Goal: Task Accomplishment & Management: Manage account settings

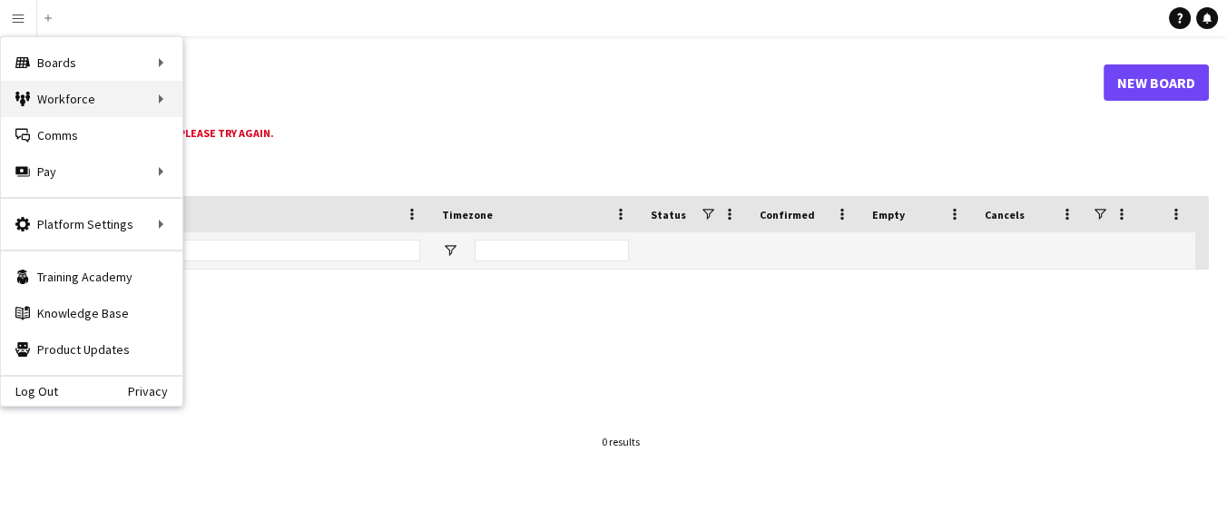
click at [123, 101] on div "Workforce Workforce" at bounding box center [91, 99] width 181 height 36
click at [153, 65] on div "Boards Boards" at bounding box center [91, 62] width 181 height 36
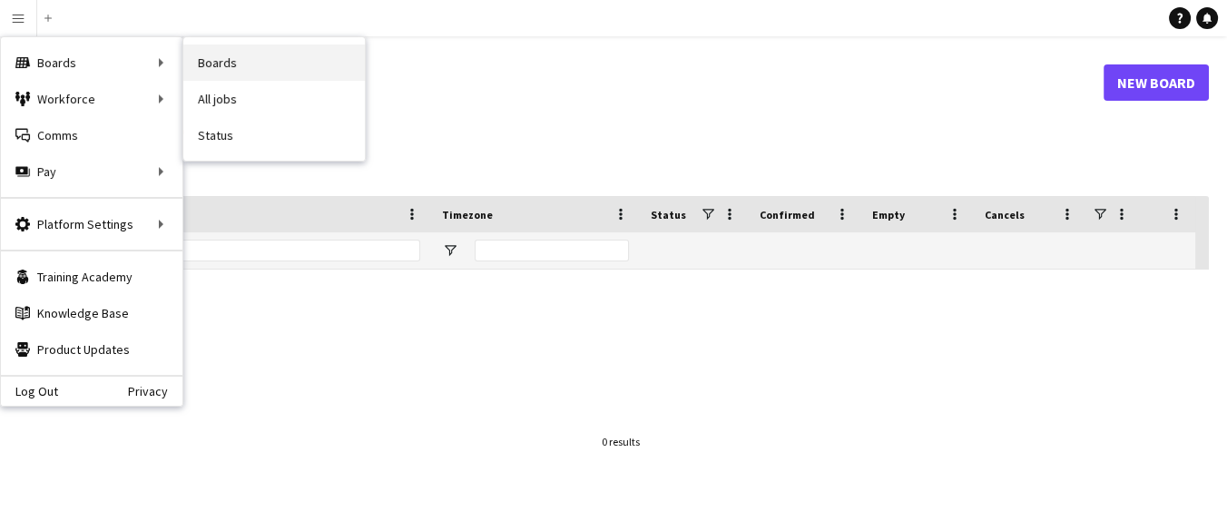
click at [256, 73] on link "Boards" at bounding box center [273, 62] width 181 height 36
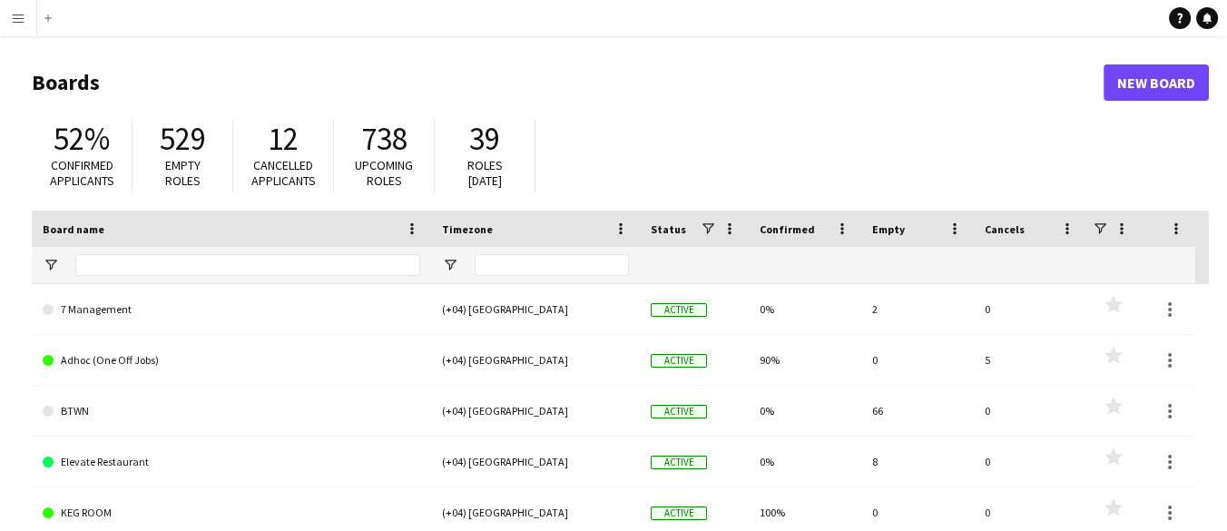
click at [26, 34] on button "Menu" at bounding box center [18, 18] width 36 height 36
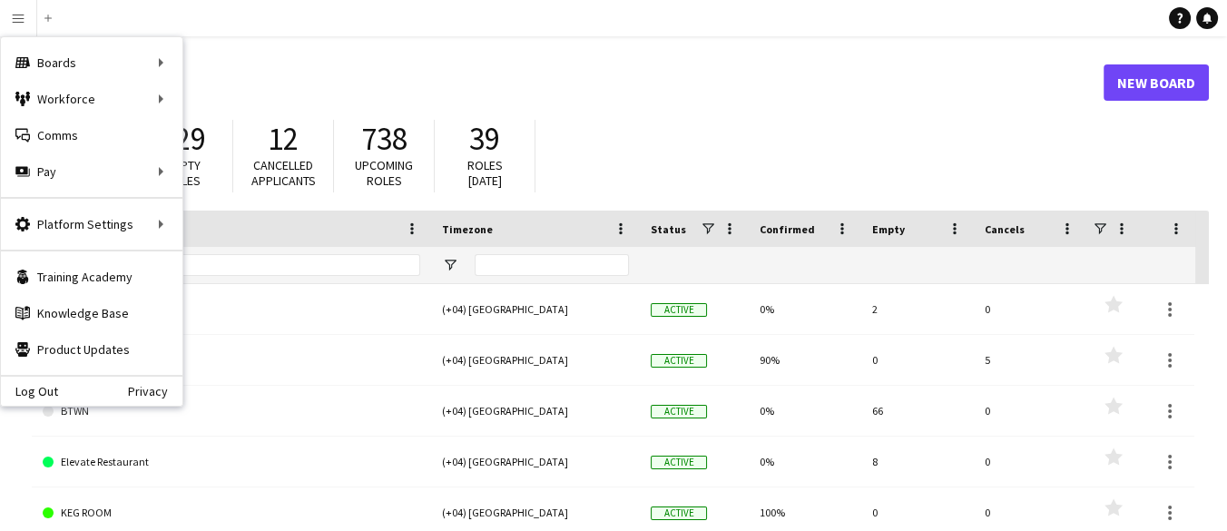
click at [147, 106] on div "Workforce Workforce" at bounding box center [91, 99] width 181 height 36
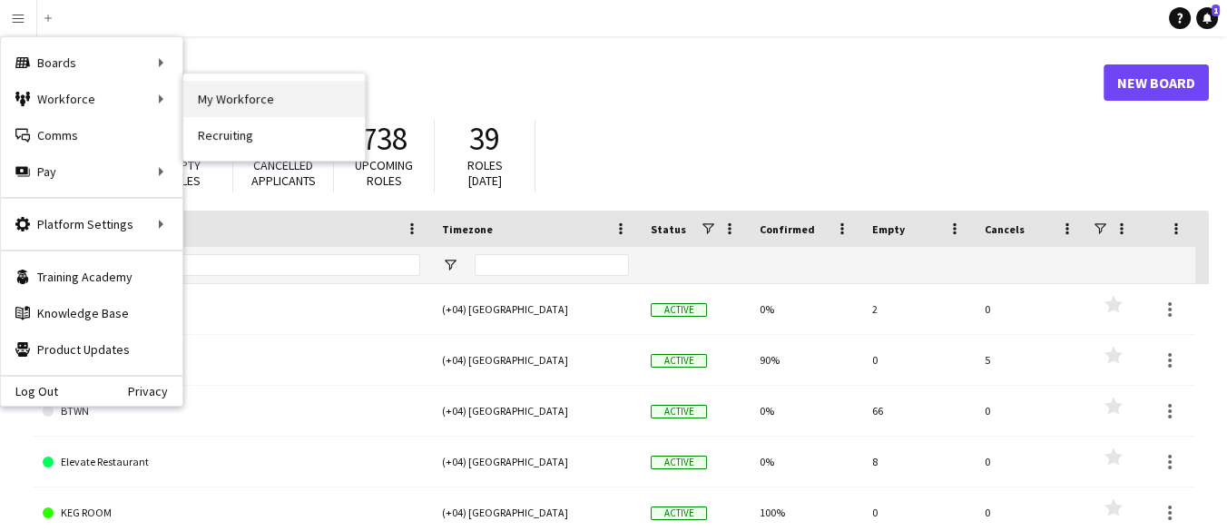
click at [204, 101] on link "My Workforce" at bounding box center [273, 99] width 181 height 36
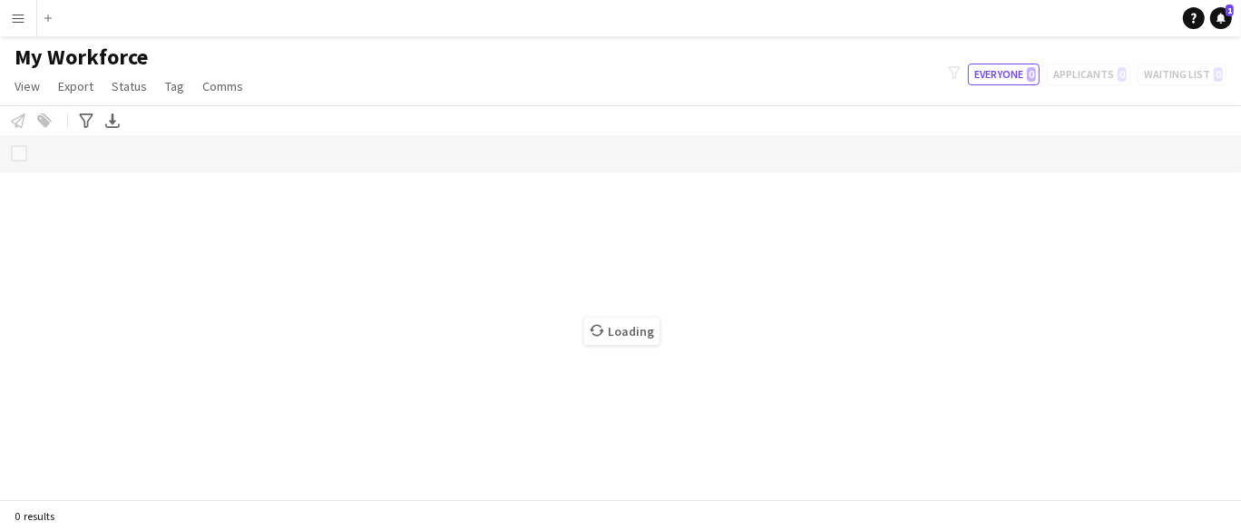
click at [25, 30] on button "Menu" at bounding box center [18, 18] width 36 height 36
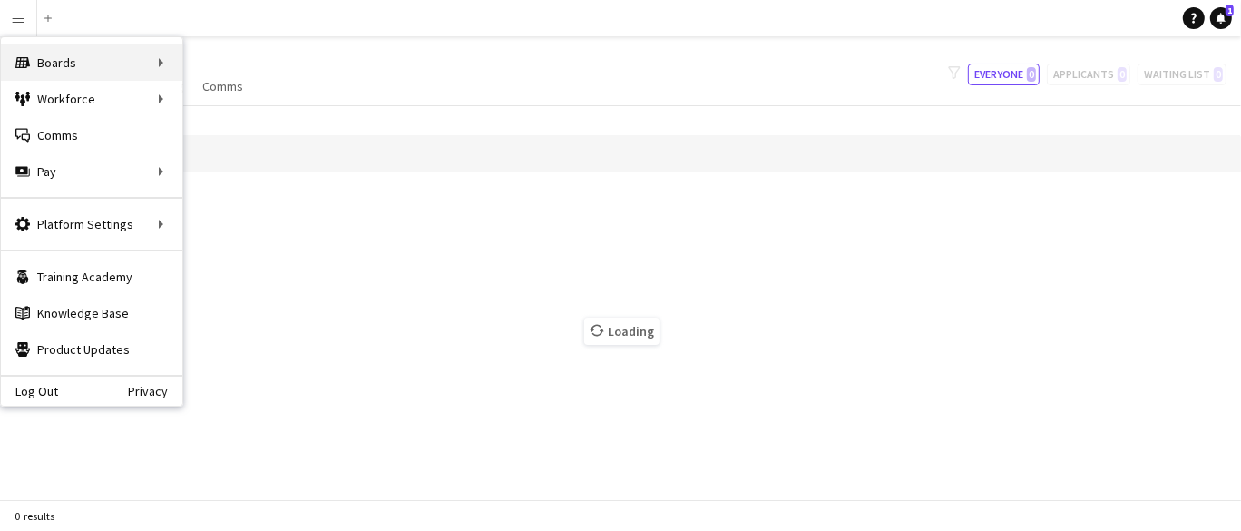
click at [157, 64] on div "Boards Boards" at bounding box center [91, 62] width 181 height 36
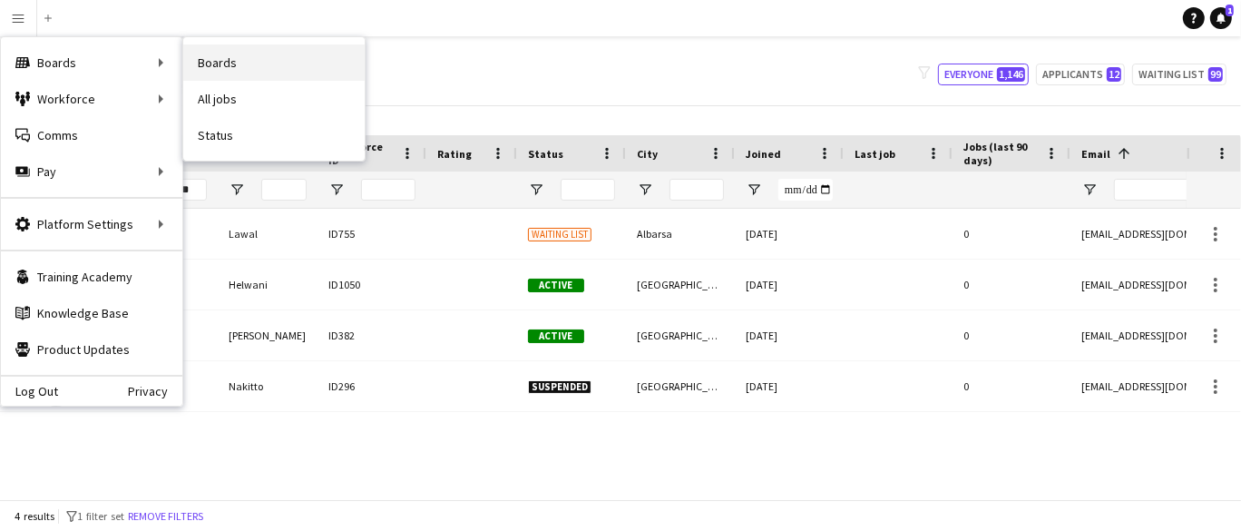
click at [290, 63] on link "Boards" at bounding box center [273, 62] width 181 height 36
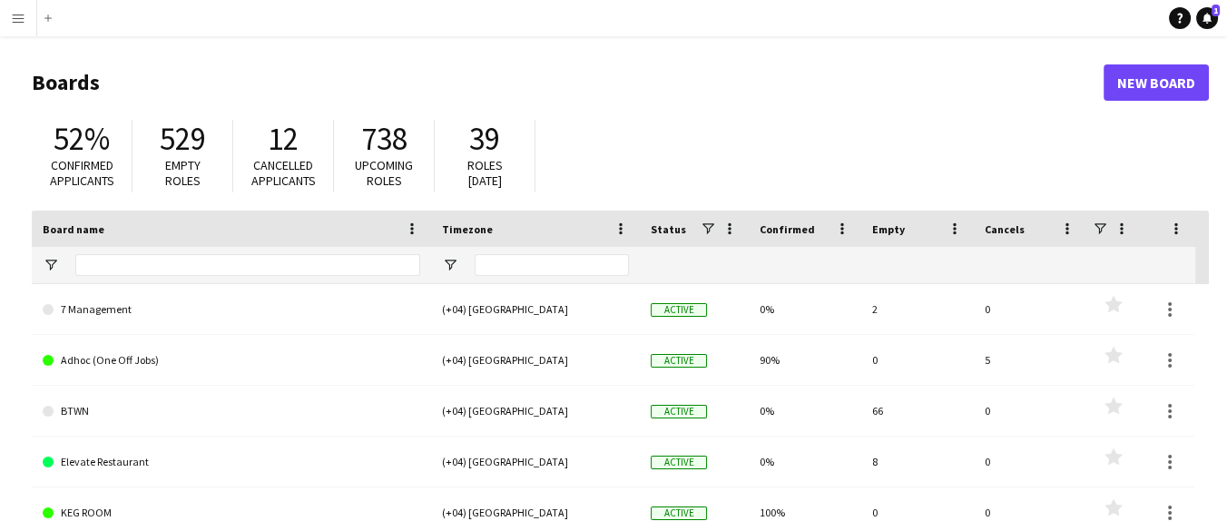
click at [1068, 112] on div "52% Confirmed applicants 529 Empty roles 12 Cancelled applicants 738 Upcoming r…" at bounding box center [620, 161] width 1177 height 100
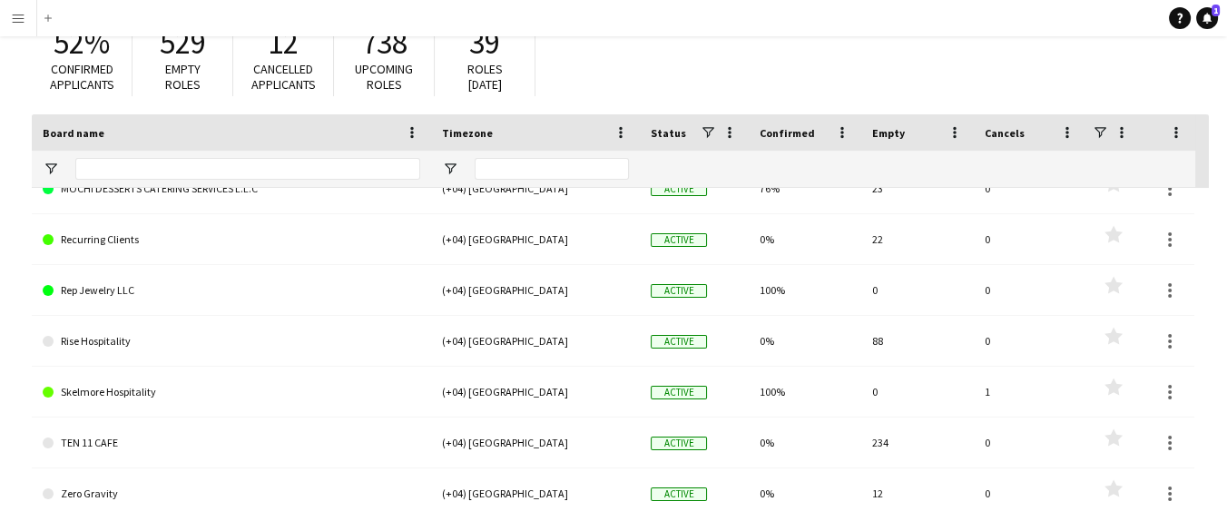
scroll to position [122, 0]
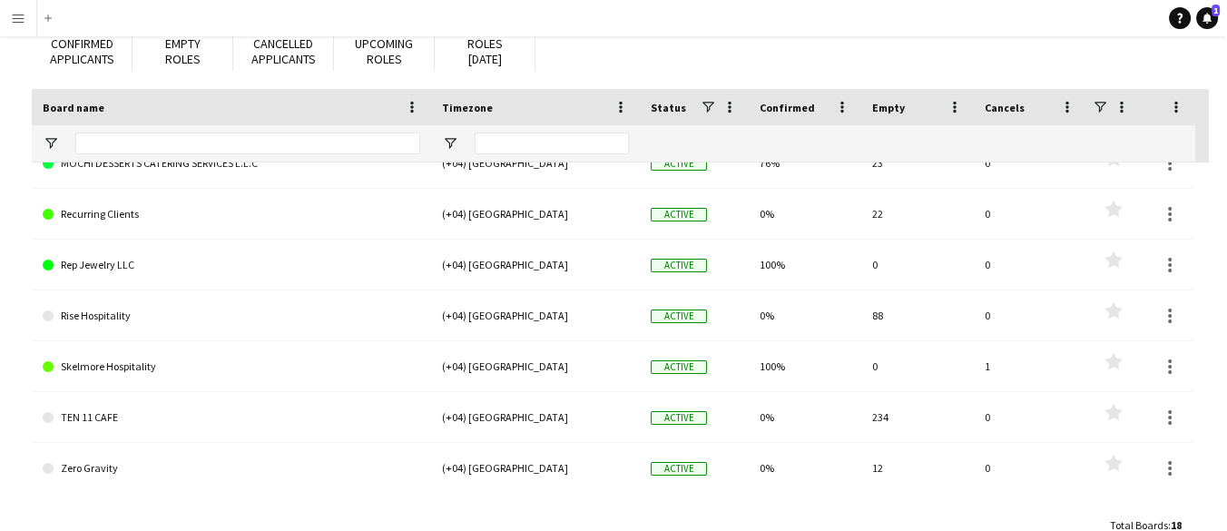
click at [126, 370] on link "Skelmore Hospitality" at bounding box center [231, 366] width 377 height 51
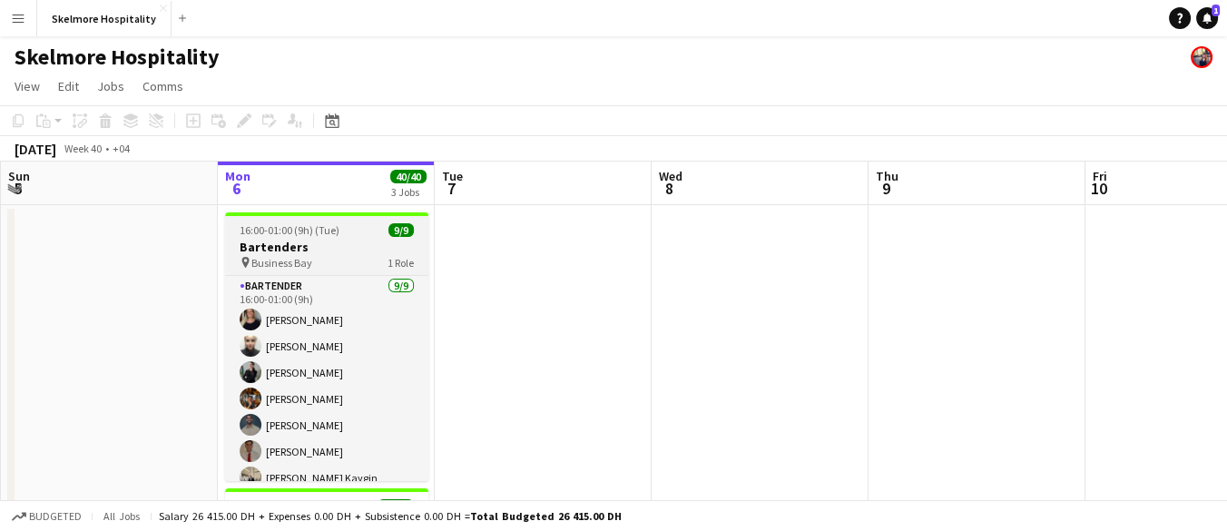
click at [333, 248] on h3 "Bartenders" at bounding box center [326, 247] width 203 height 16
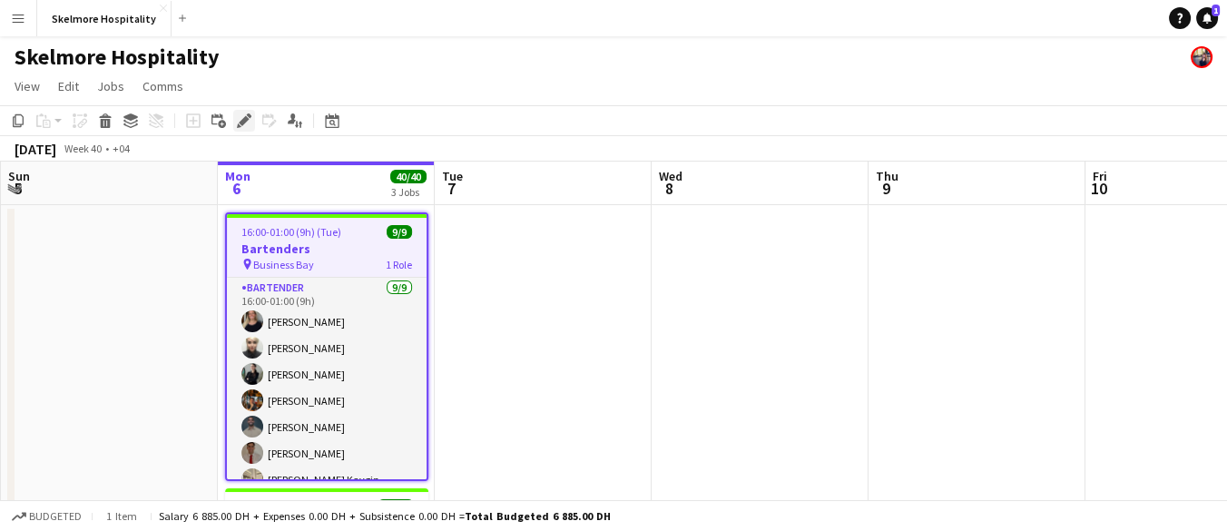
click at [238, 119] on icon "Edit" at bounding box center [244, 120] width 15 height 15
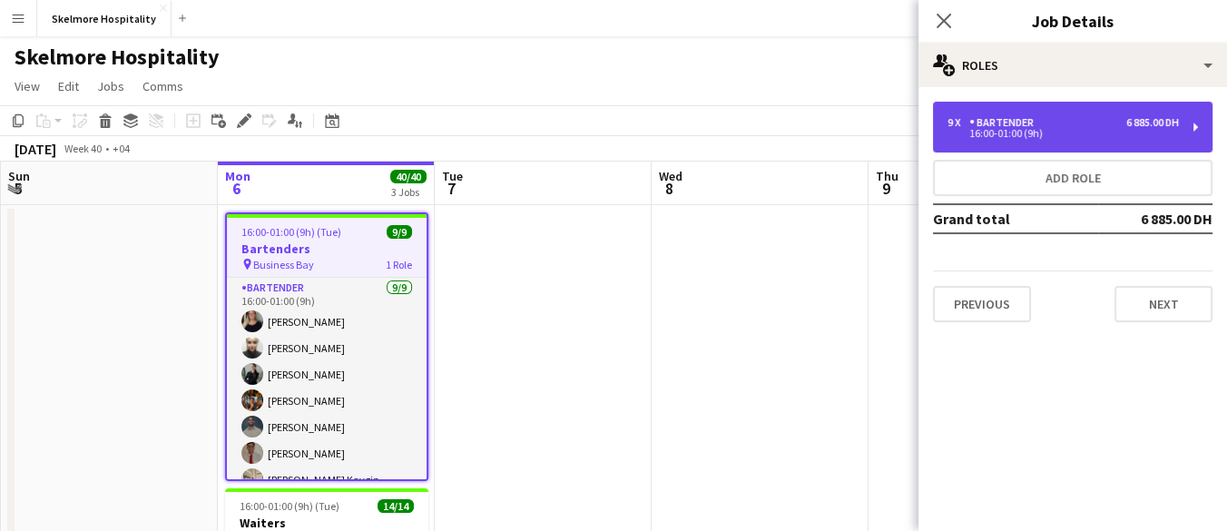
click at [1033, 134] on div "16:00-01:00 (9h)" at bounding box center [1062, 133] width 231 height 9
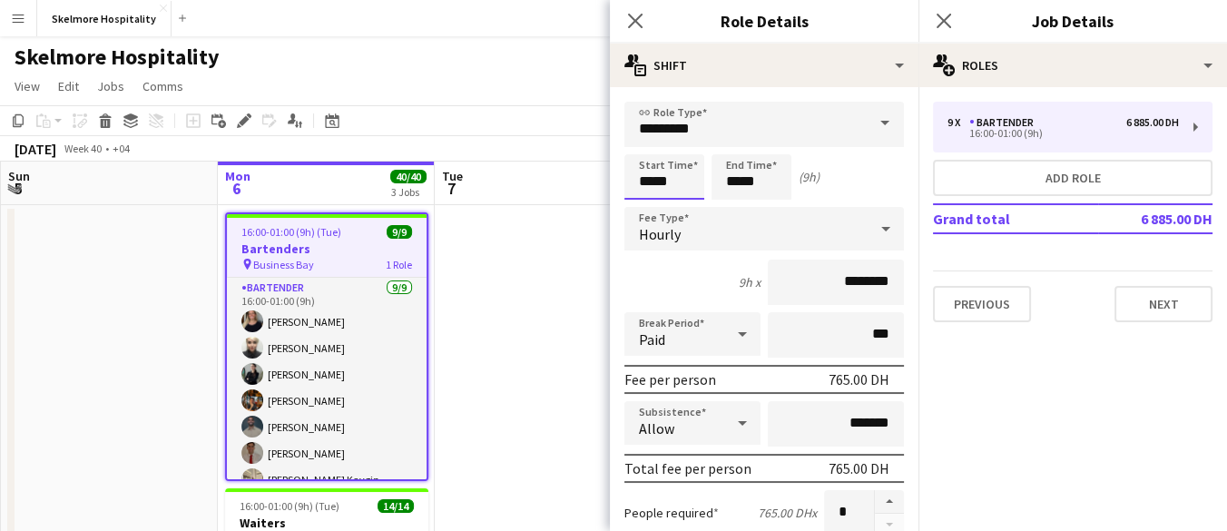
click at [651, 185] on input "*****" at bounding box center [664, 176] width 80 height 45
click at [648, 179] on input "*****" at bounding box center [664, 176] width 80 height 45
type input "*****"
click at [636, 24] on icon "Close pop-in" at bounding box center [634, 20] width 17 height 17
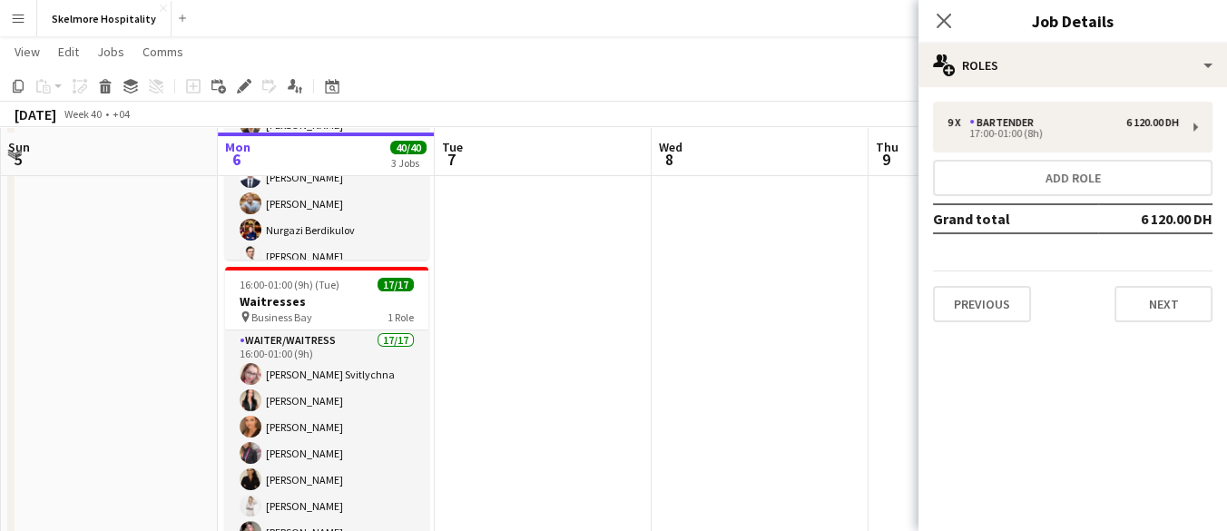
scroll to position [226, 0]
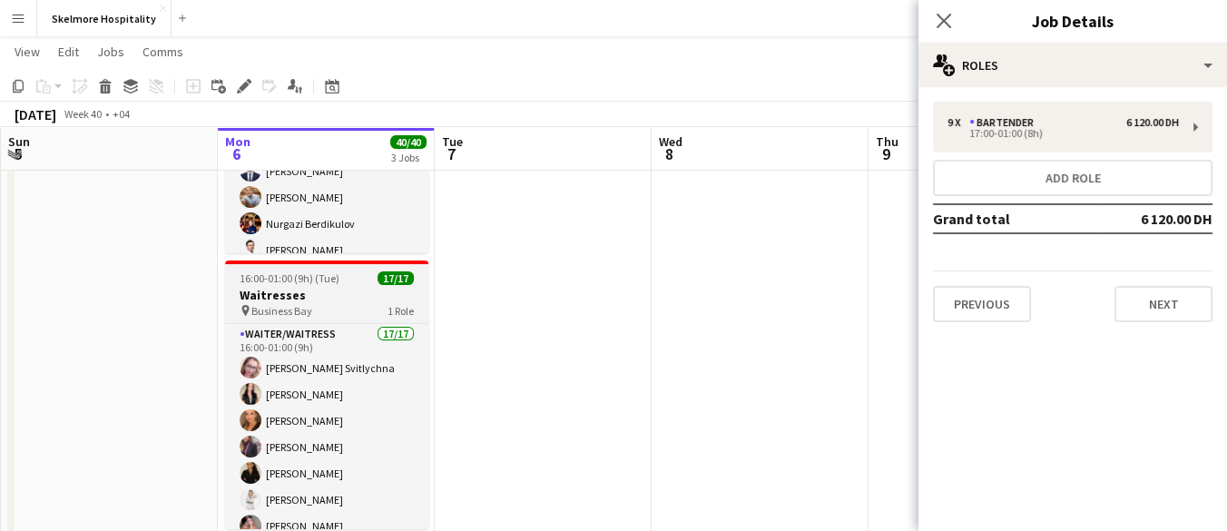
click at [251, 304] on span "Business Bay" at bounding box center [281, 311] width 61 height 14
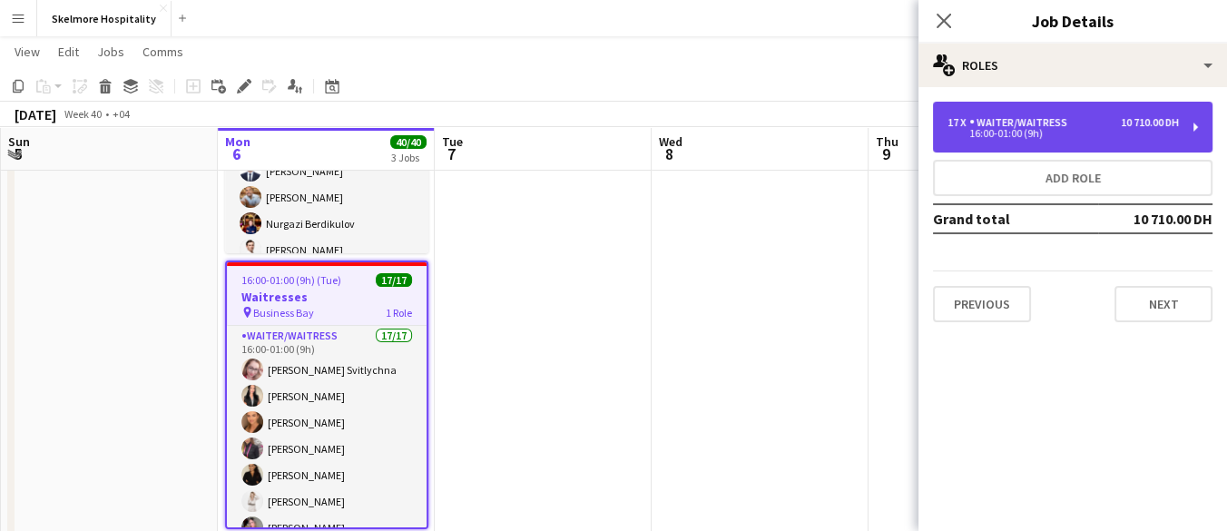
click at [1028, 124] on div "Waiter/Waitress" at bounding box center [1021, 122] width 105 height 13
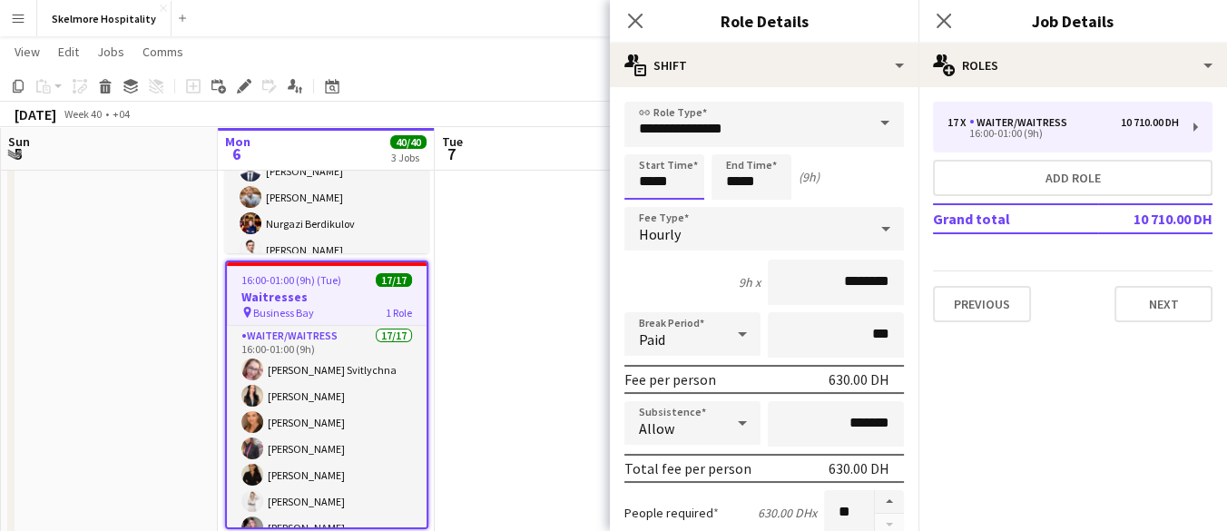
click at [641, 183] on input "*****" at bounding box center [664, 176] width 80 height 45
click at [642, 187] on input "*****" at bounding box center [664, 176] width 80 height 45
type input "*****"
click at [634, 24] on icon "Close pop-in" at bounding box center [634, 20] width 17 height 17
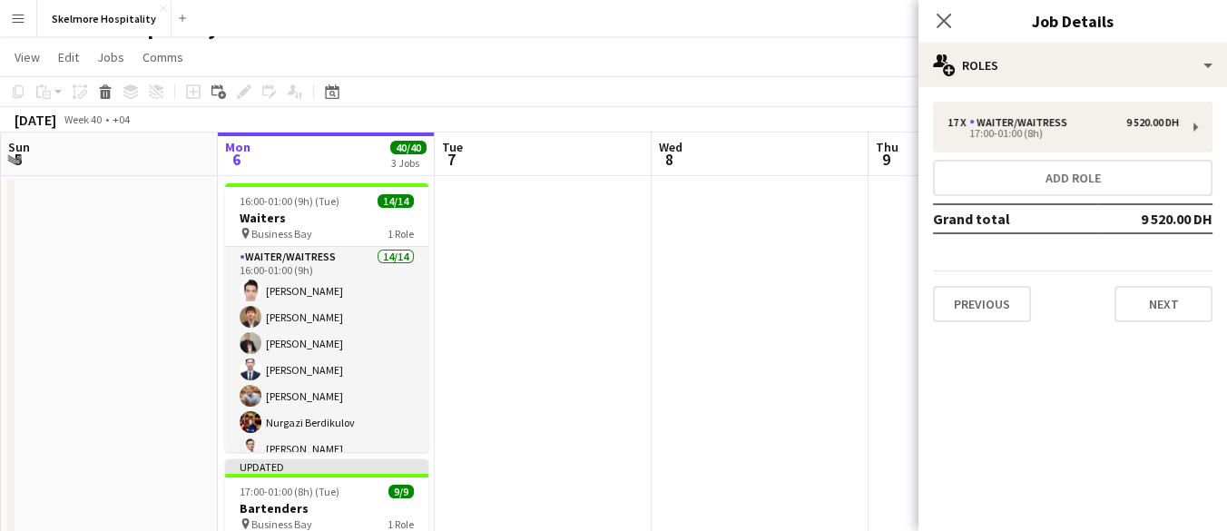
scroll to position [25, 0]
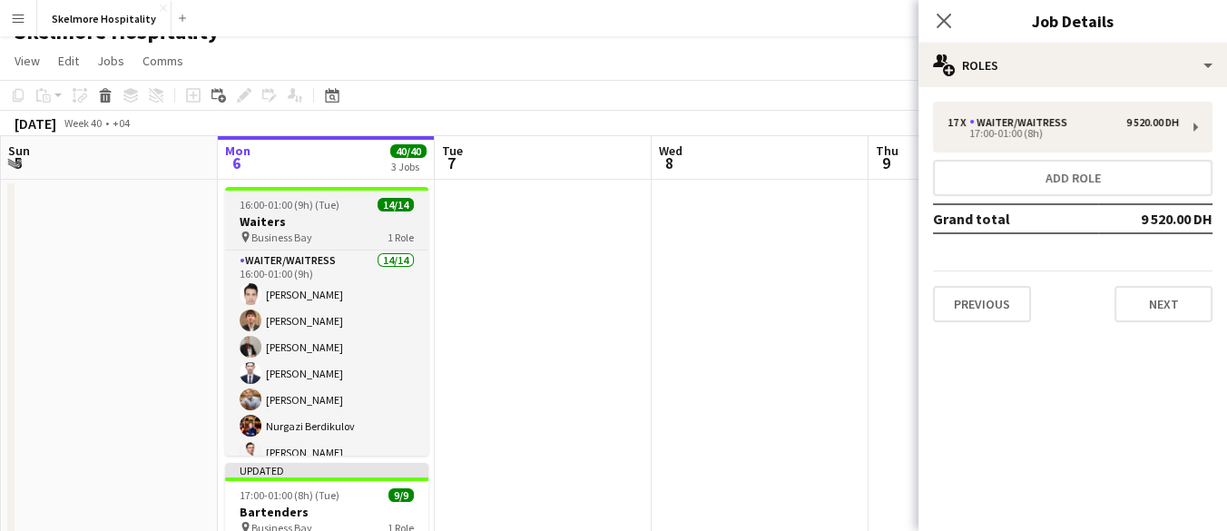
click at [244, 205] on span "16:00-01:00 (9h) (Tue)" at bounding box center [290, 205] width 100 height 14
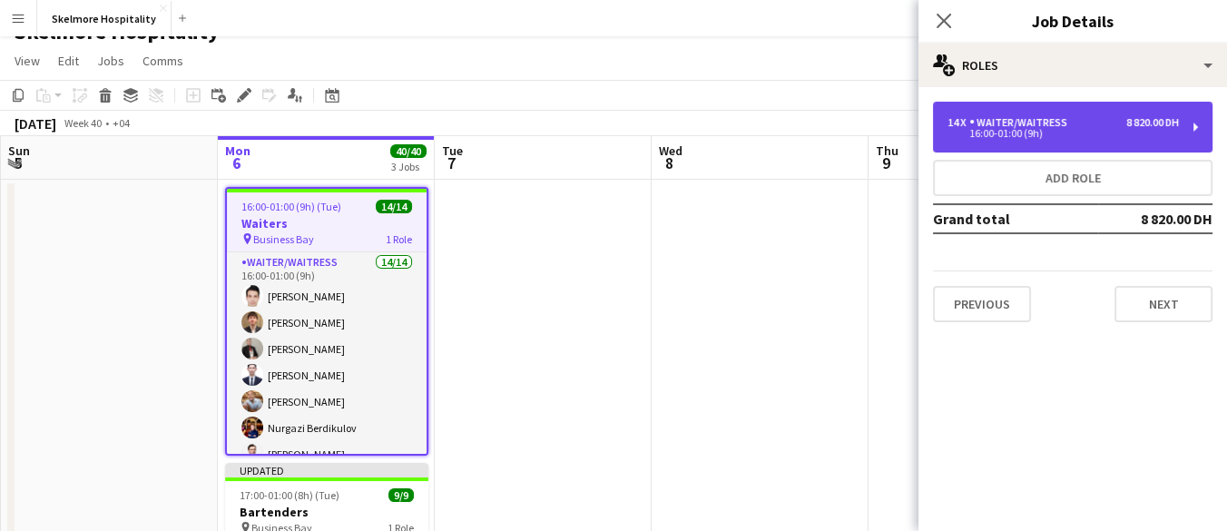
click at [999, 130] on div "16:00-01:00 (9h)" at bounding box center [1062, 133] width 231 height 9
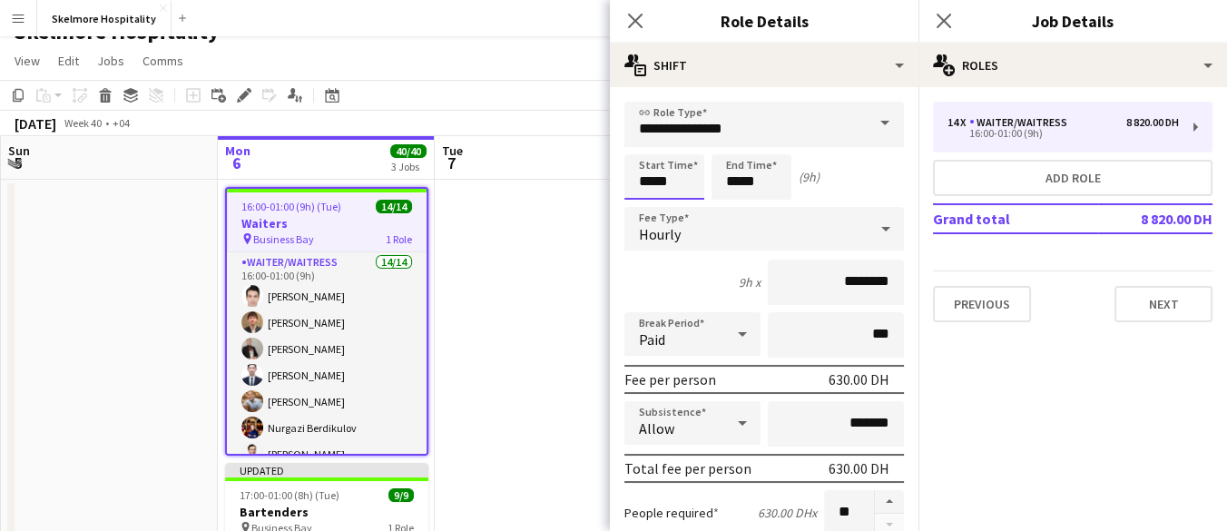
click at [641, 183] on input "*****" at bounding box center [664, 176] width 80 height 45
click at [641, 179] on input "*****" at bounding box center [664, 176] width 80 height 45
type input "*****"
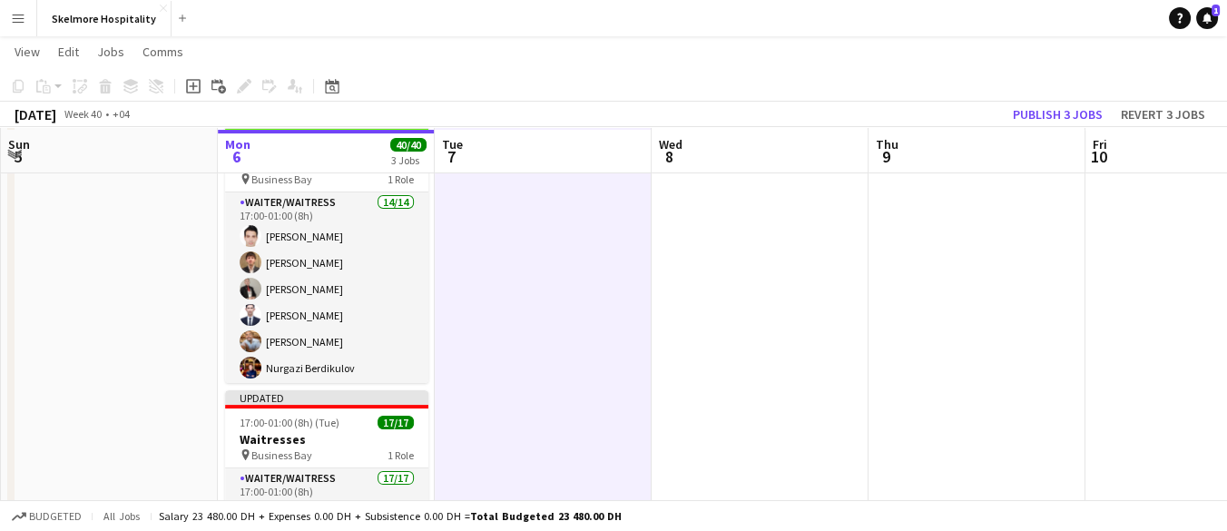
scroll to position [375, 0]
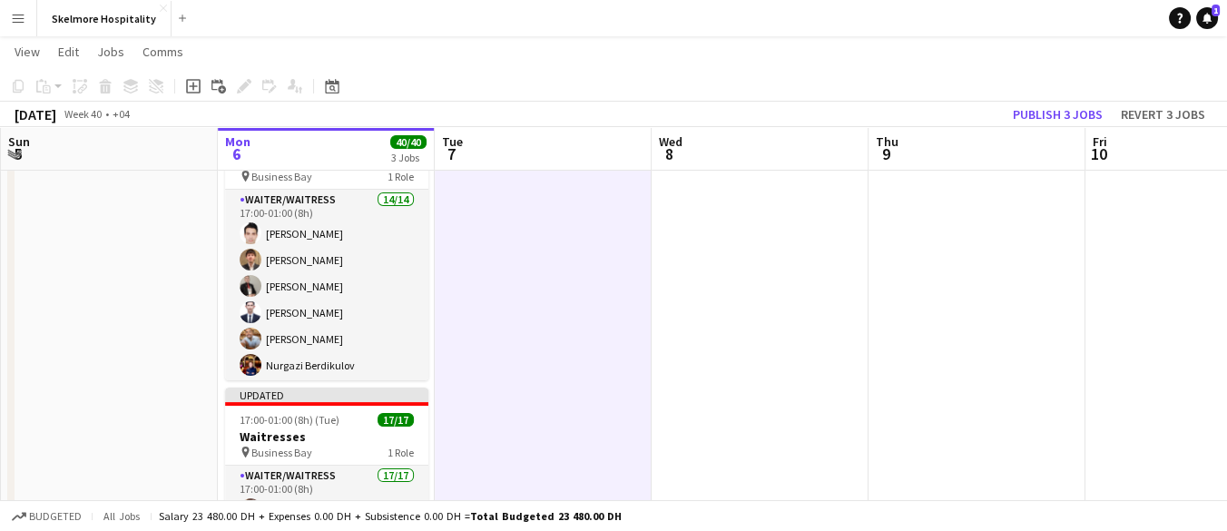
click at [164, 306] on app-date-cell at bounding box center [109, 261] width 217 height 864
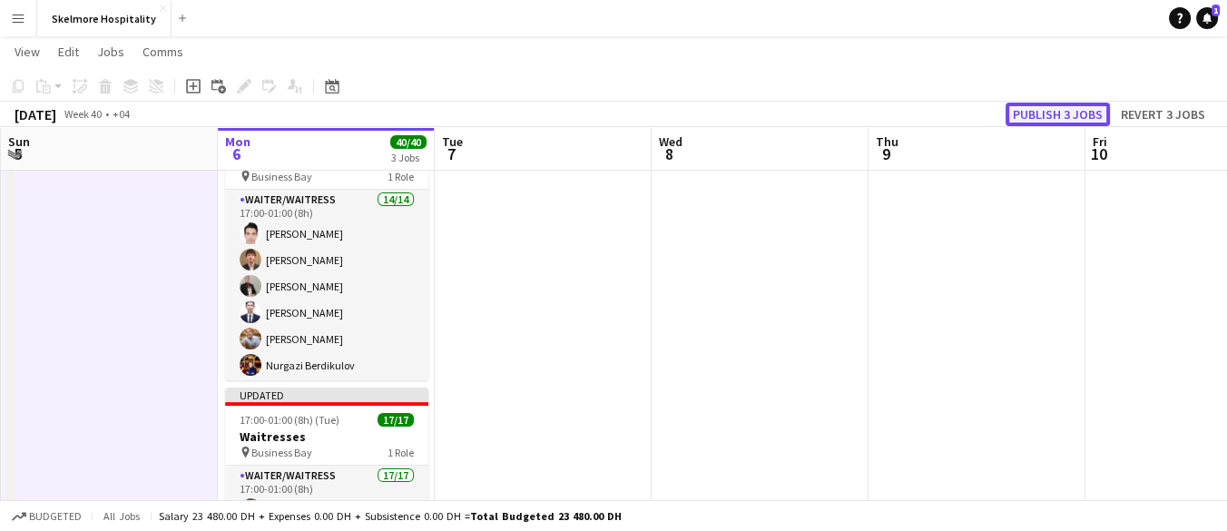
click at [1045, 114] on button "Publish 3 jobs" at bounding box center [1057, 115] width 104 height 24
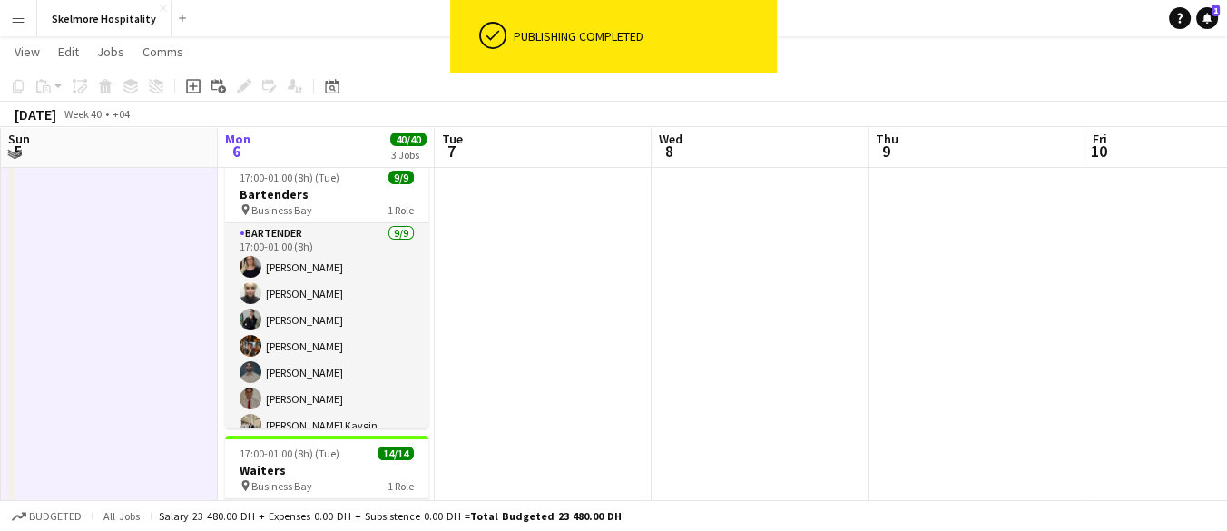
scroll to position [44, 0]
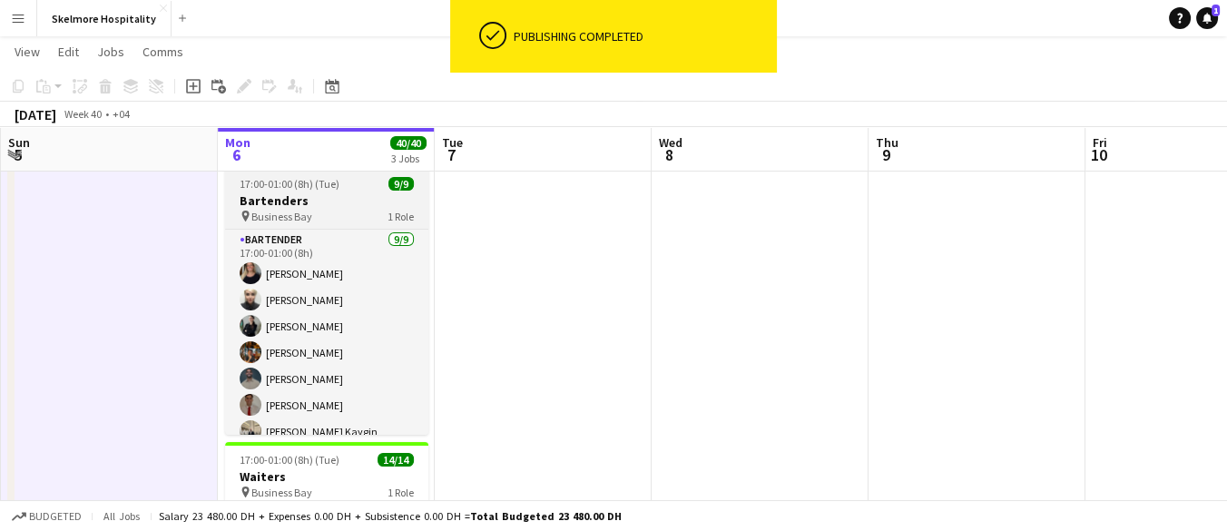
click at [256, 206] on h3 "Bartenders" at bounding box center [326, 200] width 203 height 16
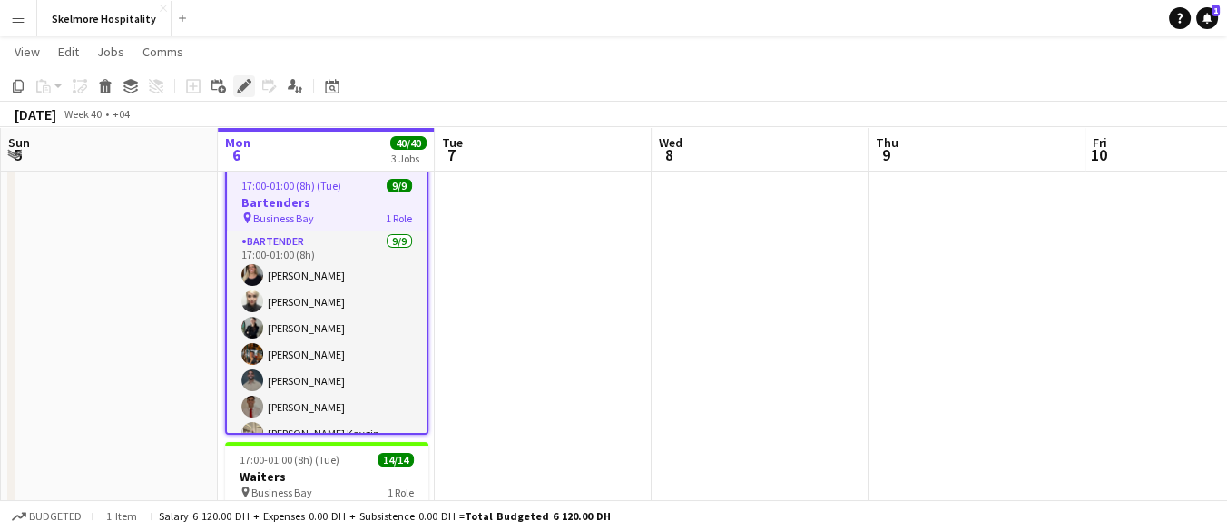
click at [247, 81] on icon at bounding box center [249, 81] width 5 height 5
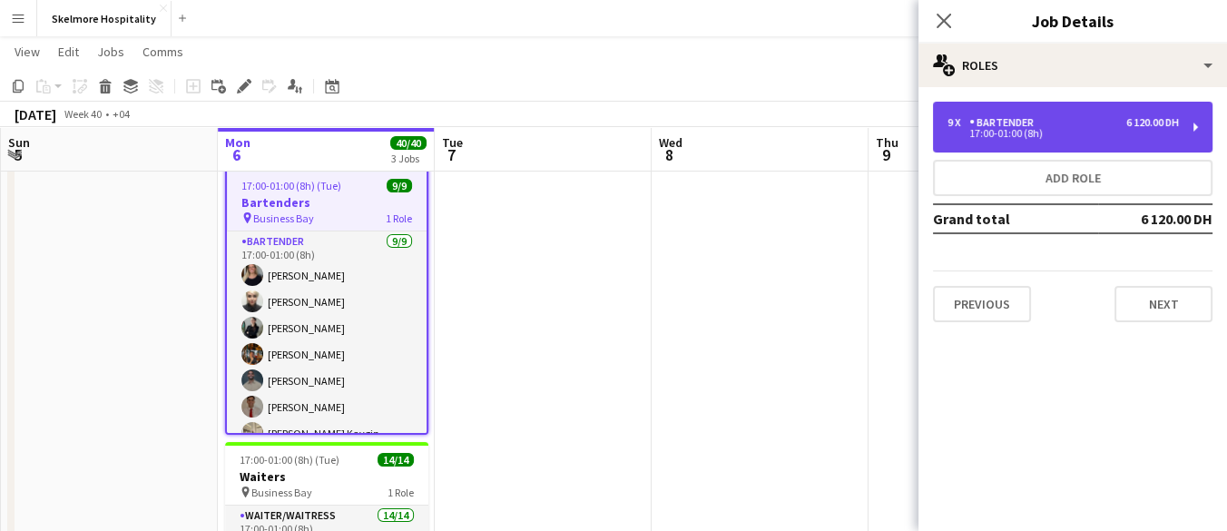
click at [988, 130] on div "17:00-01:00 (8h)" at bounding box center [1062, 133] width 231 height 9
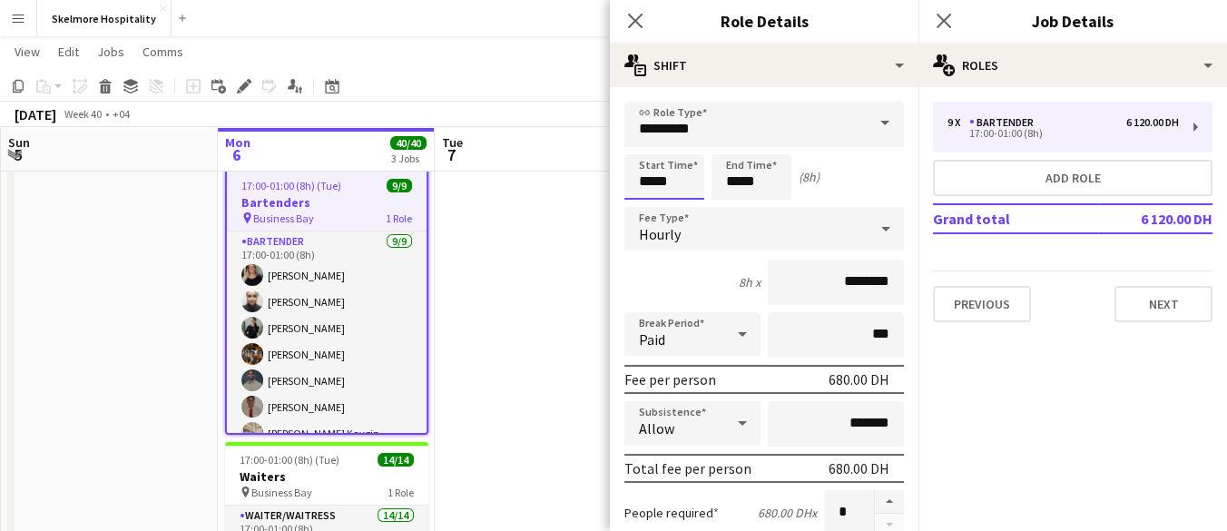
click at [642, 180] on input "*****" at bounding box center [664, 176] width 80 height 45
click at [649, 185] on input "*****" at bounding box center [664, 176] width 80 height 45
type input "*****"
click at [634, 24] on icon "Close pop-in" at bounding box center [634, 20] width 17 height 17
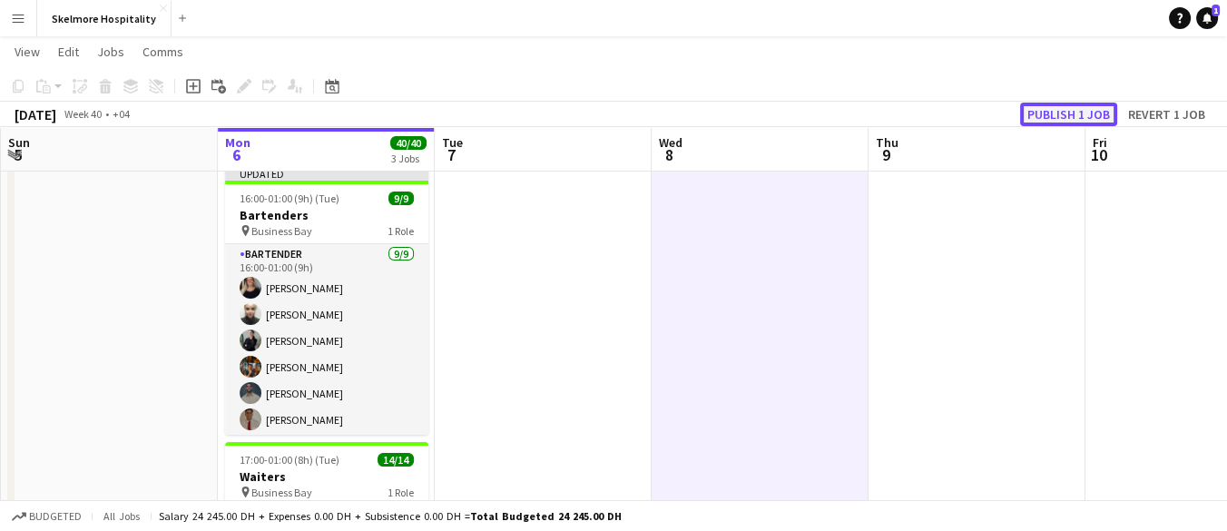
click at [1044, 103] on button "Publish 1 job" at bounding box center [1068, 115] width 97 height 24
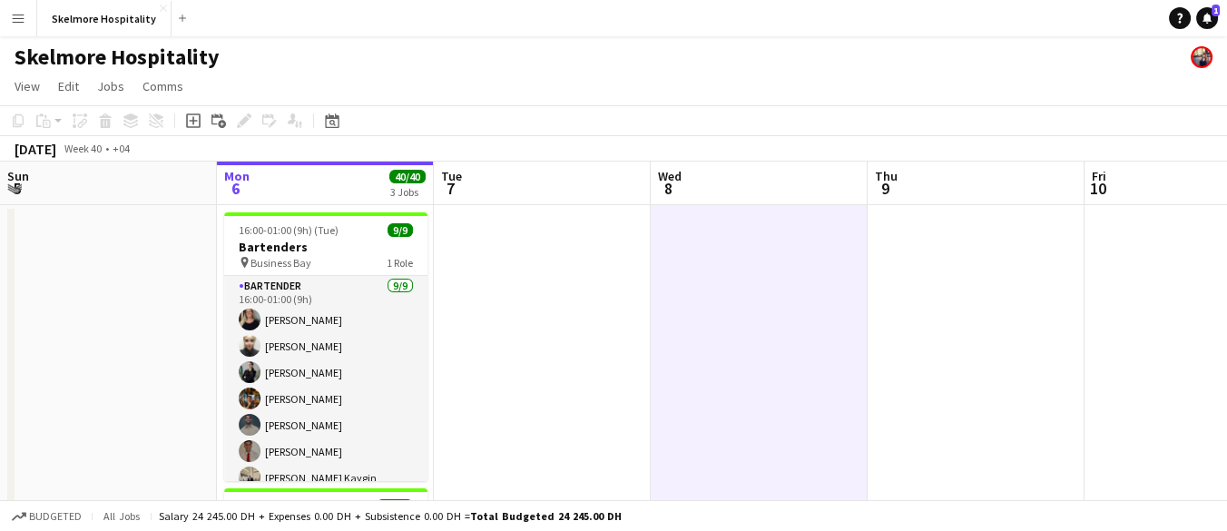
scroll to position [66, 0]
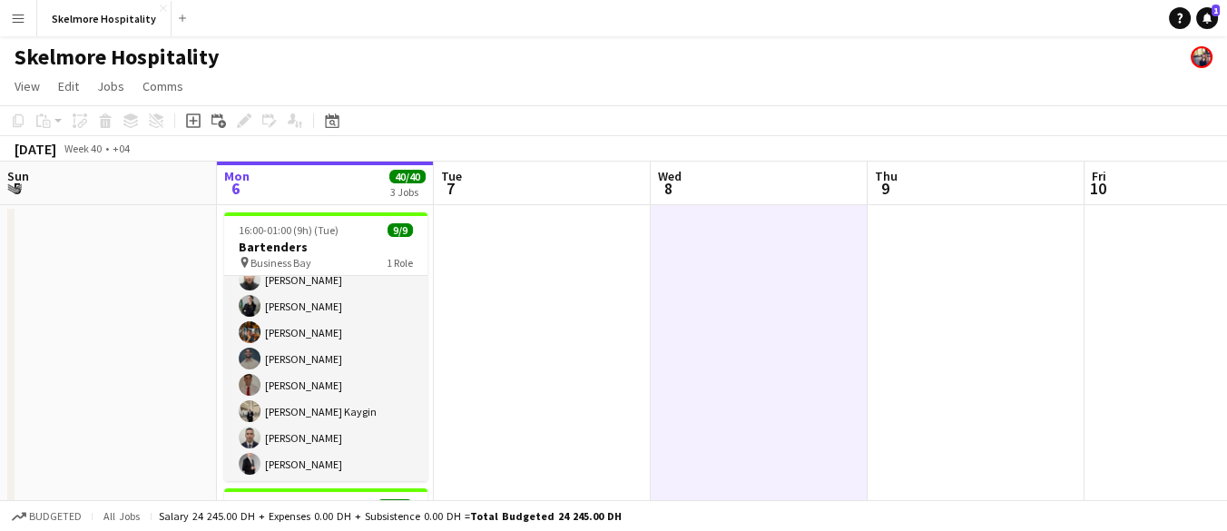
click at [15, 7] on button "Menu" at bounding box center [18, 18] width 36 height 36
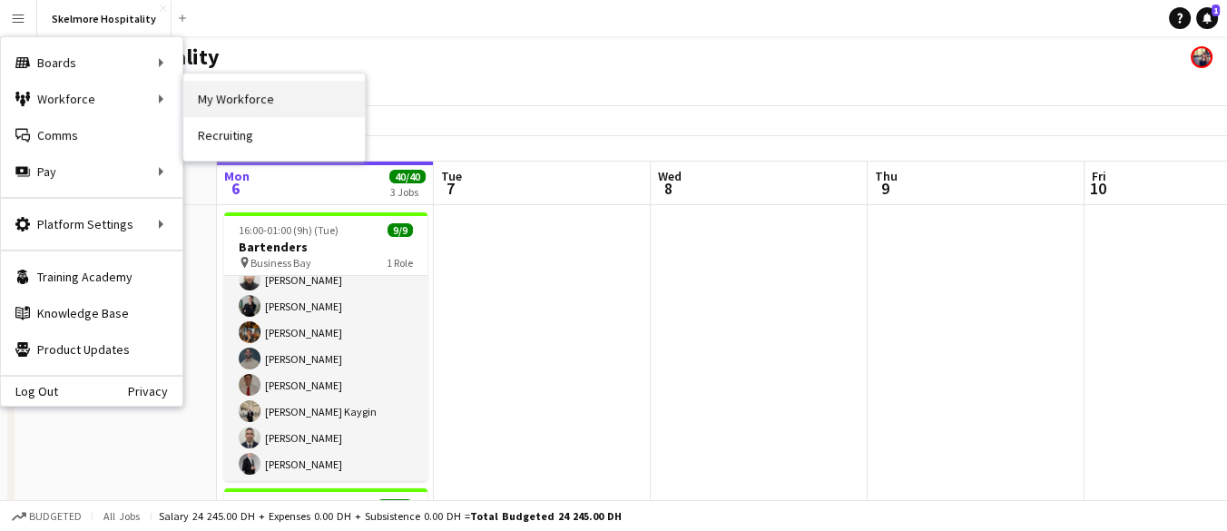
click at [197, 98] on link "My Workforce" at bounding box center [273, 99] width 181 height 36
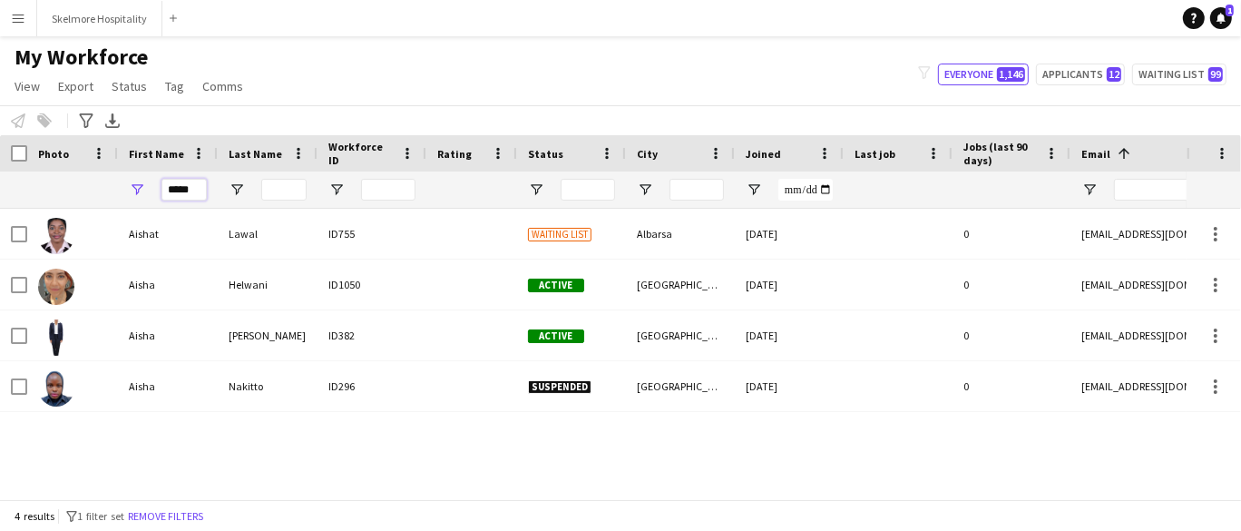
click at [195, 191] on input "*****" at bounding box center [184, 190] width 45 height 22
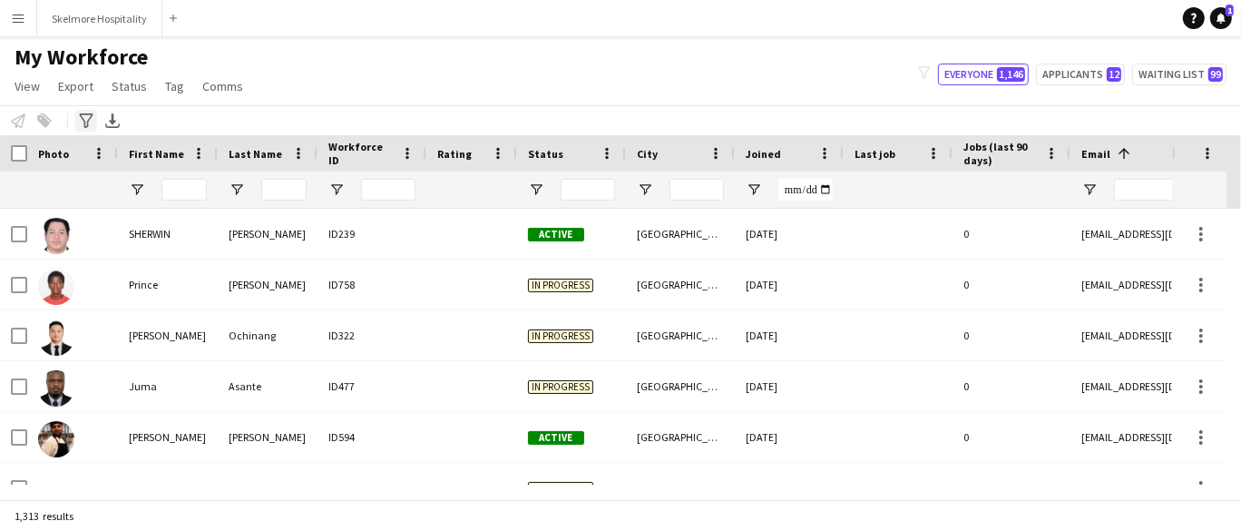
click at [84, 116] on icon "Advanced filters" at bounding box center [86, 120] width 15 height 15
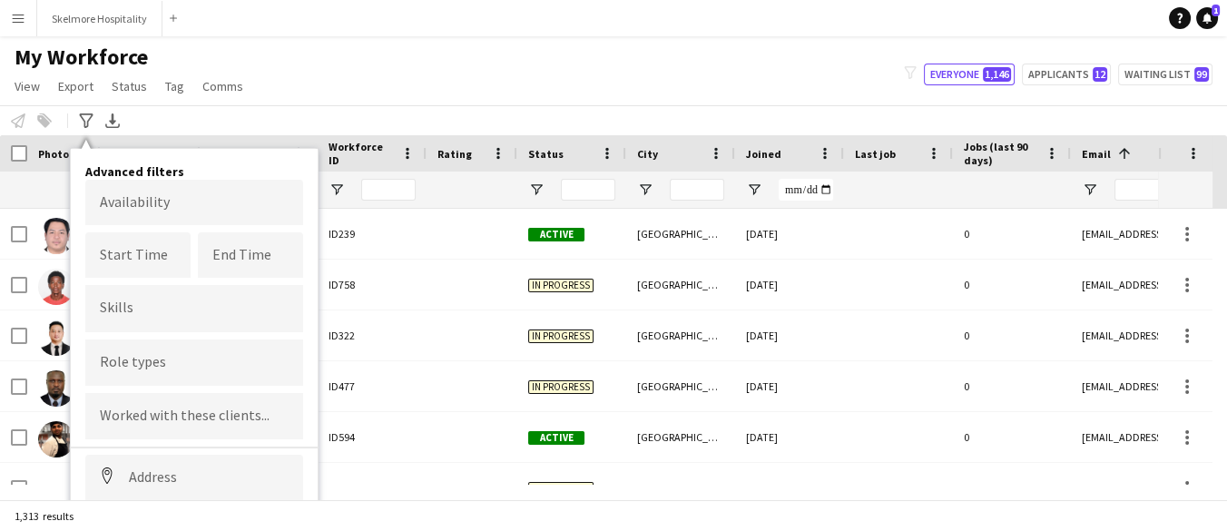
click at [177, 374] on div at bounding box center [194, 362] width 218 height 46
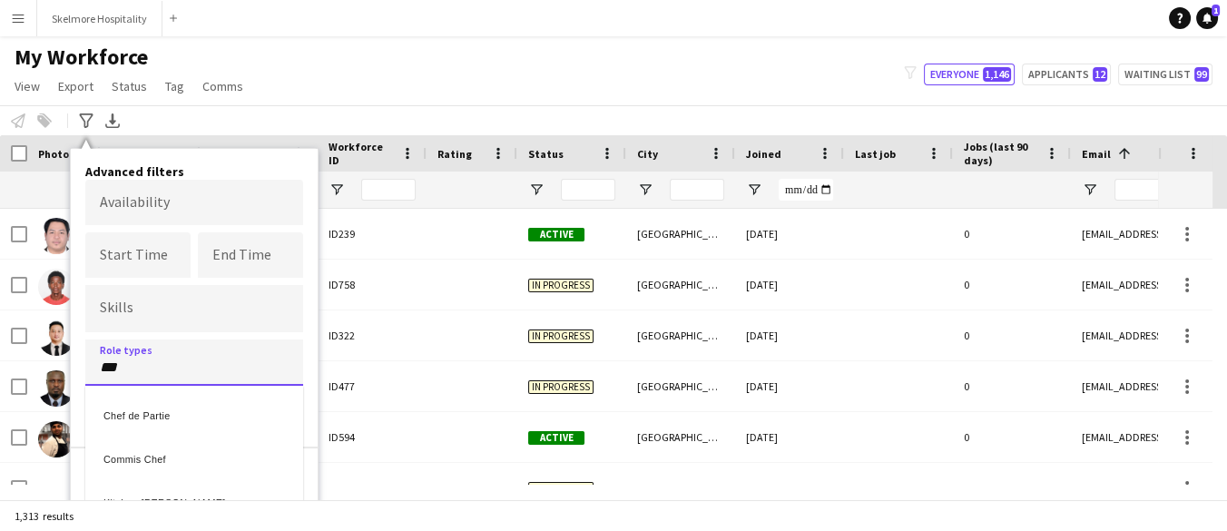
type input "***"
click at [213, 416] on div "Chef de Partie" at bounding box center [194, 413] width 218 height 44
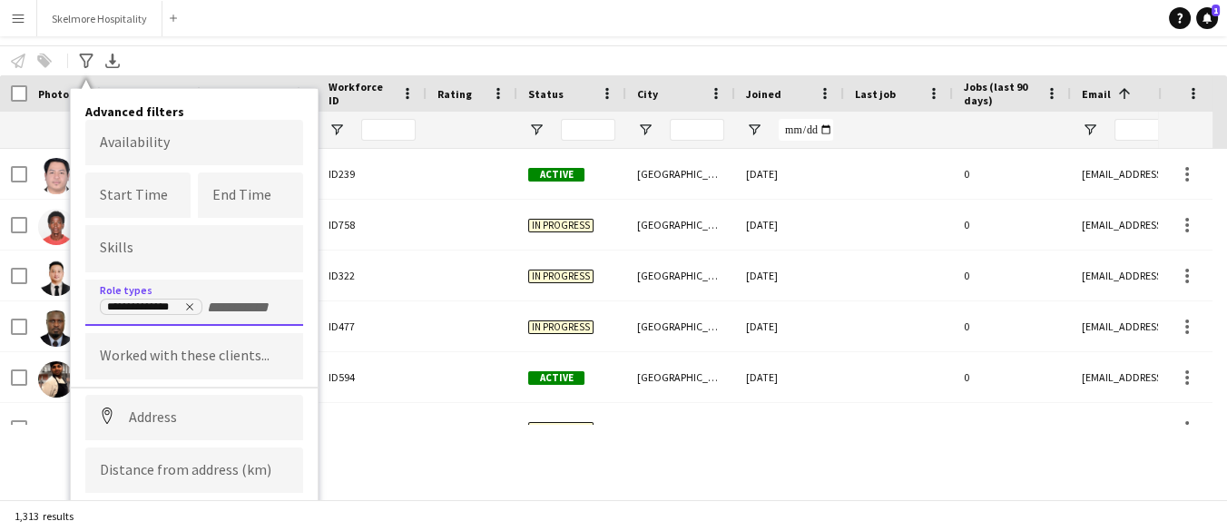
scroll to position [97, 0]
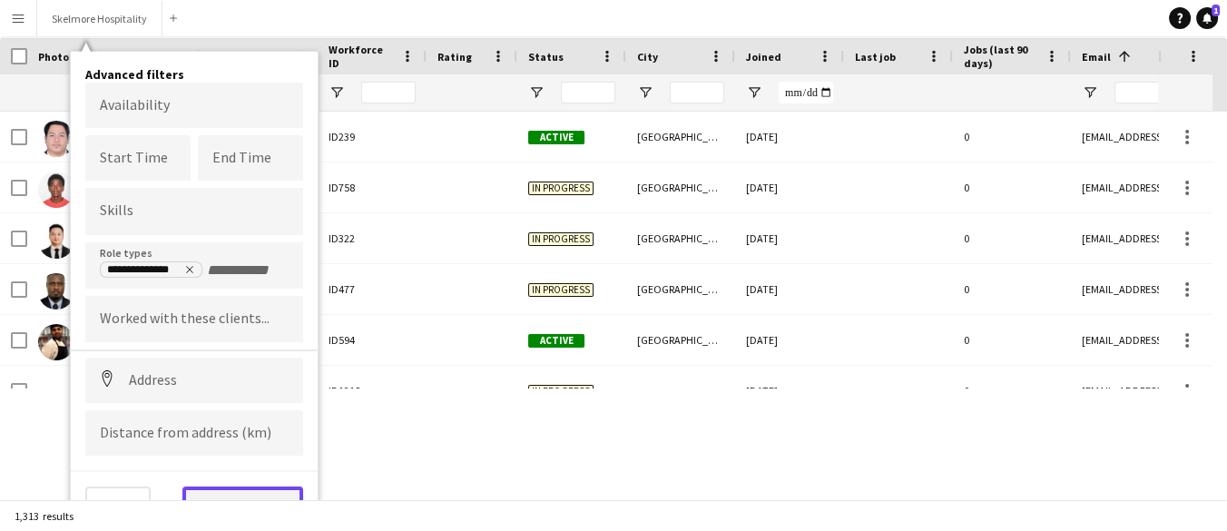
click at [250, 487] on button "View results" at bounding box center [242, 504] width 121 height 36
type input "**********"
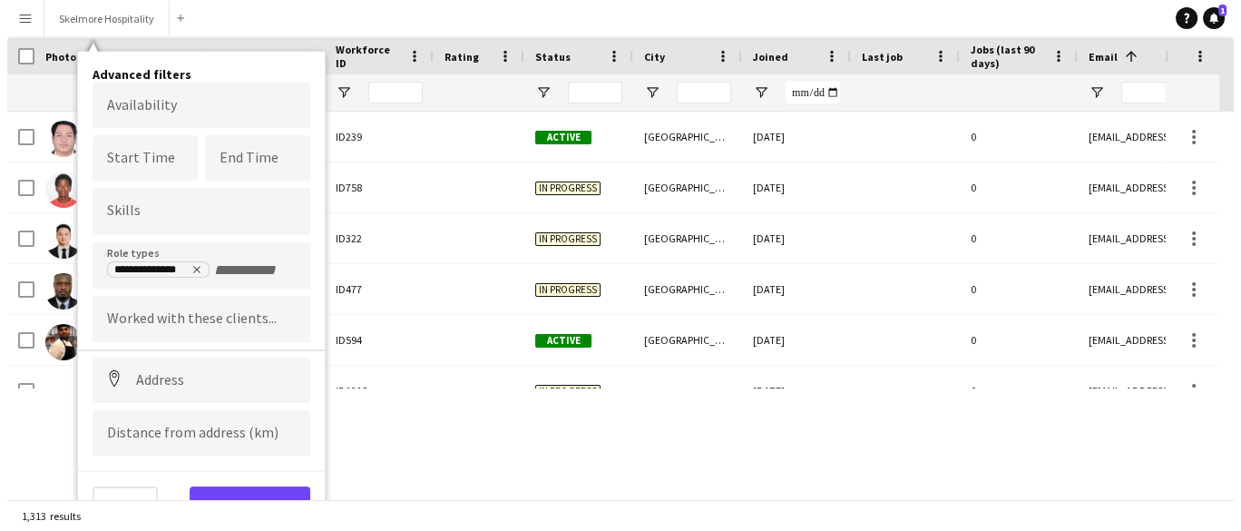
scroll to position [0, 0]
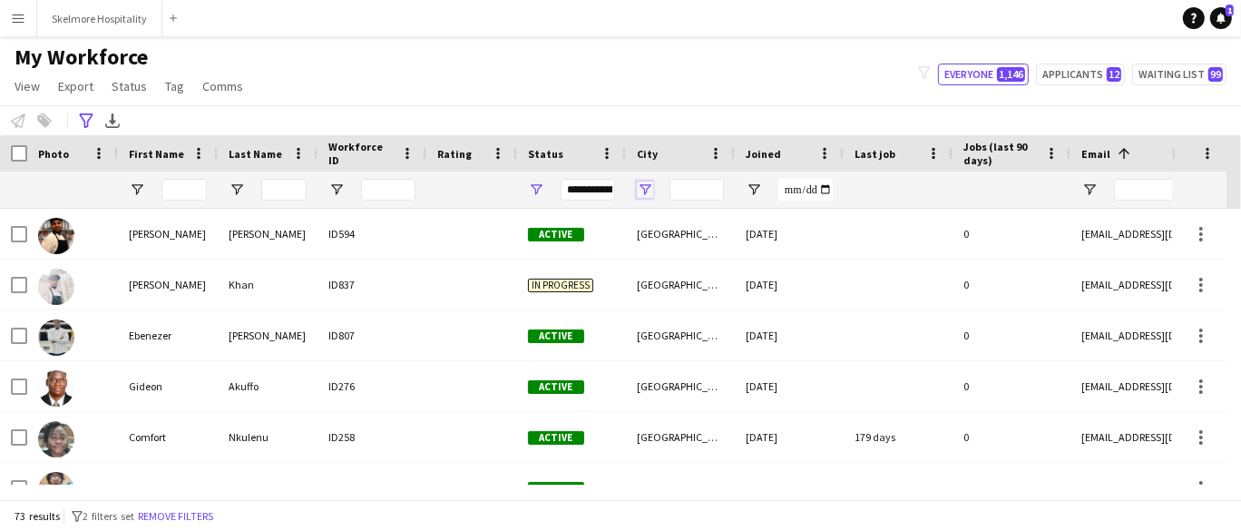
click at [640, 191] on span "Open Filter Menu" at bounding box center [645, 189] width 16 height 16
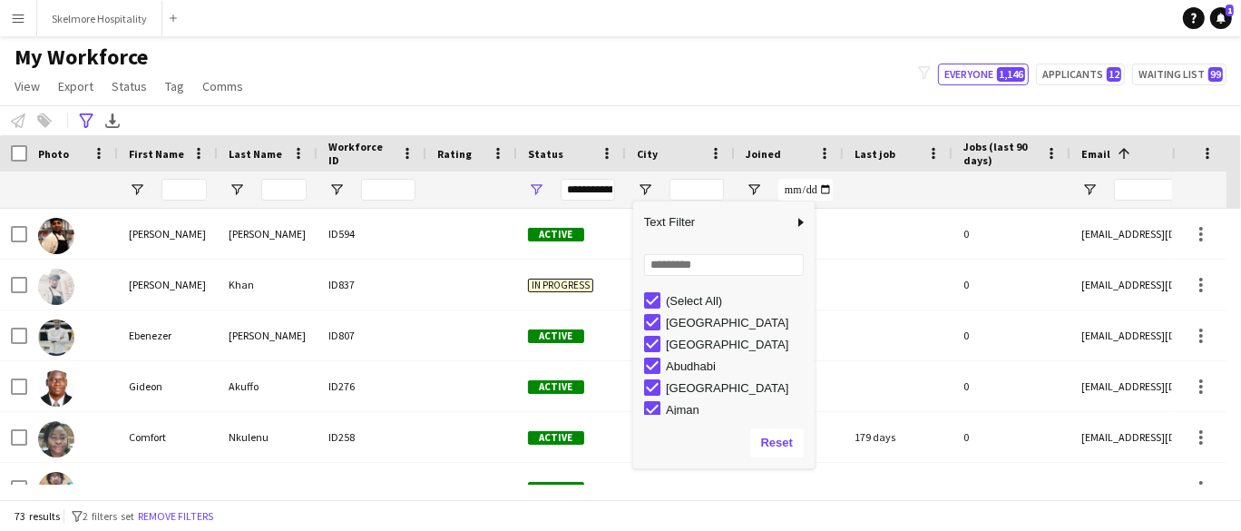
click at [671, 322] on div "[GEOGRAPHIC_DATA]" at bounding box center [737, 323] width 143 height 14
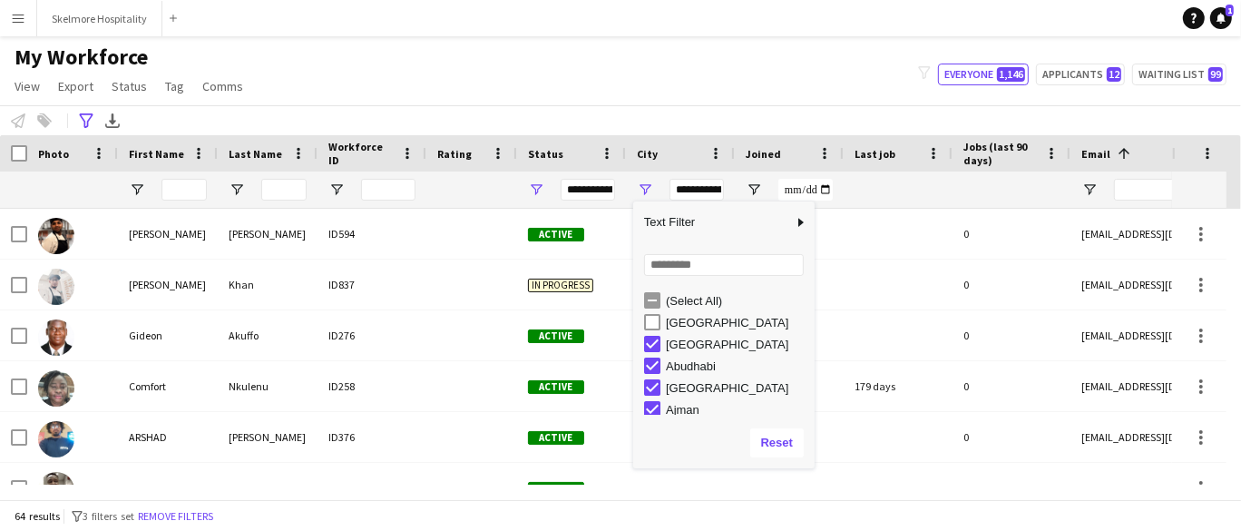
click at [677, 338] on div "[GEOGRAPHIC_DATA]" at bounding box center [737, 345] width 143 height 14
click at [679, 367] on div "Abudhabi" at bounding box center [737, 366] width 143 height 14
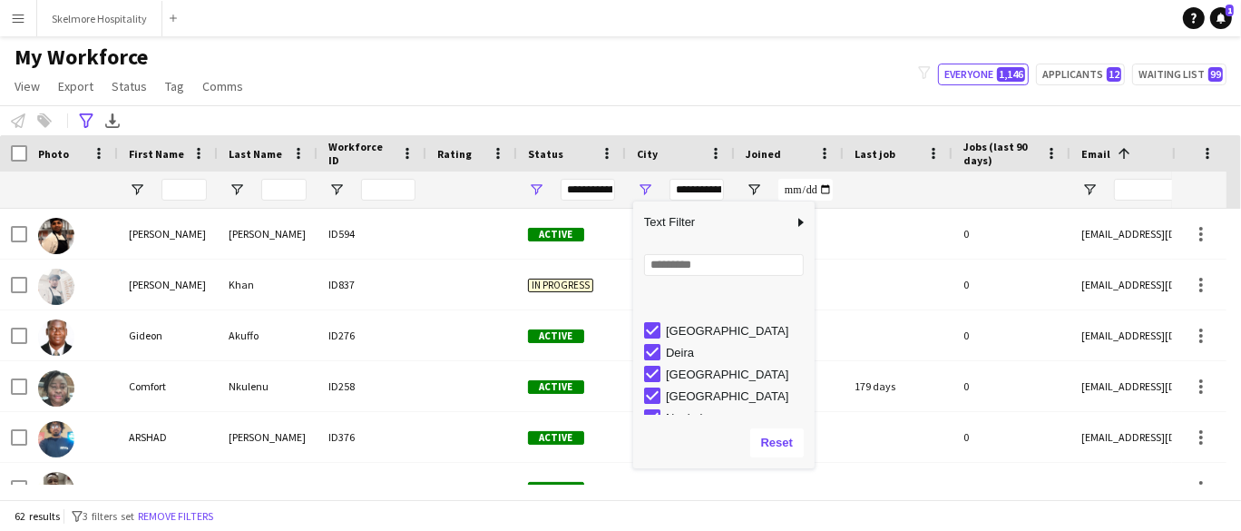
scroll to position [180, 0]
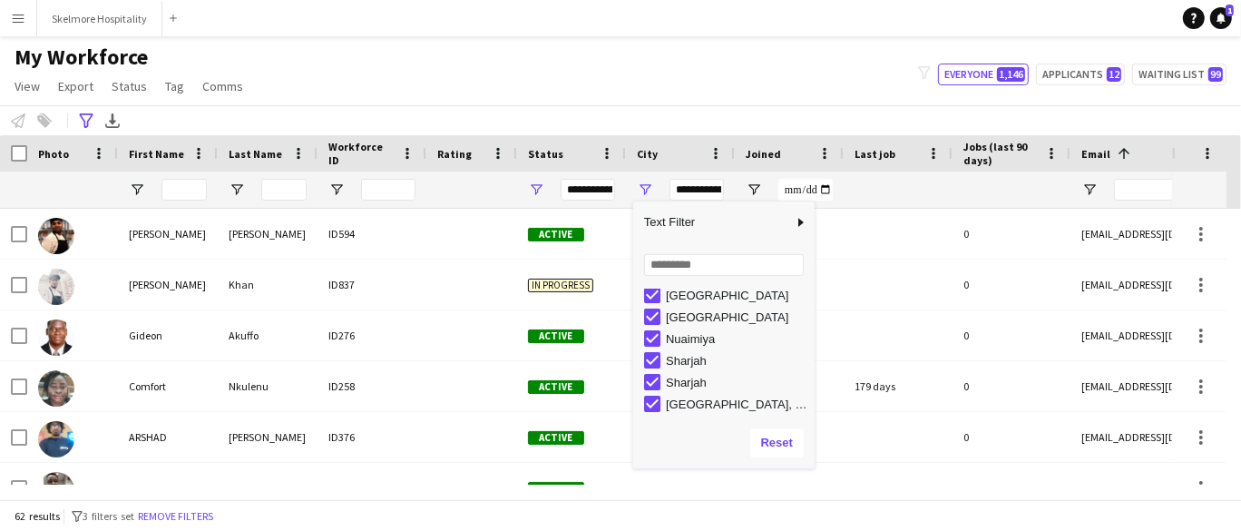
click at [686, 364] on div "Sharjah" at bounding box center [737, 361] width 143 height 14
drag, startPoint x: 684, startPoint y: 396, endPoint x: 685, endPoint y: 387, distance: 9.1
click at [683, 394] on div "[GEOGRAPHIC_DATA], [GEOGRAPHIC_DATA], [GEOGRAPHIC_DATA]" at bounding box center [729, 404] width 171 height 22
click at [685, 385] on div "Sharjah" at bounding box center [737, 383] width 143 height 14
type input "**********"
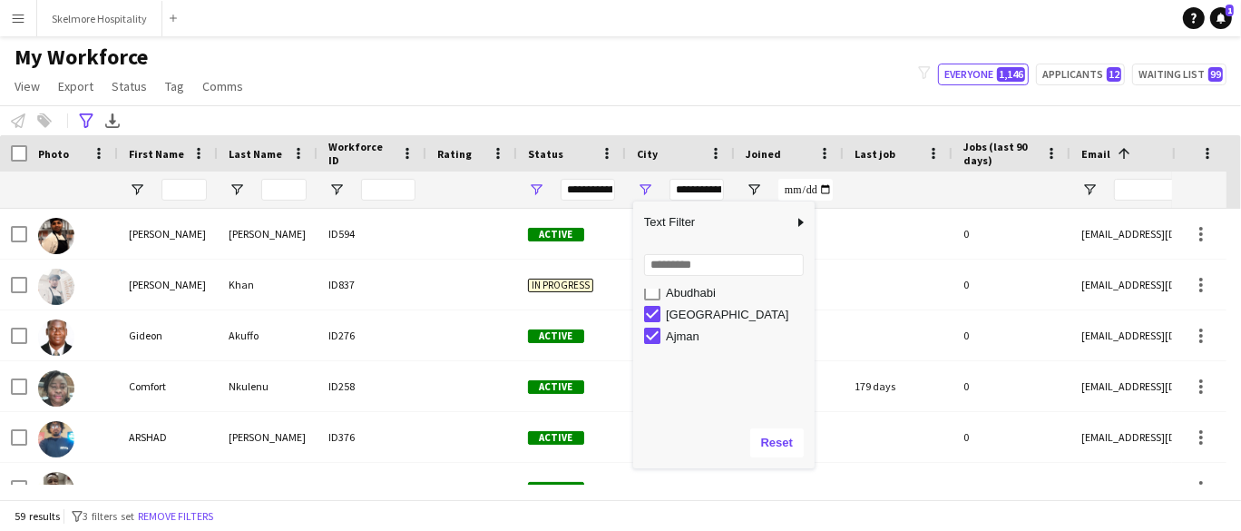
scroll to position [0, 0]
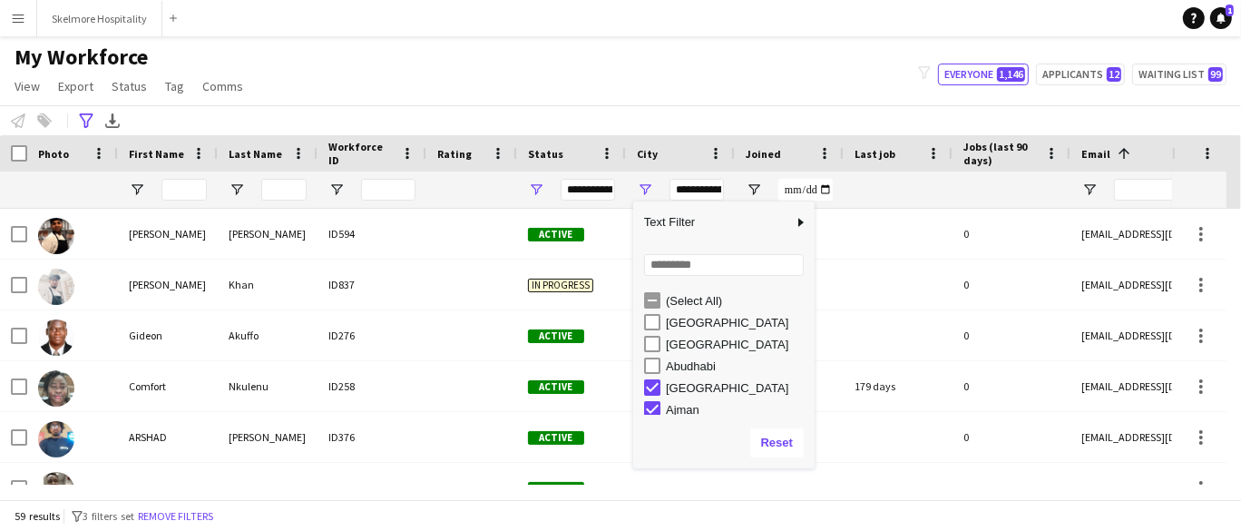
click at [732, 119] on div "**********" at bounding box center [620, 120] width 1241 height 30
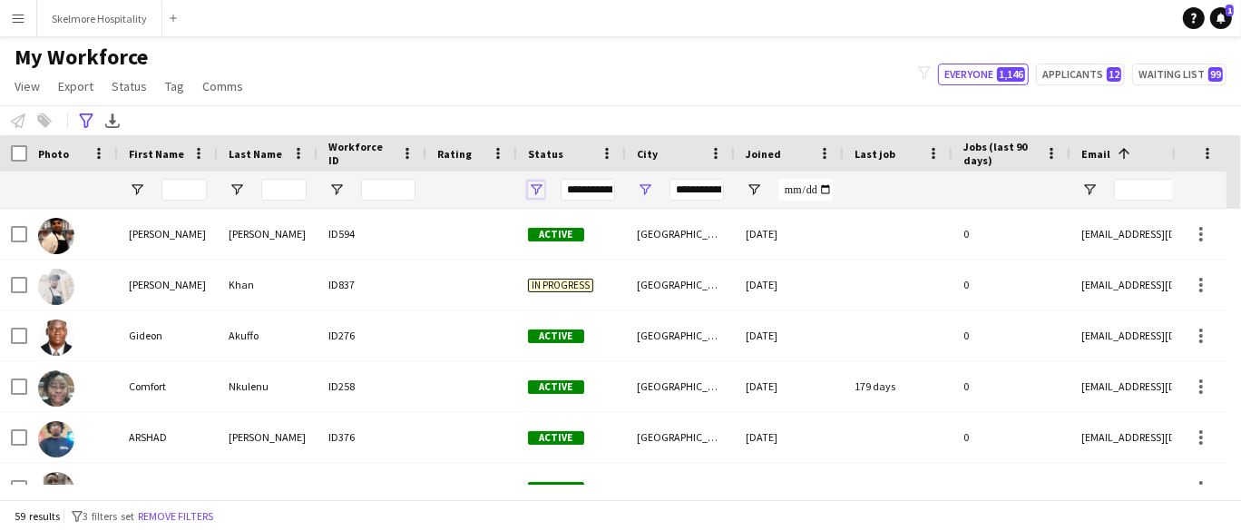
click at [540, 183] on span "Open Filter Menu" at bounding box center [536, 189] width 16 height 16
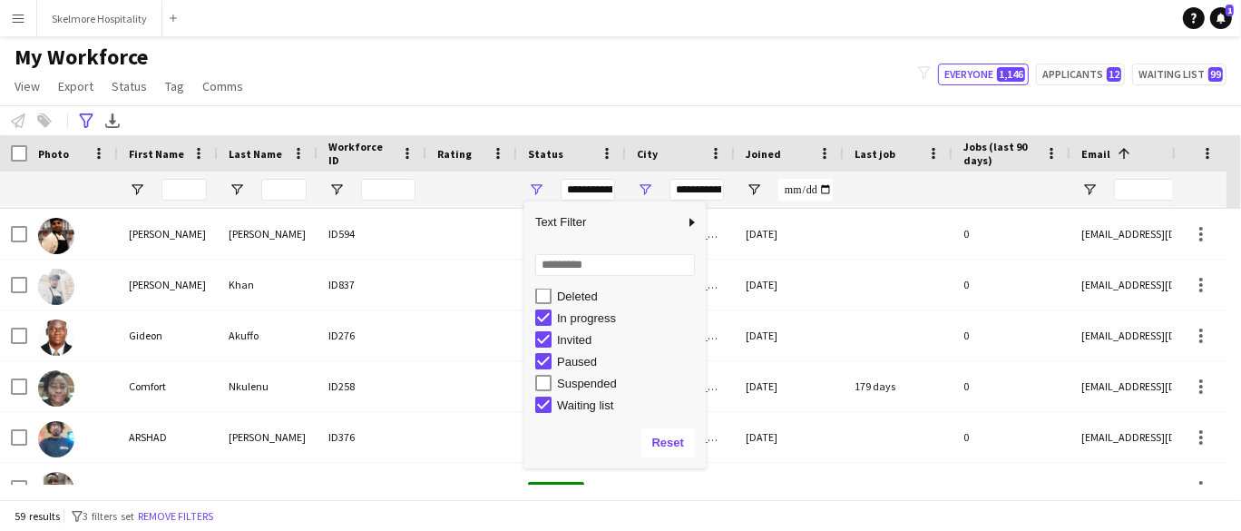
scroll to position [114, 0]
click at [579, 357] on div "Paused" at bounding box center [628, 361] width 143 height 14
click at [590, 337] on div "Invited" at bounding box center [628, 339] width 143 height 14
type input "**********"
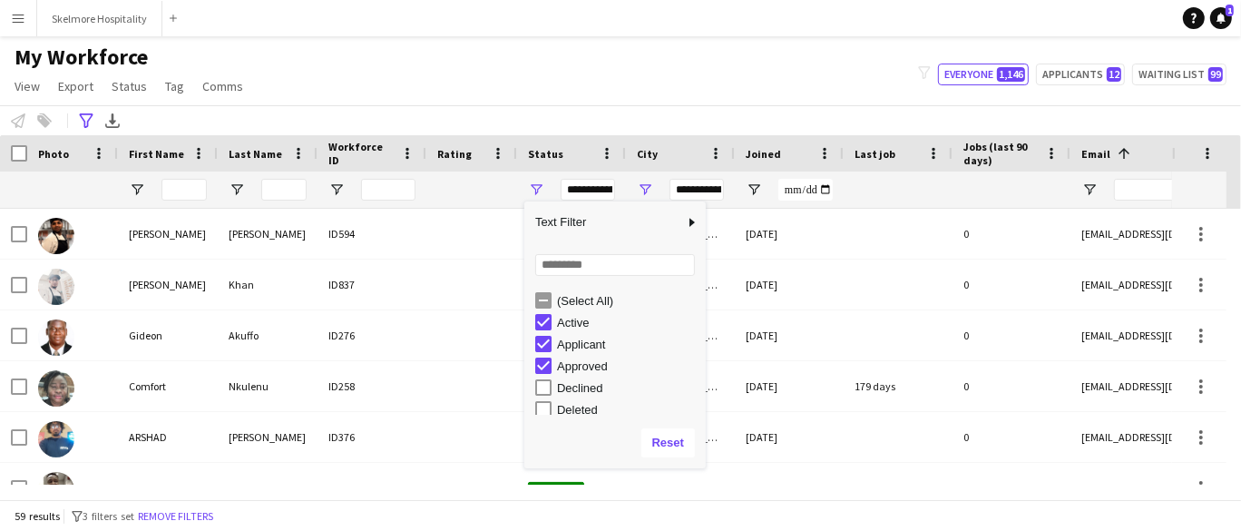
click at [696, 86] on div "My Workforce View Views Default view New view Update view Delete view Edit name…" at bounding box center [620, 75] width 1241 height 62
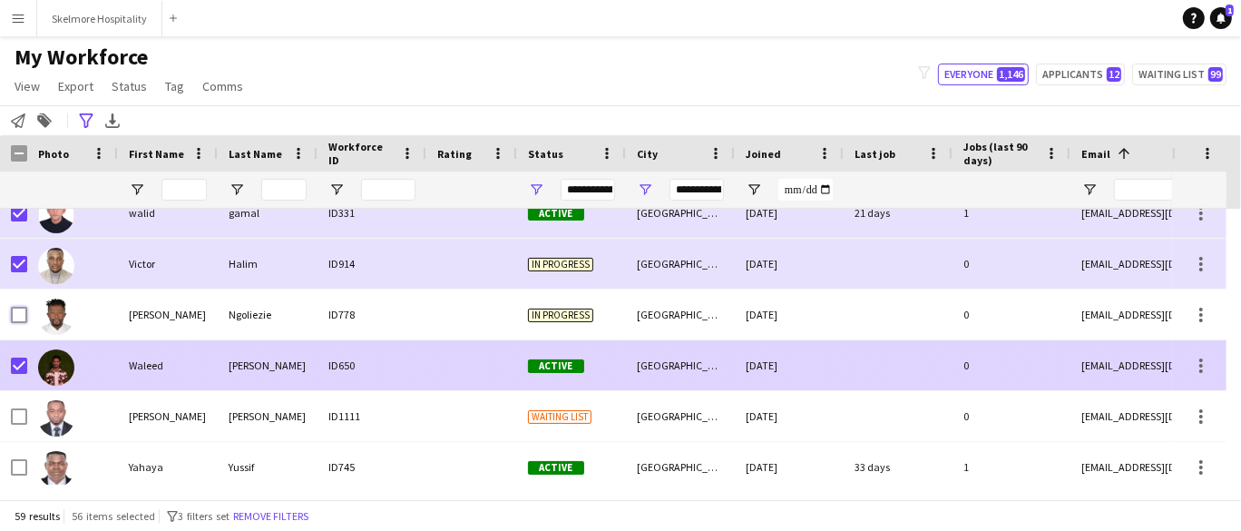
scroll to position [2621, 0]
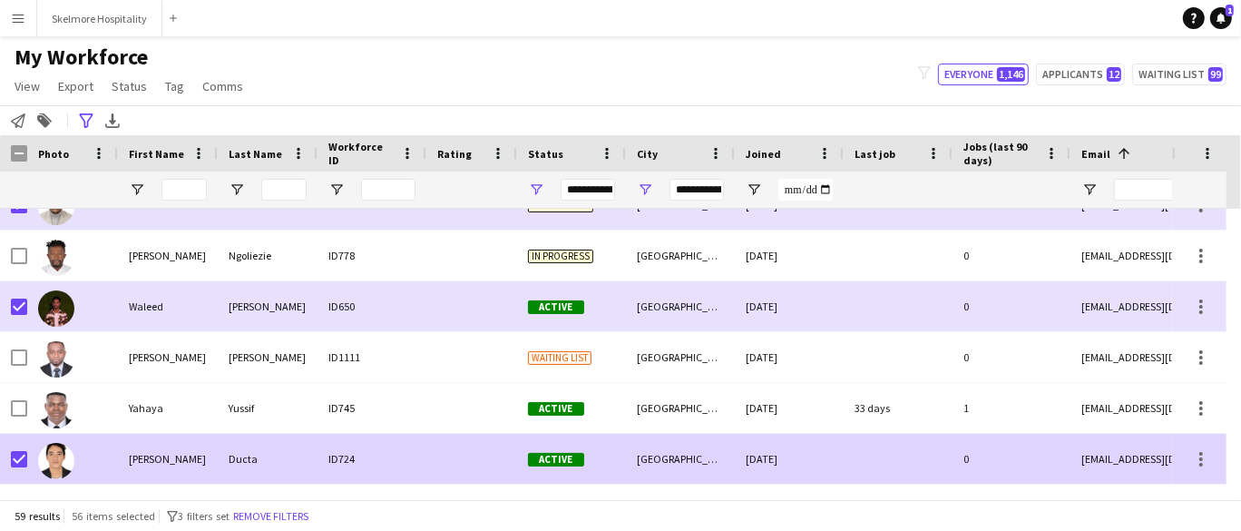
click at [22, 449] on div at bounding box center [19, 459] width 16 height 51
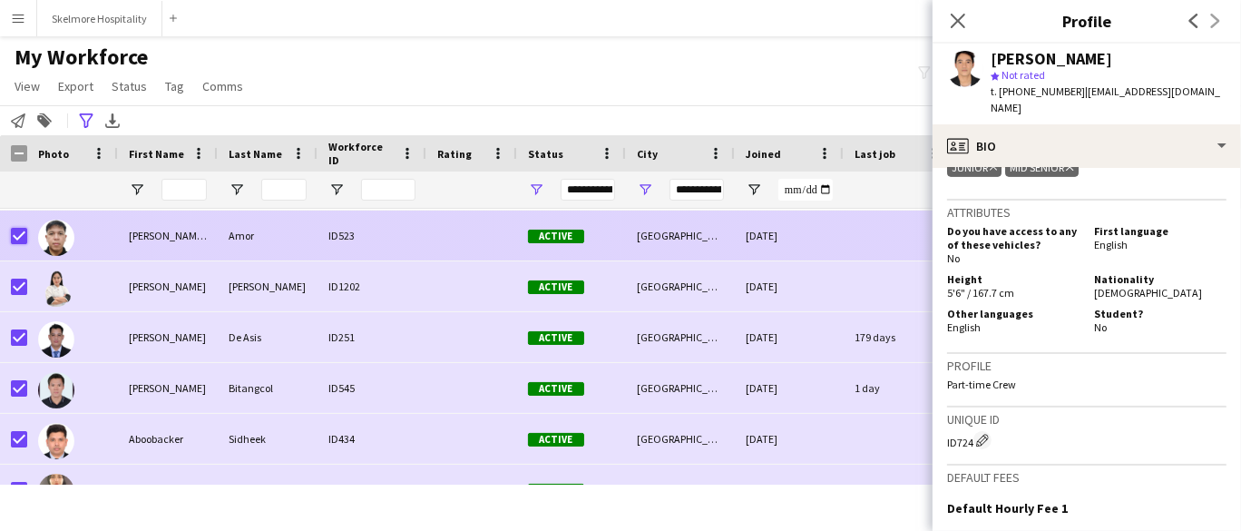
click at [23, 293] on div "[PERSON_NAME] ID492 Active [GEOGRAPHIC_DATA] [DATE] 0 [EMAIL_ADDRESS][DOMAIN_NA…" at bounding box center [983, 439] width 1967 height 2998
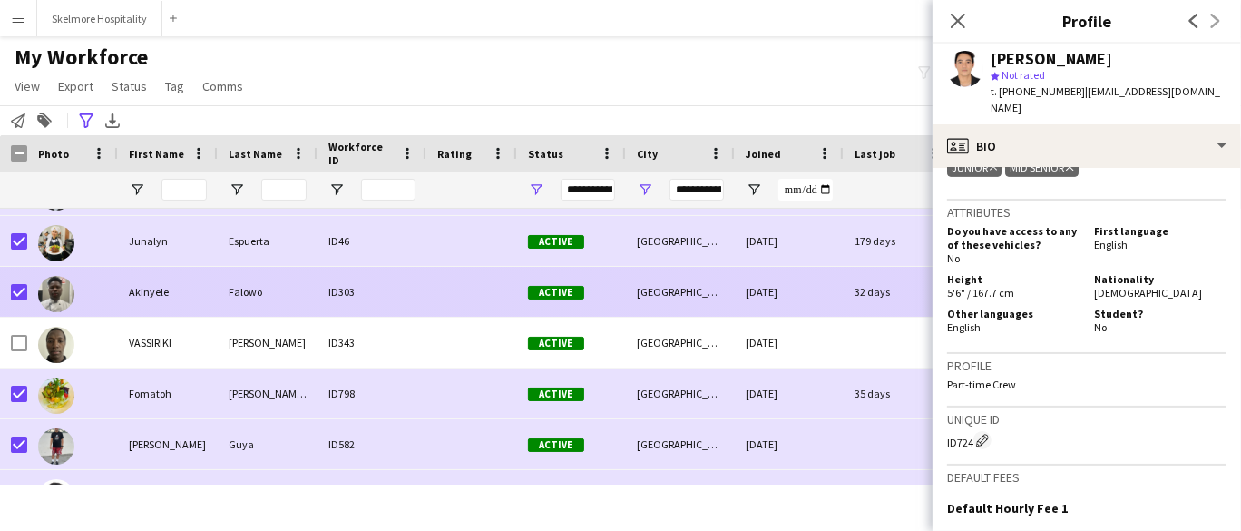
click at [28, 281] on div at bounding box center [72, 292] width 91 height 50
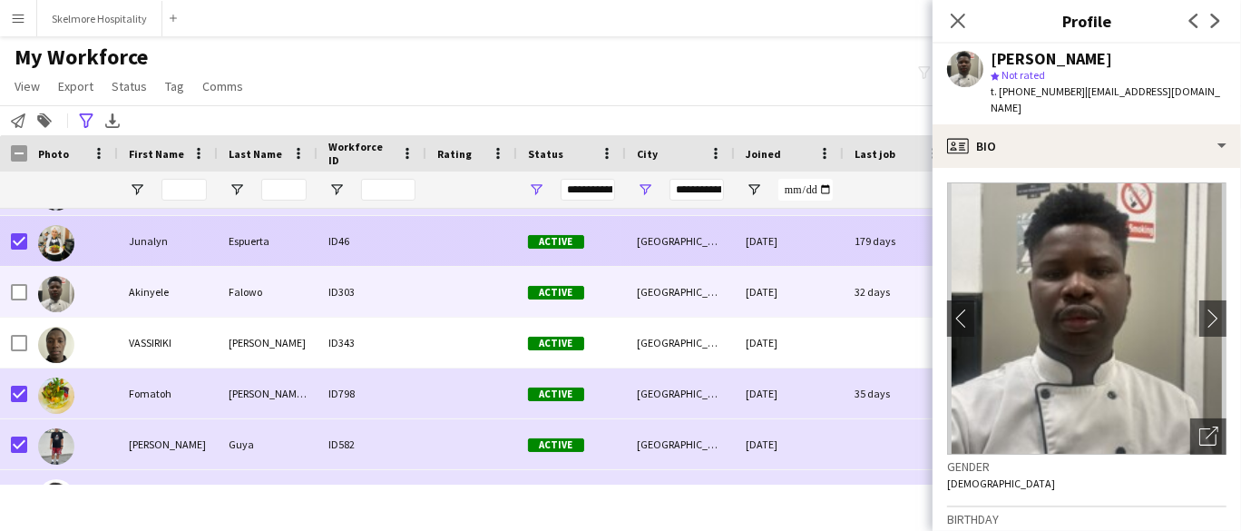
click at [59, 247] on img at bounding box center [56, 243] width 36 height 36
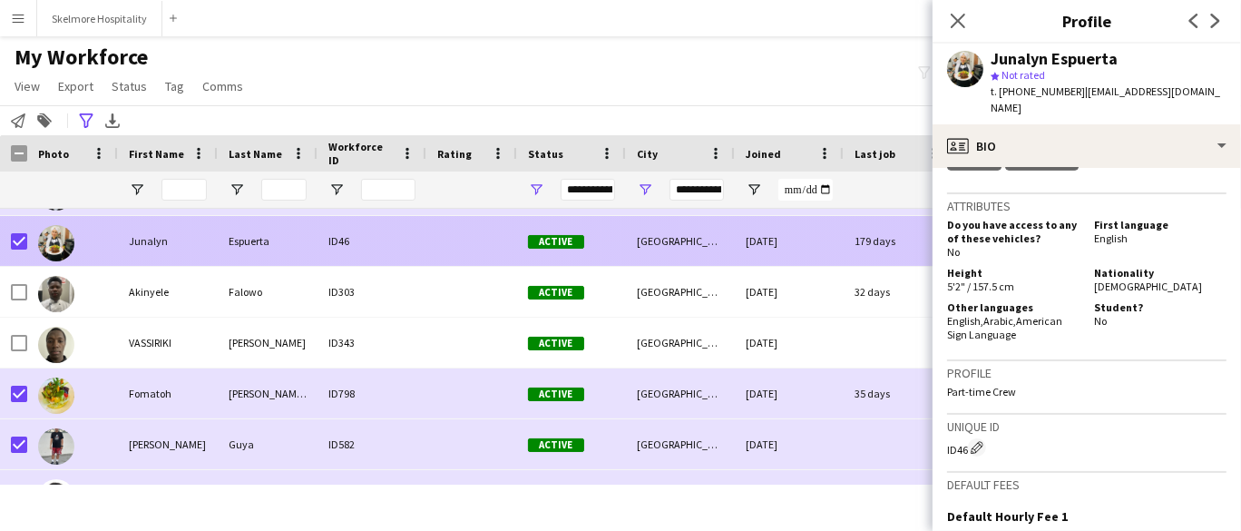
click at [28, 237] on div at bounding box center [72, 241] width 91 height 50
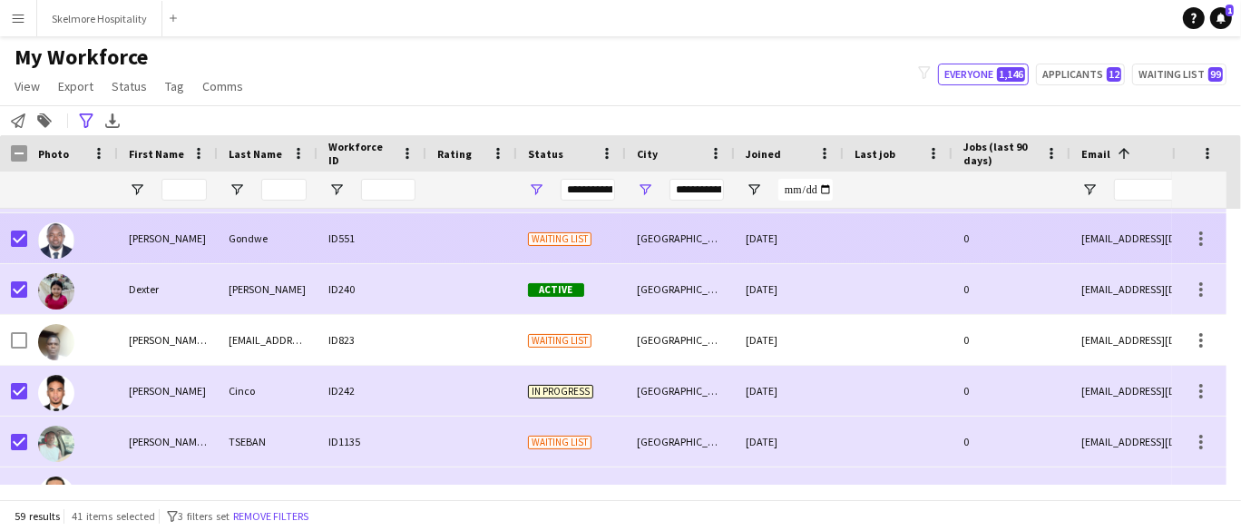
click at [18, 225] on div at bounding box center [19, 238] width 16 height 51
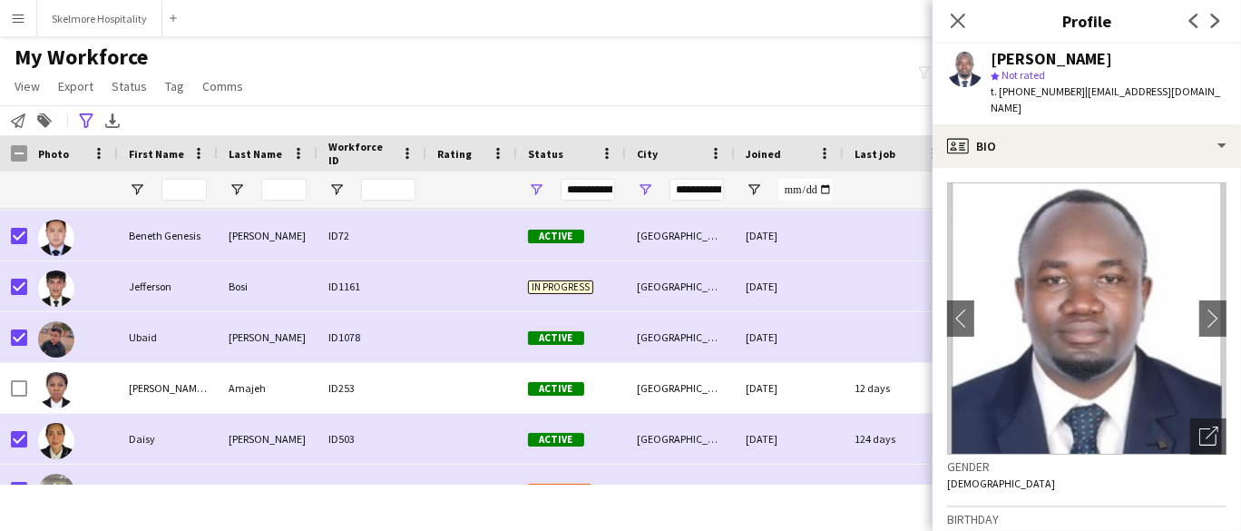
click at [414, 85] on div "My Workforce View Views Default view New view Update view Delete view Edit name…" at bounding box center [620, 75] width 1241 height 62
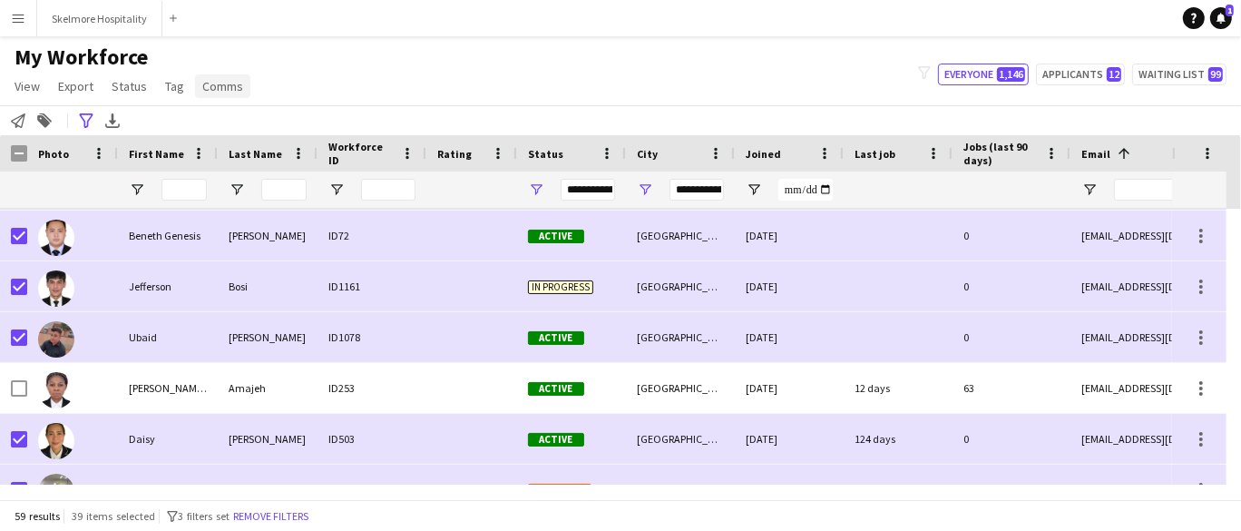
click at [219, 93] on span "Comms" at bounding box center [222, 86] width 41 height 16
click at [240, 130] on span "Send notification" at bounding box center [253, 125] width 93 height 16
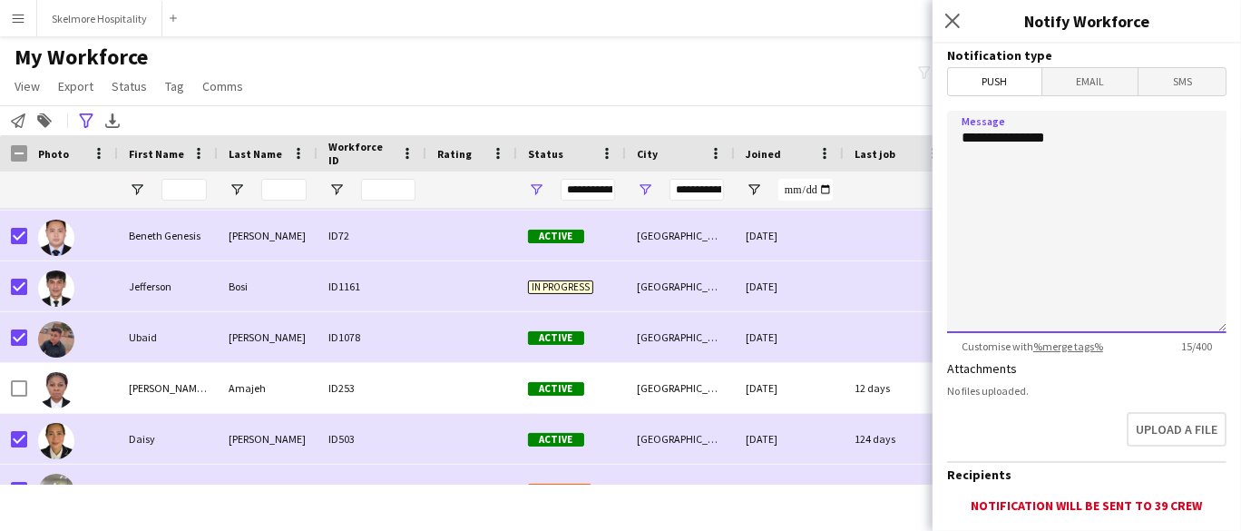
click at [1024, 147] on textarea "**********" at bounding box center [1086, 222] width 279 height 222
drag, startPoint x: 1041, startPoint y: 150, endPoint x: 982, endPoint y: 153, distance: 59.1
click at [982, 153] on textarea "**********" at bounding box center [1086, 222] width 279 height 222
paste textarea "**********"
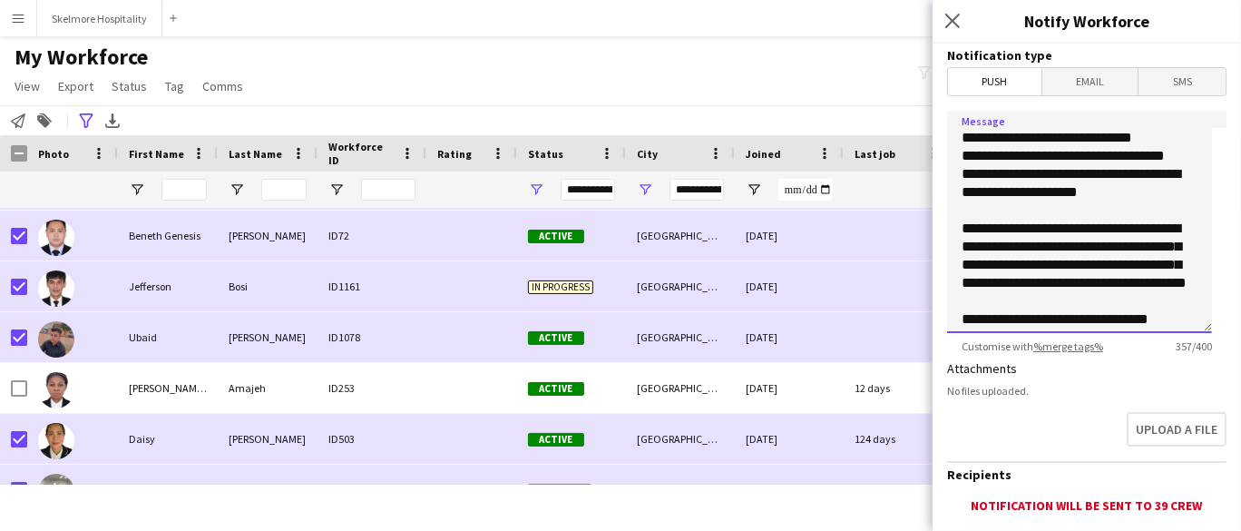
click at [965, 138] on textarea "**********" at bounding box center [1079, 222] width 265 height 222
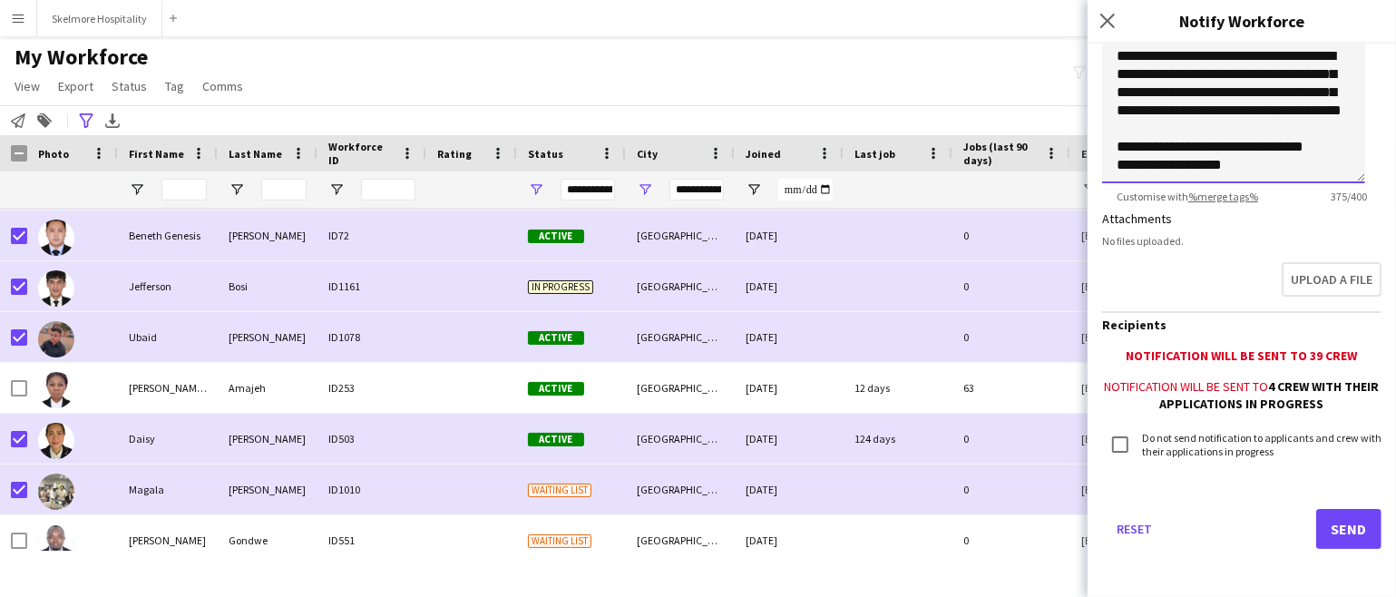
type textarea "**********"
click at [1240, 530] on button "Send" at bounding box center [1349, 529] width 65 height 40
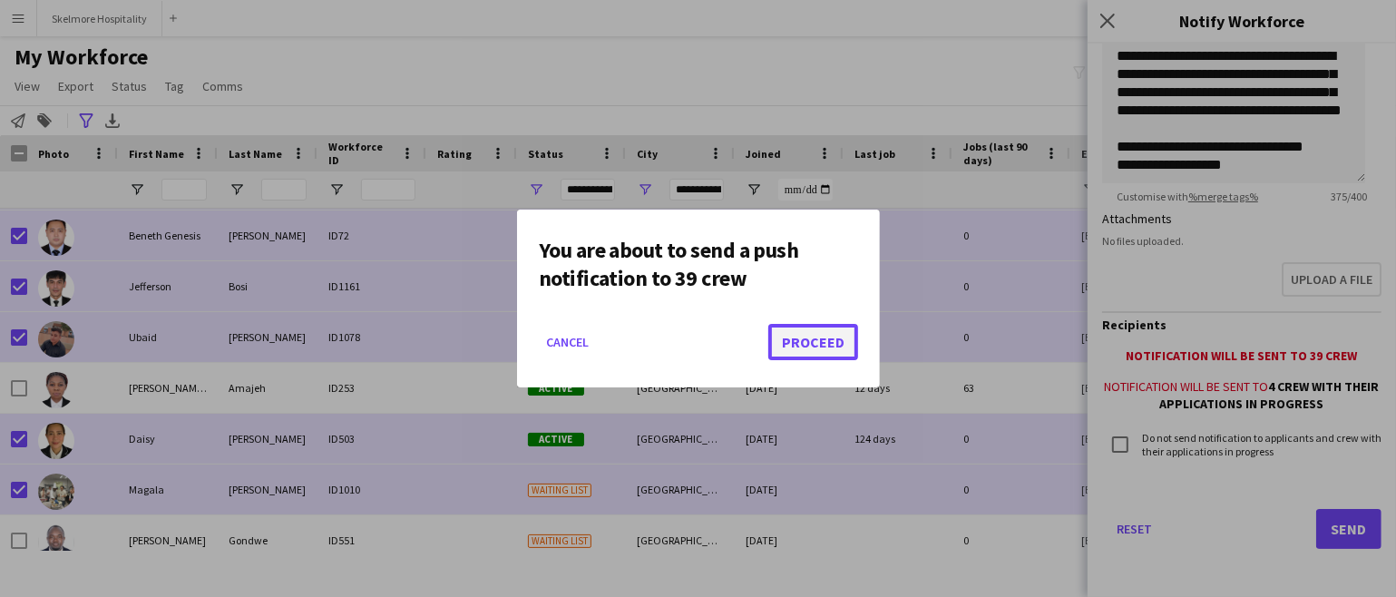
click at [821, 338] on button "Proceed" at bounding box center [814, 342] width 90 height 36
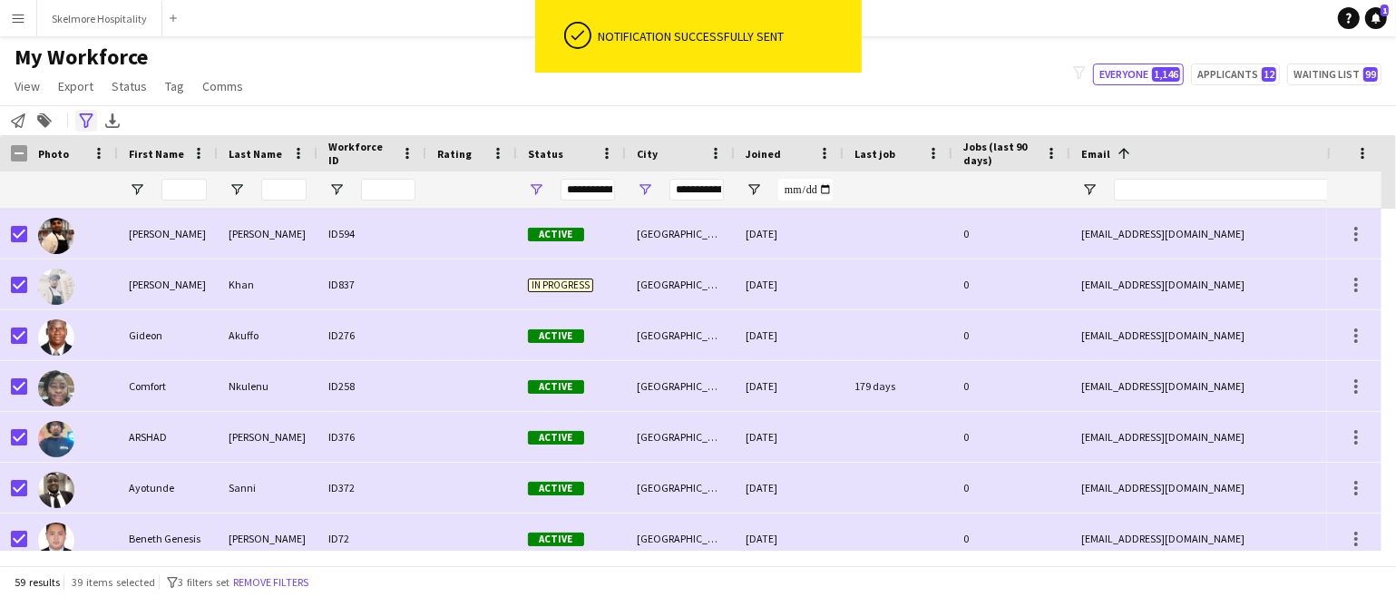
click at [85, 118] on icon "Advanced filters" at bounding box center [86, 120] width 15 height 15
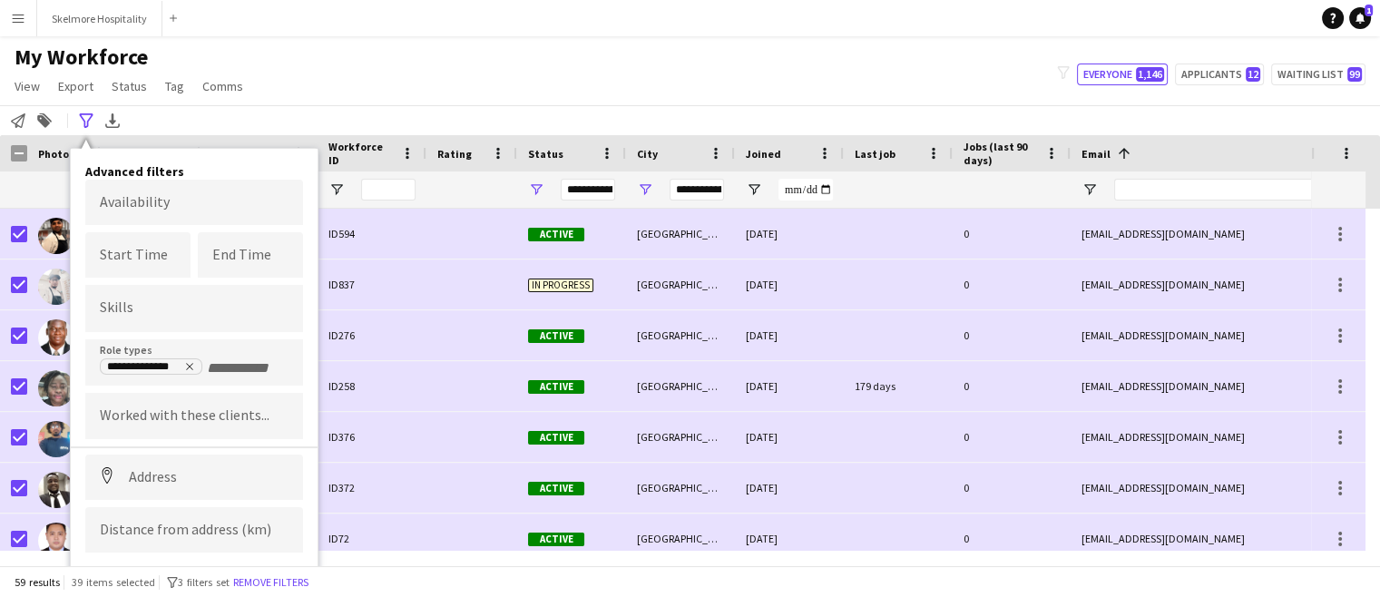
click at [25, 10] on button "Menu" at bounding box center [18, 18] width 36 height 36
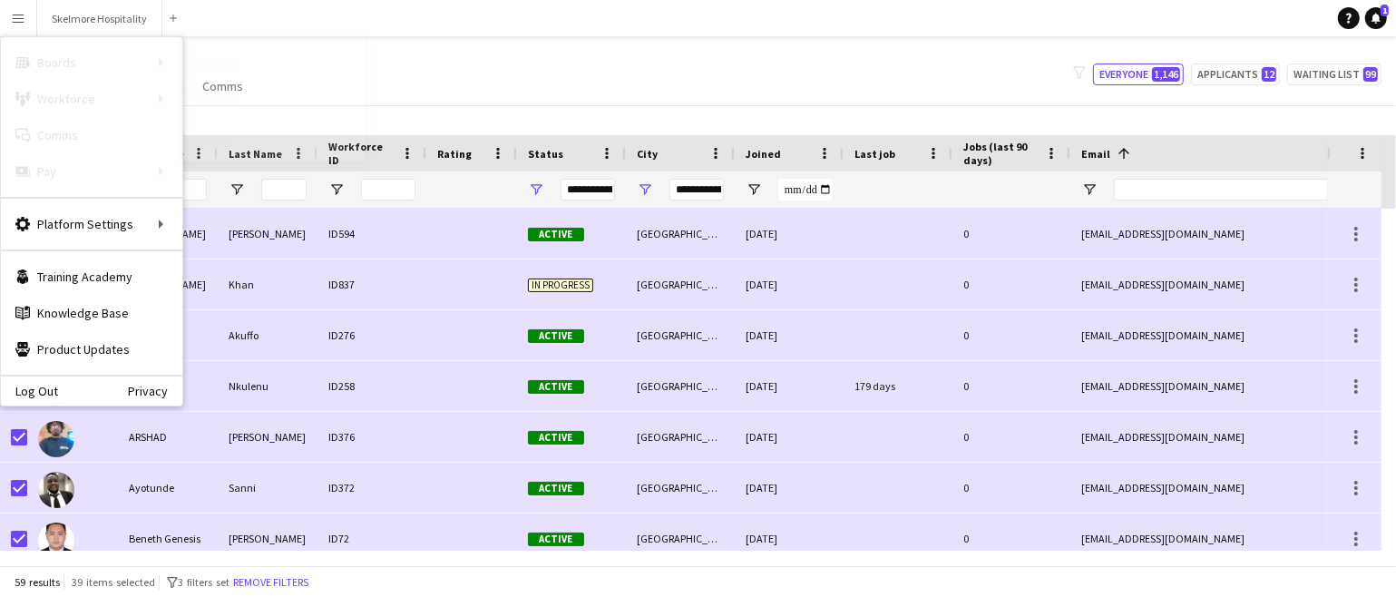
click at [227, 67] on link "Boards" at bounding box center [273, 62] width 181 height 36
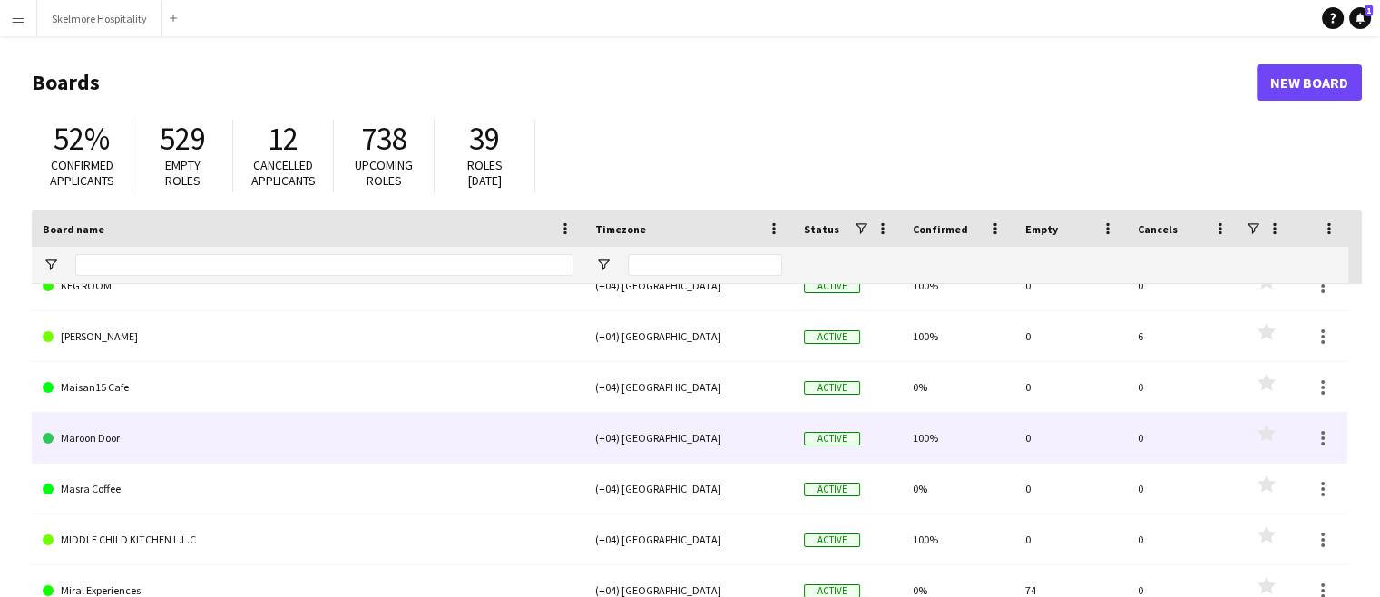
click at [94, 432] on link "Maroon Door" at bounding box center [308, 438] width 531 height 51
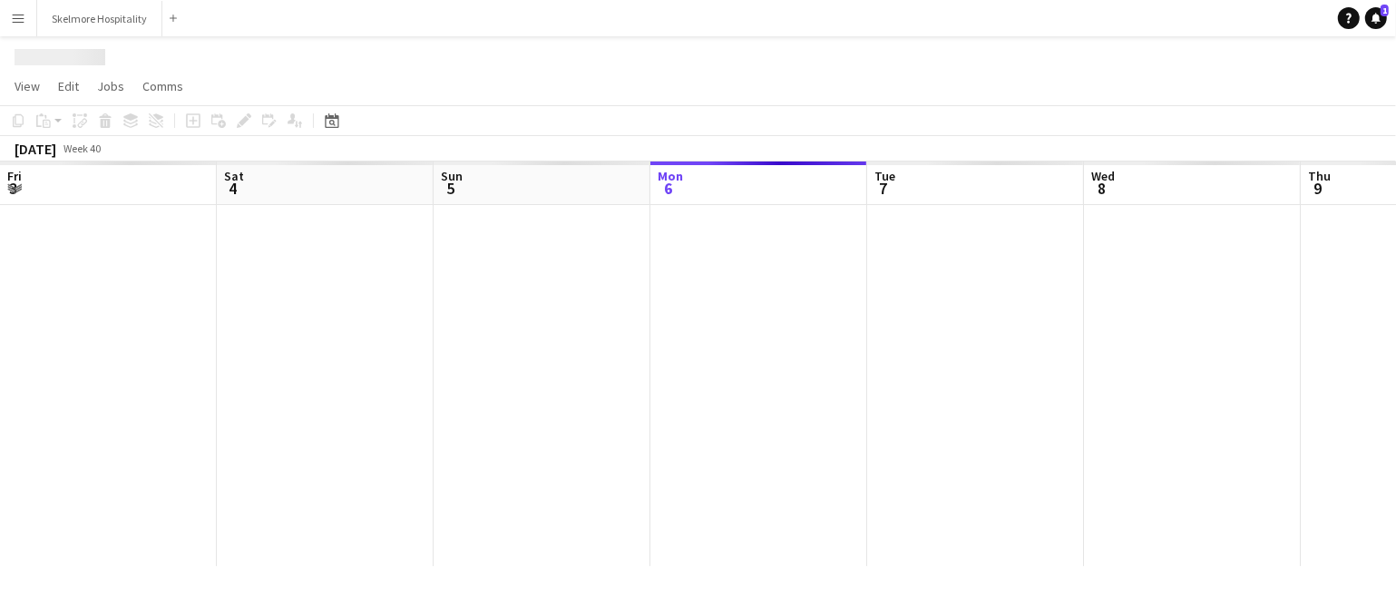
click at [94, 432] on div at bounding box center [1301, 385] width 2602 height 361
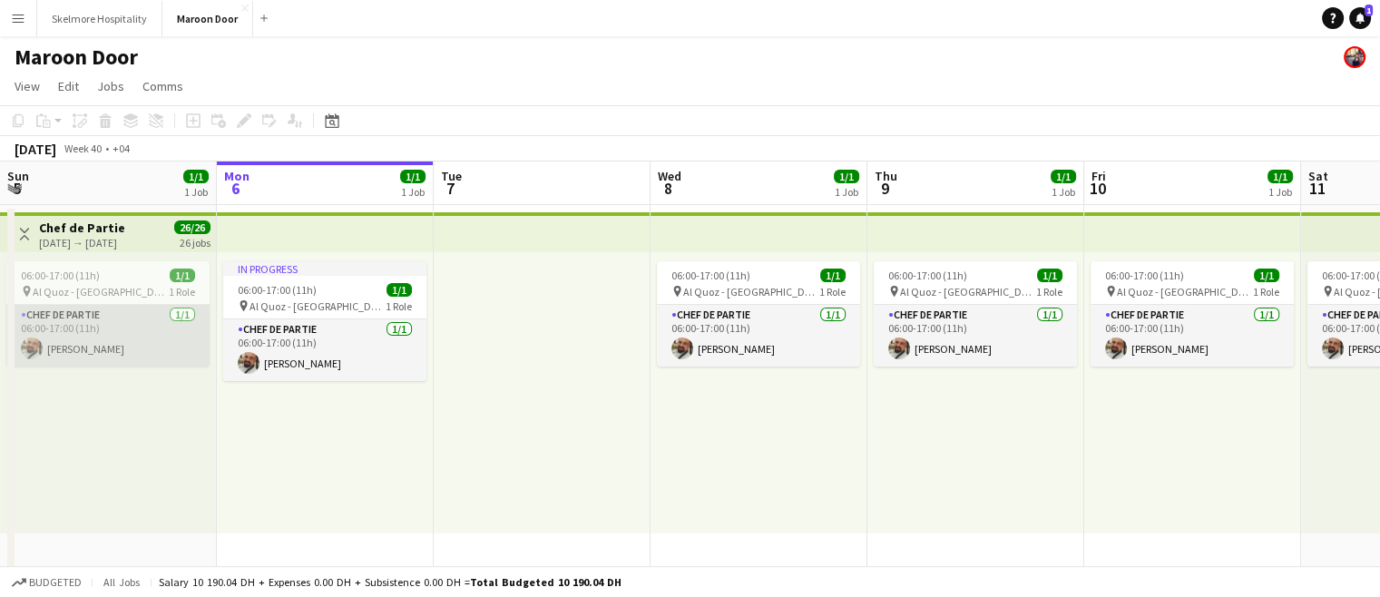
click at [158, 329] on app-card-role "Chef de Partie [DATE] 06:00-17:00 (11h) [PERSON_NAME]" at bounding box center [107, 336] width 203 height 62
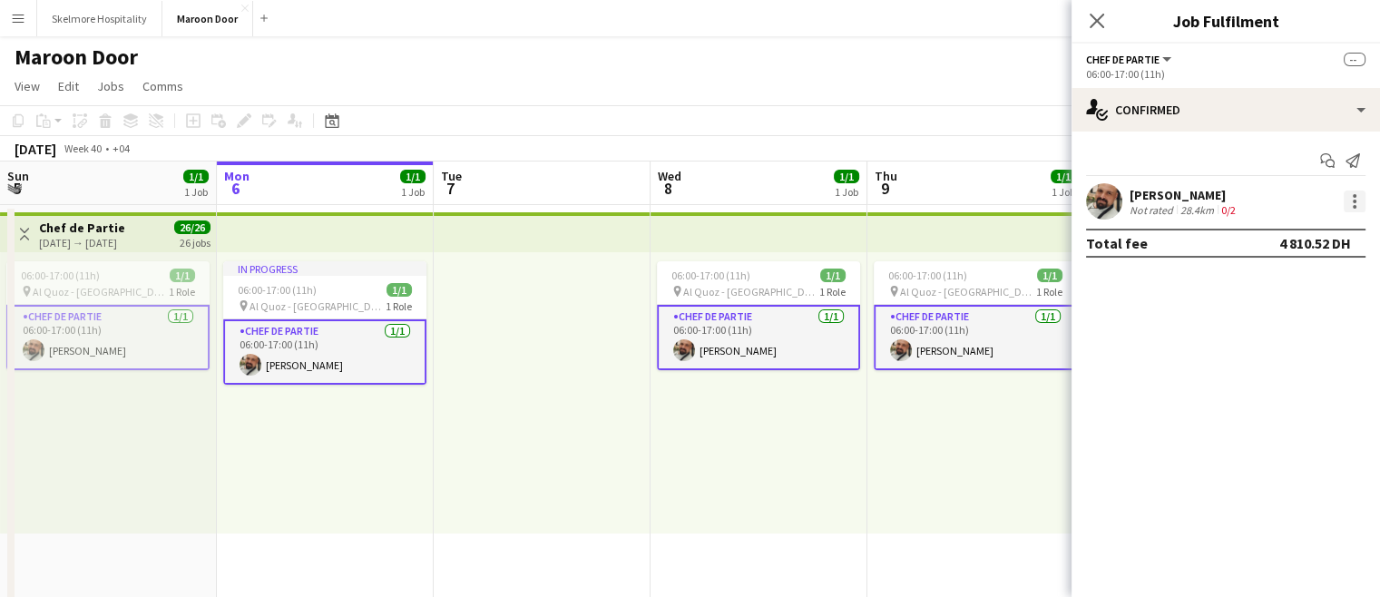
click at [1240, 205] on div at bounding box center [1355, 202] width 22 height 22
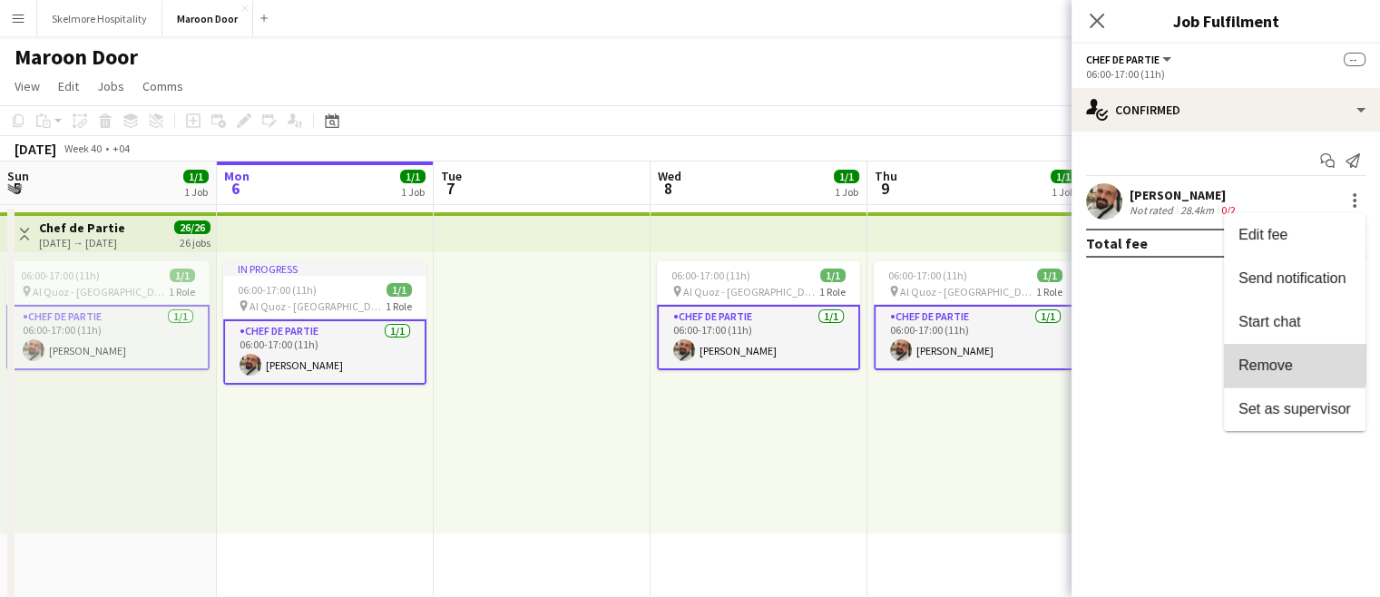
click at [1240, 355] on button "Remove" at bounding box center [1295, 366] width 142 height 44
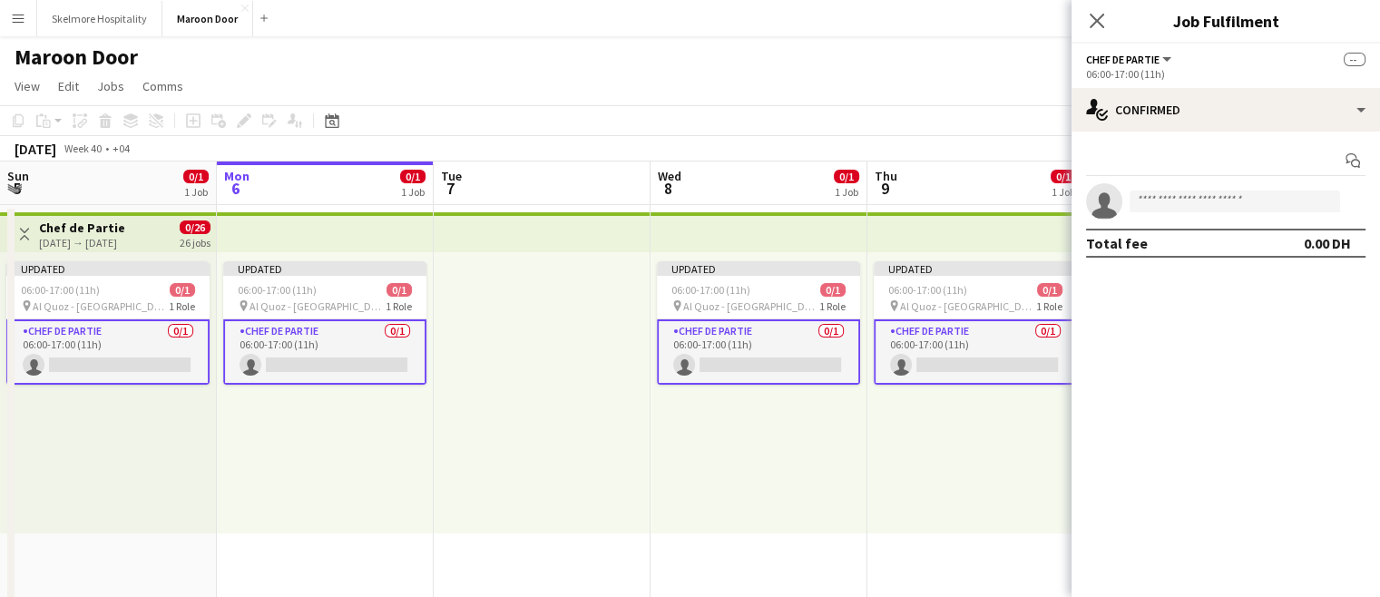
click at [524, 465] on div at bounding box center [542, 392] width 217 height 281
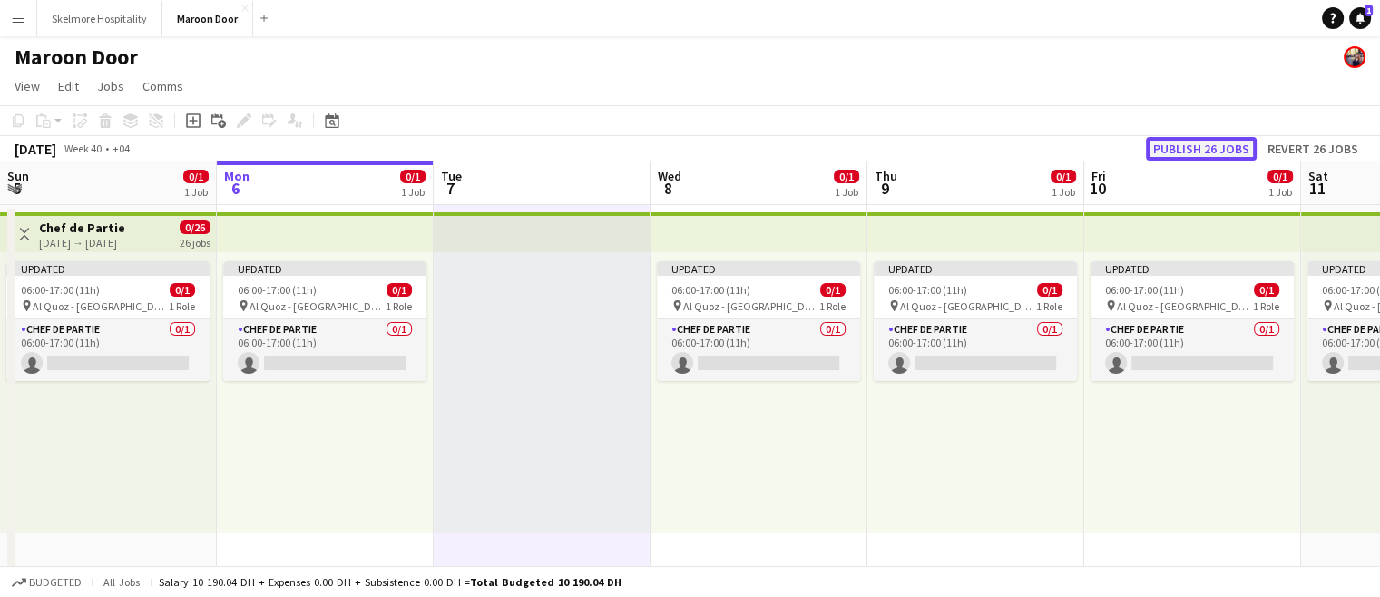
click at [1170, 151] on button "Publish 26 jobs" at bounding box center [1201, 149] width 111 height 24
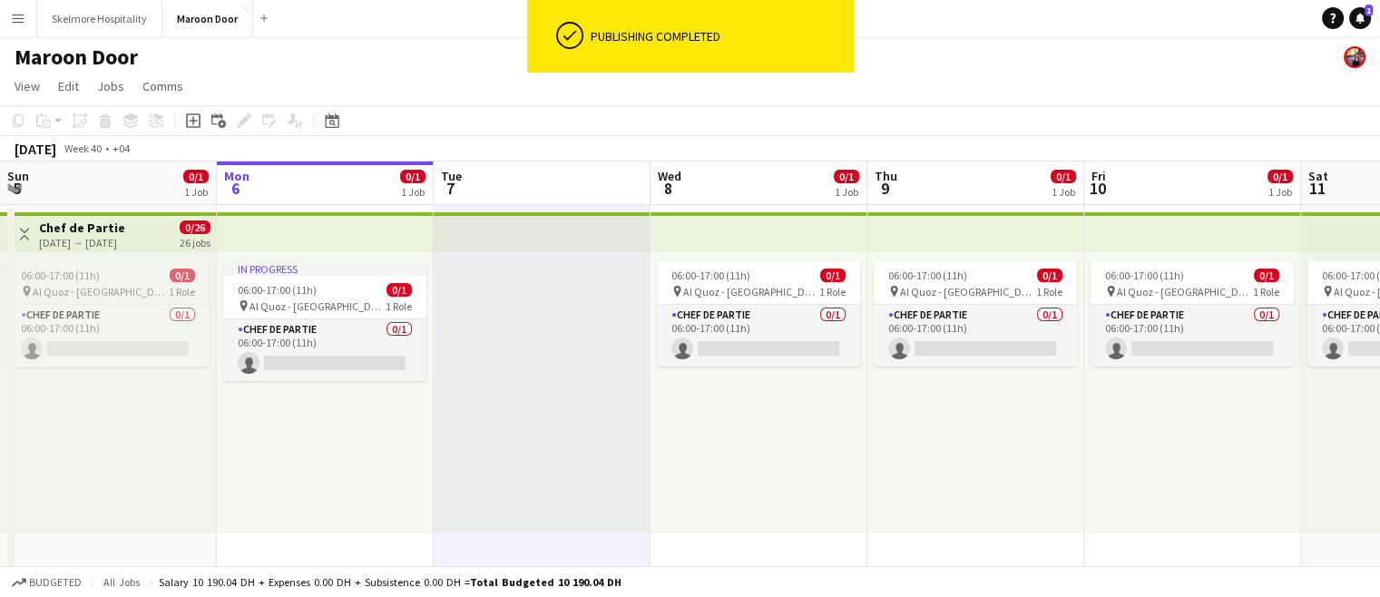
click at [128, 300] on app-job-card "06:00-17:00 (11h) 0/1 pin Al Quoz - Dubai 1 Role Chef de Partie 0/1 06:00-17:00…" at bounding box center [107, 313] width 203 height 105
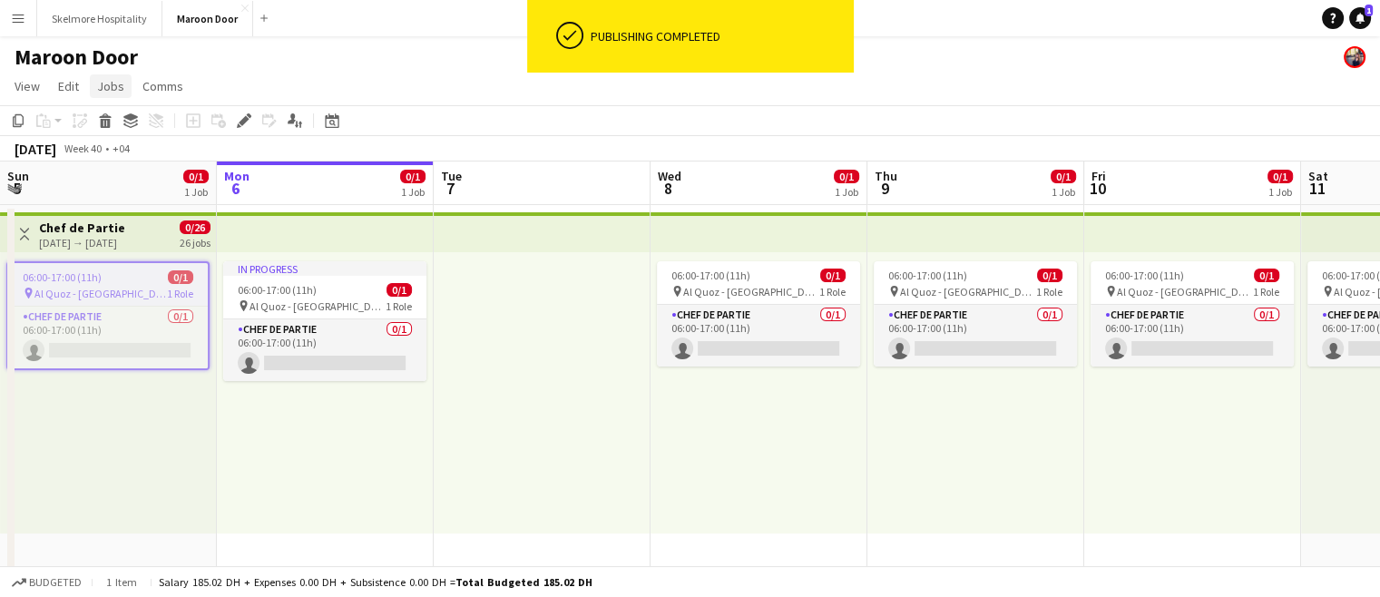
click at [115, 86] on span "Jobs" at bounding box center [110, 86] width 27 height 16
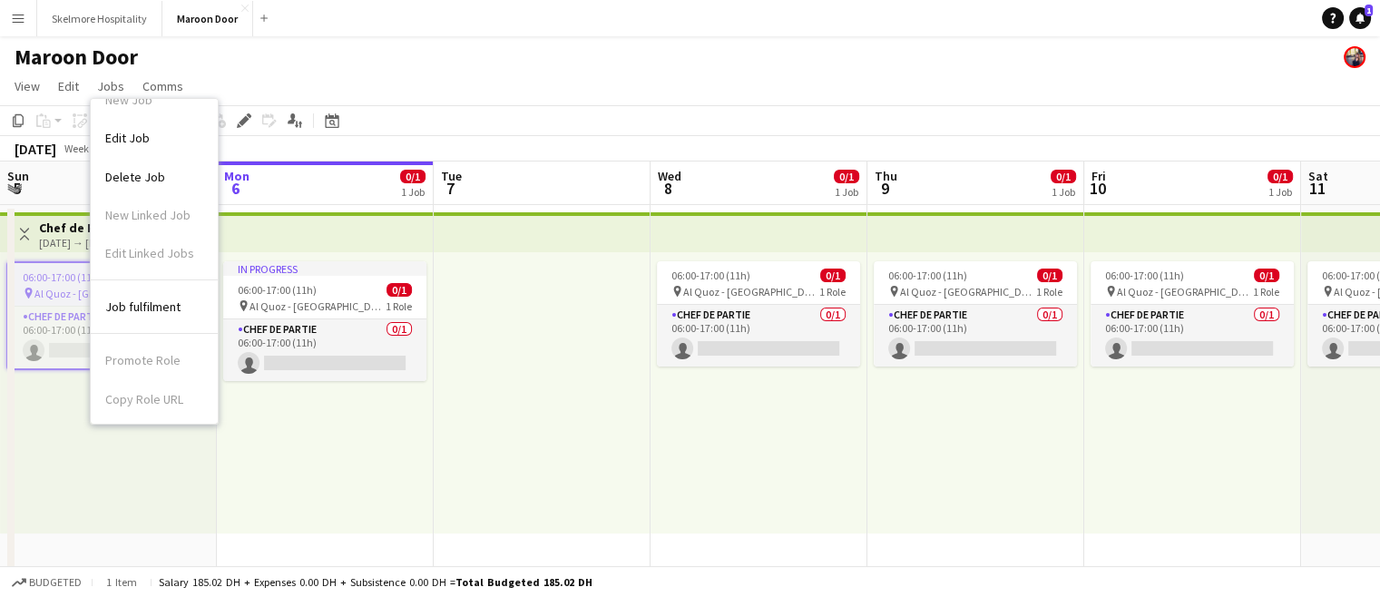
click at [65, 299] on div "pin Al Quoz - [GEOGRAPHIC_DATA] 1 Role" at bounding box center [108, 293] width 200 height 15
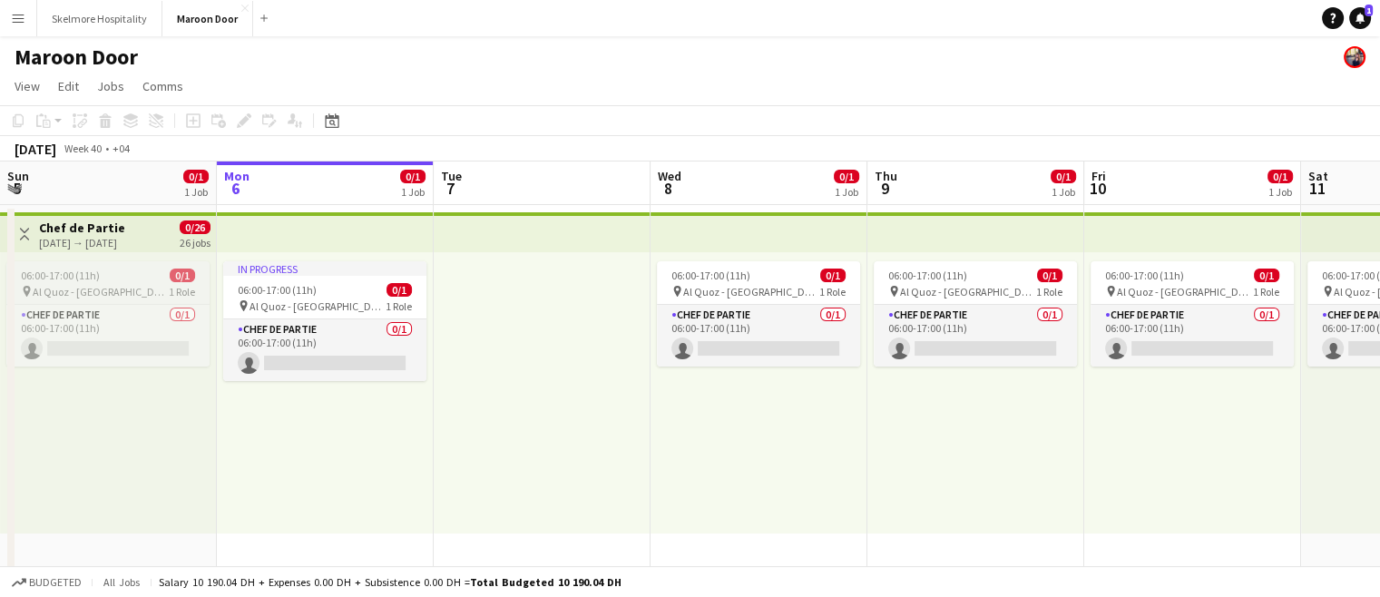
click at [70, 279] on span "06:00-17:00 (11h)" at bounding box center [60, 276] width 79 height 14
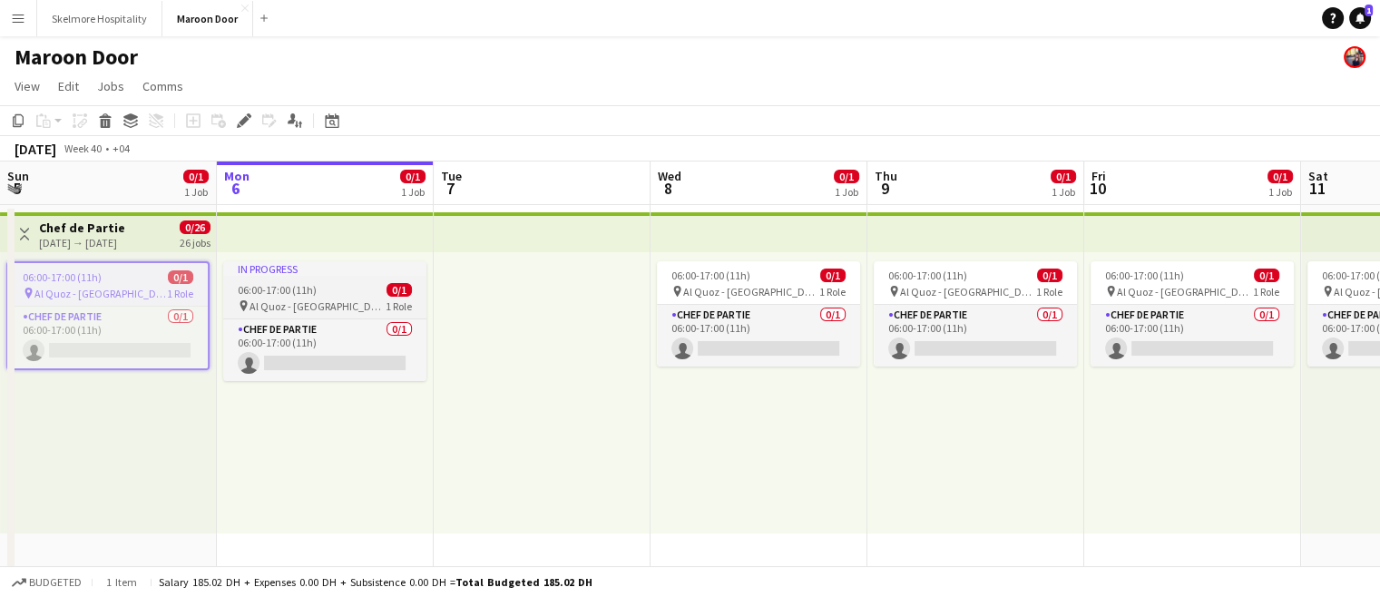
click at [318, 288] on div "06:00-17:00 (11h) 0/1" at bounding box center [324, 290] width 203 height 14
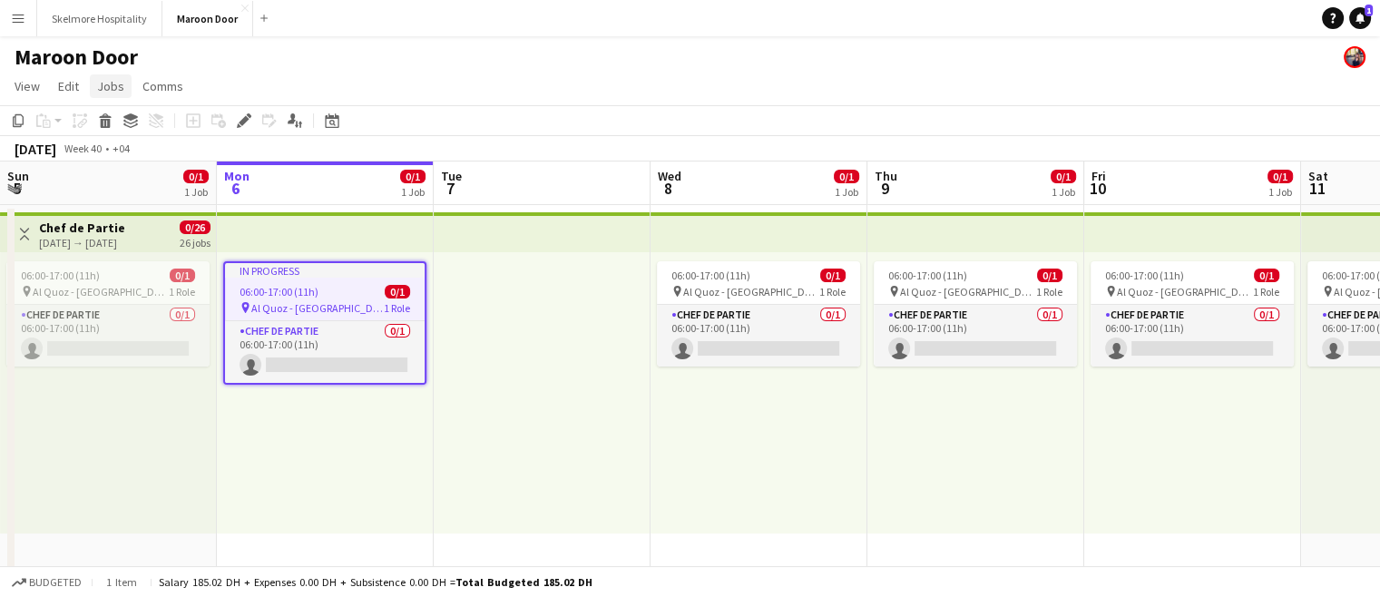
click at [103, 82] on span "Jobs" at bounding box center [110, 86] width 27 height 16
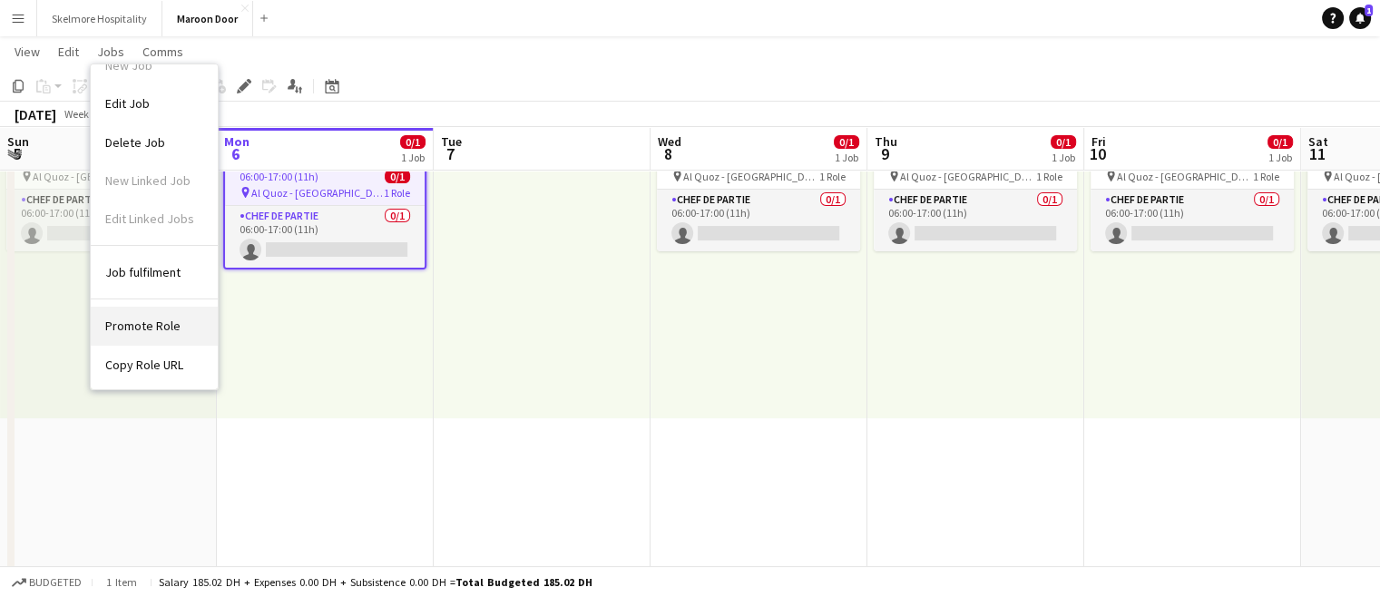
click at [146, 320] on span "Promote Role" at bounding box center [142, 326] width 75 height 16
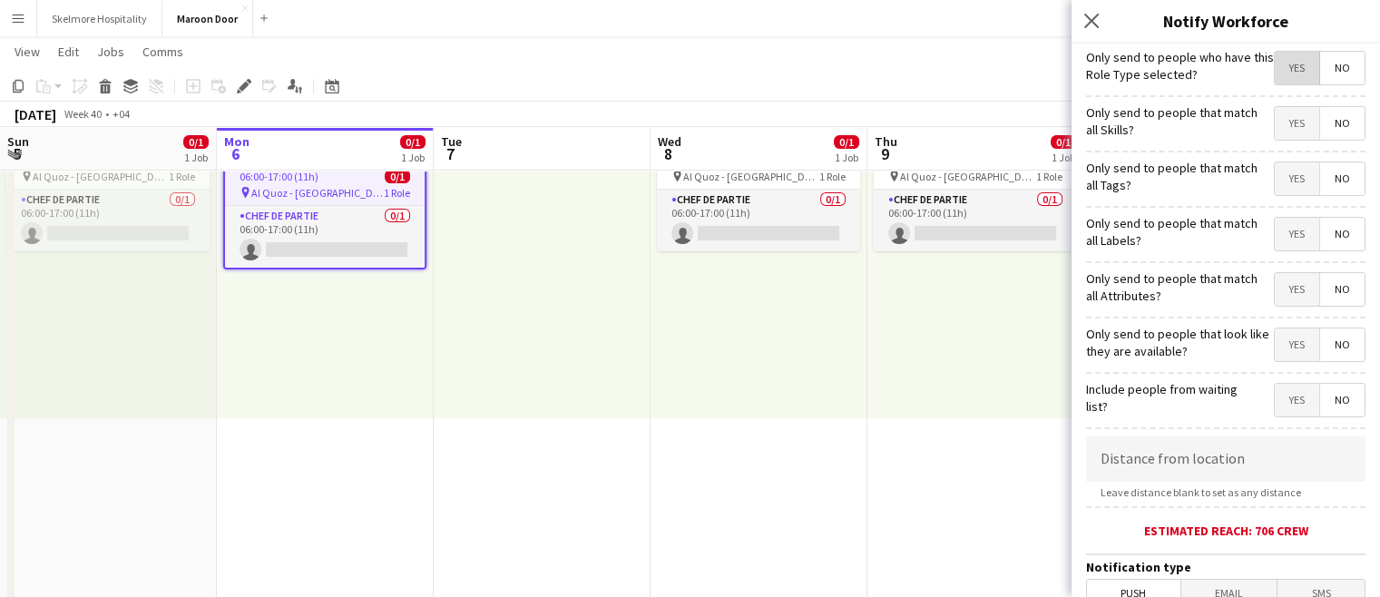
click at [1240, 61] on span "Yes" at bounding box center [1297, 68] width 44 height 33
click at [1240, 56] on span "No" at bounding box center [1342, 68] width 44 height 33
click at [1240, 67] on span "Yes" at bounding box center [1297, 68] width 44 height 33
click at [1240, 185] on span "Yes" at bounding box center [1297, 178] width 44 height 33
click at [1240, 181] on span "No" at bounding box center [1342, 178] width 44 height 33
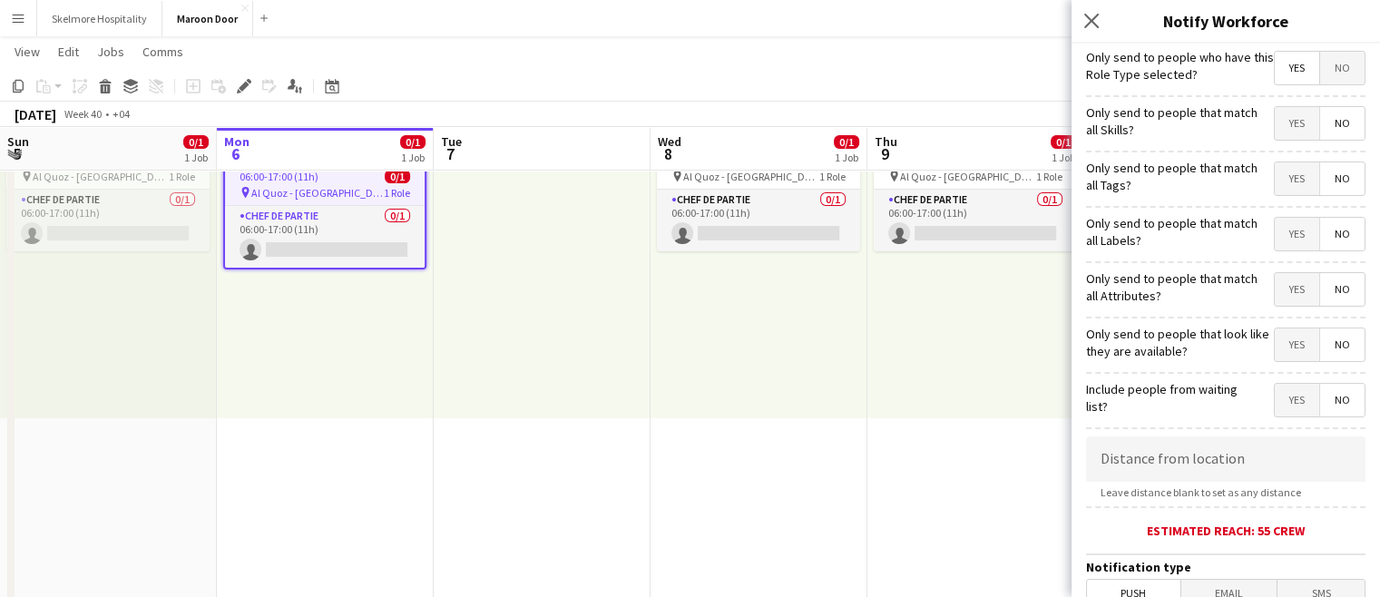
click at [1240, 239] on span "Yes" at bounding box center [1297, 234] width 44 height 33
click at [1240, 352] on span "Yes" at bounding box center [1297, 344] width 44 height 33
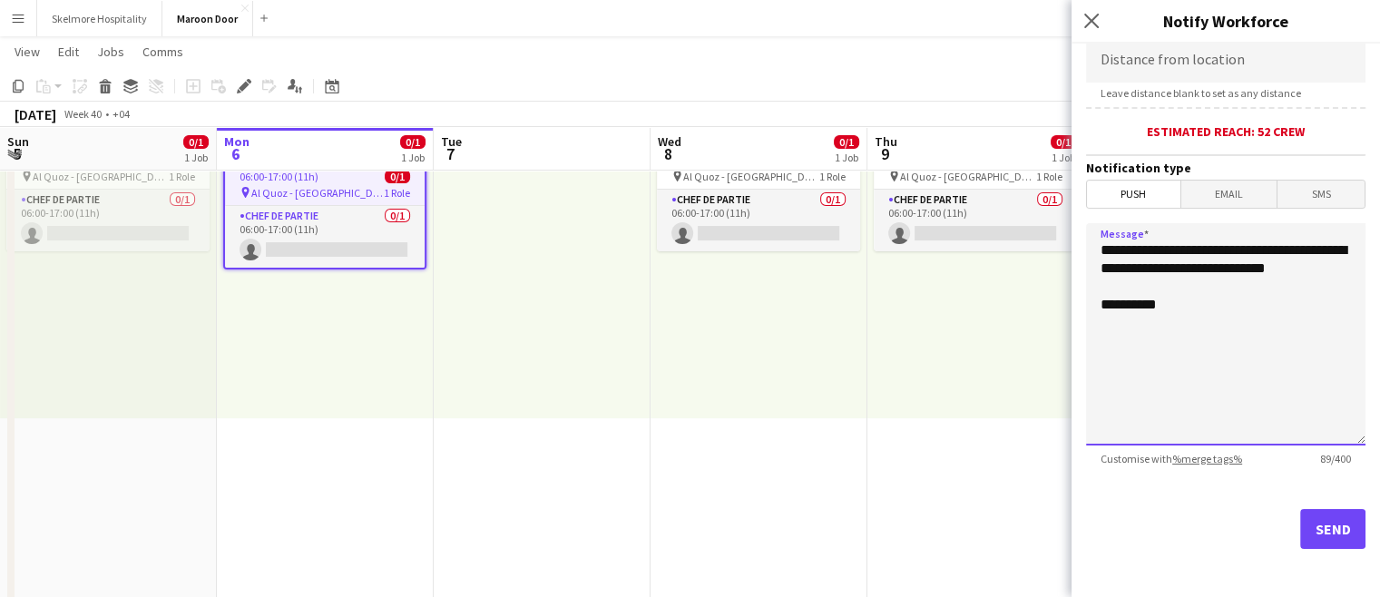
click at [1239, 387] on textarea "**********" at bounding box center [1225, 334] width 279 height 222
paste textarea "**********"
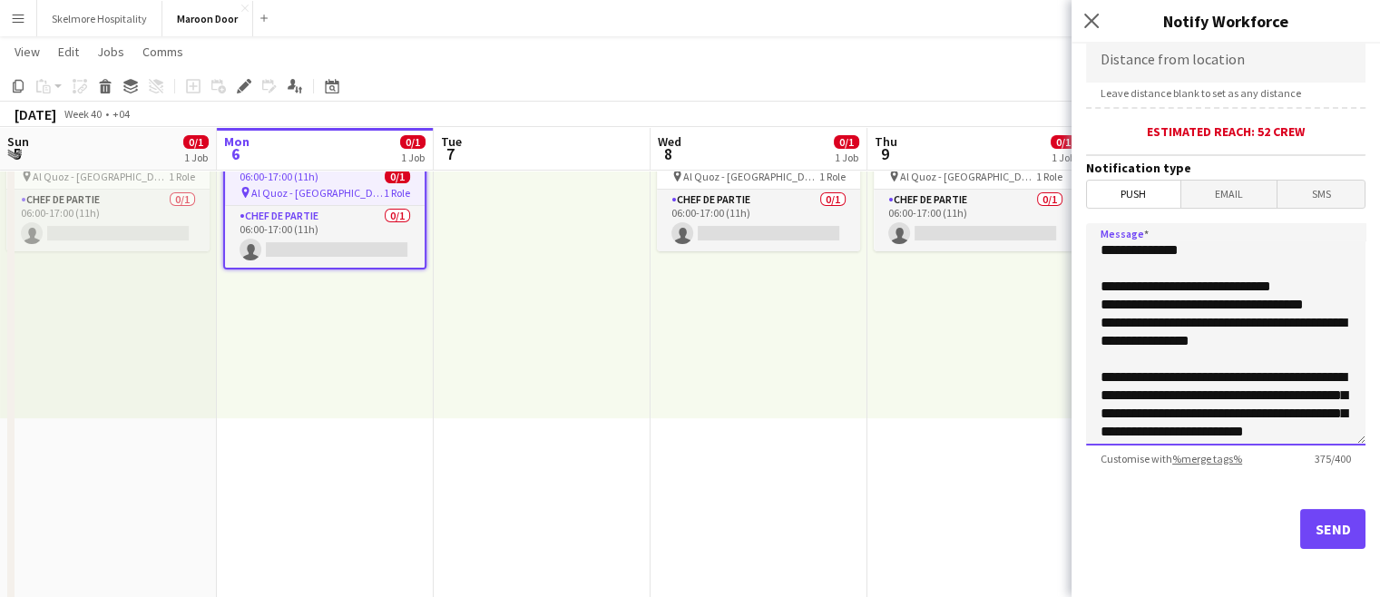
scroll to position [122, 0]
type textarea "**********"
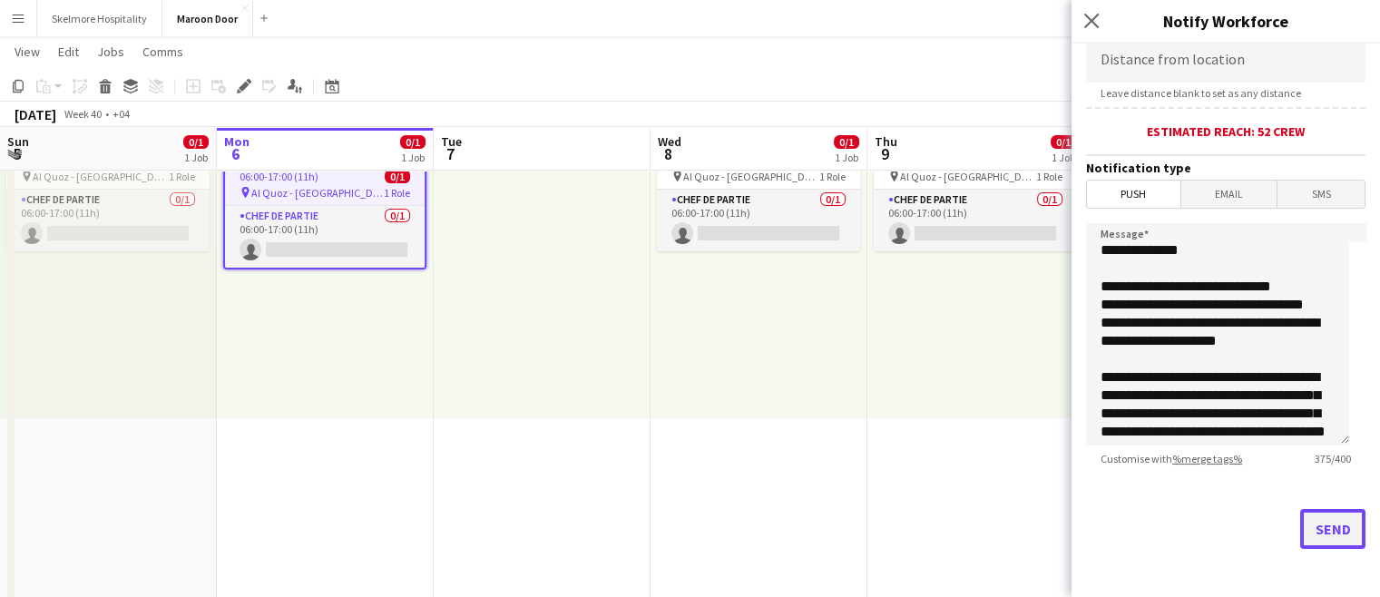
click at [1240, 529] on button "Send" at bounding box center [1332, 529] width 65 height 40
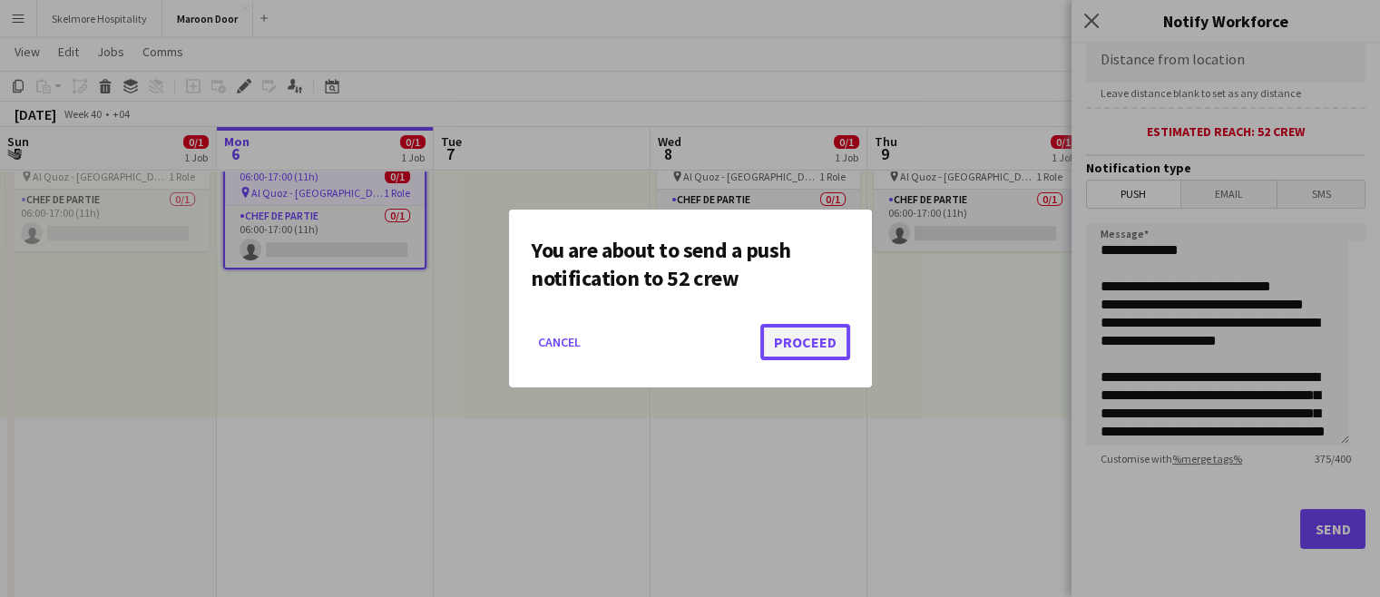
click at [796, 336] on button "Proceed" at bounding box center [805, 342] width 90 height 36
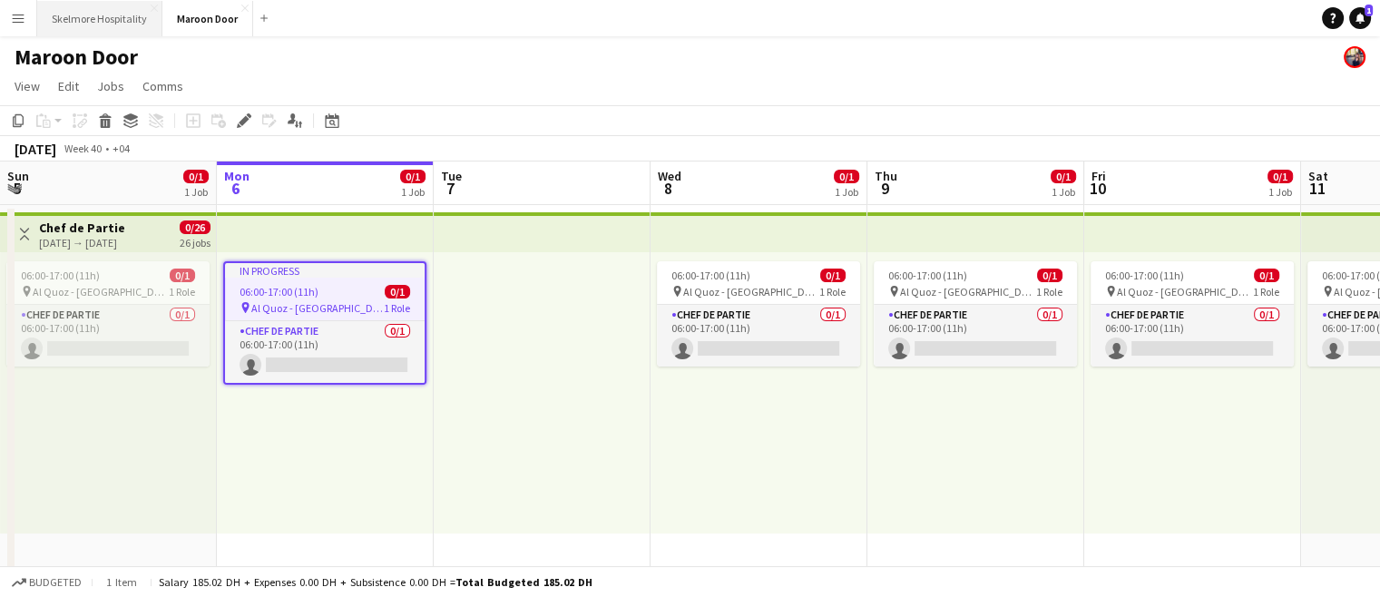
click at [83, 23] on button "Skelmore Hospitality Close" at bounding box center [99, 18] width 125 height 35
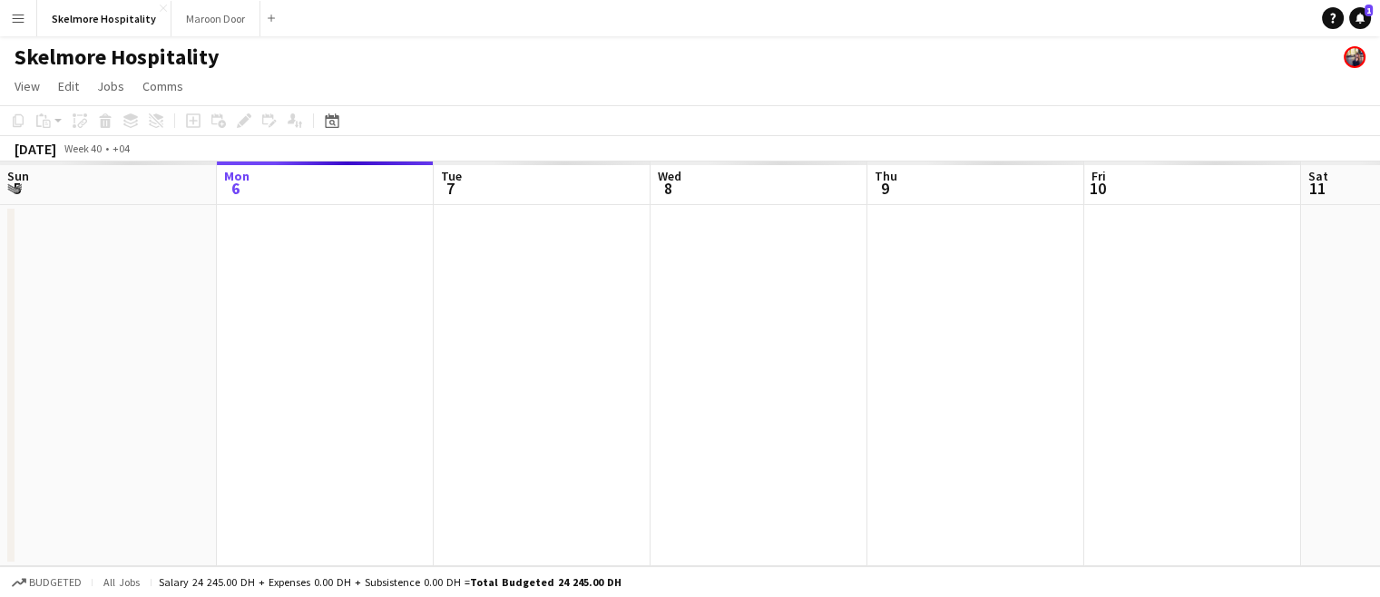
click at [14, 15] on app-icon "Menu" at bounding box center [18, 18] width 15 height 15
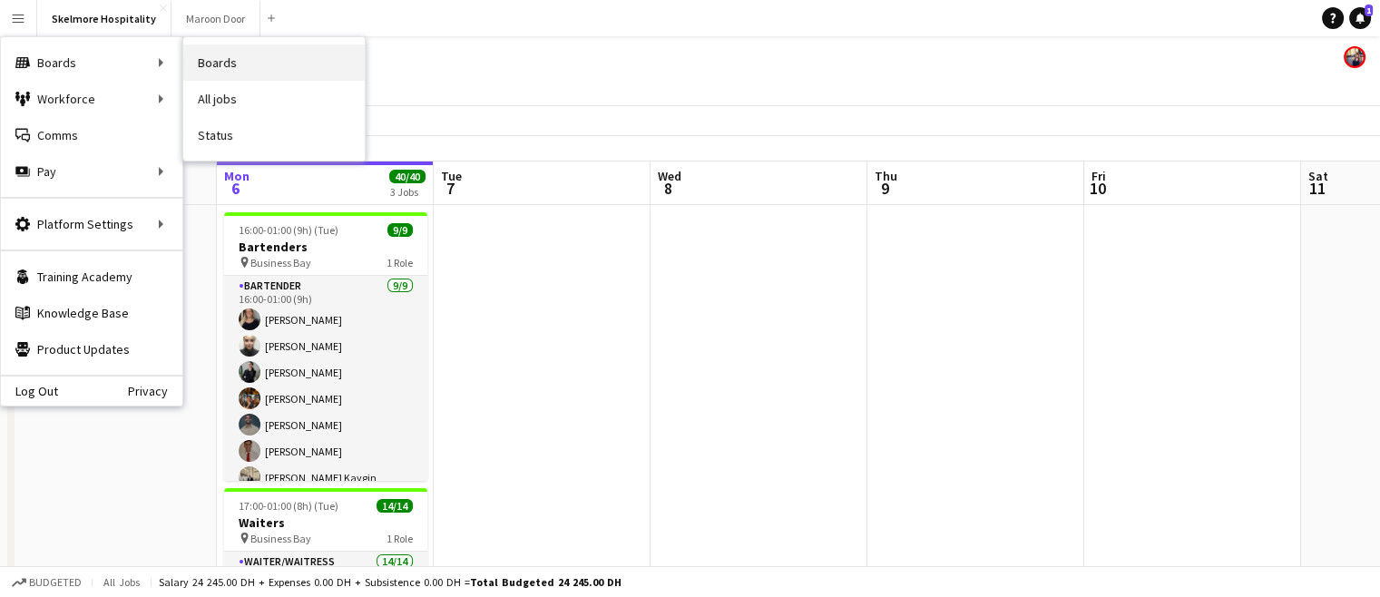
click at [272, 66] on link "Boards" at bounding box center [273, 62] width 181 height 36
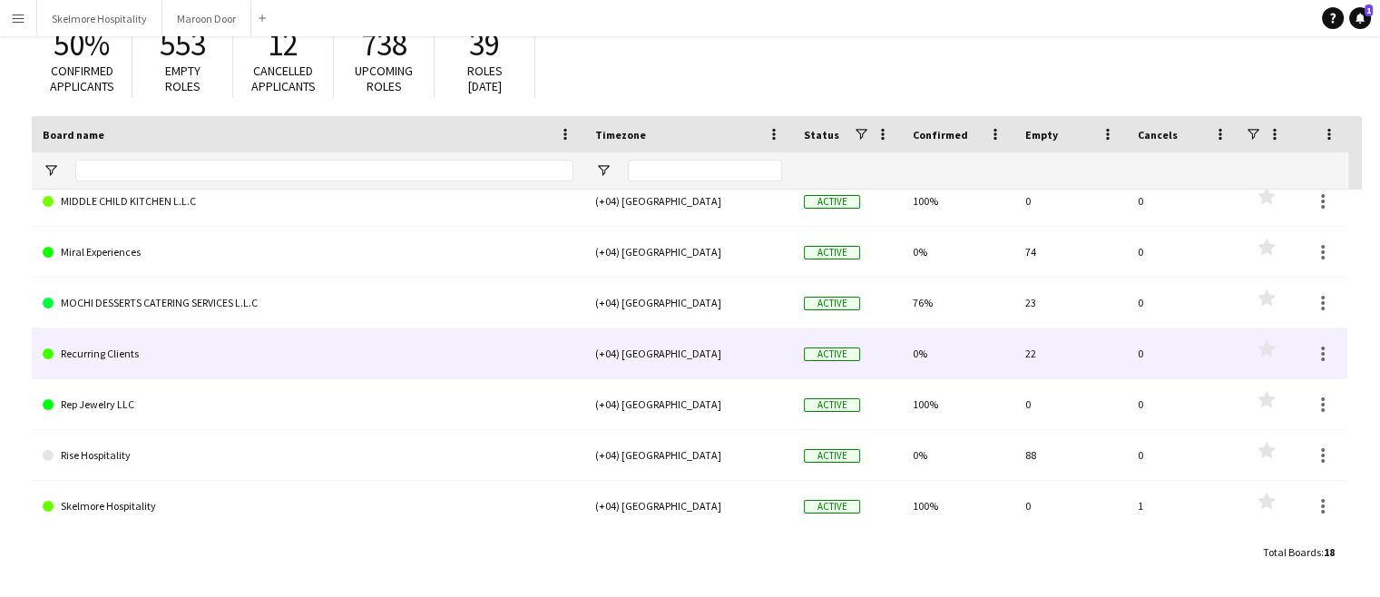
scroll to position [357, 0]
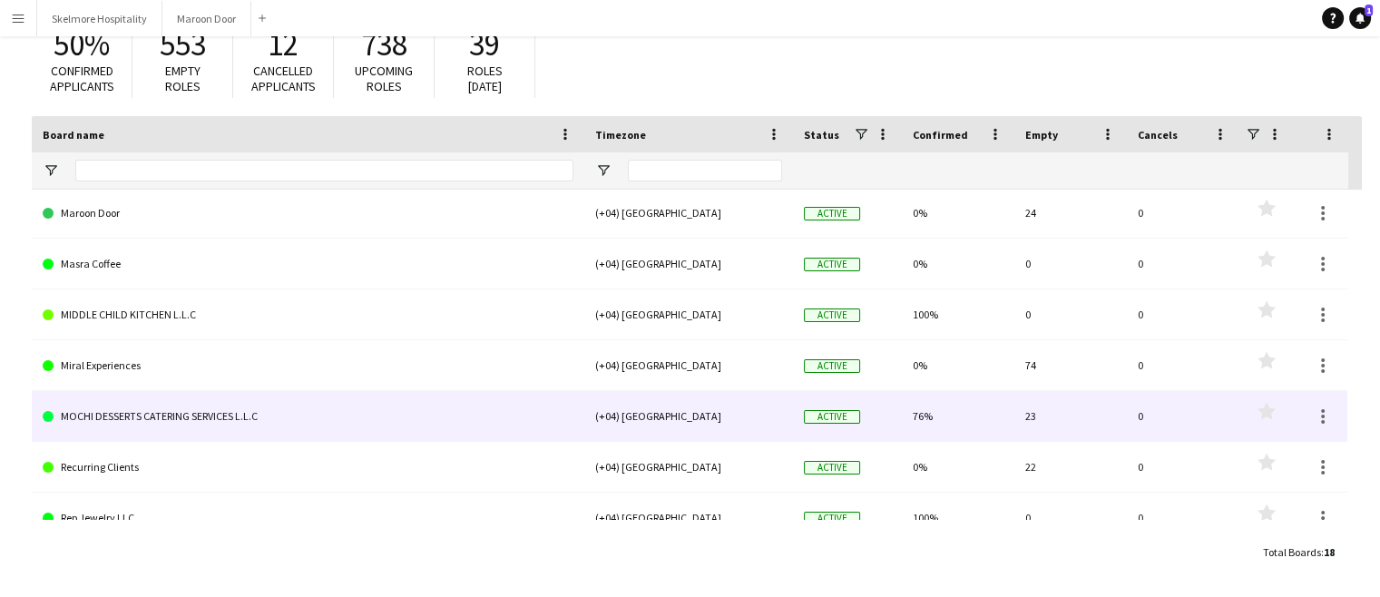
click at [112, 416] on link "MOCHI DESSERTS CATERING SERVICES L.L.C" at bounding box center [308, 416] width 531 height 51
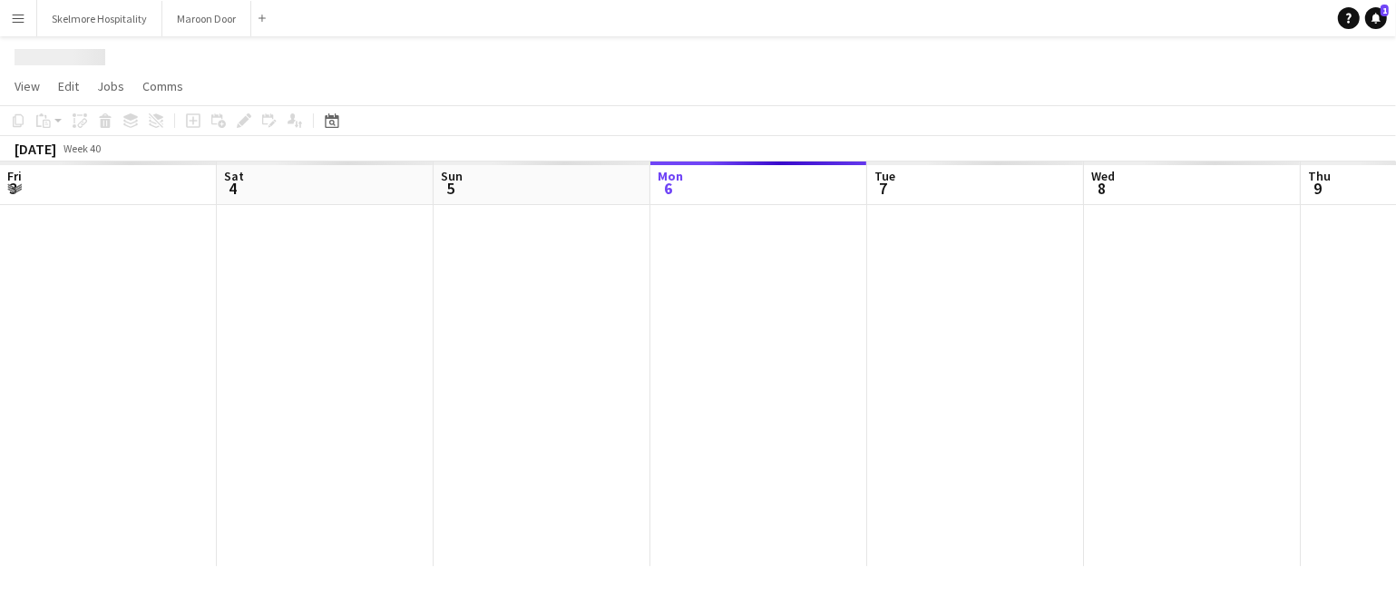
click at [112, 416] on div at bounding box center [1301, 385] width 2602 height 361
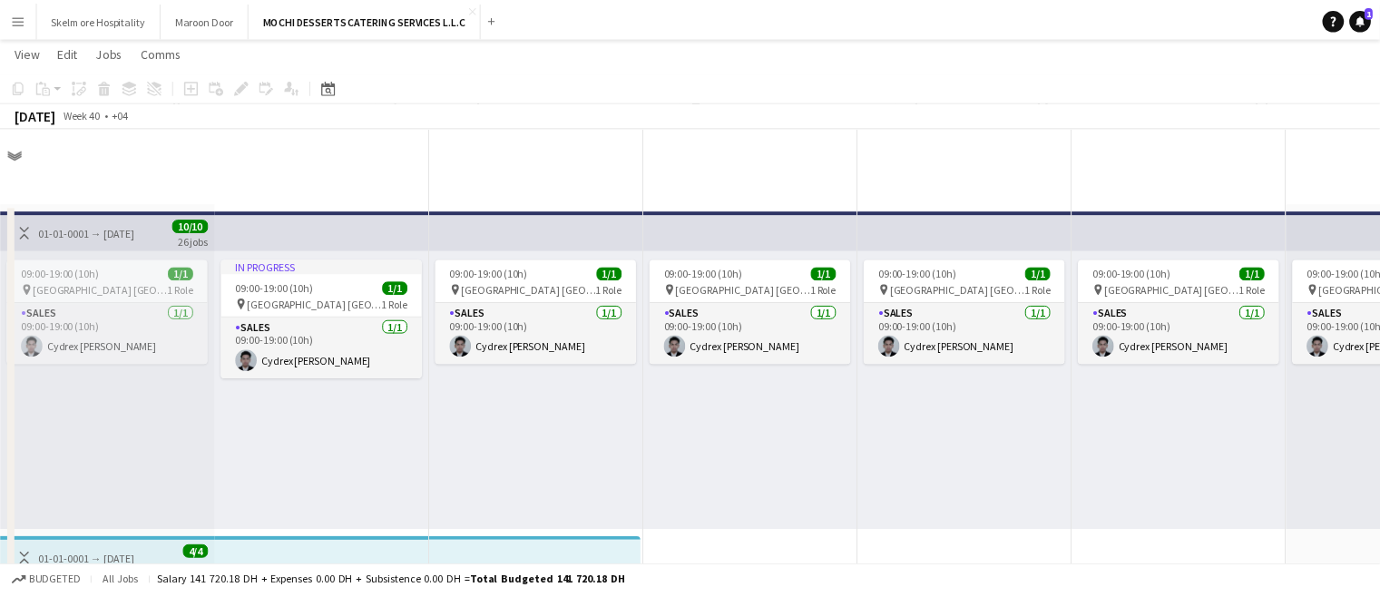
scroll to position [1613, 0]
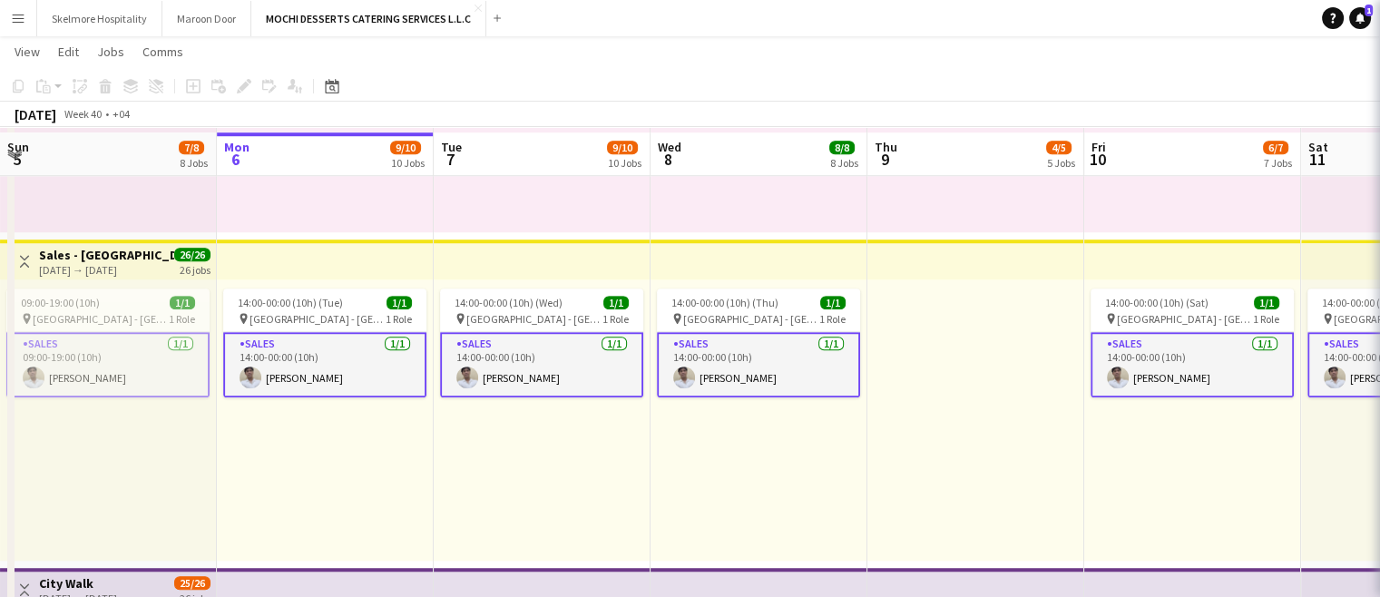
click at [670, 480] on div "14:00-00:00 (10h) (Thu) 1/1 pin [GEOGRAPHIC_DATA] - [GEOGRAPHIC_DATA] 1 Role Sa…" at bounding box center [759, 419] width 217 height 281
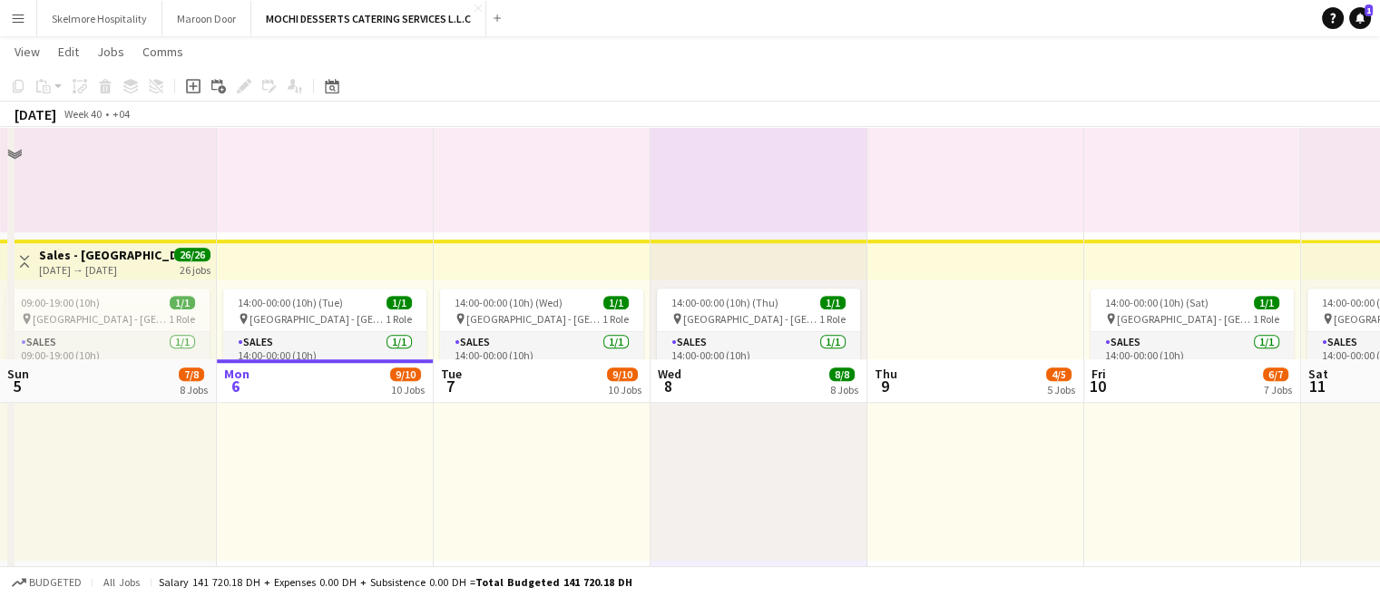
scroll to position [2413, 0]
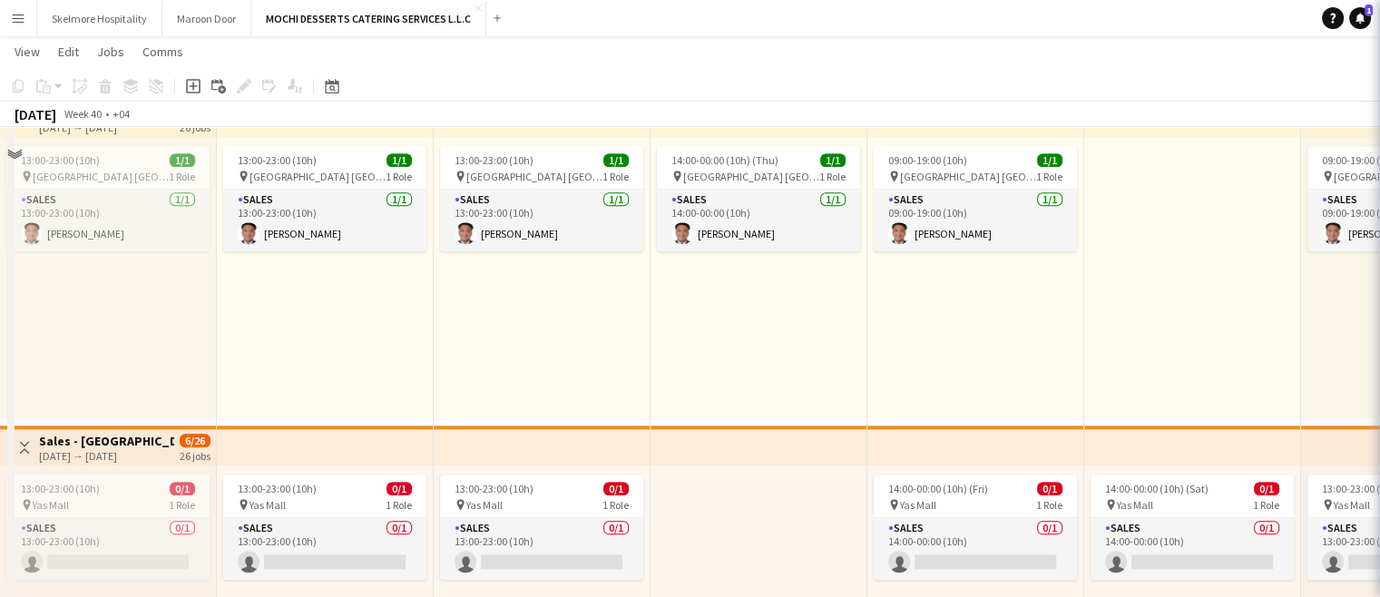
scroll to position [1474, 0]
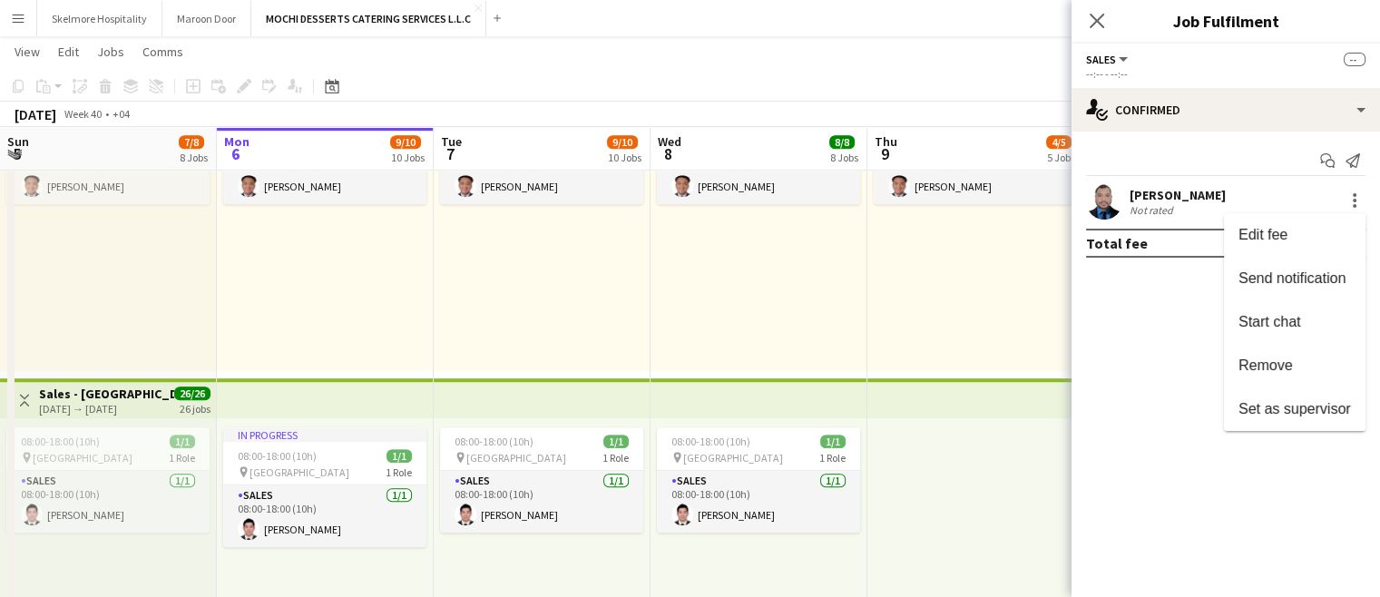
click at [1240, 387] on button "Set as supervisor" at bounding box center [1295, 409] width 142 height 44
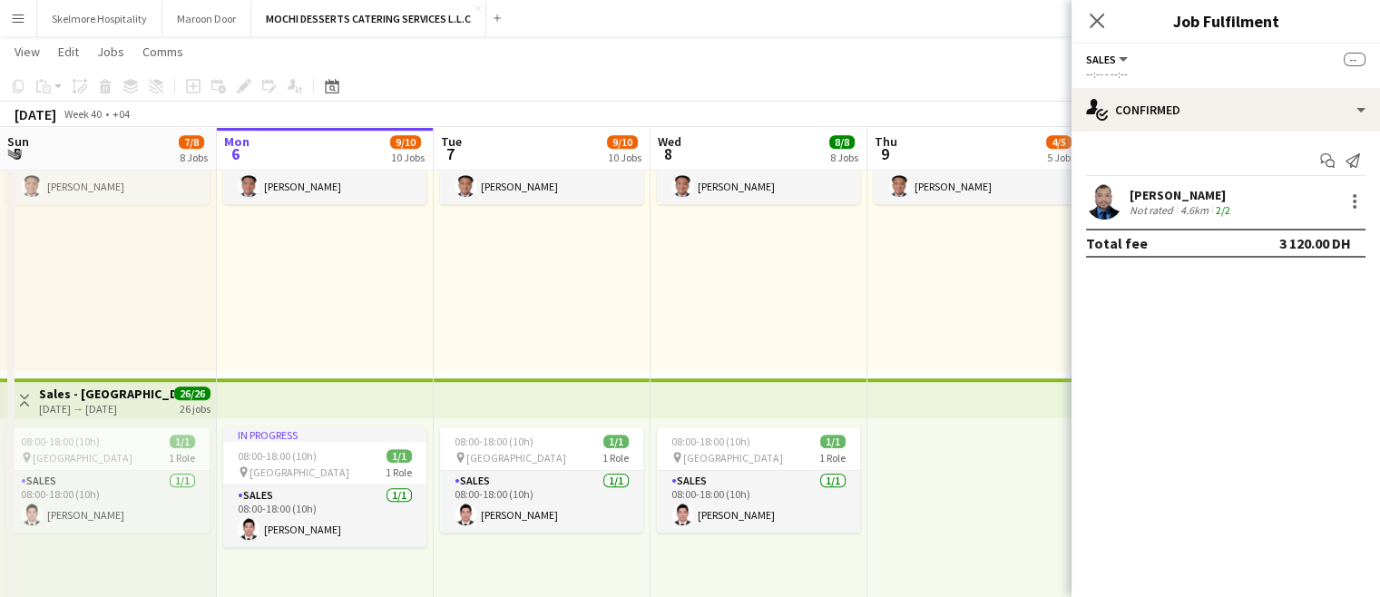
click at [1240, 202] on div at bounding box center [1355, 202] width 22 height 22
click at [738, 330] on div "14:00-00:00 (10h) (Thu) 1/1 pin Yas Mall [GEOGRAPHIC_DATA] 1 Role Sales [DATE] …" at bounding box center [759, 230] width 217 height 281
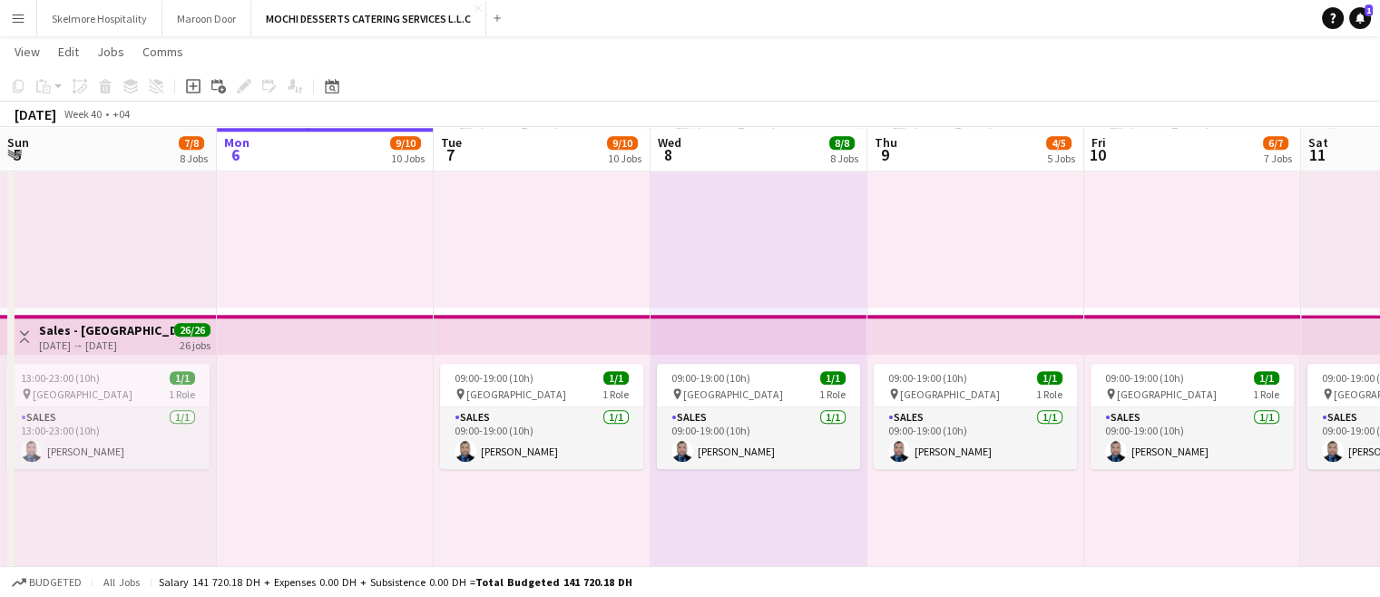
scroll to position [2248, 0]
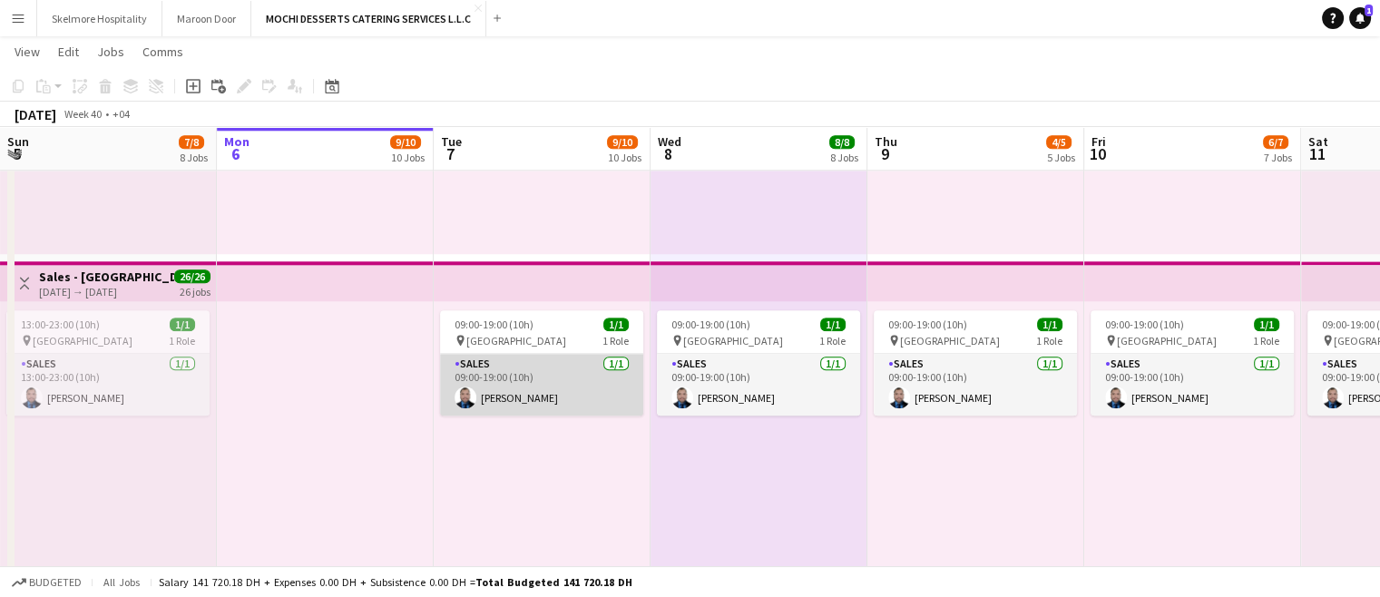
click at [494, 361] on app-card-role "Sales [DATE] 09:00-19:00 (10h) [PERSON_NAME]" at bounding box center [541, 385] width 203 height 62
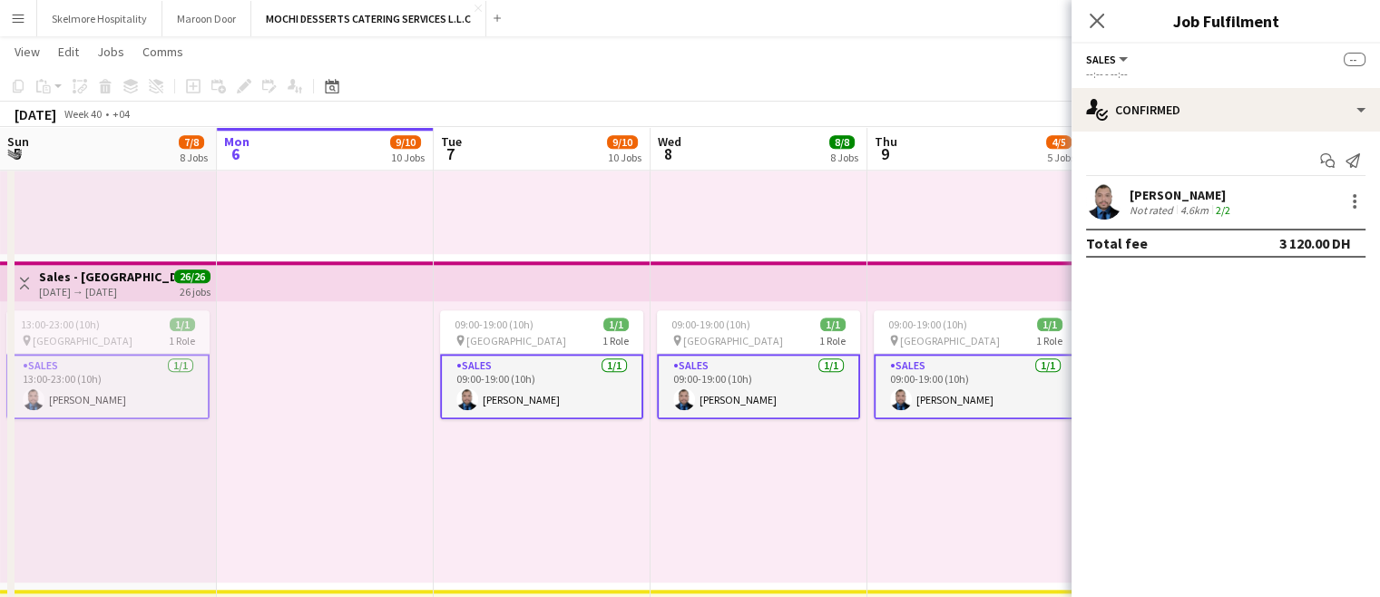
click at [526, 377] on app-card-role "Sales [DATE] 09:00-19:00 (10h) [PERSON_NAME]" at bounding box center [541, 386] width 203 height 65
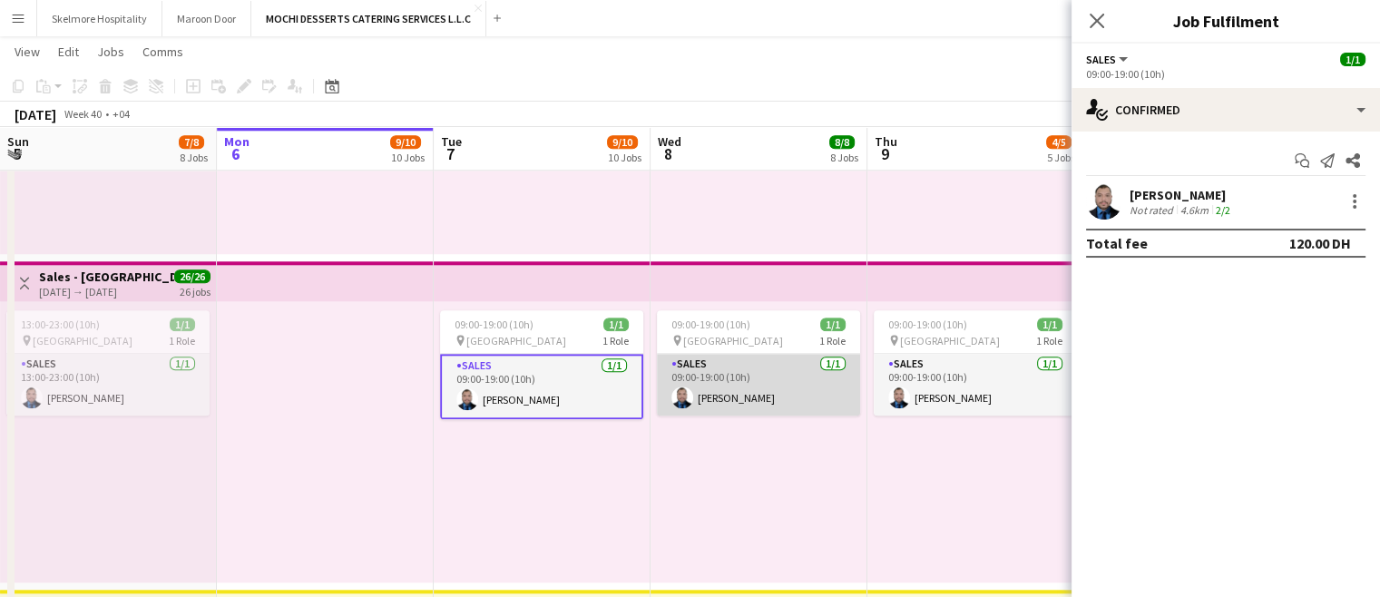
click at [766, 400] on app-card-role "Sales [DATE] 09:00-19:00 (10h) [PERSON_NAME]" at bounding box center [758, 385] width 203 height 62
click at [1009, 398] on app-card-role "Sales [DATE] 09:00-19:00 (10h) [PERSON_NAME]" at bounding box center [975, 385] width 203 height 62
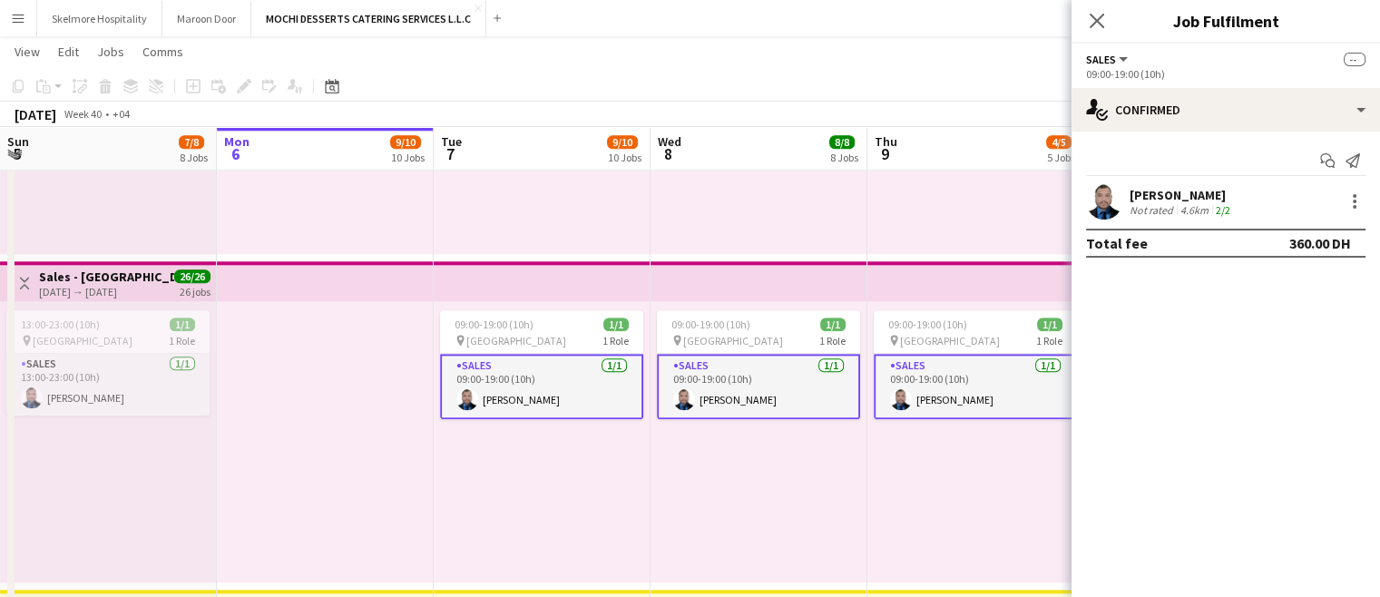
click at [1105, 399] on app-user-avatar at bounding box center [1116, 398] width 22 height 22
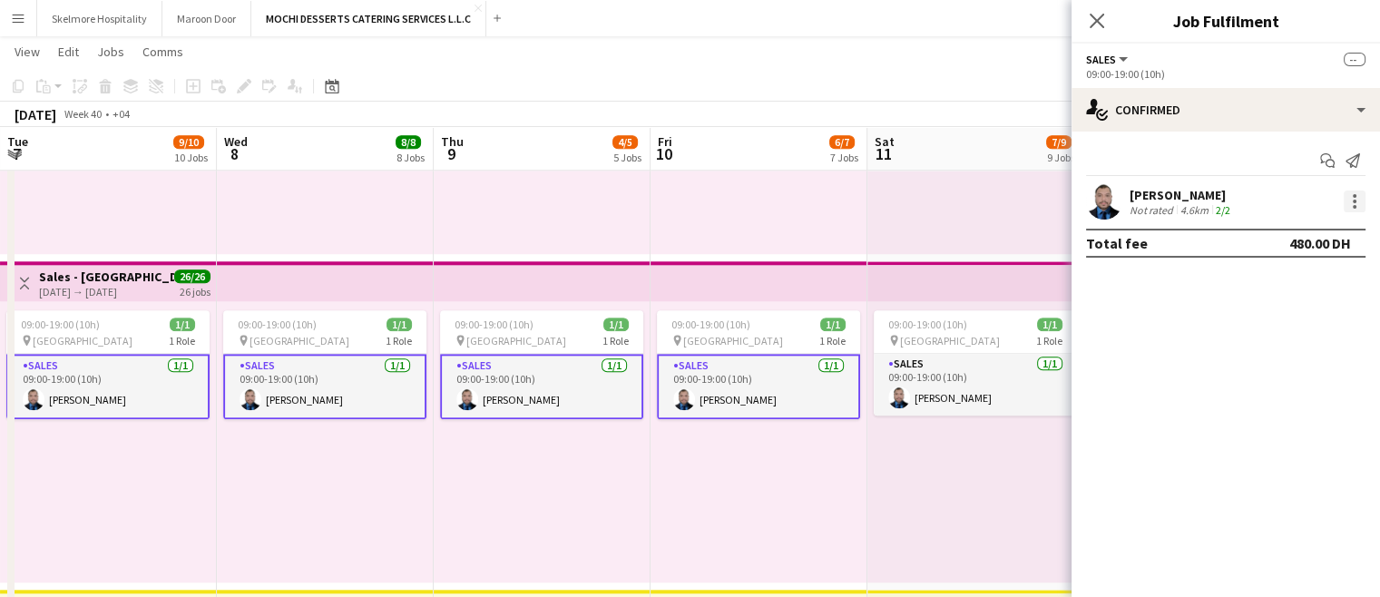
click at [1240, 198] on div at bounding box center [1355, 202] width 22 height 22
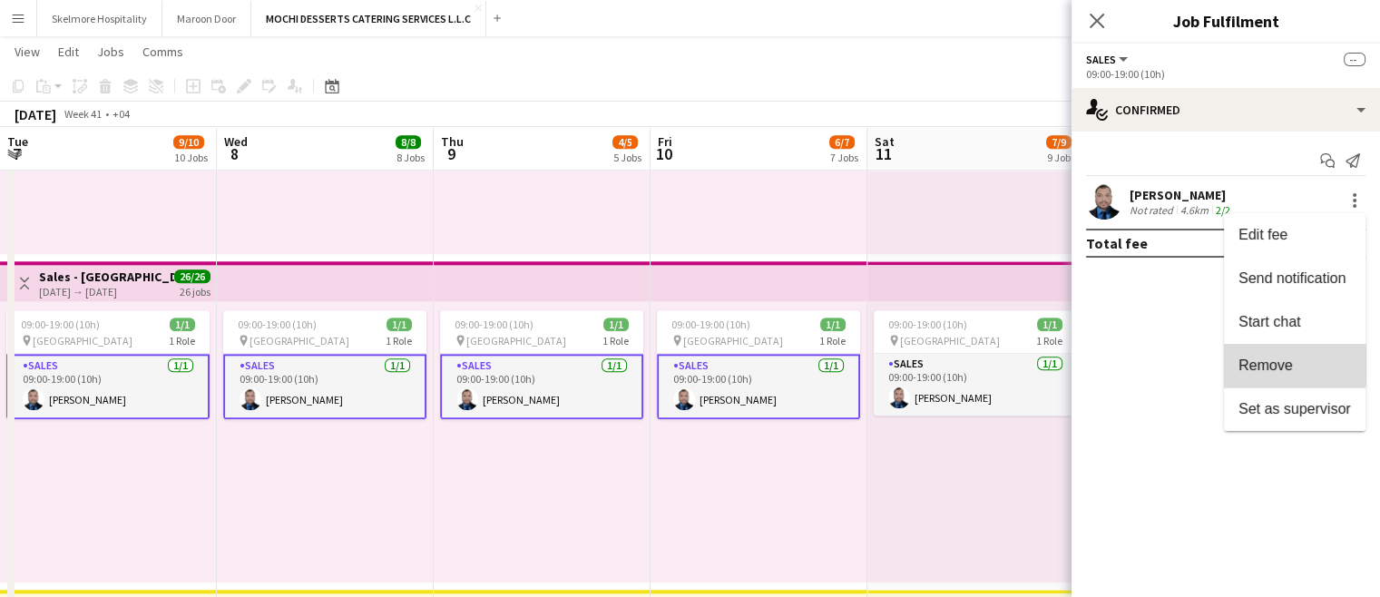
click at [1240, 364] on span "Remove" at bounding box center [1266, 364] width 54 height 15
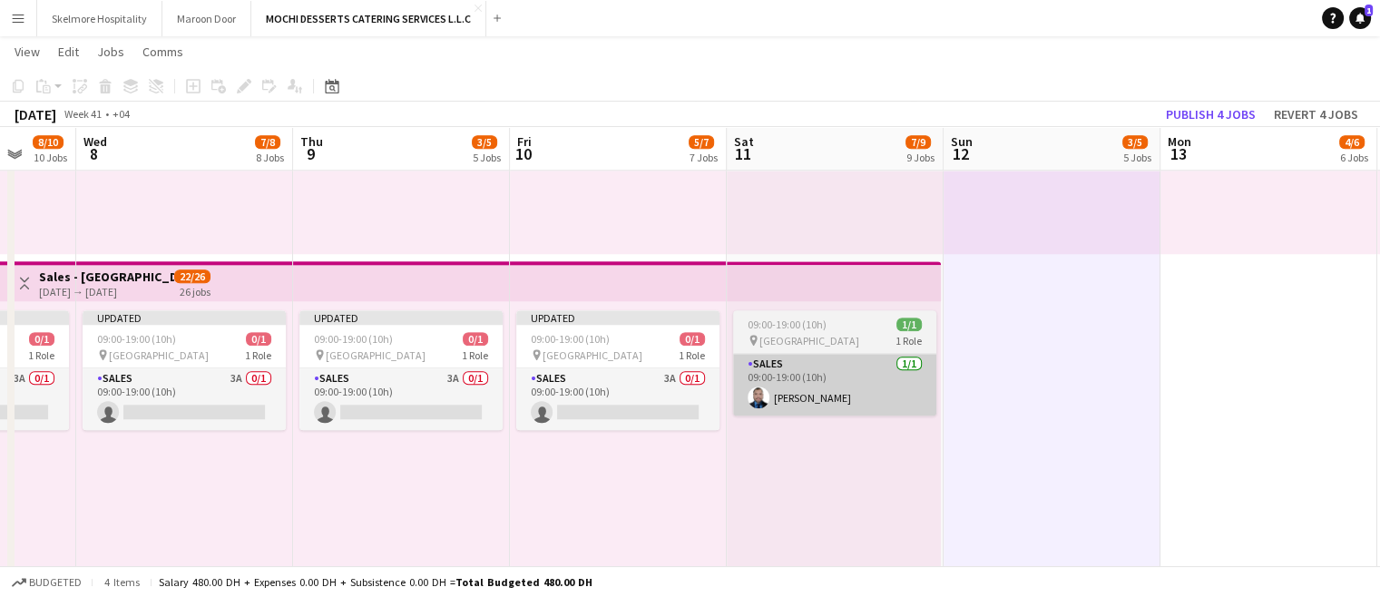
click at [844, 392] on app-card-role "Sales [DATE] 09:00-19:00 (10h) [PERSON_NAME]" at bounding box center [834, 385] width 203 height 62
click at [862, 391] on app-card-role "Sales [DATE] 09:00-19:00 (10h) [PERSON_NAME]" at bounding box center [834, 385] width 203 height 62
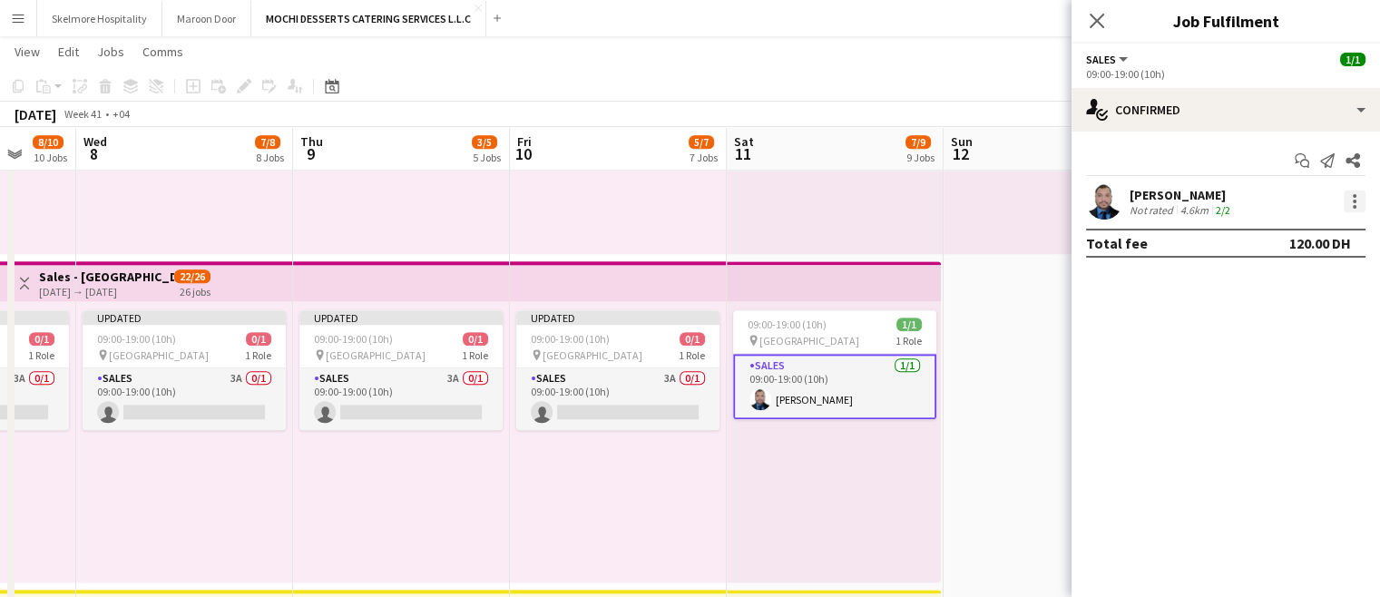
click at [1240, 201] on div at bounding box center [1355, 202] width 4 height 4
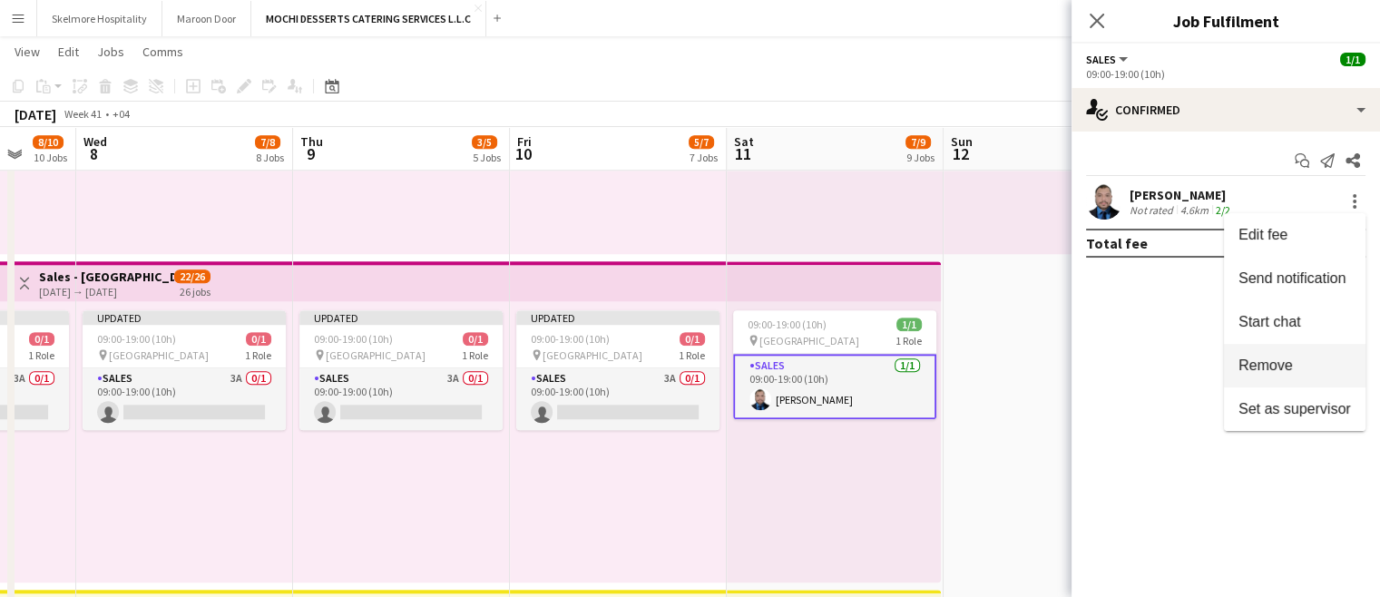
click at [1240, 359] on span "Remove" at bounding box center [1266, 364] width 54 height 15
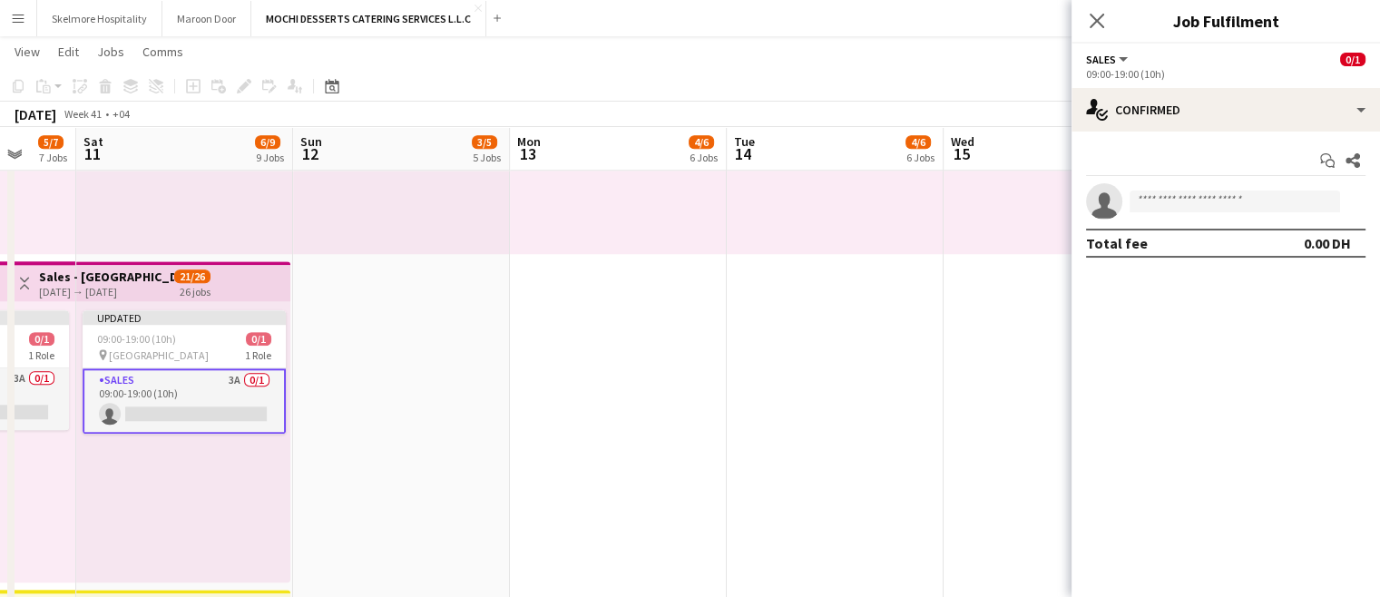
click at [1102, 22] on icon "Close pop-in" at bounding box center [1097, 21] width 15 height 15
click at [1102, 22] on app-navbar "Menu Boards Boards Boards All jobs Status Workforce Workforce My Workforce Recr…" at bounding box center [690, 18] width 1380 height 36
click at [1090, 22] on app-navbar "Menu Boards Boards Boards All jobs Status Workforce Workforce My Workforce Recr…" at bounding box center [690, 18] width 1380 height 36
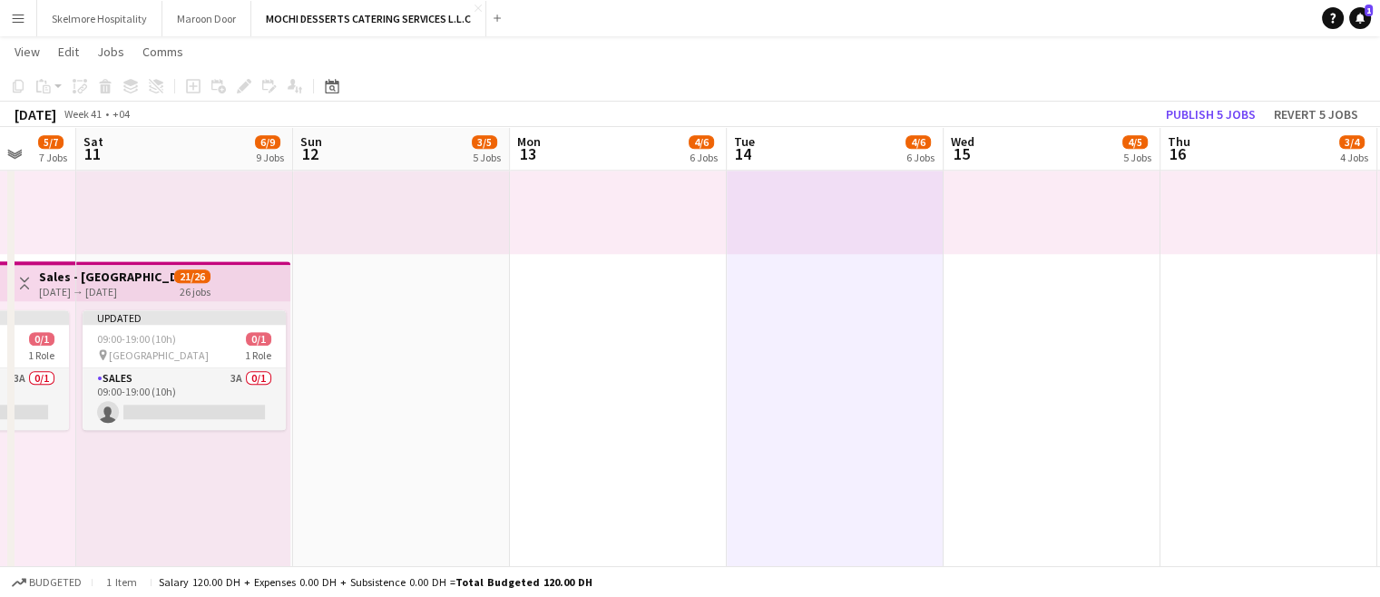
scroll to position [0, 571]
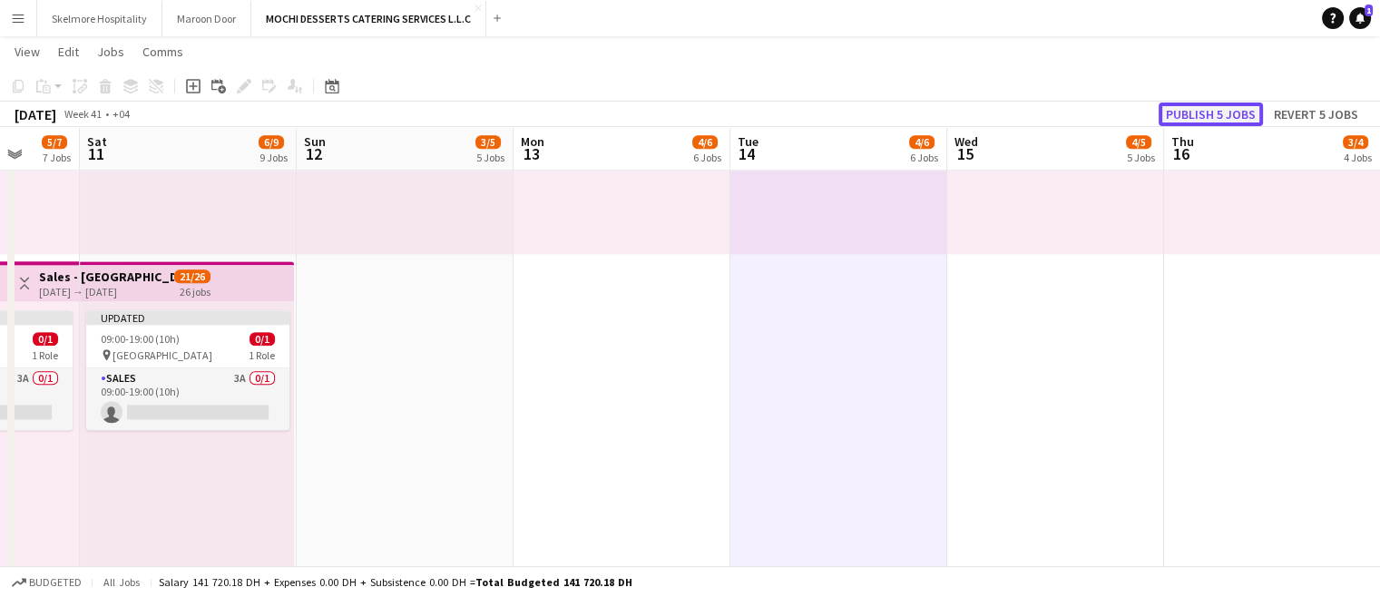
click at [1221, 118] on button "Publish 5 jobs" at bounding box center [1211, 115] width 104 height 24
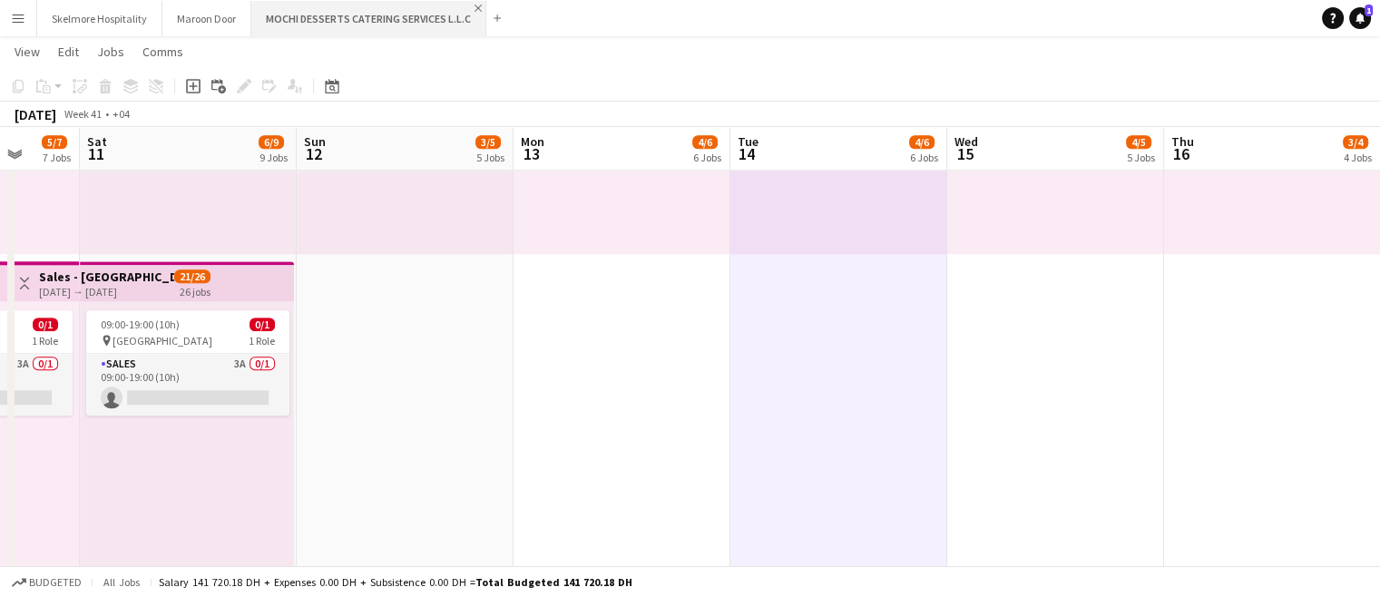
click at [476, 5] on app-icon "Close" at bounding box center [478, 8] width 7 height 7
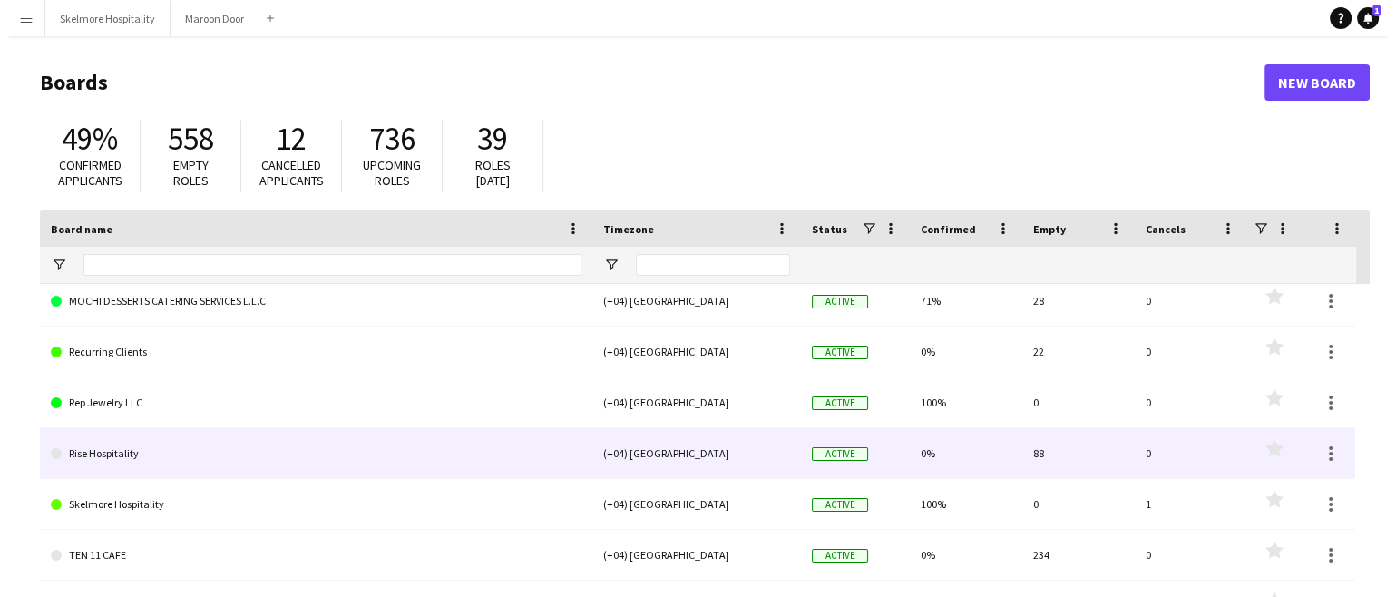
scroll to position [584, 0]
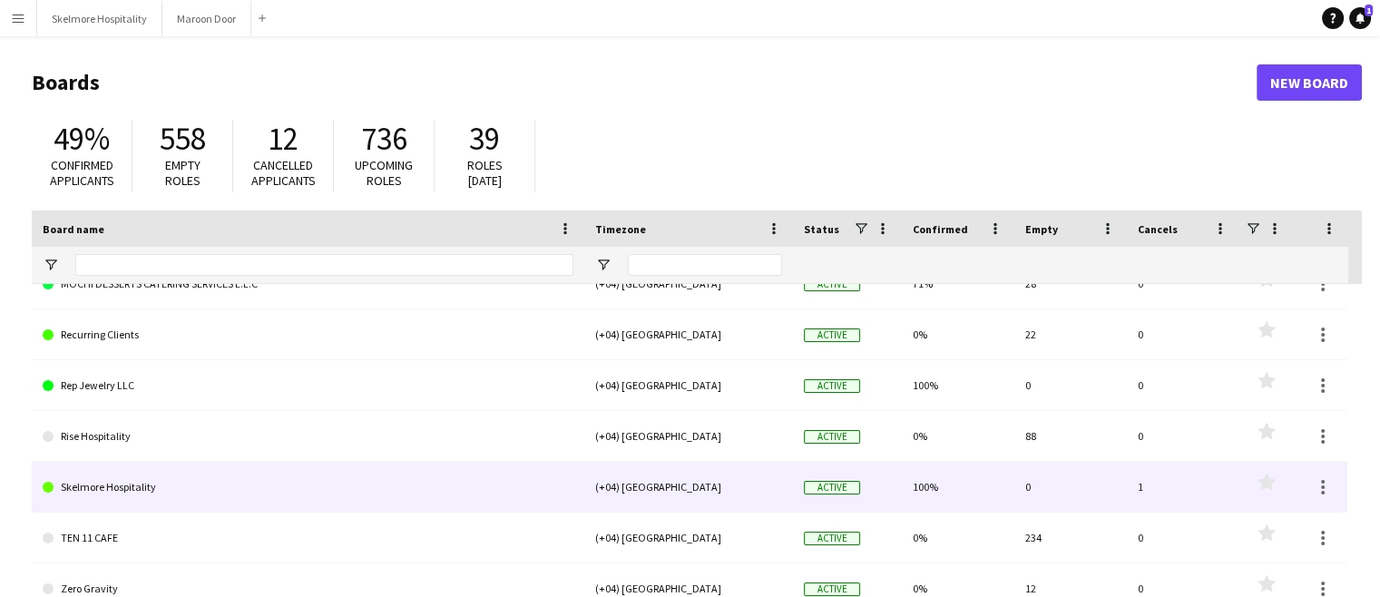
click at [121, 476] on link "Skelmore Hospitality" at bounding box center [308, 487] width 531 height 51
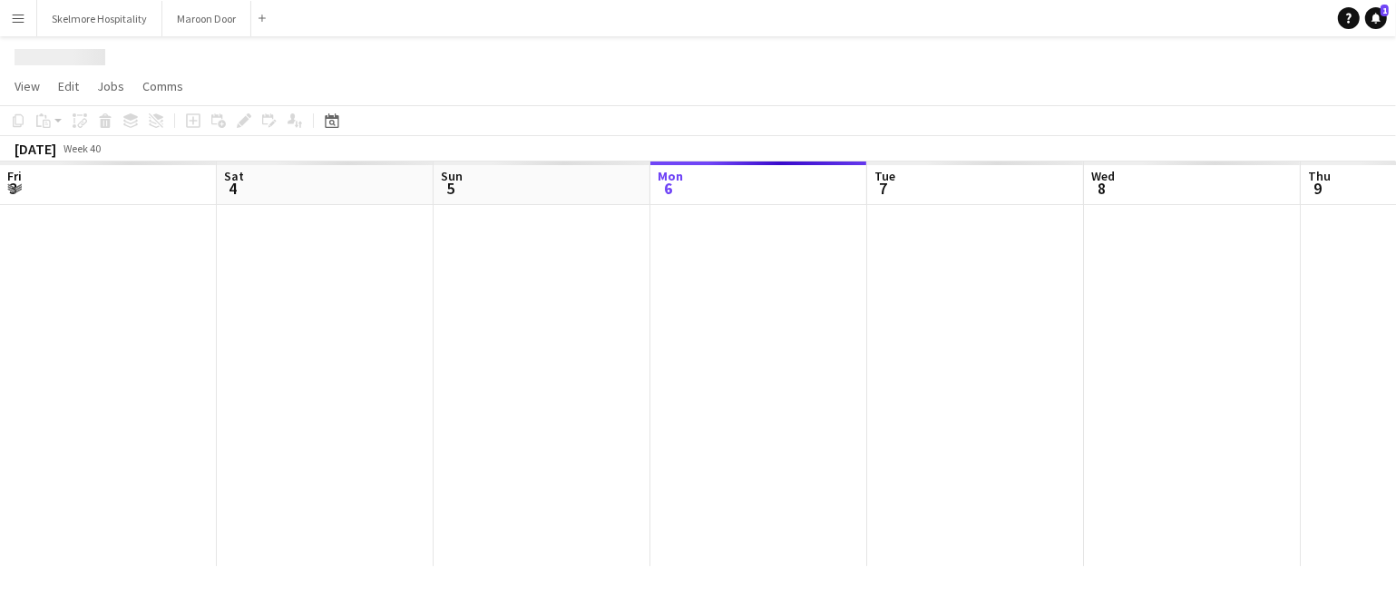
click at [121, 476] on div at bounding box center [1301, 385] width 2602 height 361
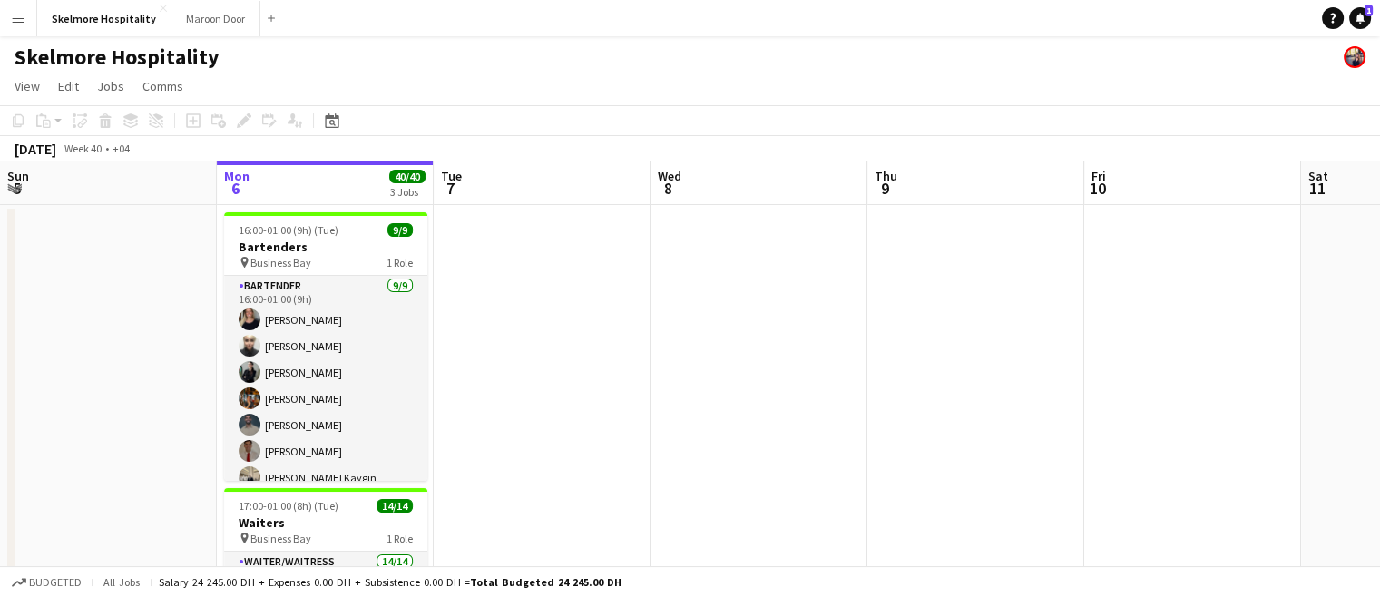
click at [34, 8] on button "Menu" at bounding box center [18, 18] width 36 height 36
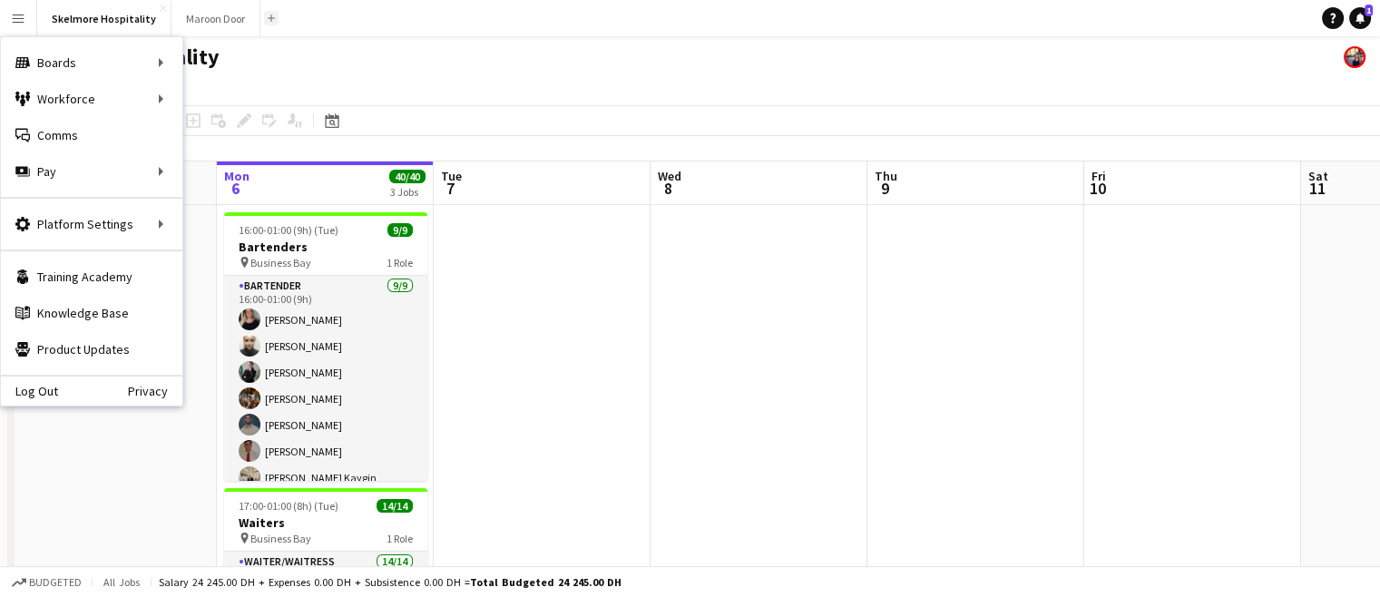
click at [269, 15] on button "Add" at bounding box center [271, 18] width 15 height 15
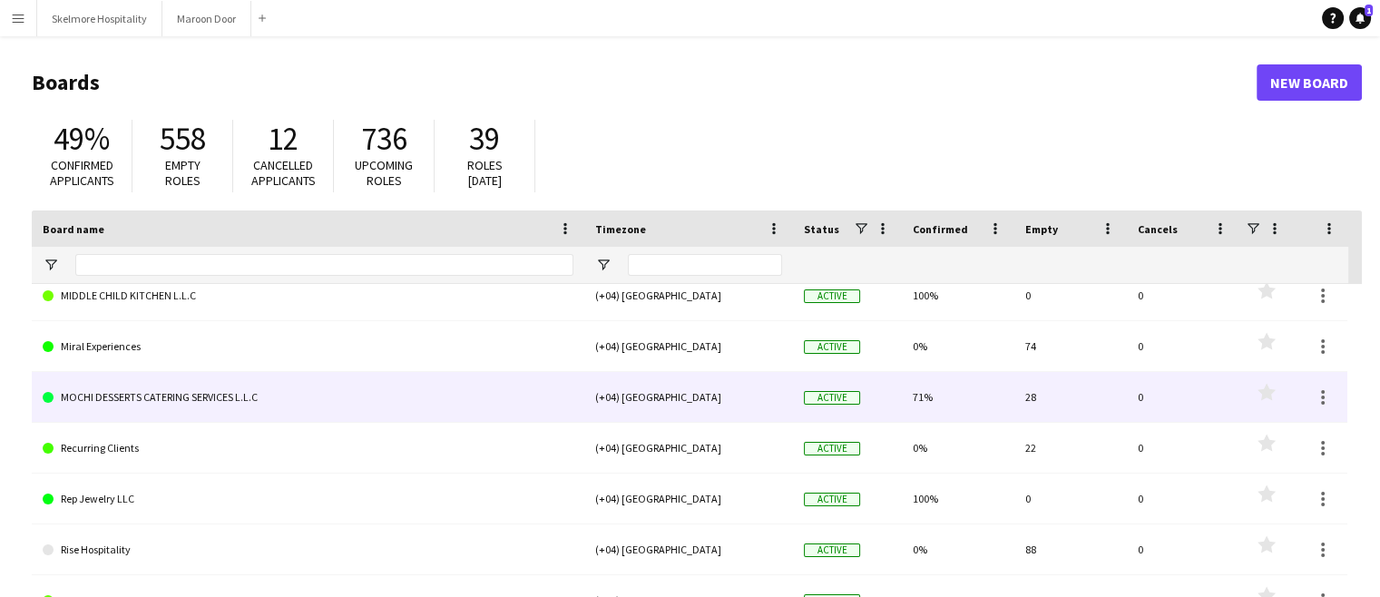
scroll to position [471, 0]
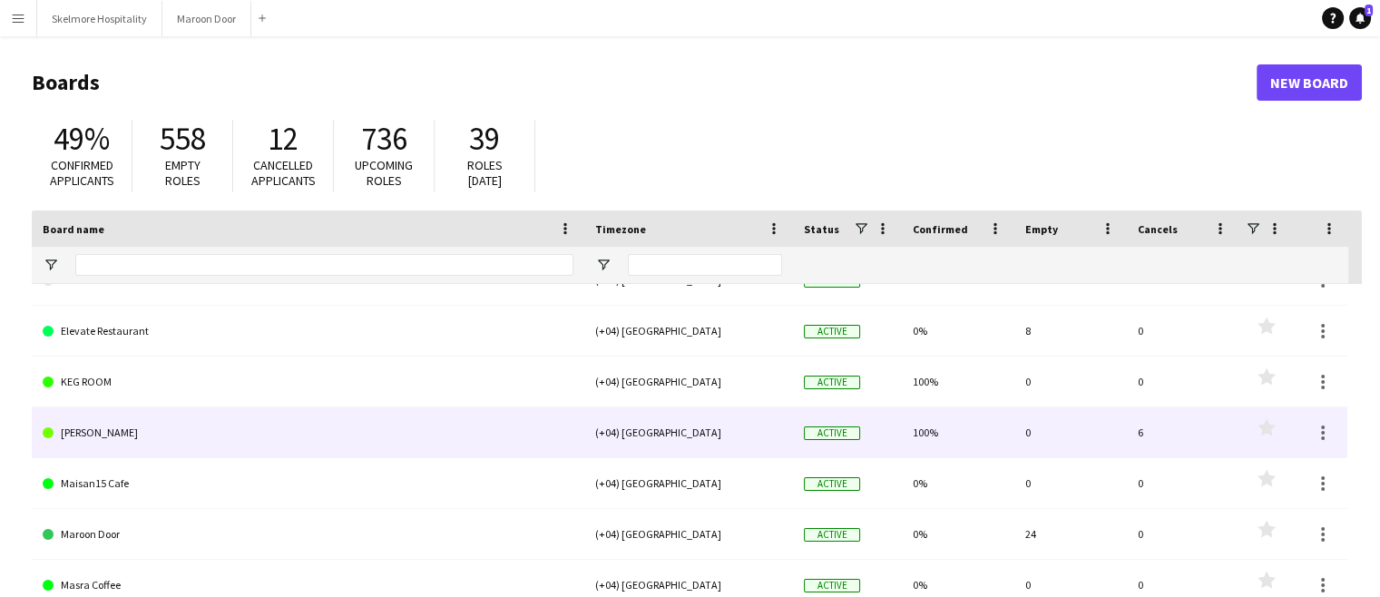
click at [83, 426] on link "[PERSON_NAME]" at bounding box center [308, 432] width 531 height 51
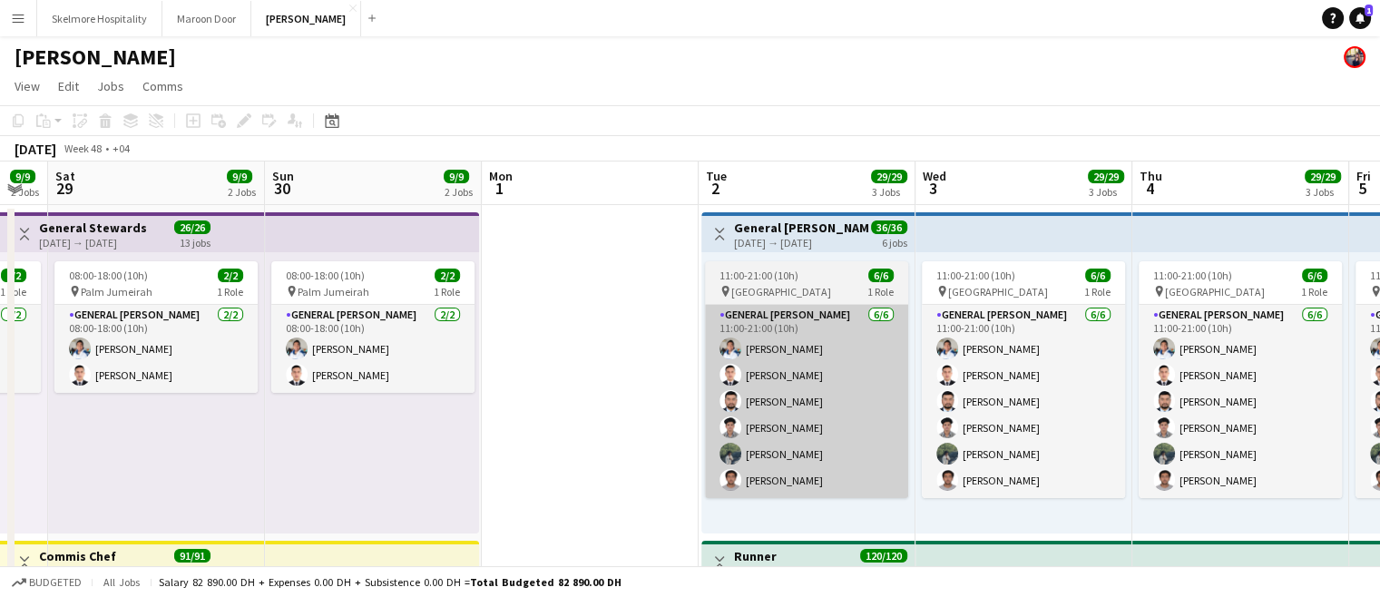
click at [816, 454] on app-card-role "General [PERSON_NAME] [DATE] 11:00-21:00 (10h) [PERSON_NAME] [PERSON_NAME] [PER…" at bounding box center [806, 401] width 203 height 193
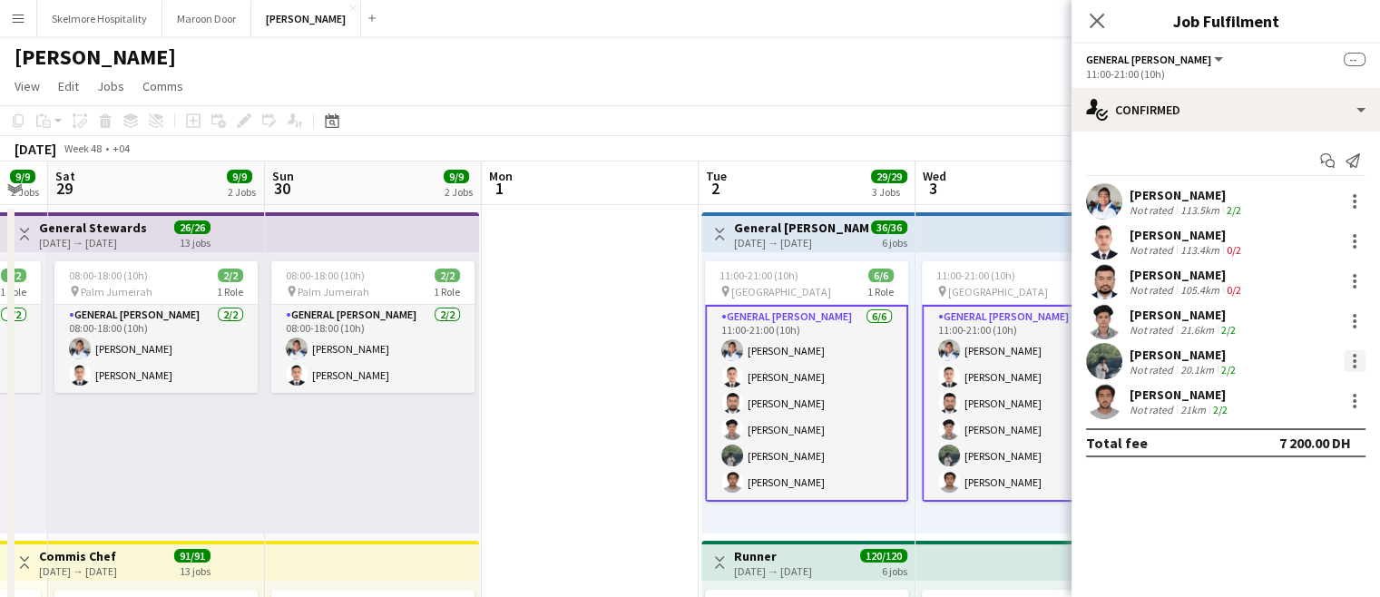
click at [1240, 366] on div at bounding box center [1355, 361] width 22 height 22
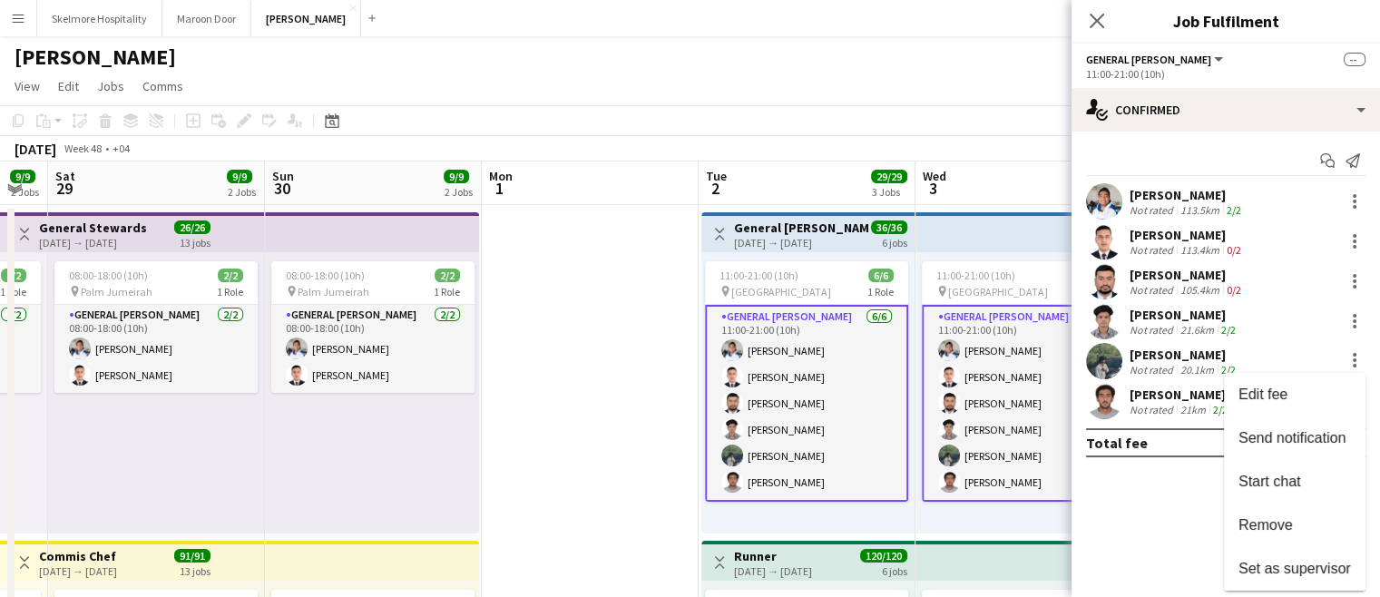
click at [1240, 117] on div at bounding box center [690, 298] width 1380 height 597
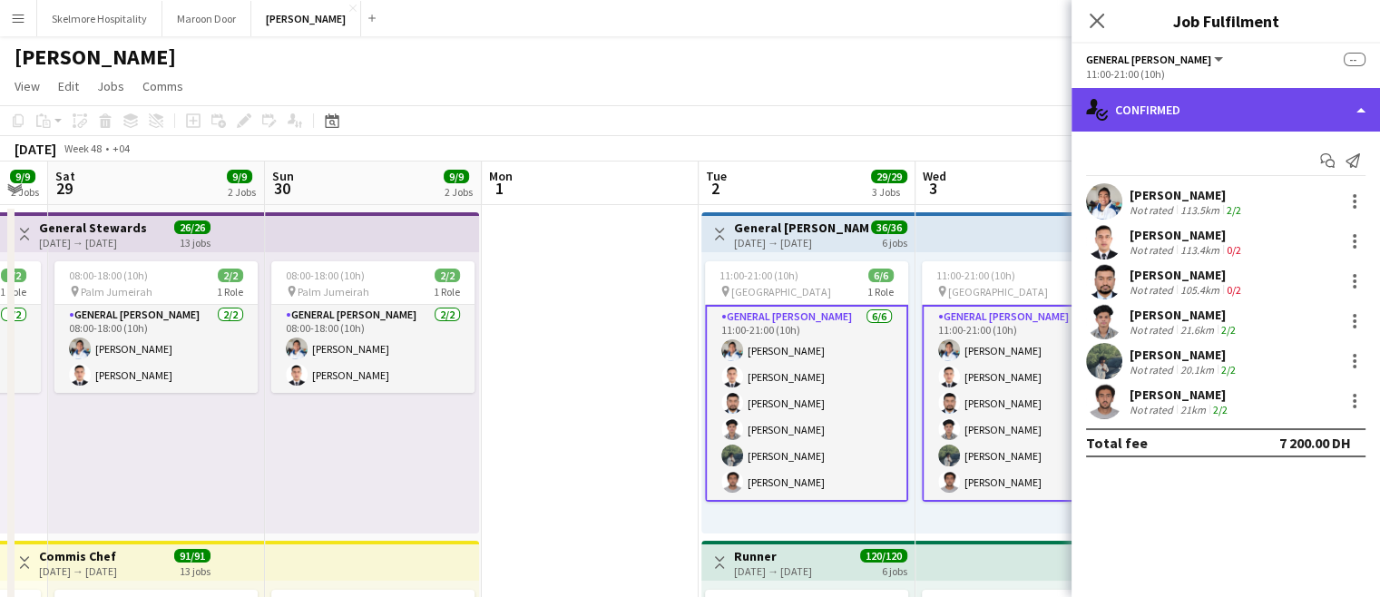
click at [1223, 113] on div "single-neutral-actions-check-2 Confirmed" at bounding box center [1226, 110] width 308 height 44
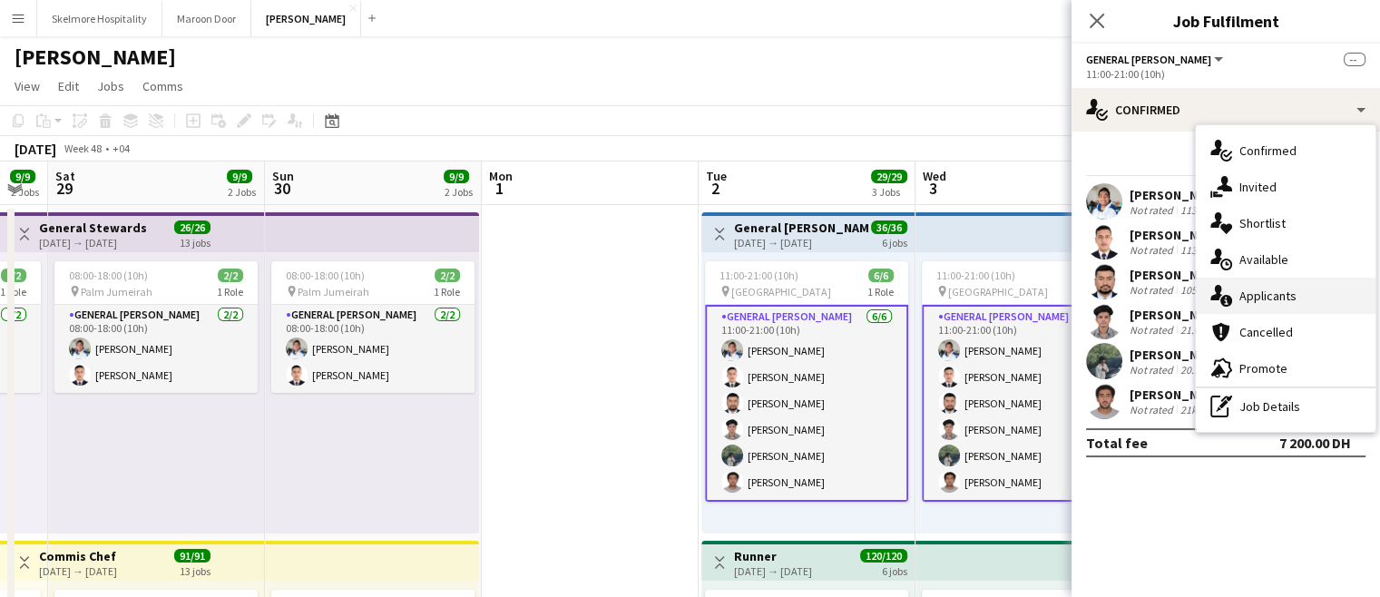
click at [1240, 299] on div "single-neutral-actions-information Applicants" at bounding box center [1286, 296] width 180 height 36
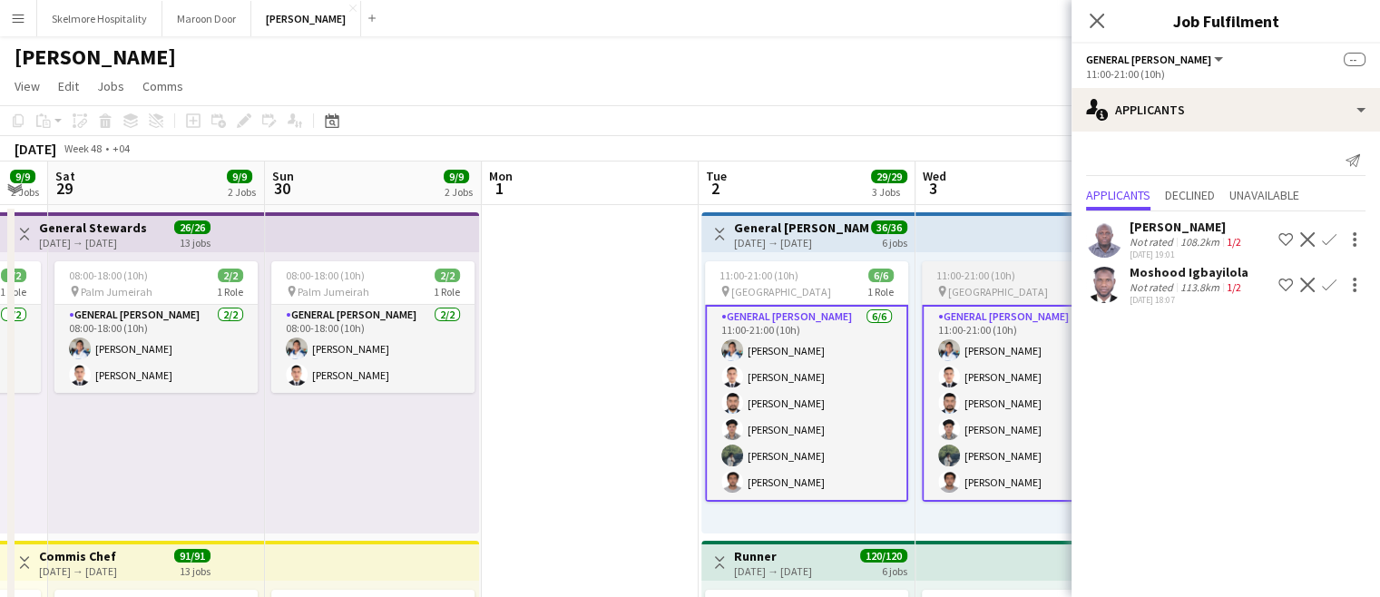
click at [980, 407] on app-card-role "General [PERSON_NAME] [DATE] 11:00-21:00 (10h) [PERSON_NAME] [PERSON_NAME] [PER…" at bounding box center [1023, 403] width 203 height 197
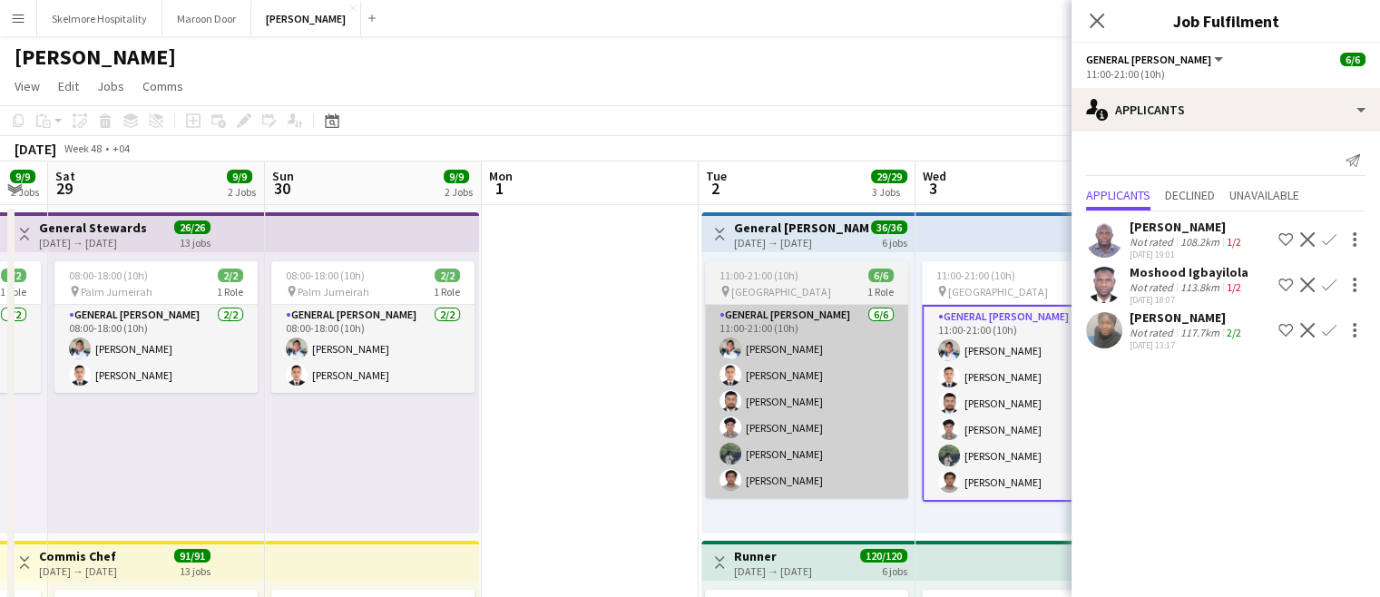
click at [836, 458] on app-card-role "General [PERSON_NAME] [DATE] 11:00-21:00 (10h) [PERSON_NAME] [PERSON_NAME] [PER…" at bounding box center [806, 401] width 203 height 193
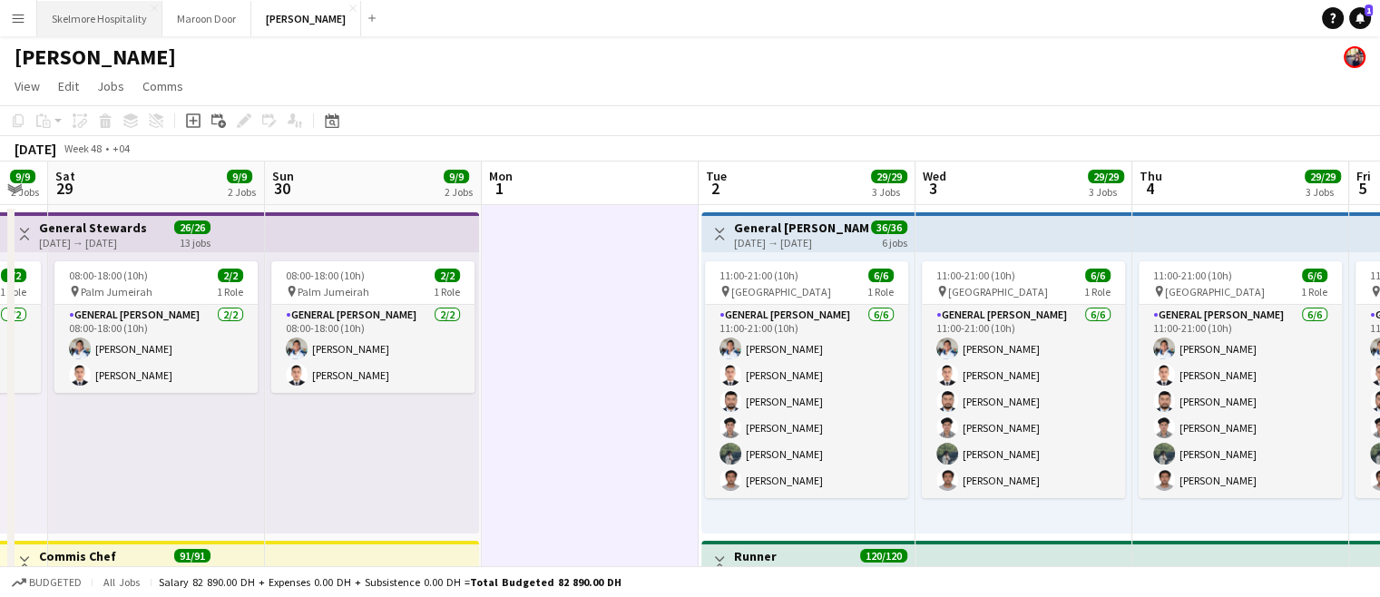
click at [82, 15] on button "Skelmore Hospitality Close" at bounding box center [99, 18] width 125 height 35
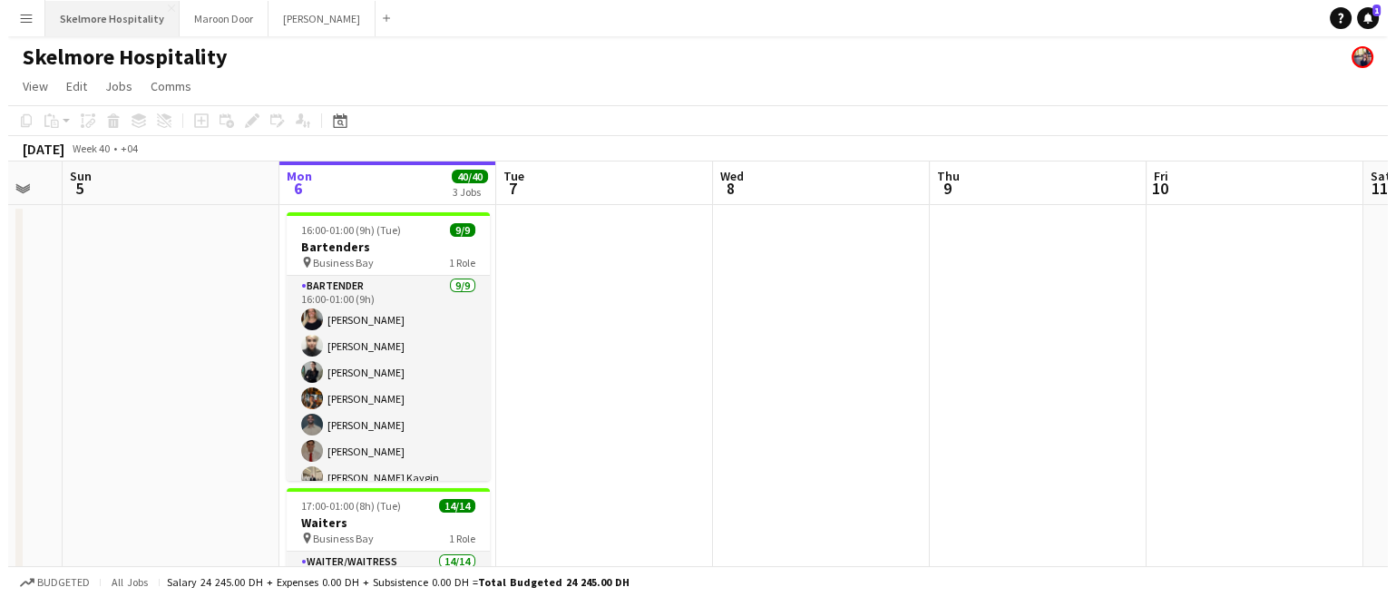
scroll to position [0, 570]
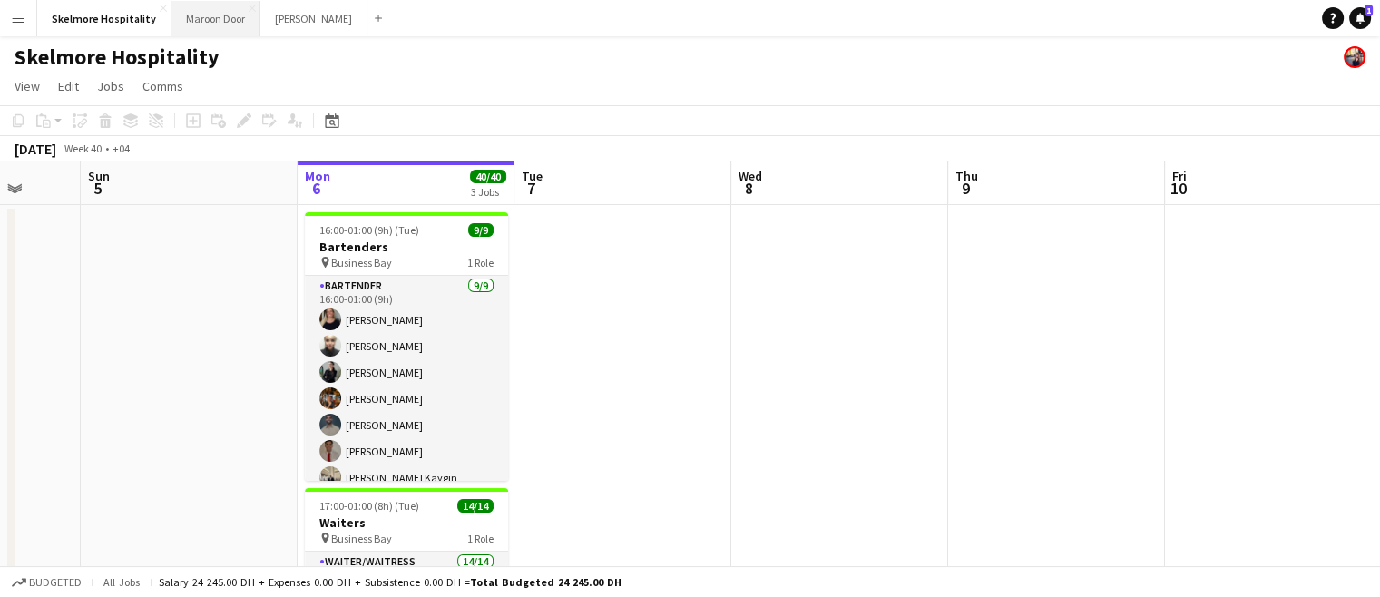
click at [232, 19] on button "Maroon Door Close" at bounding box center [215, 18] width 89 height 35
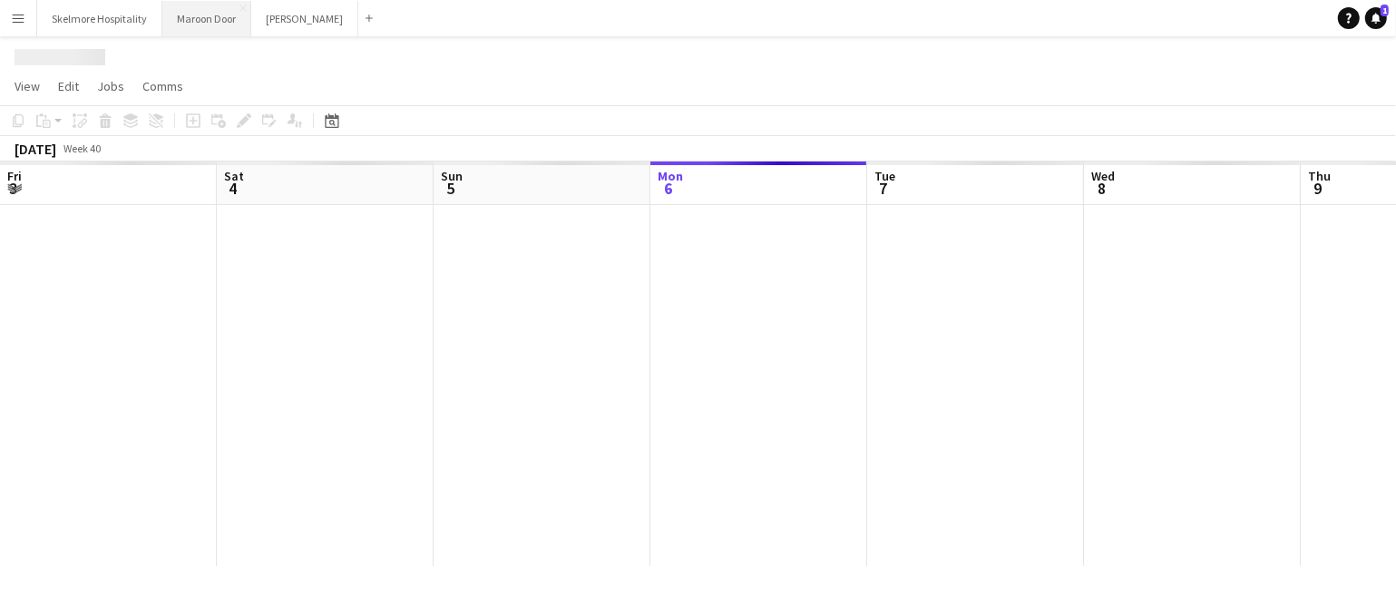
scroll to position [0, 434]
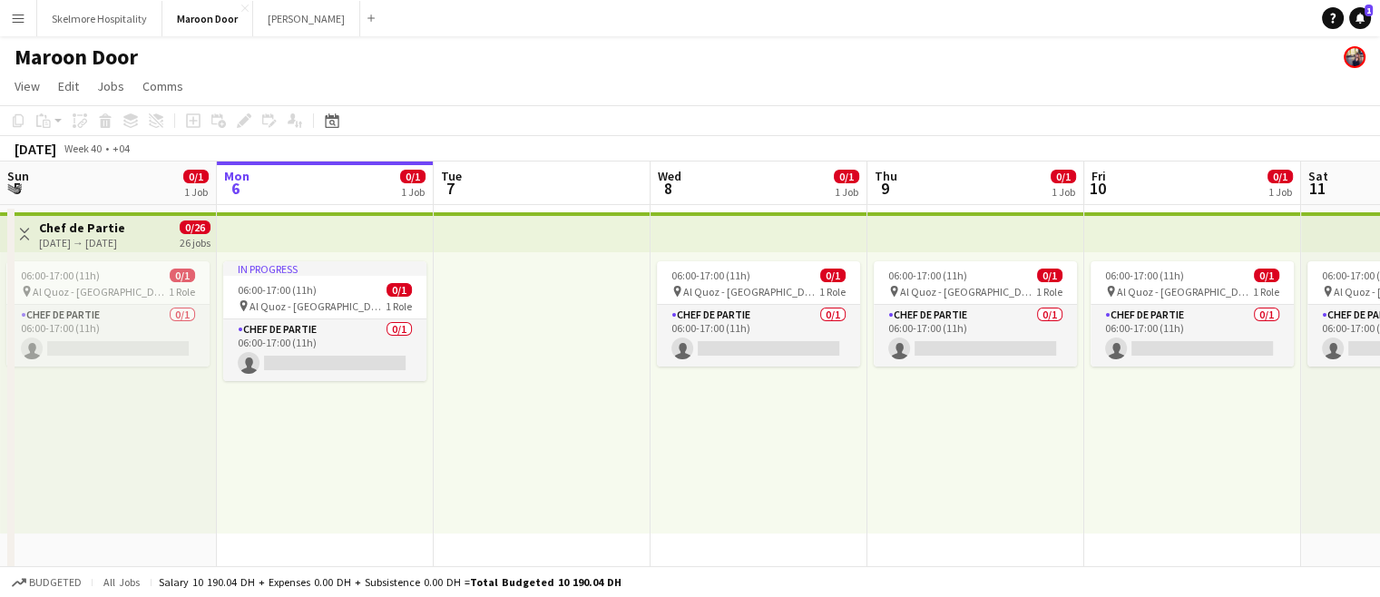
click at [193, 414] on div "06:00-17:00 (11h) 0/1 pin Al Quoz - Dubai 1 Role Chef de Partie 0/1 06:00-17:00…" at bounding box center [108, 392] width 217 height 281
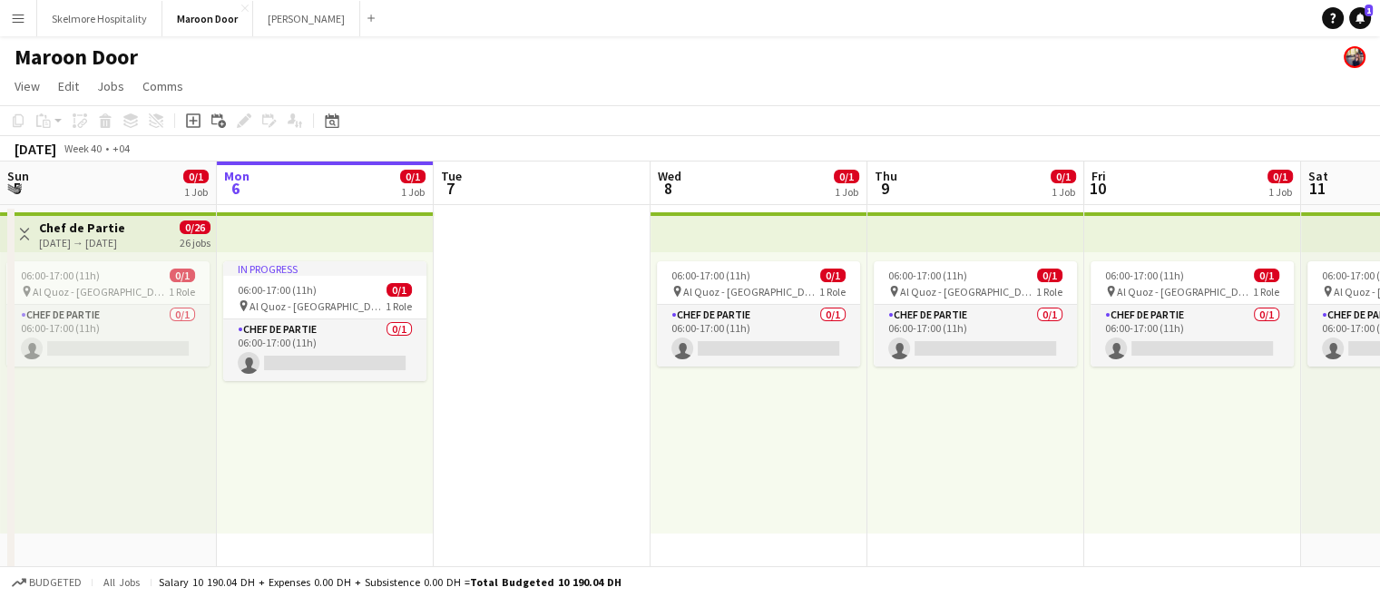
click at [13, 23] on app-icon "Menu" at bounding box center [18, 18] width 15 height 15
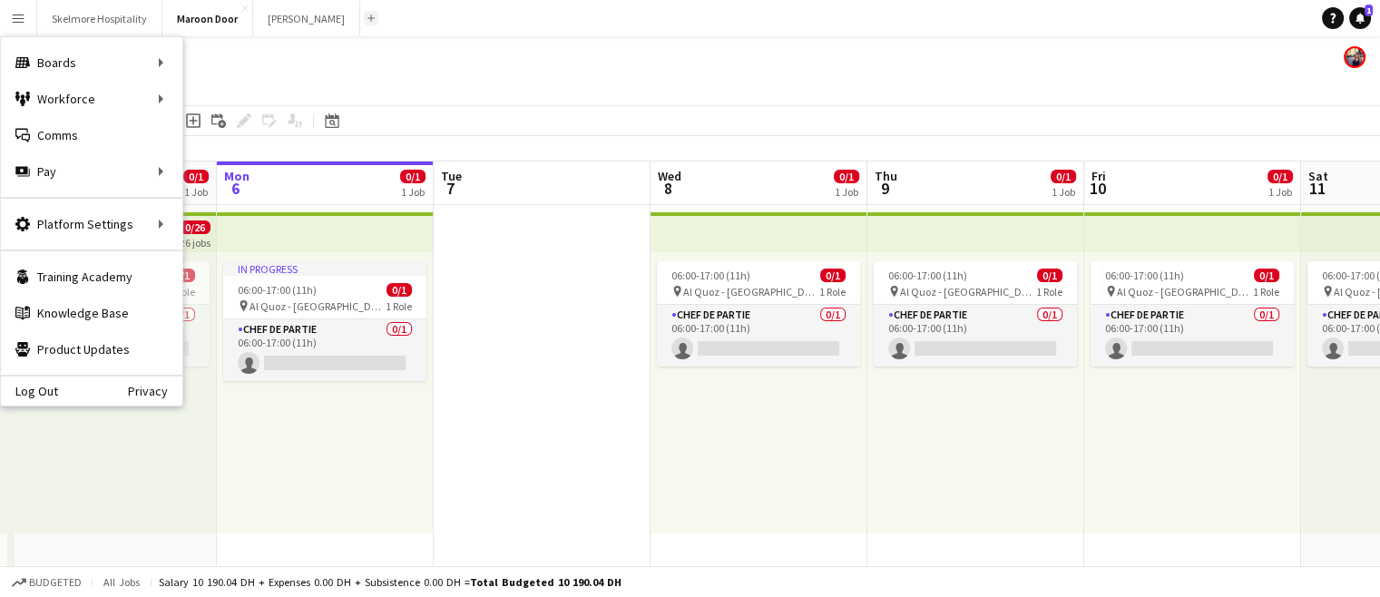
click at [364, 11] on button "Add" at bounding box center [371, 18] width 15 height 15
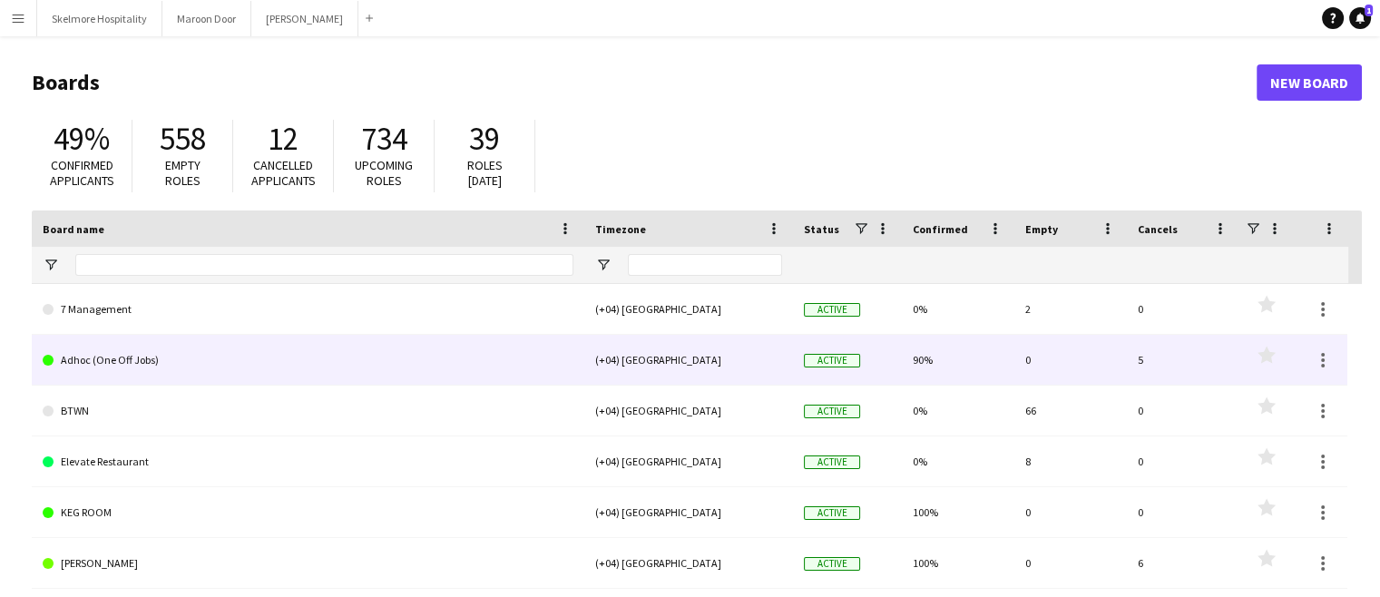
click at [103, 360] on link "Adhoc (One Off Jobs)" at bounding box center [308, 360] width 531 height 51
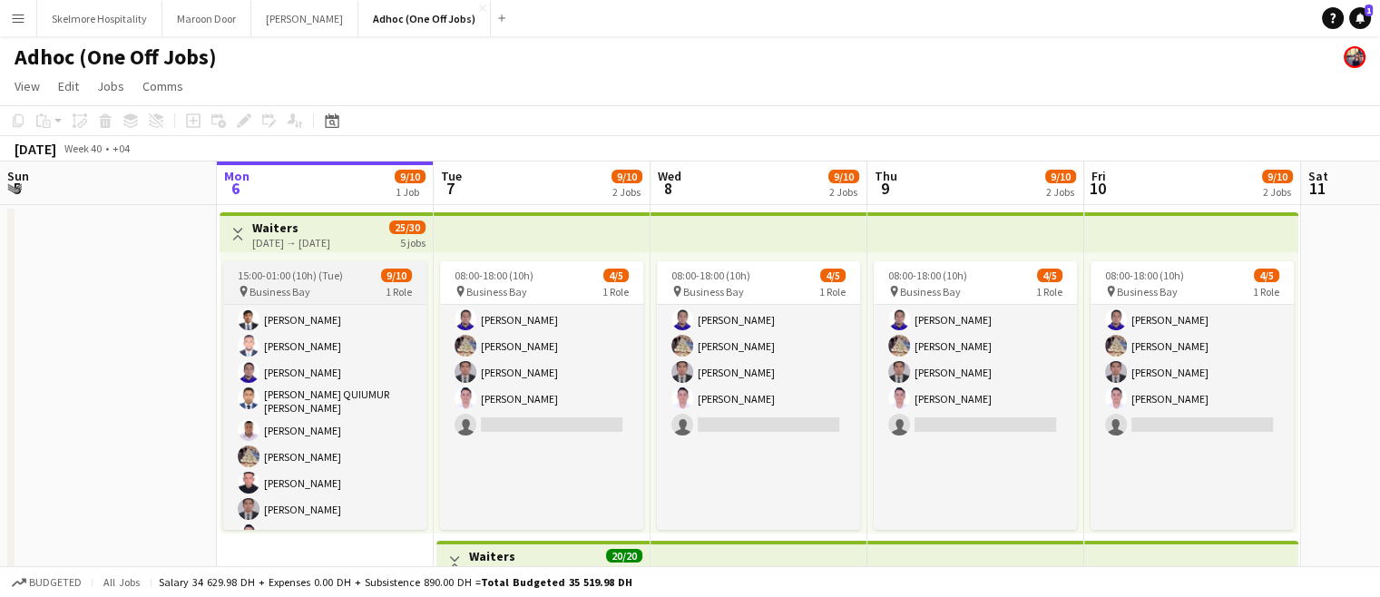
scroll to position [44, 0]
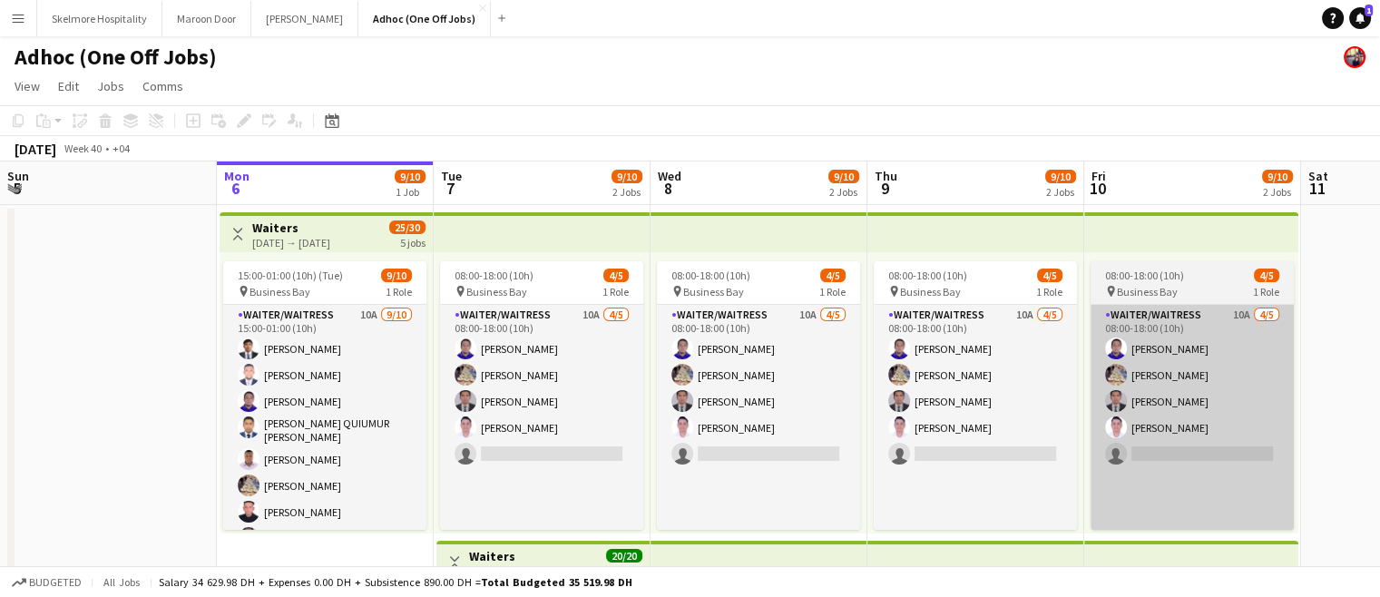
click at [1177, 357] on app-card-role "Waiter/Waitress 10A [DATE] 08:00-18:00 (10h) [PERSON_NAME] [PERSON_NAME] [PERSO…" at bounding box center [1192, 454] width 203 height 299
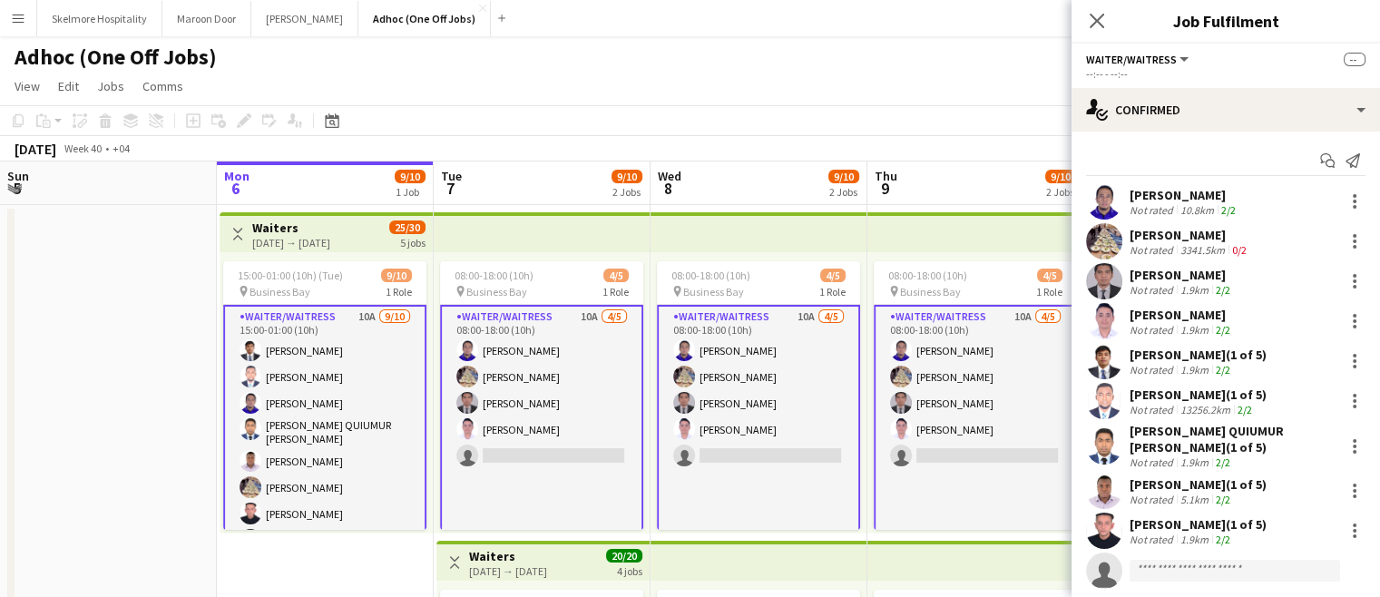
click at [1169, 488] on div "[PERSON_NAME] (1 of 5)" at bounding box center [1198, 484] width 137 height 16
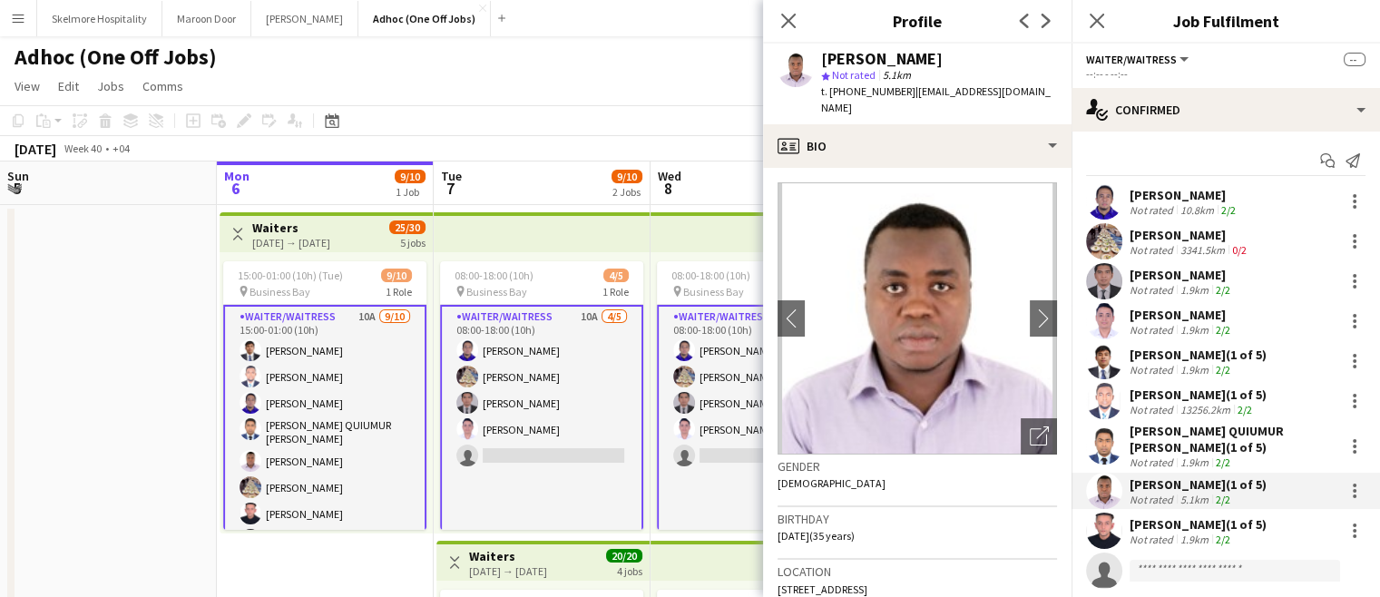
click at [1179, 410] on div "13256.2km" at bounding box center [1205, 410] width 57 height 14
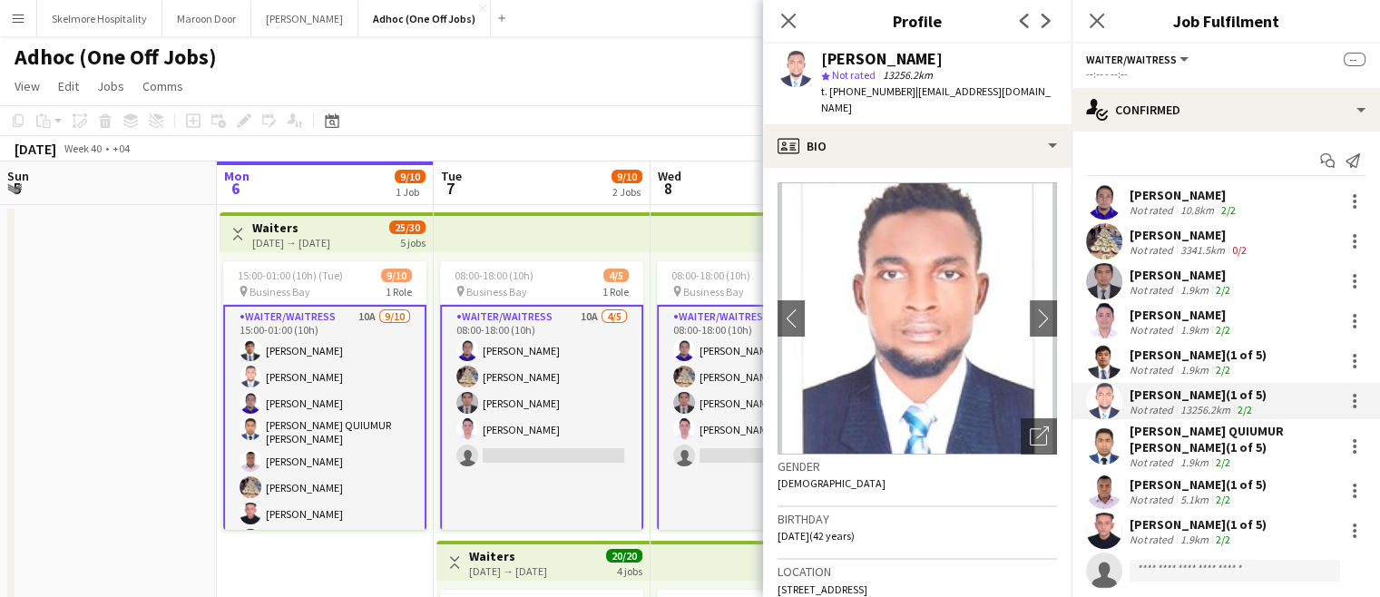
click at [1152, 329] on div "Not rated" at bounding box center [1153, 330] width 47 height 14
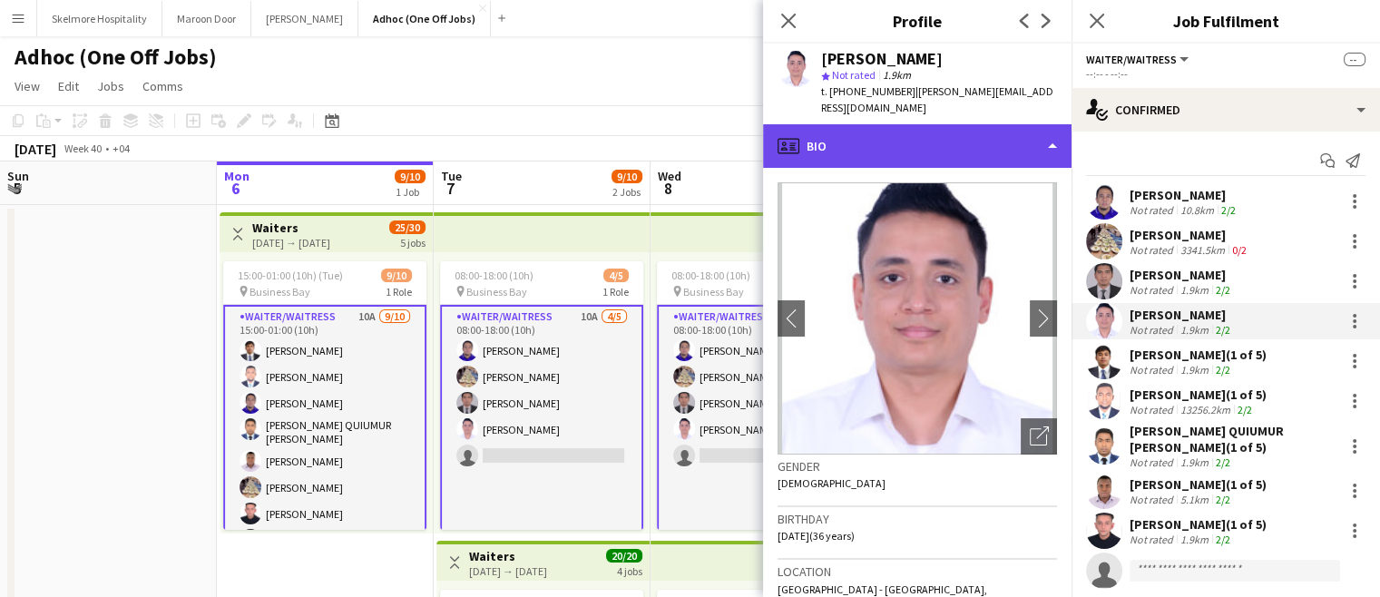
click at [940, 133] on div "profile Bio" at bounding box center [917, 146] width 308 height 44
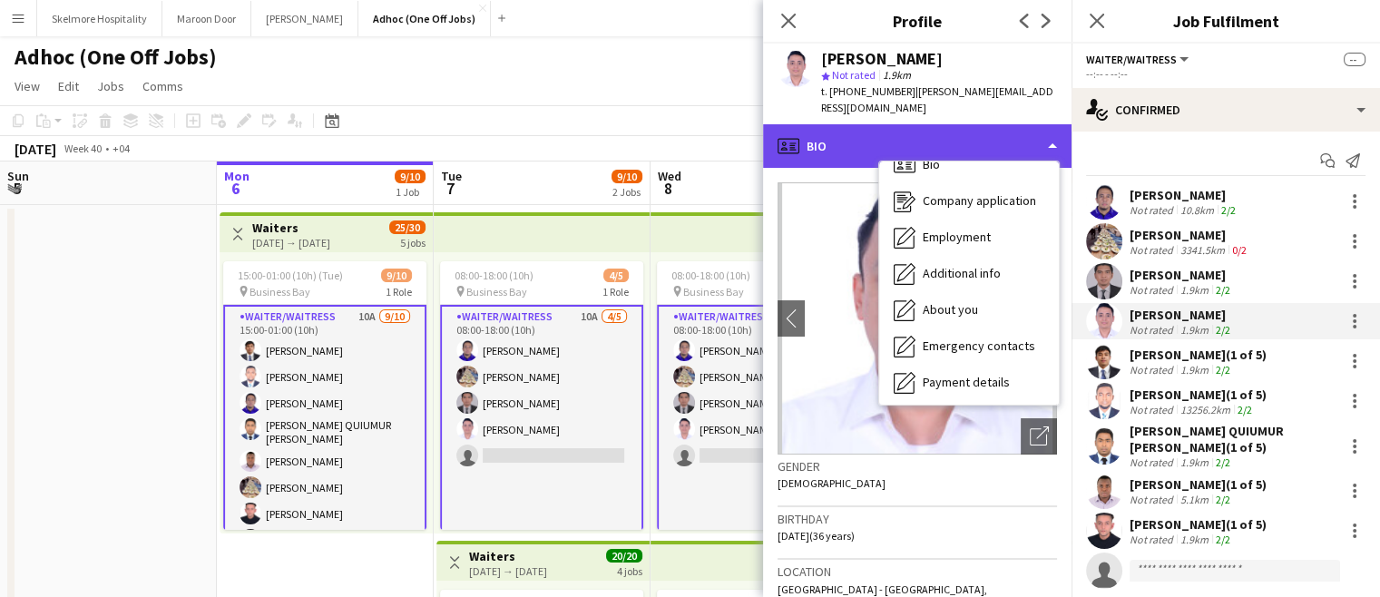
scroll to position [24, 0]
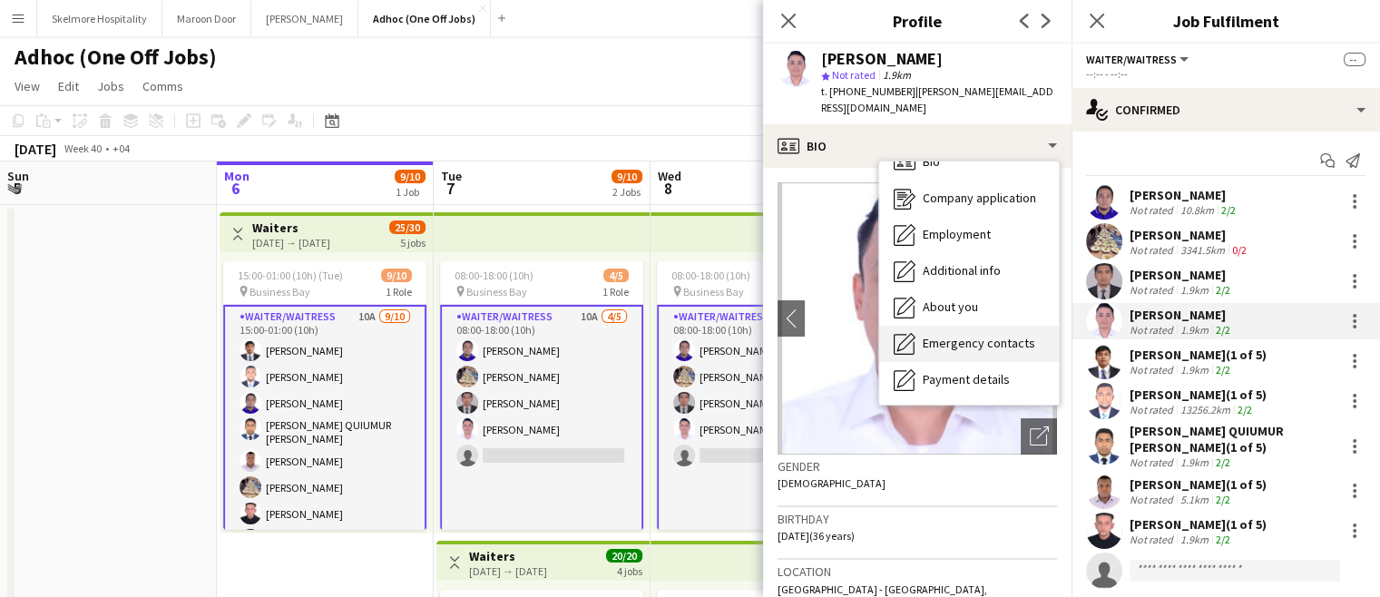
click at [980, 335] on span "Emergency contacts" at bounding box center [979, 343] width 113 height 16
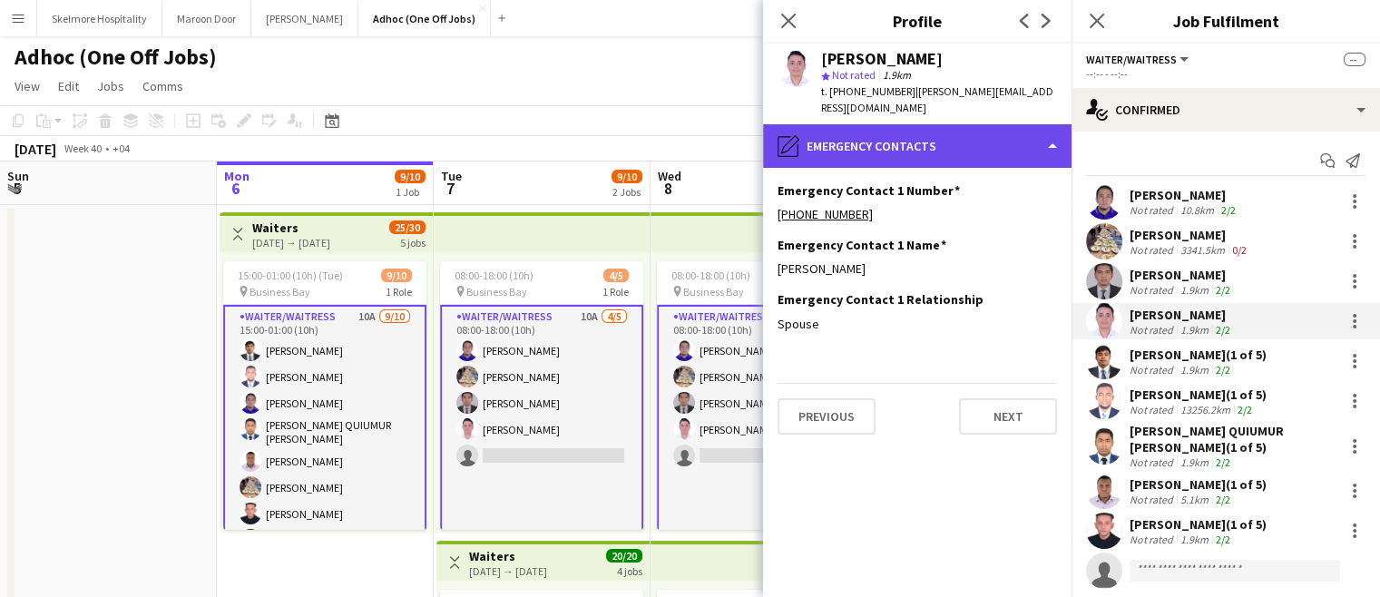
click at [982, 132] on div "pencil4 Emergency contacts" at bounding box center [917, 146] width 308 height 44
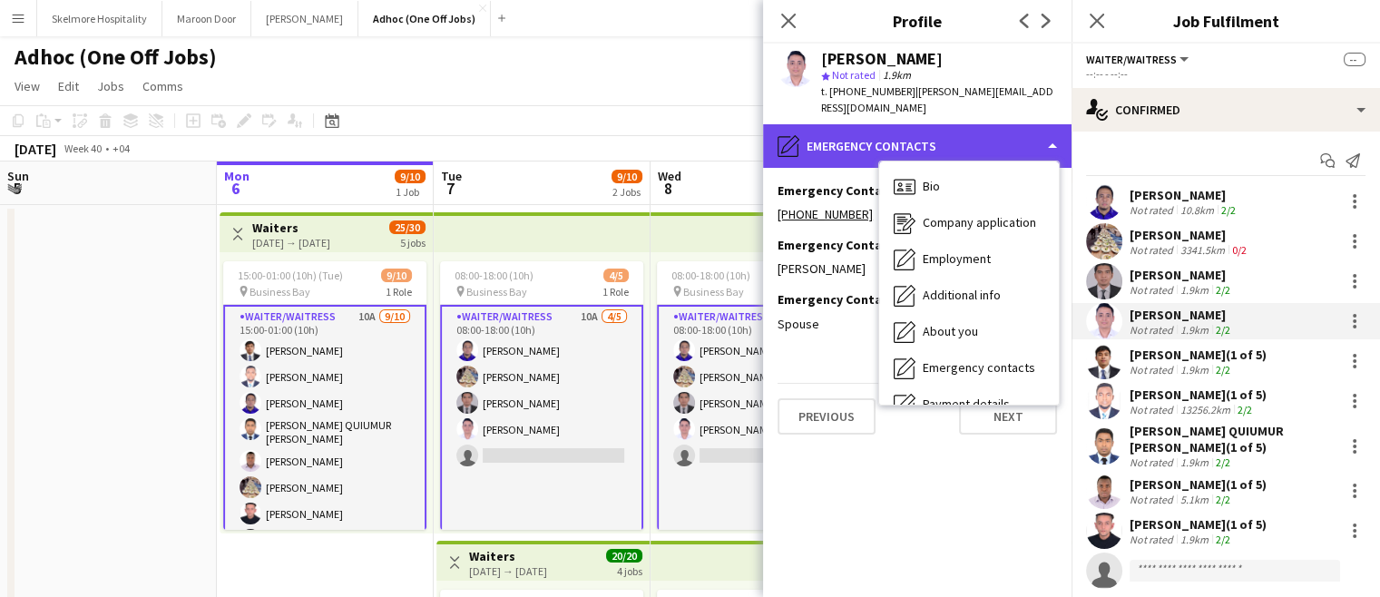
scroll to position [0, 0]
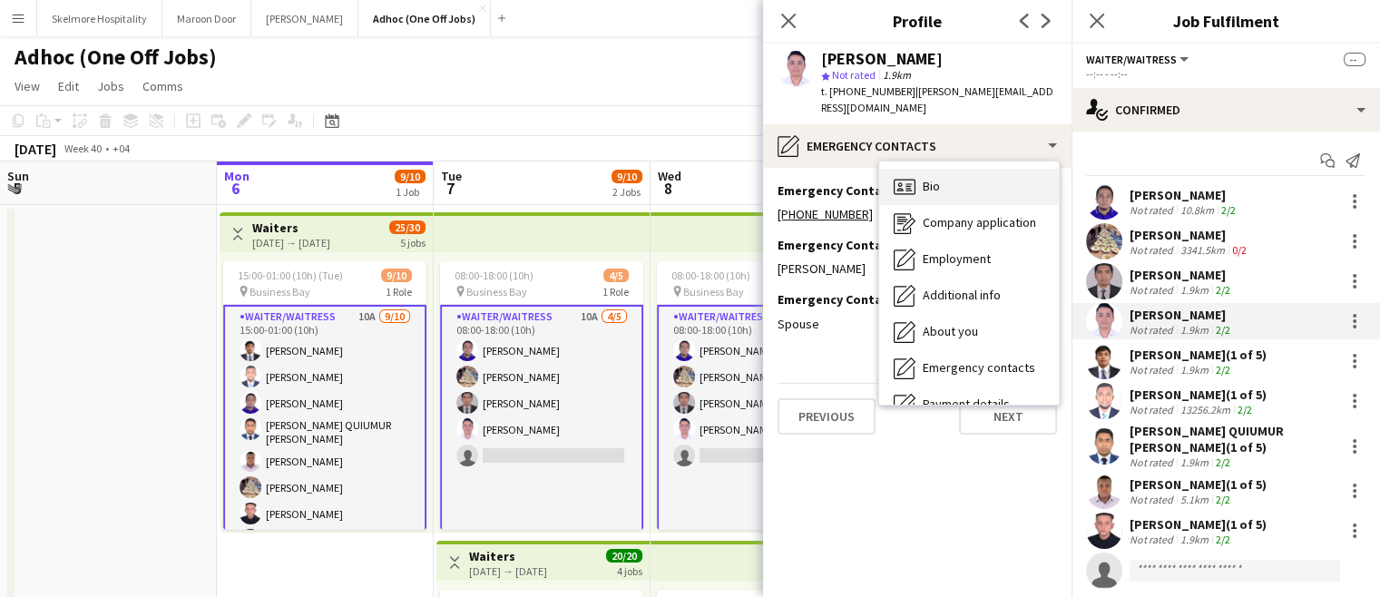
click at [986, 171] on div "Bio Bio" at bounding box center [969, 187] width 180 height 36
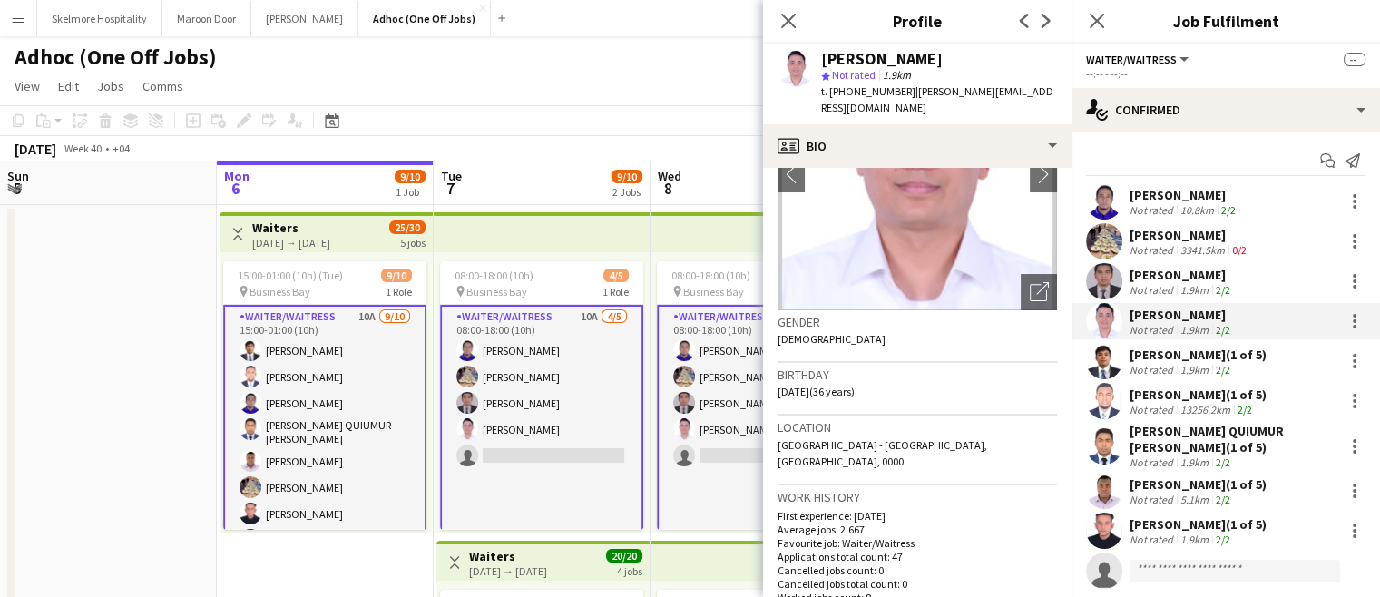
scroll to position [140, 0]
click at [1212, 283] on div "2/2" at bounding box center [1223, 290] width 22 height 14
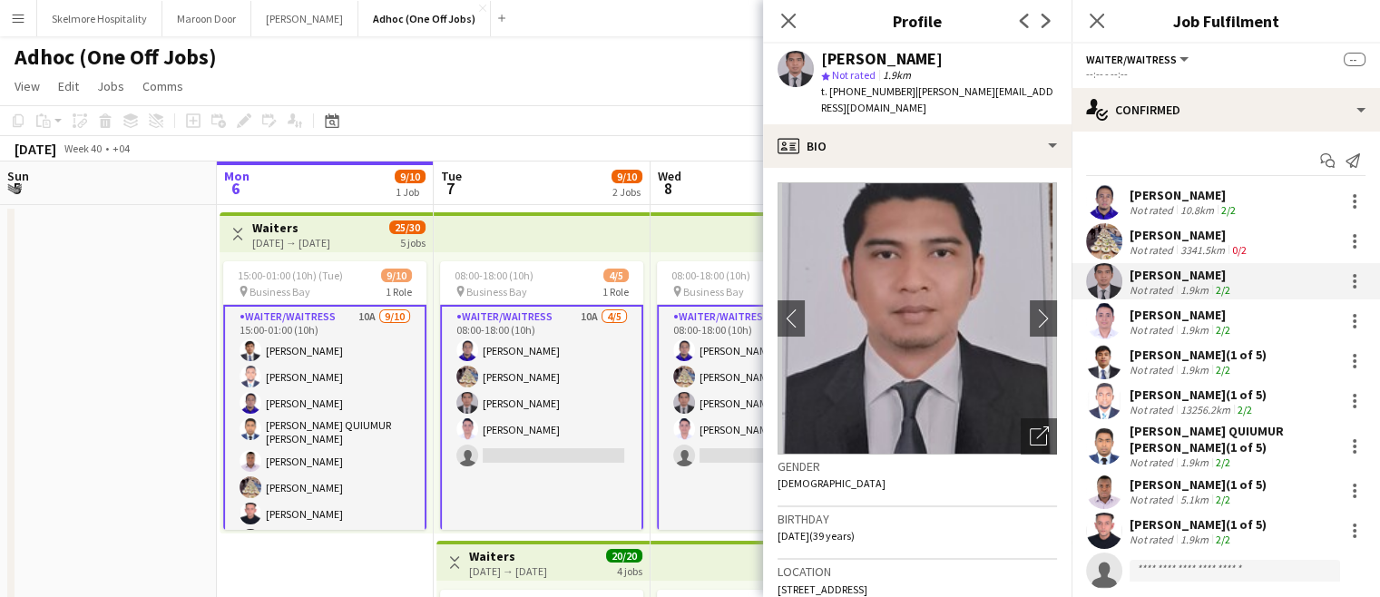
click at [1239, 490] on div "[PERSON_NAME] (1 of 5)" at bounding box center [1198, 484] width 137 height 16
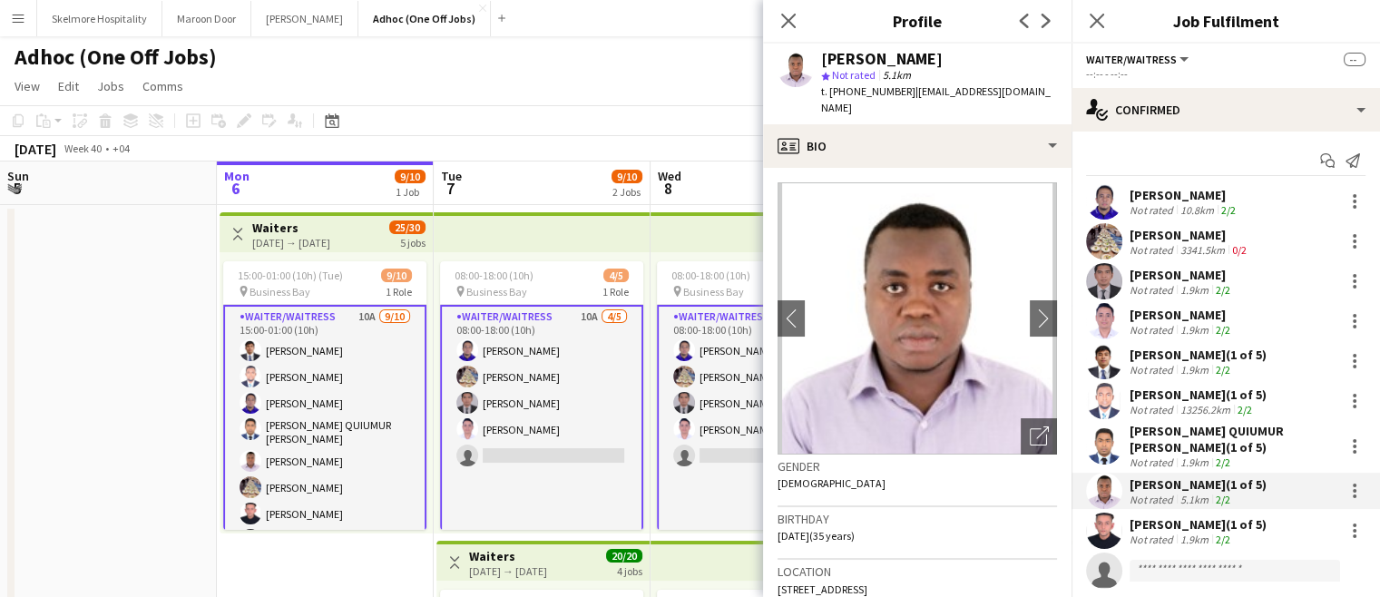
click at [1174, 279] on div "[PERSON_NAME]" at bounding box center [1182, 275] width 104 height 16
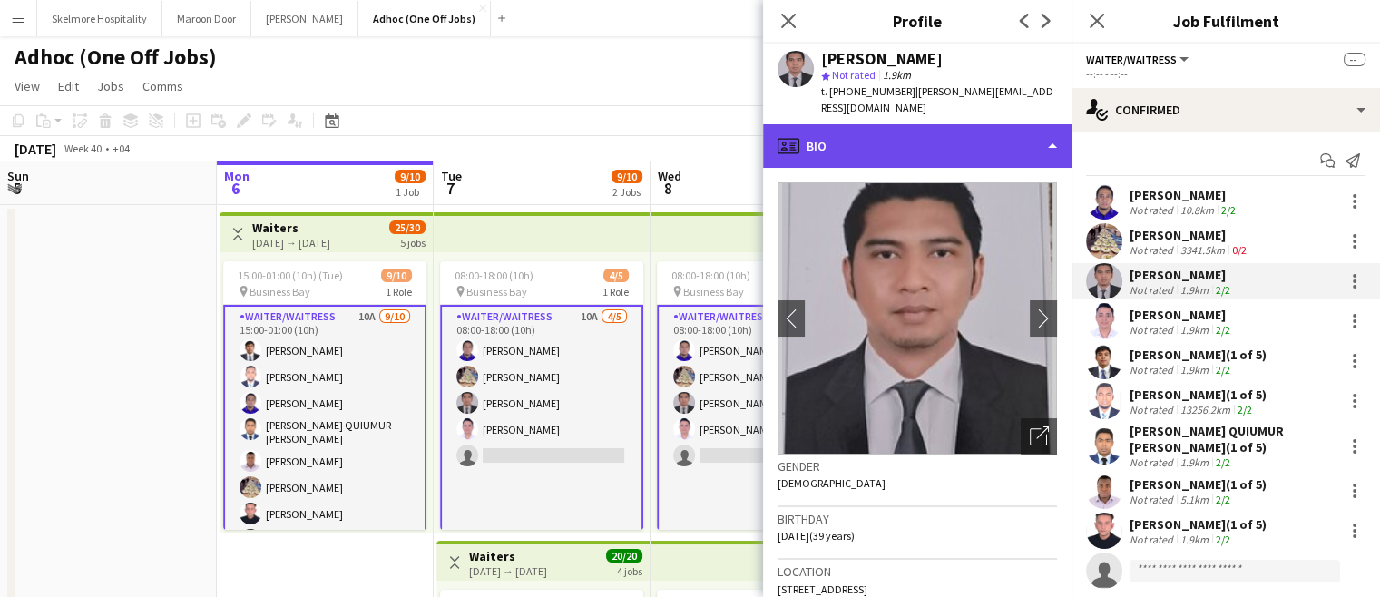
click at [869, 124] on div "profile Bio" at bounding box center [917, 146] width 308 height 44
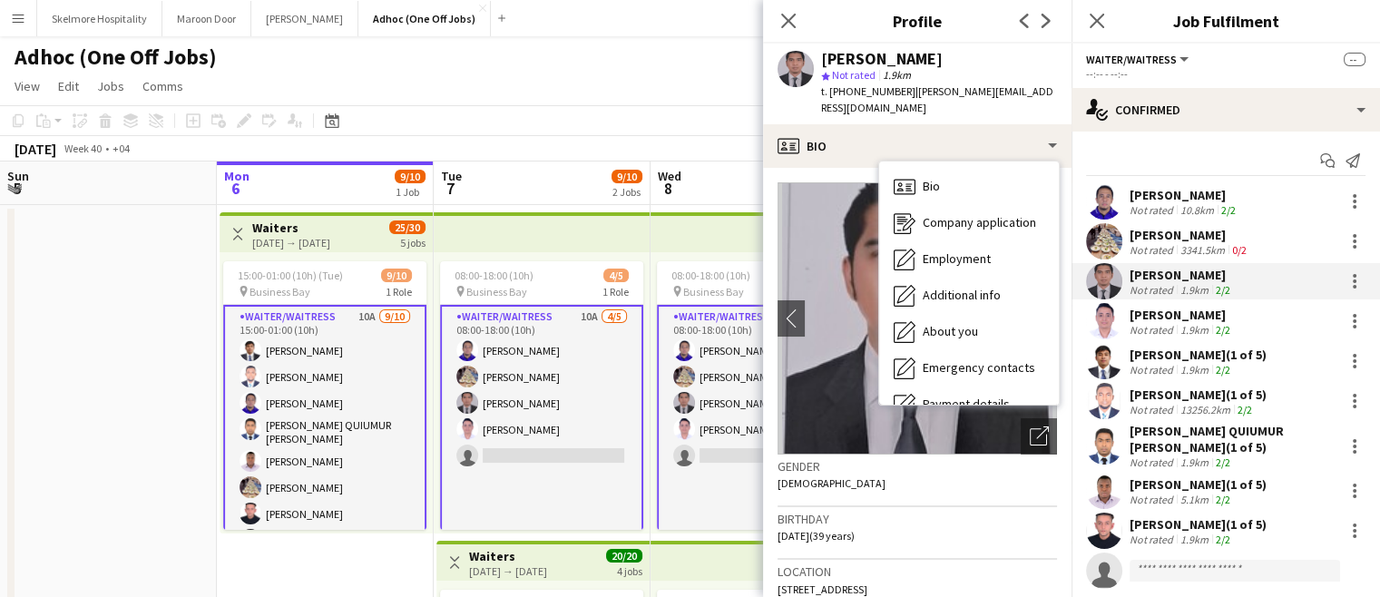
click at [1199, 504] on div "5.1km" at bounding box center [1194, 500] width 35 height 14
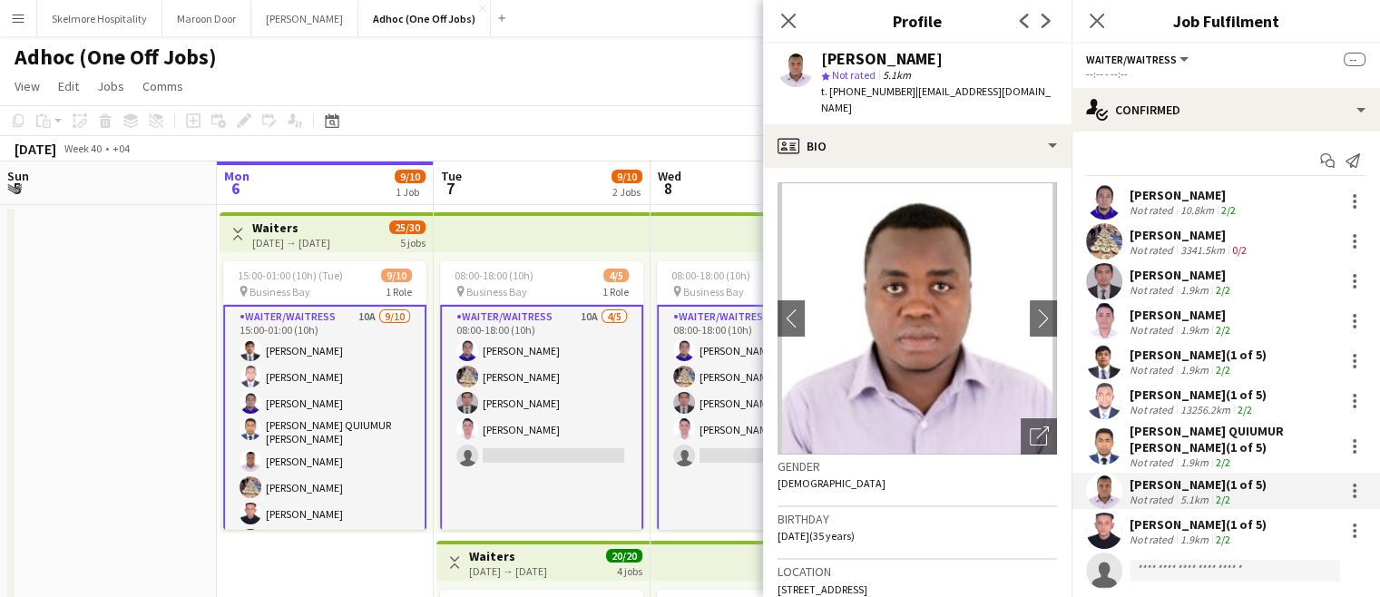
click at [1182, 530] on div "1.9km" at bounding box center [1194, 540] width 35 height 14
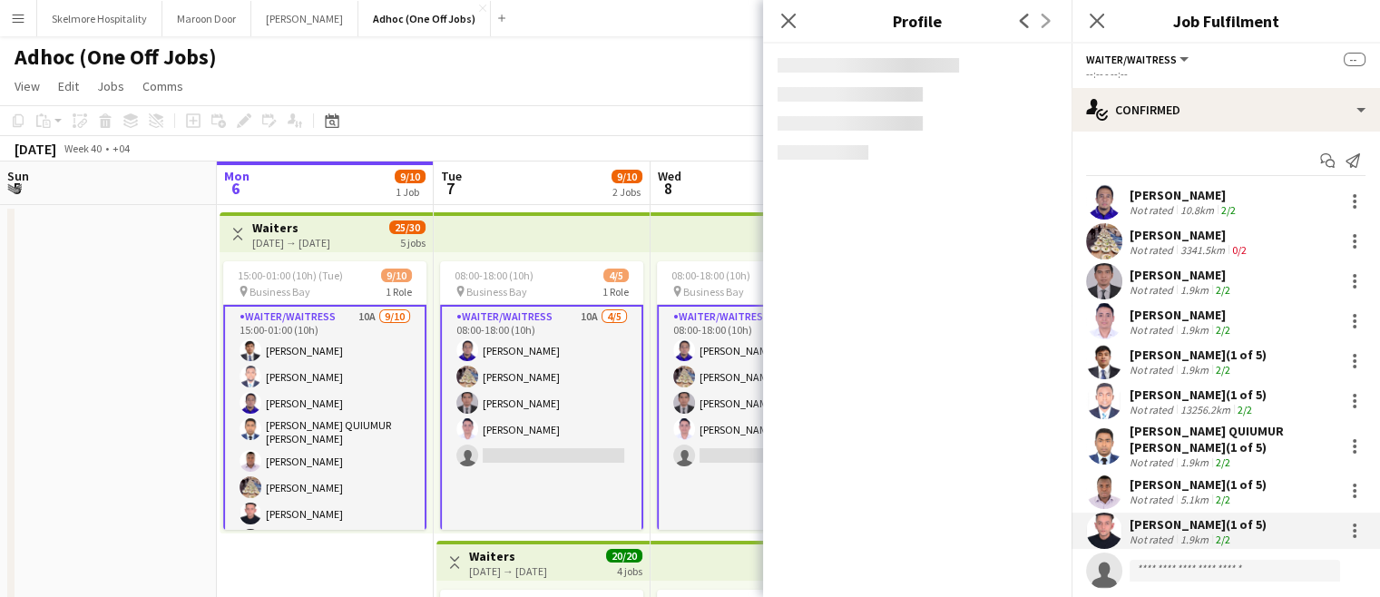
click at [1219, 406] on div "13256.2km" at bounding box center [1205, 410] width 57 height 14
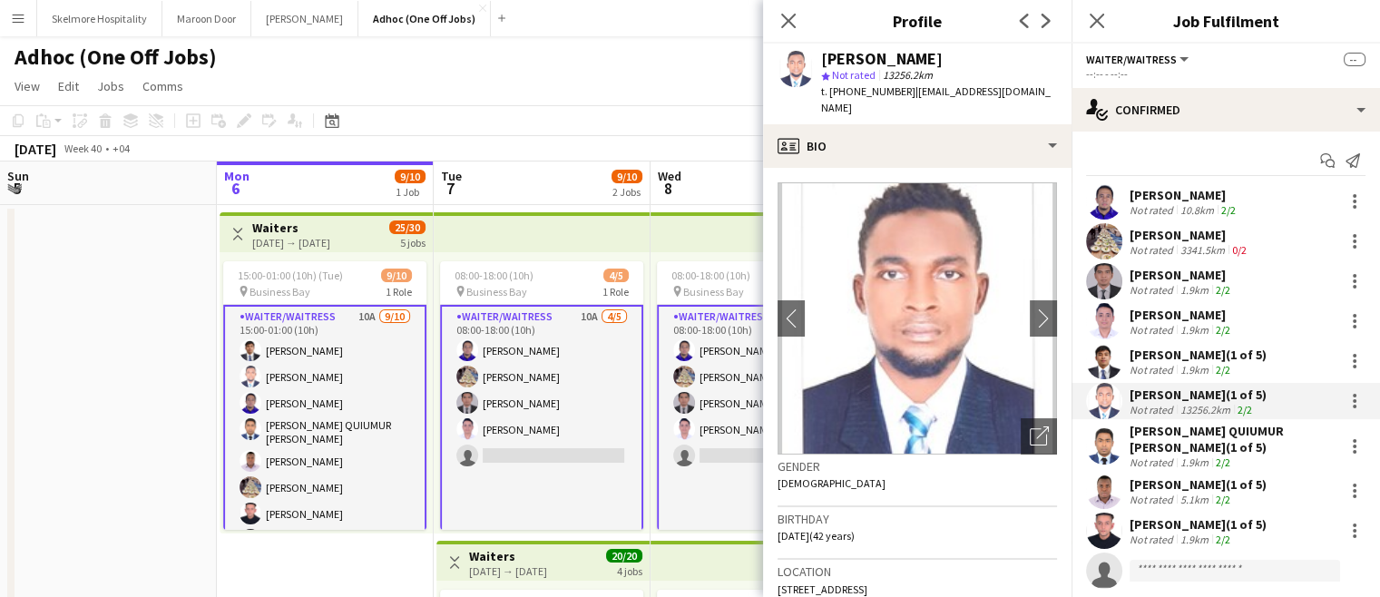
click at [1204, 357] on div "[PERSON_NAME] (1 of 5)" at bounding box center [1198, 355] width 137 height 16
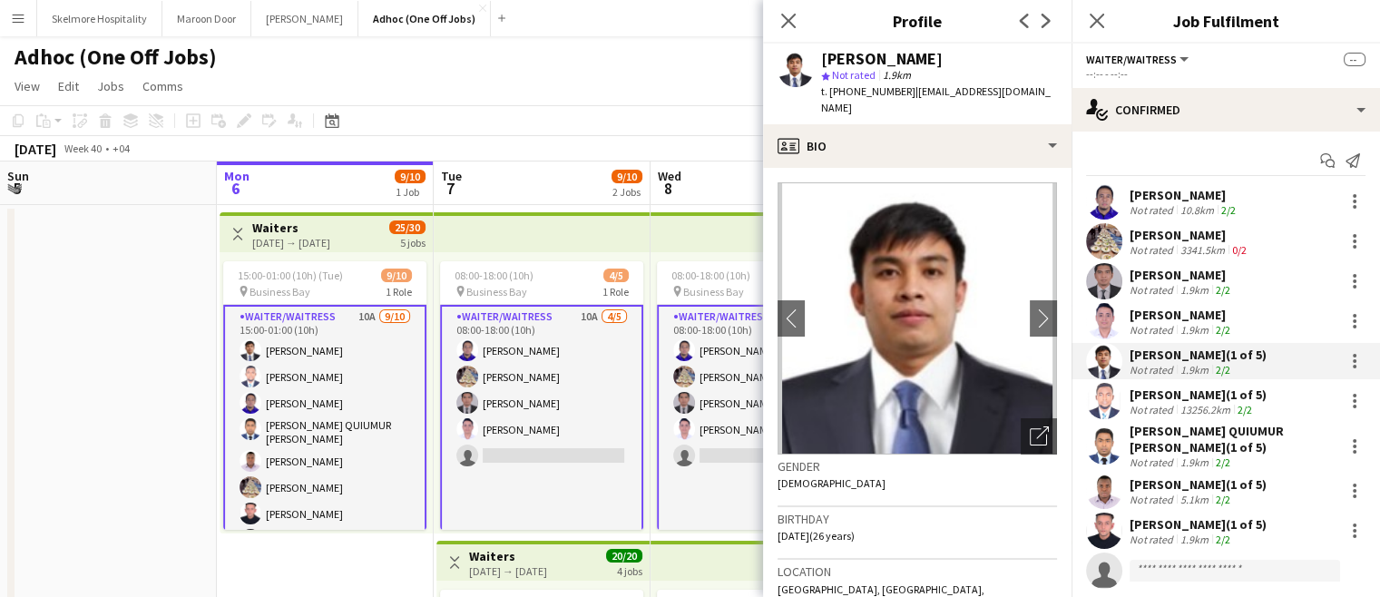
click at [1214, 310] on div "[PERSON_NAME]" at bounding box center [1182, 315] width 104 height 16
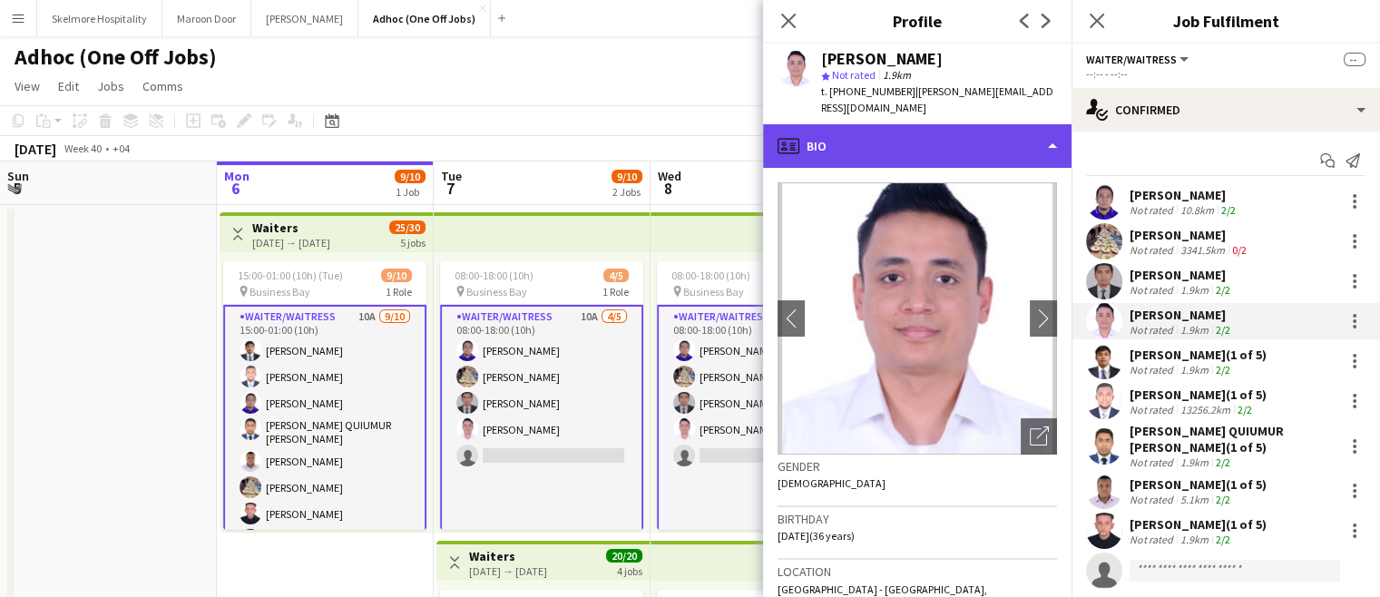
click at [923, 132] on div "profile Bio" at bounding box center [917, 146] width 308 height 44
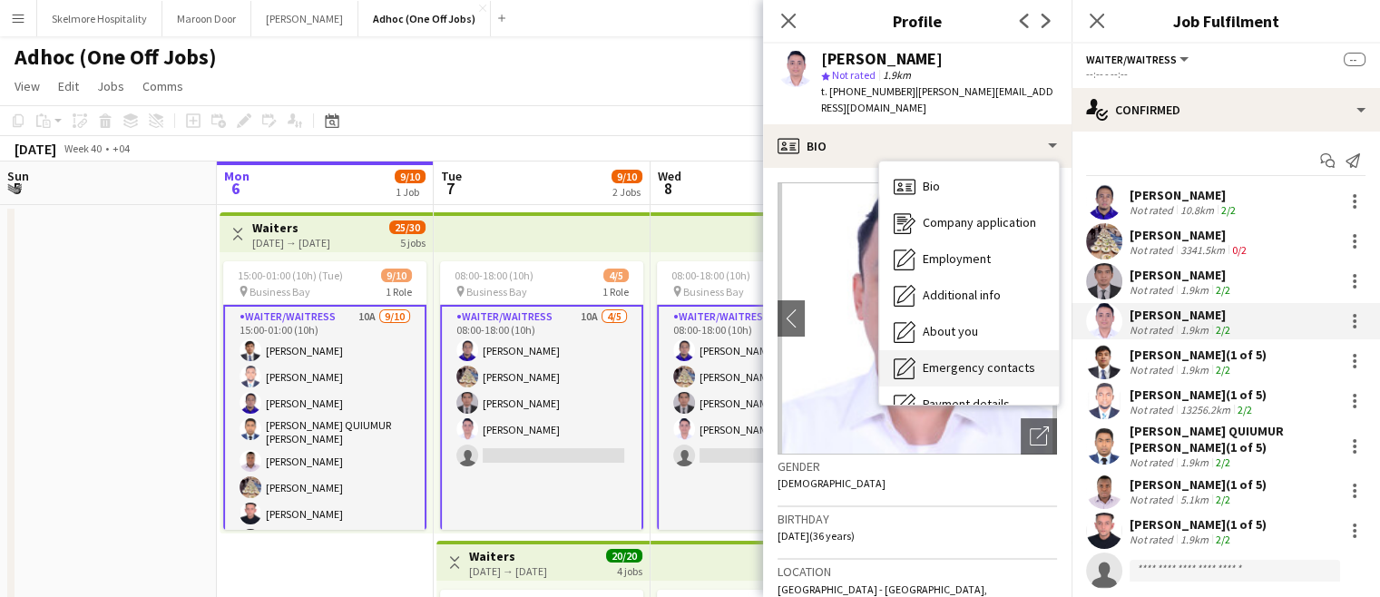
click at [986, 361] on div "Emergency contacts Emergency contacts" at bounding box center [969, 368] width 180 height 36
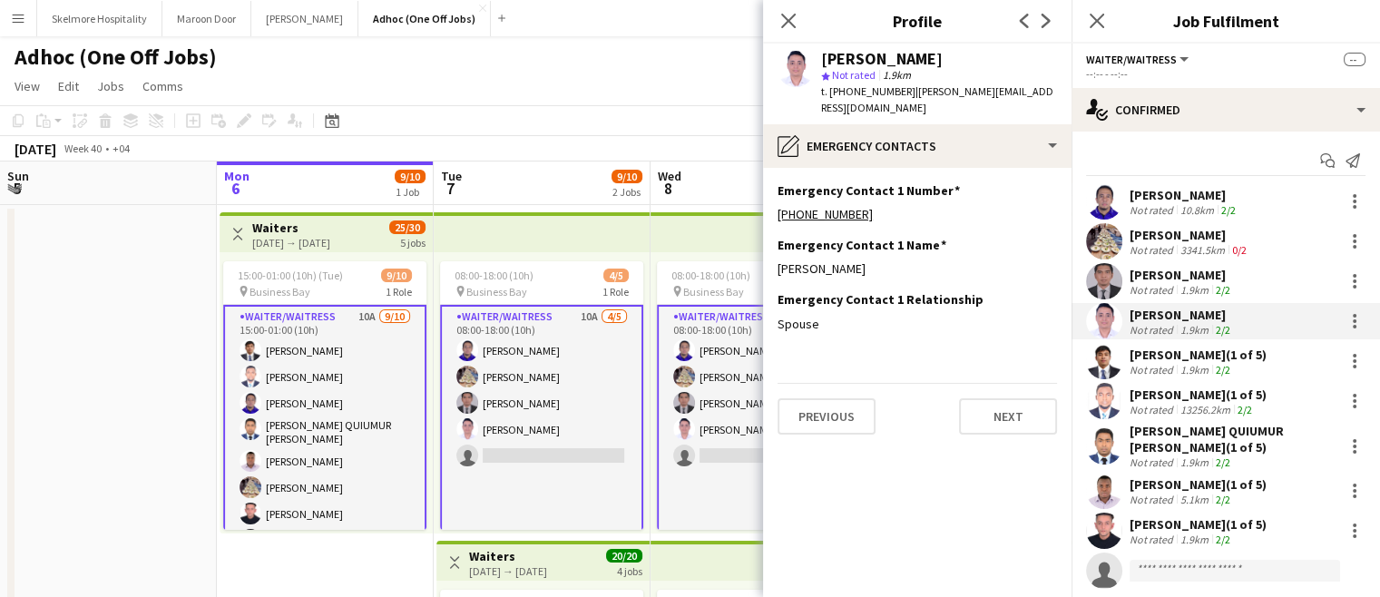
click at [1197, 294] on div "1.9km" at bounding box center [1194, 290] width 35 height 14
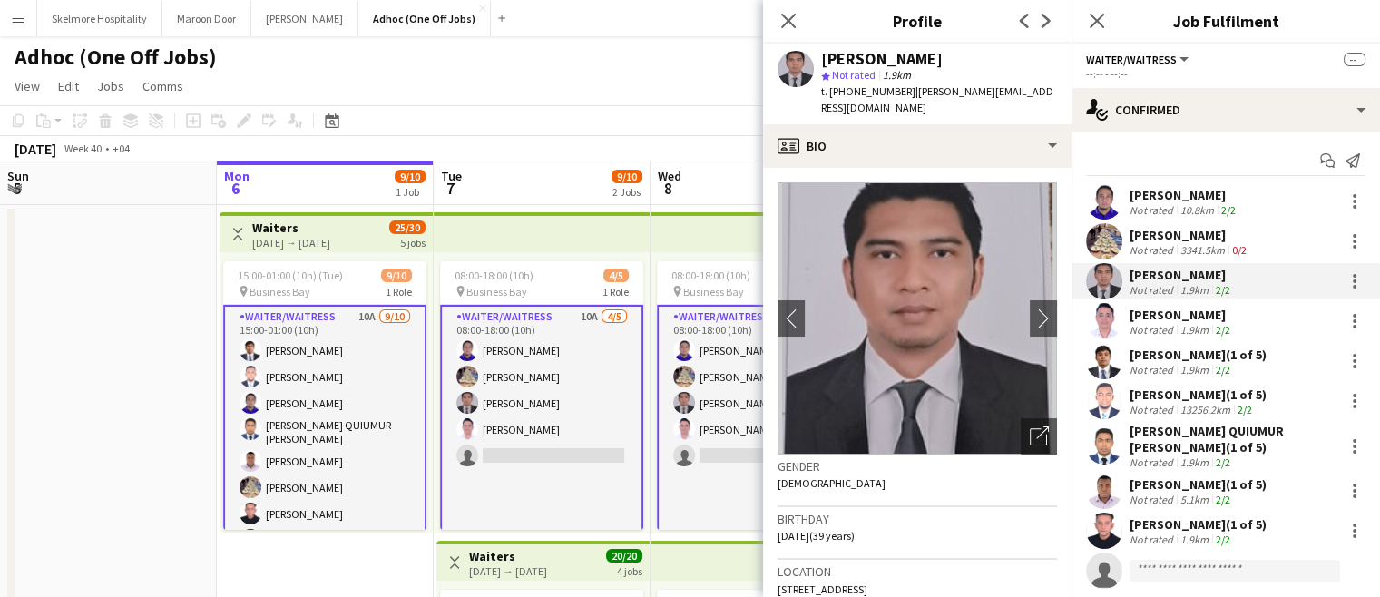
click at [1018, 530] on div "Location [STREET_ADDRESS]" at bounding box center [917, 586] width 279 height 53
click at [1210, 446] on div "[PERSON_NAME] QUIUMUR [PERSON_NAME] (1 of 5)" at bounding box center [1233, 439] width 207 height 33
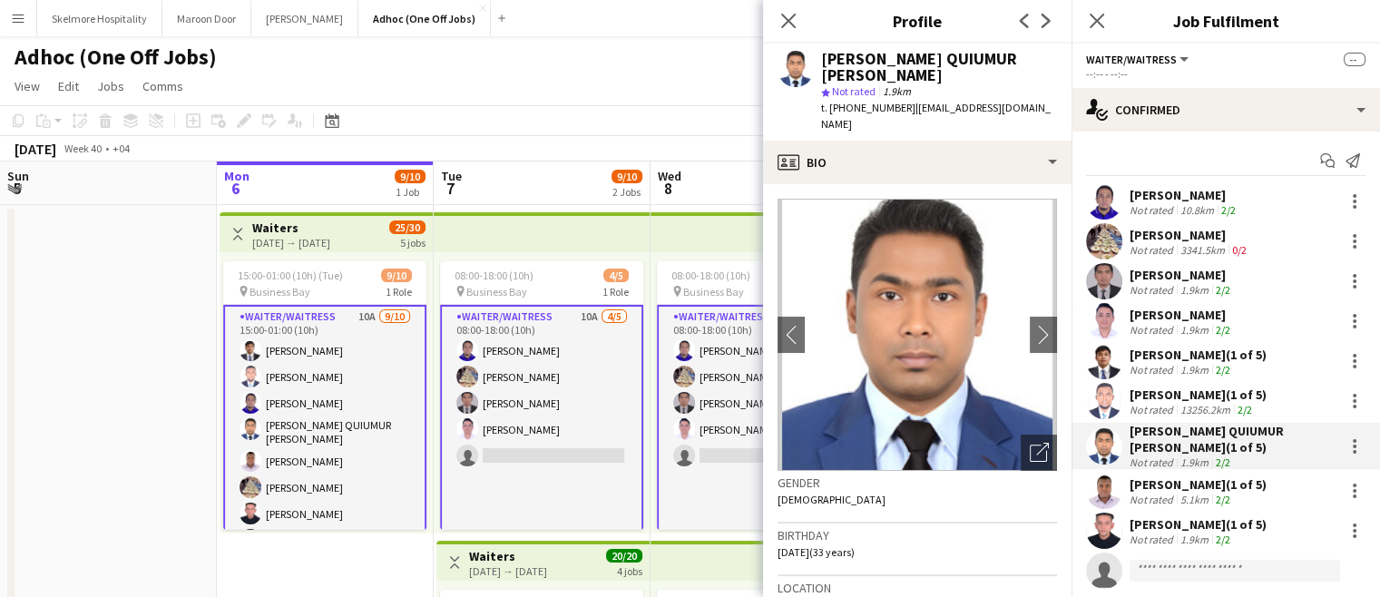
click at [1190, 403] on div "13256.2km" at bounding box center [1205, 410] width 57 height 14
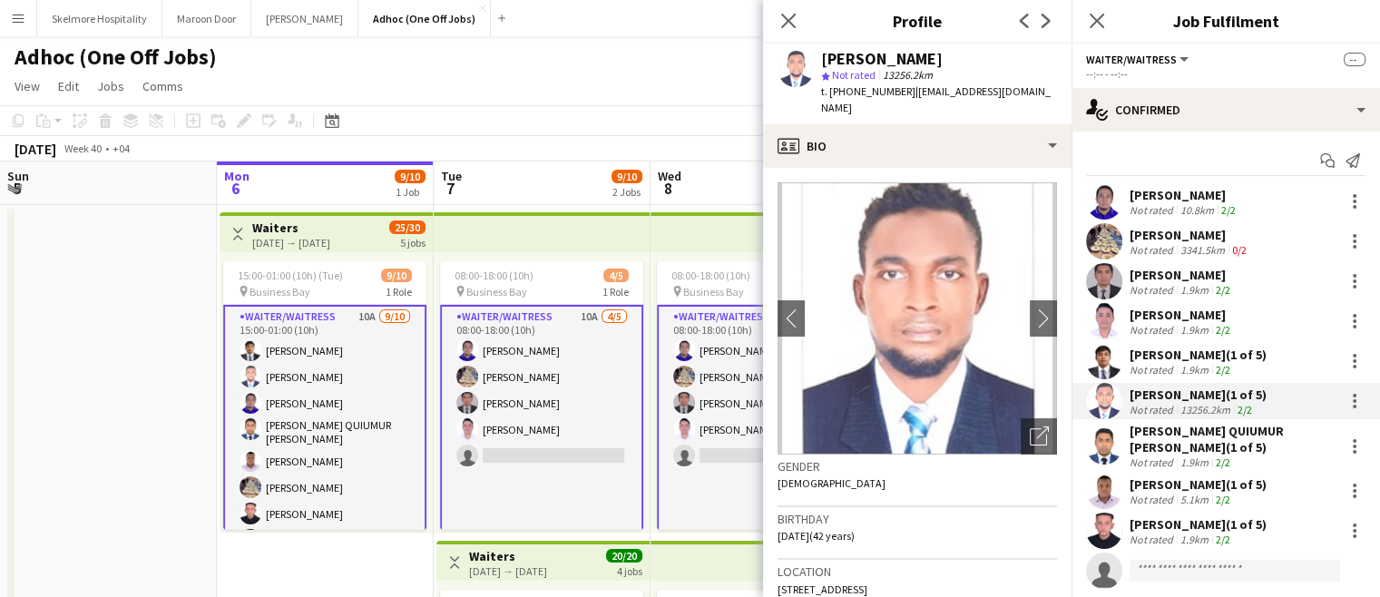
click at [1193, 324] on div "1.9km" at bounding box center [1194, 330] width 35 height 14
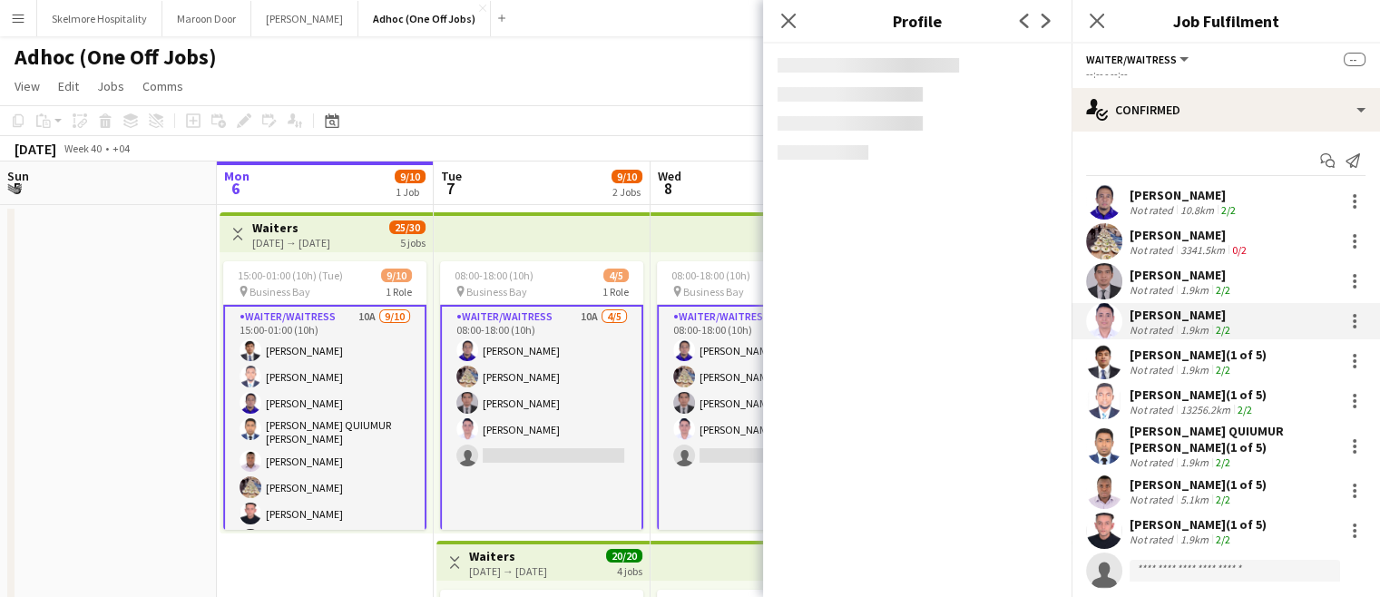
click at [1194, 286] on div "1.9km" at bounding box center [1194, 290] width 35 height 14
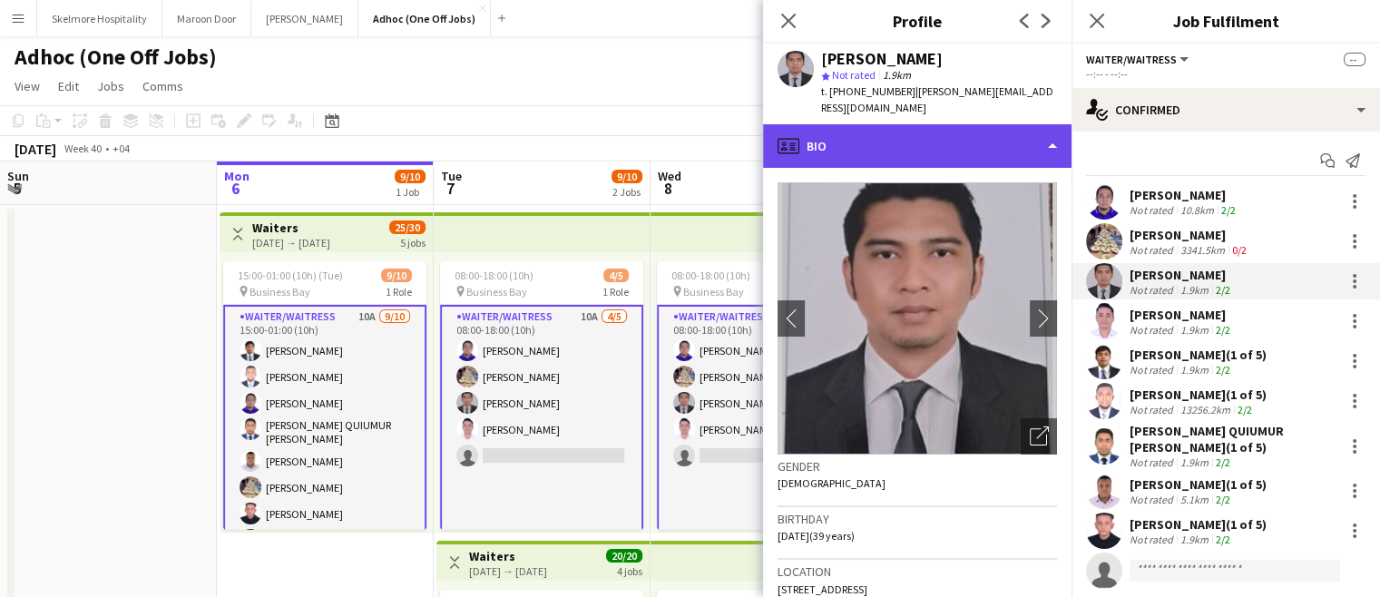
click at [959, 131] on div "profile Bio" at bounding box center [917, 146] width 308 height 44
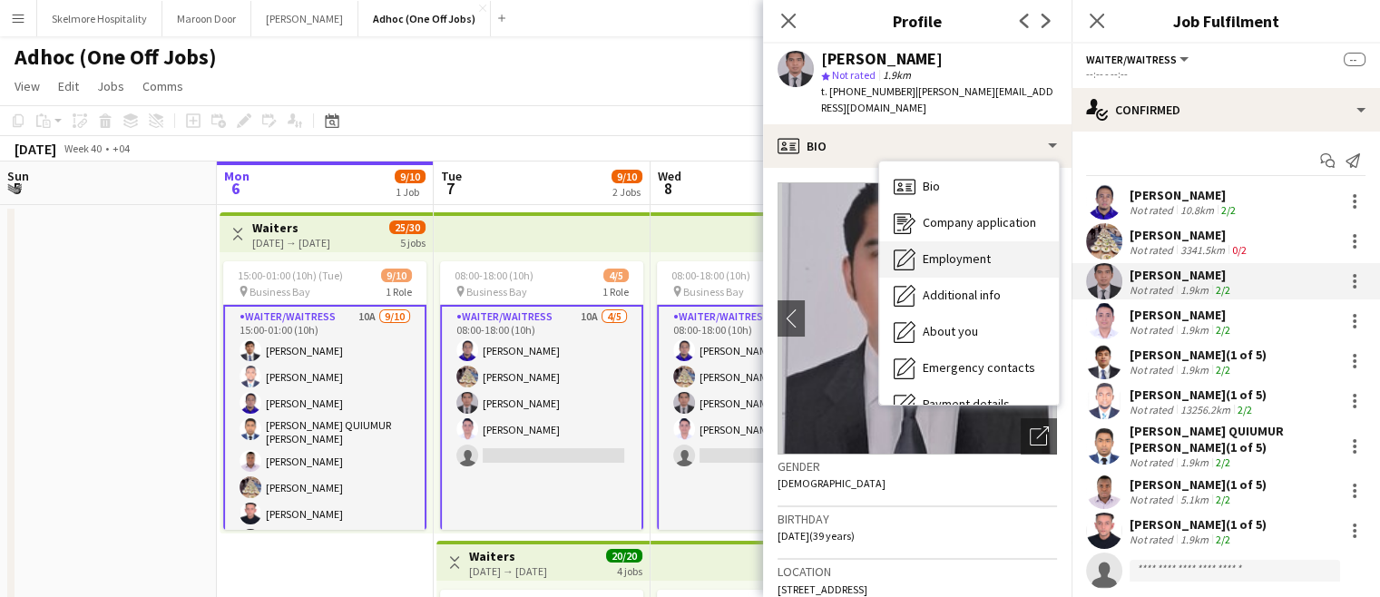
click at [1013, 245] on div "Employment Employment" at bounding box center [969, 259] width 180 height 36
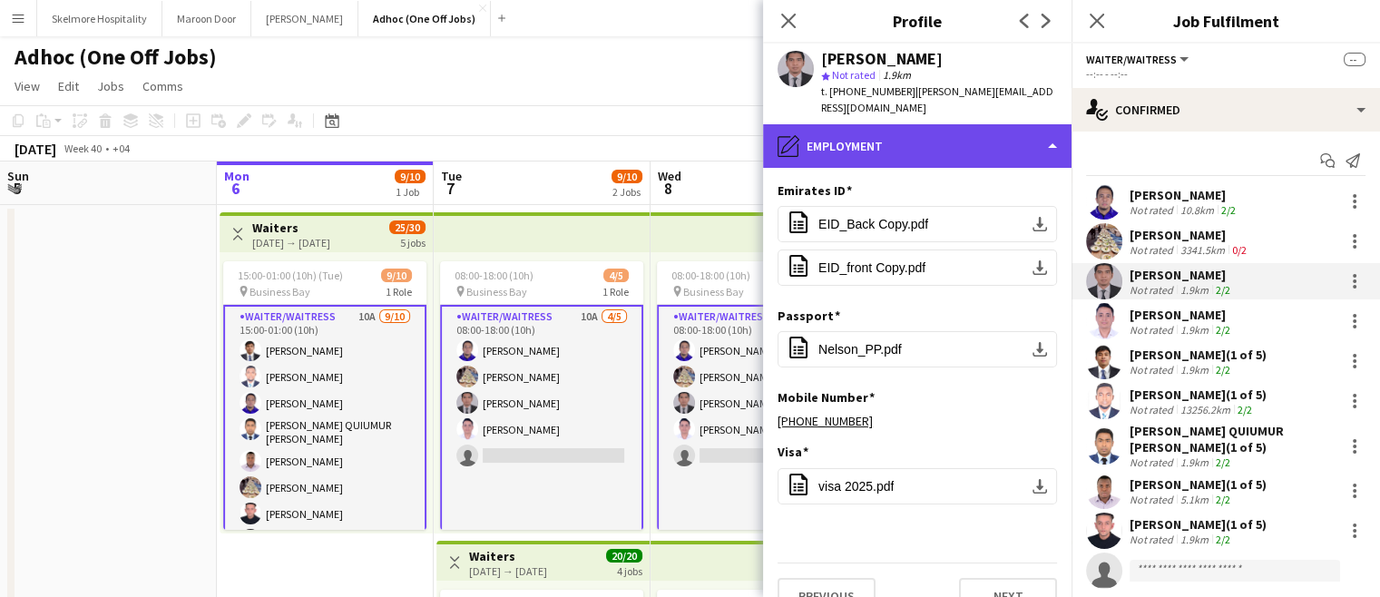
click at [980, 128] on div "pencil4 Employment" at bounding box center [917, 146] width 308 height 44
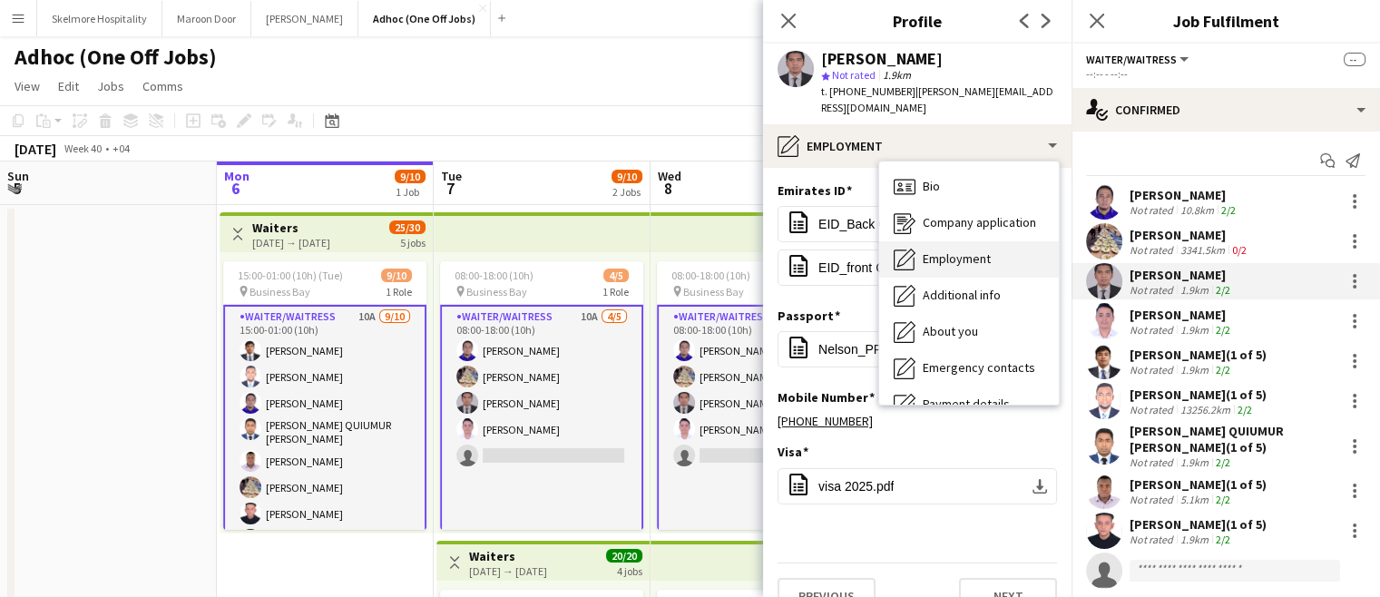
click at [1000, 241] on div "Employment Employment" at bounding box center [969, 259] width 180 height 36
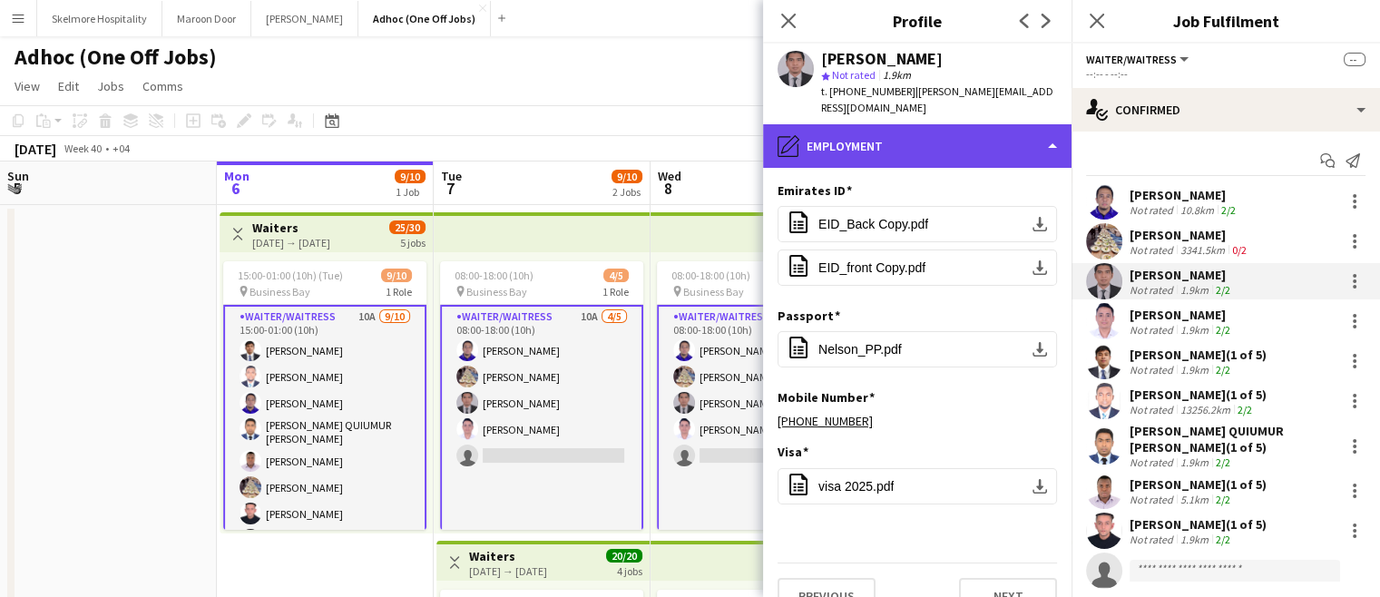
click at [998, 133] on div "pencil4 Employment" at bounding box center [917, 146] width 308 height 44
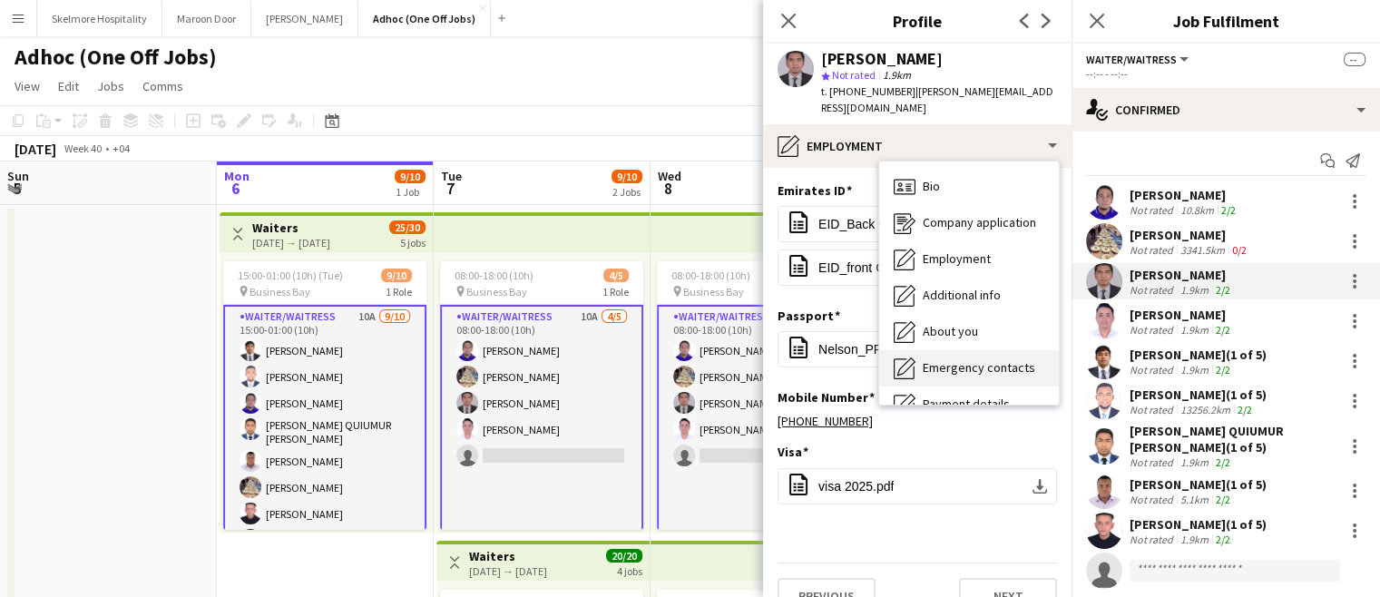
click at [1008, 359] on span "Emergency contacts" at bounding box center [979, 367] width 113 height 16
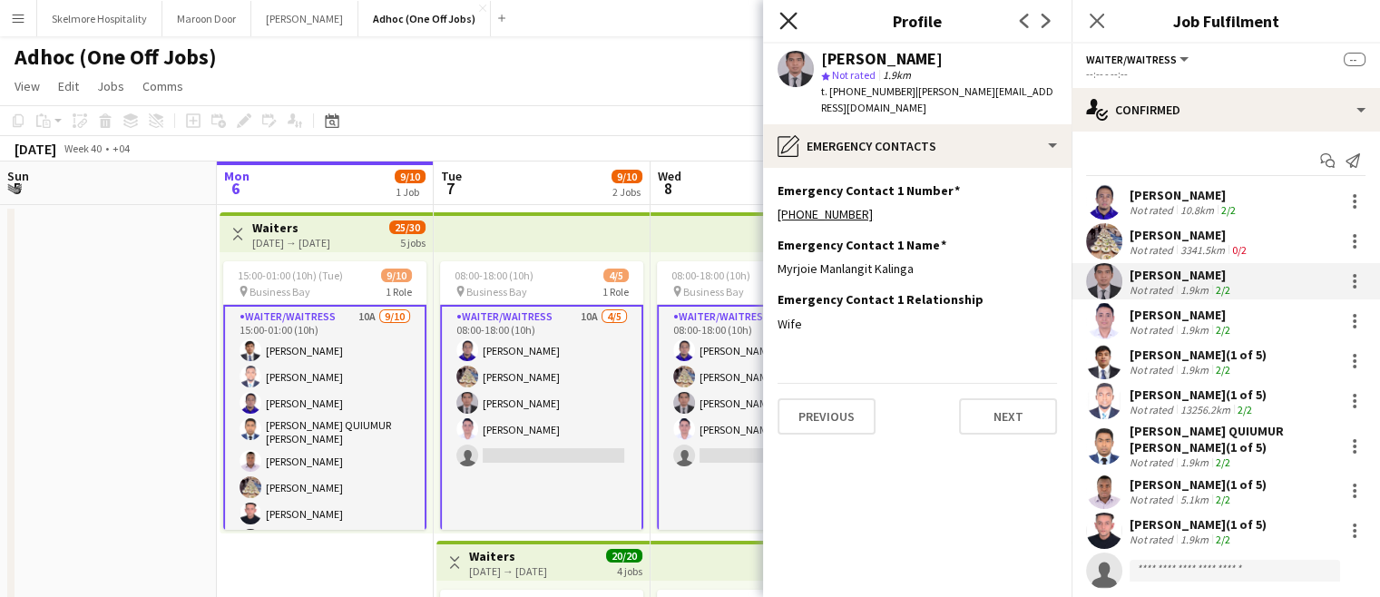
click at [794, 15] on icon at bounding box center [787, 20] width 17 height 17
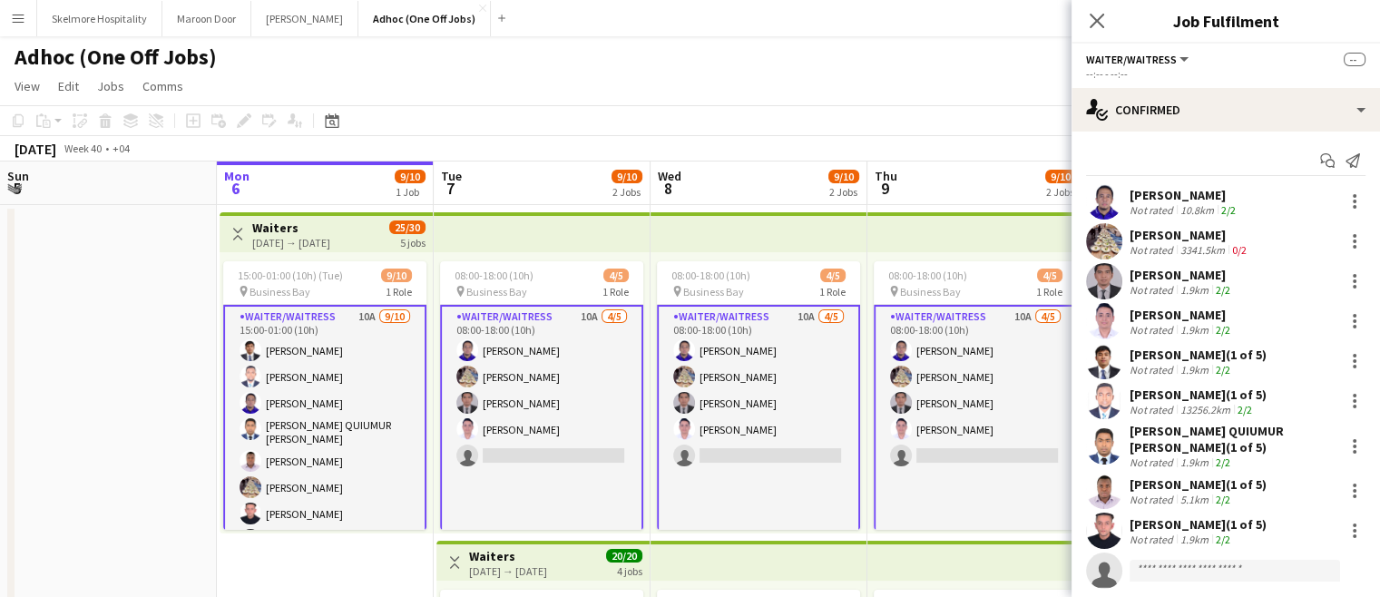
click at [133, 369] on app-date-cell at bounding box center [108, 537] width 217 height 664
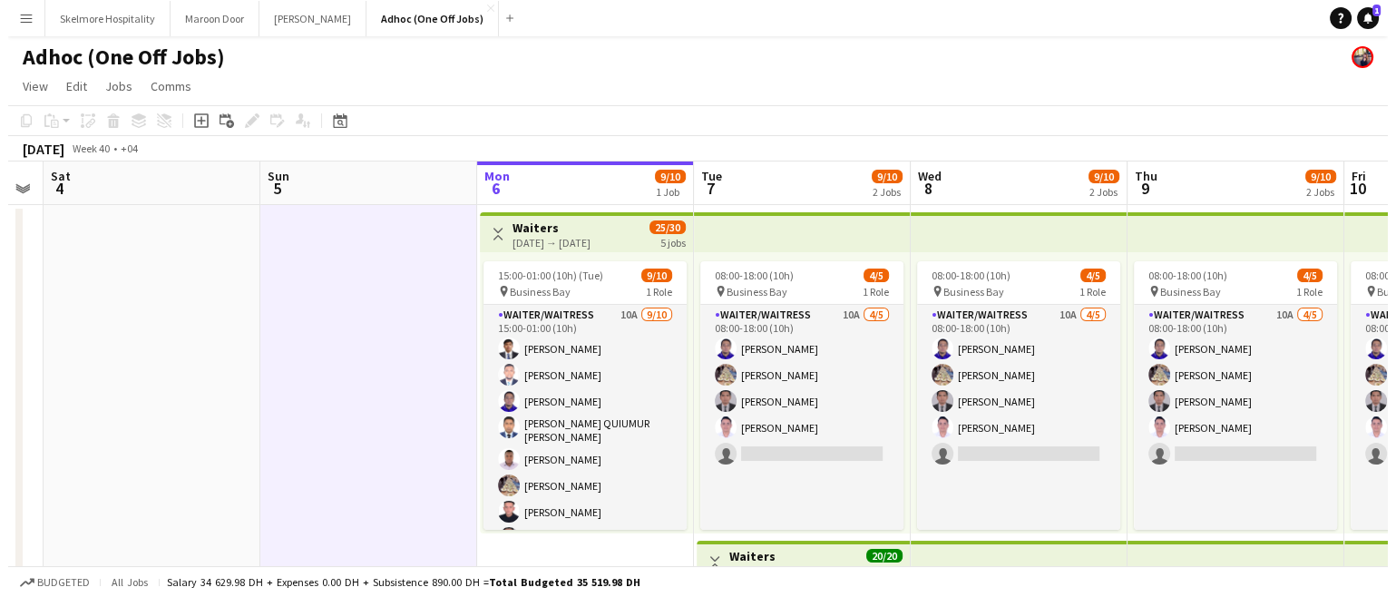
scroll to position [0, 399]
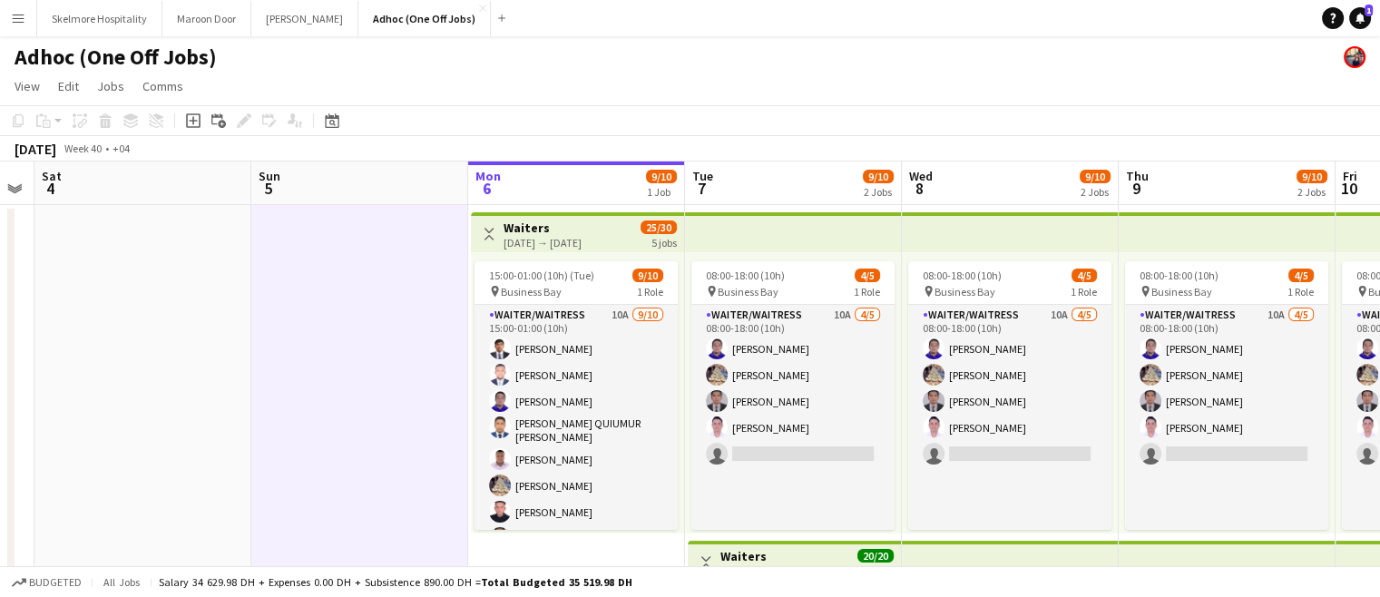
click at [461, 93] on app-page-menu "View Day view expanded Day view collapsed Month view Date picker Jump to [DATE]…" at bounding box center [690, 88] width 1380 height 34
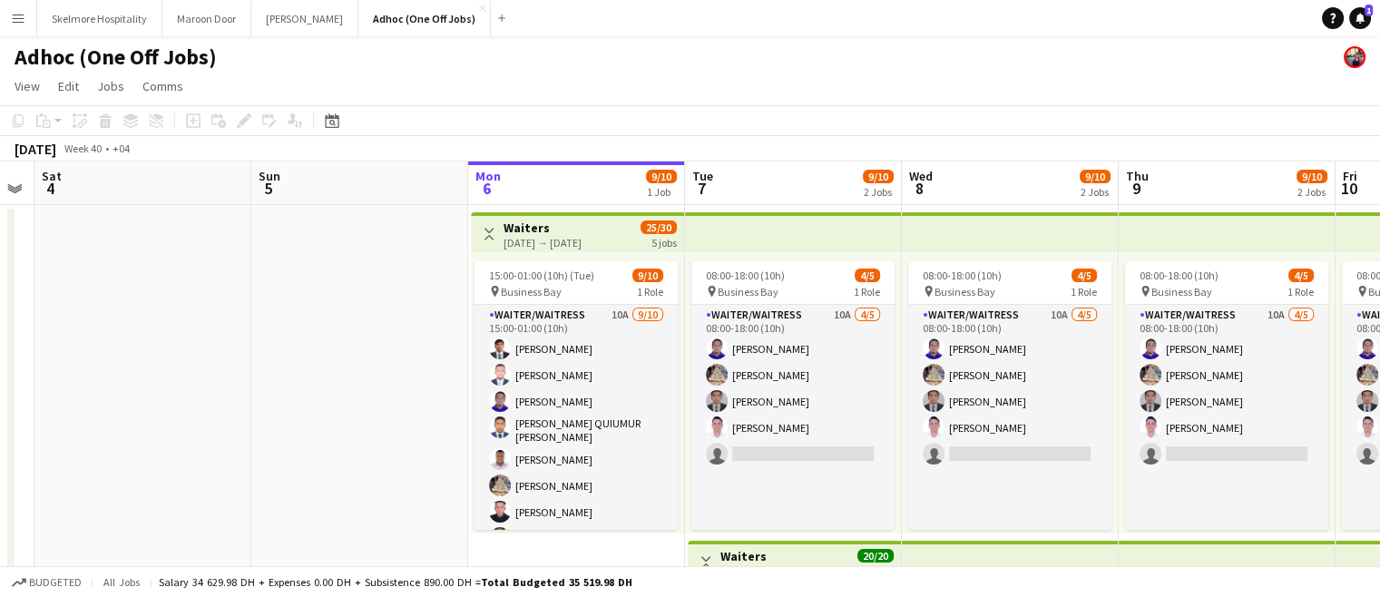
click at [19, 24] on app-icon "Menu" at bounding box center [18, 18] width 15 height 15
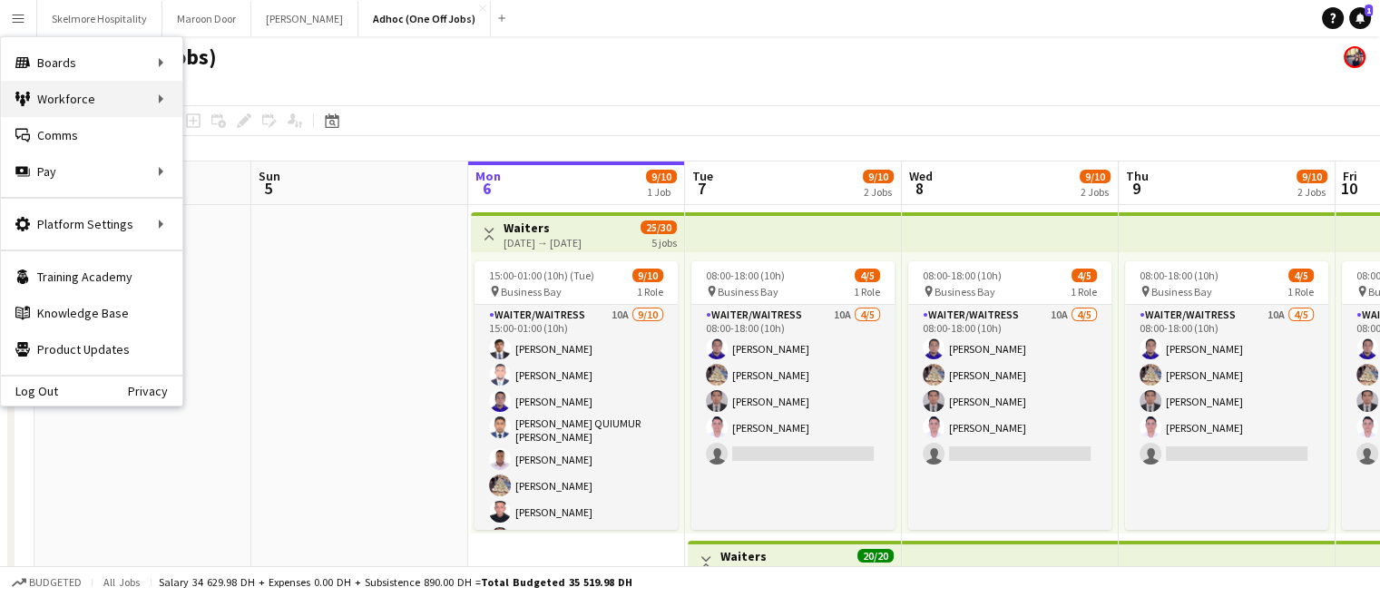
click at [132, 105] on div "Workforce Workforce" at bounding box center [91, 99] width 181 height 36
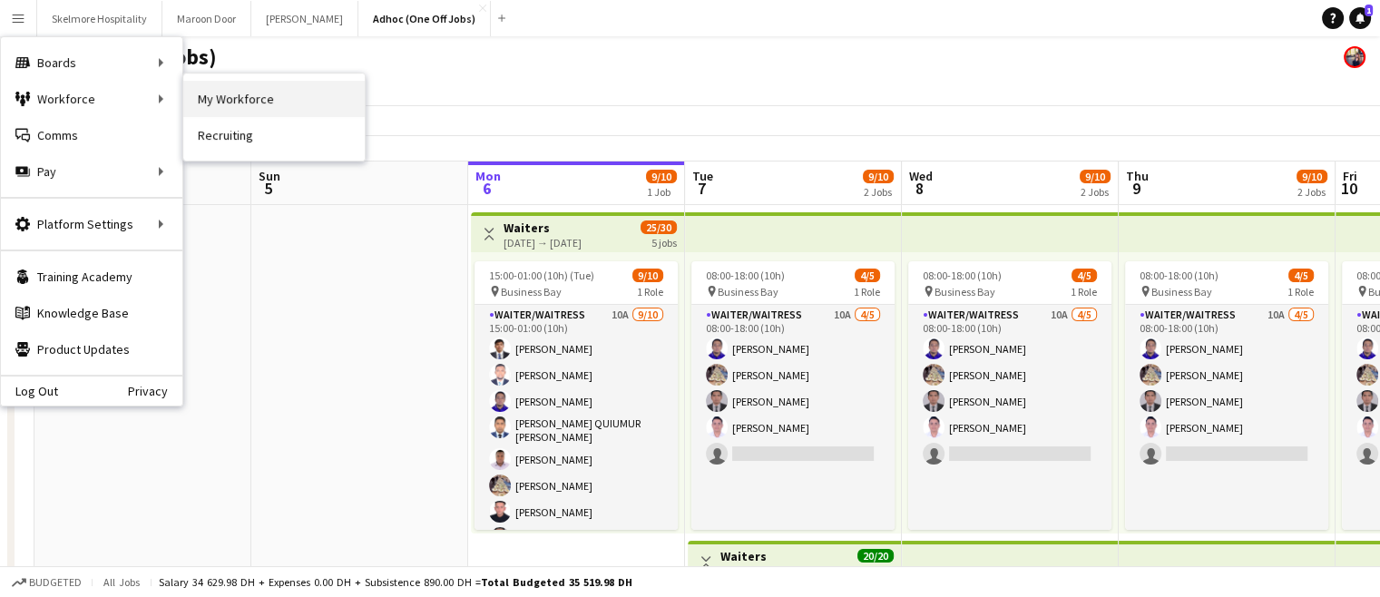
click at [278, 96] on link "My Workforce" at bounding box center [273, 99] width 181 height 36
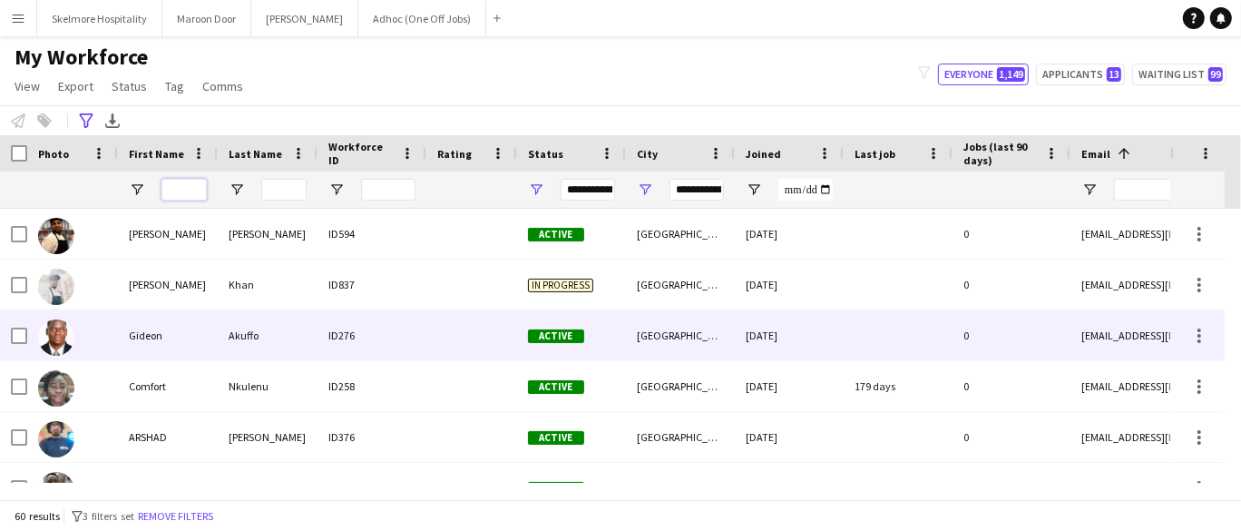
click at [180, 186] on input "First Name Filter Input" at bounding box center [184, 190] width 45 height 22
type input "****"
type input "***"
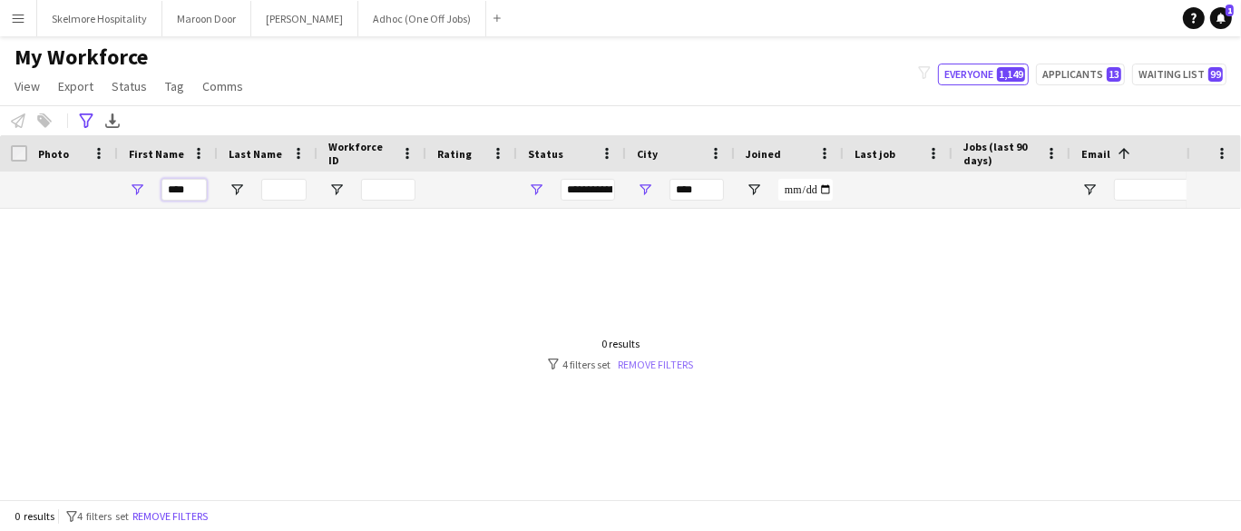
type input "****"
click at [669, 357] on link "Remove filters" at bounding box center [655, 364] width 75 height 14
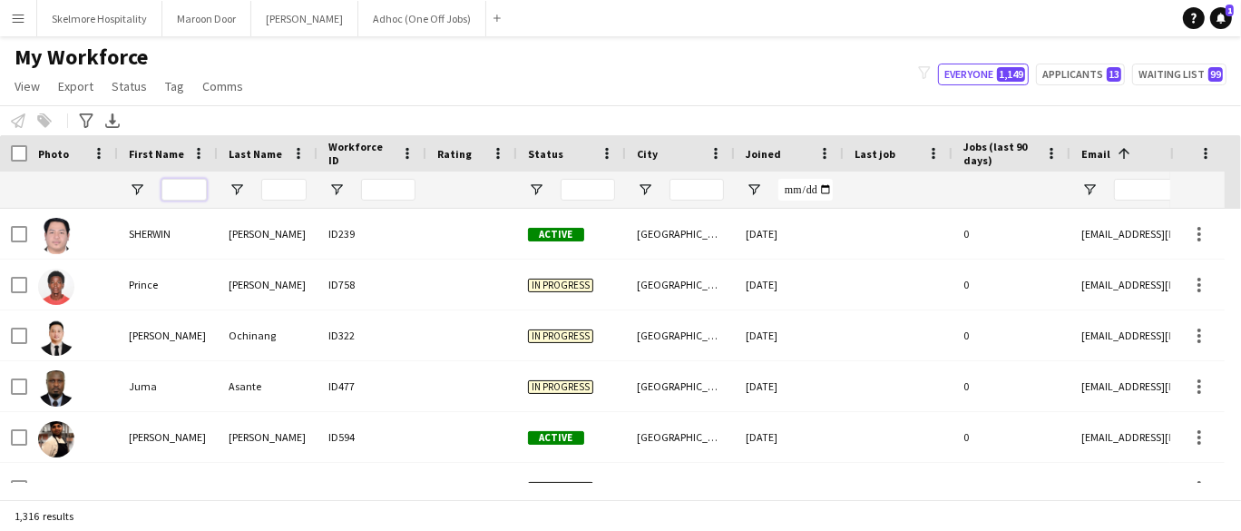
click at [176, 193] on input "First Name Filter Input" at bounding box center [184, 190] width 45 height 22
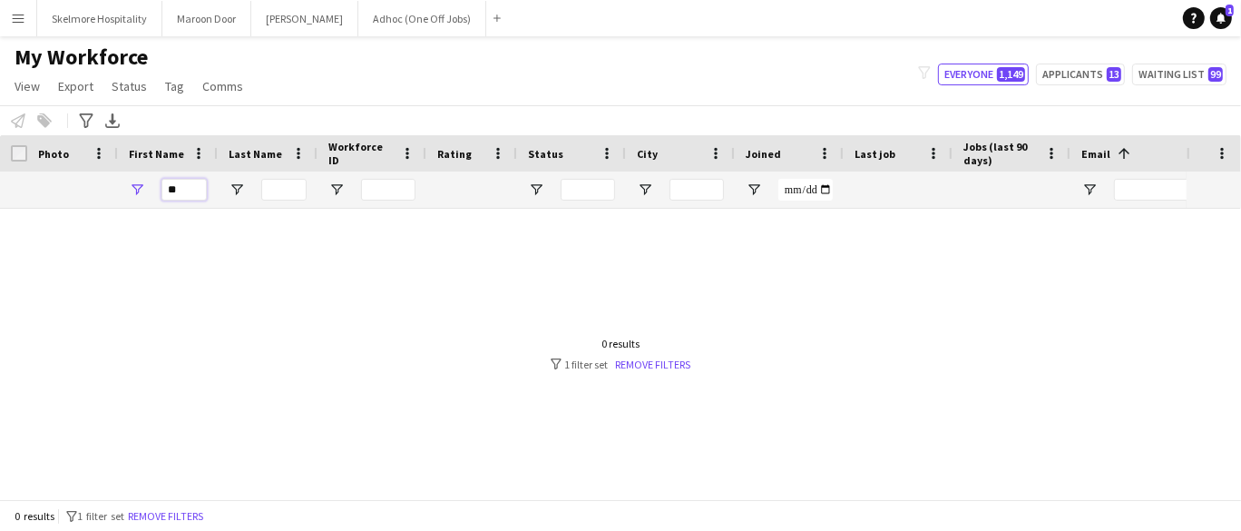
type input "*"
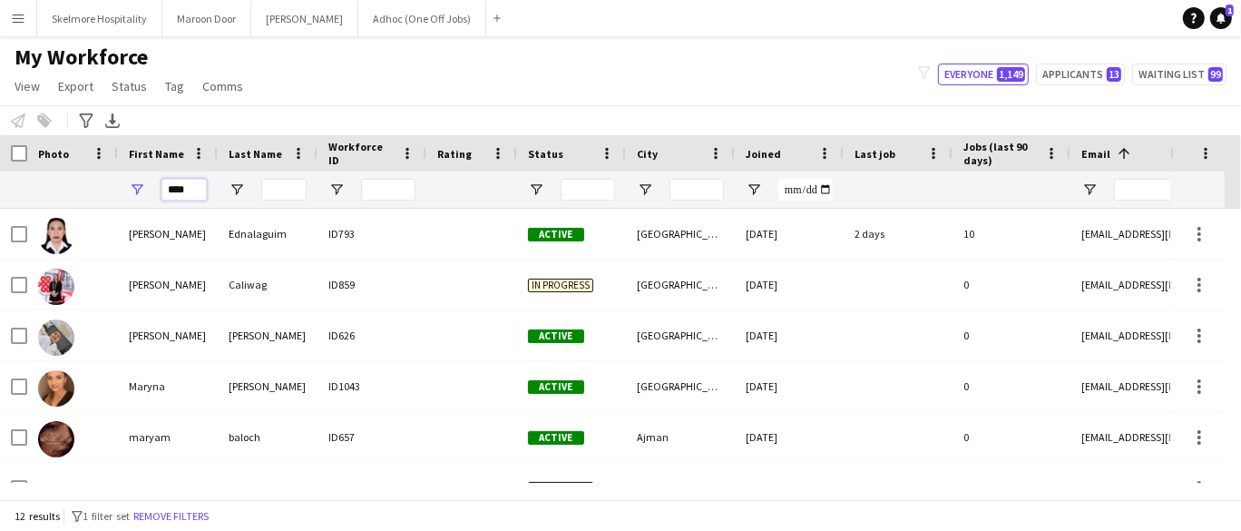
type input "****"
click at [475, 237] on div at bounding box center [471, 234] width 91 height 50
